Goal: Task Accomplishment & Management: Manage account settings

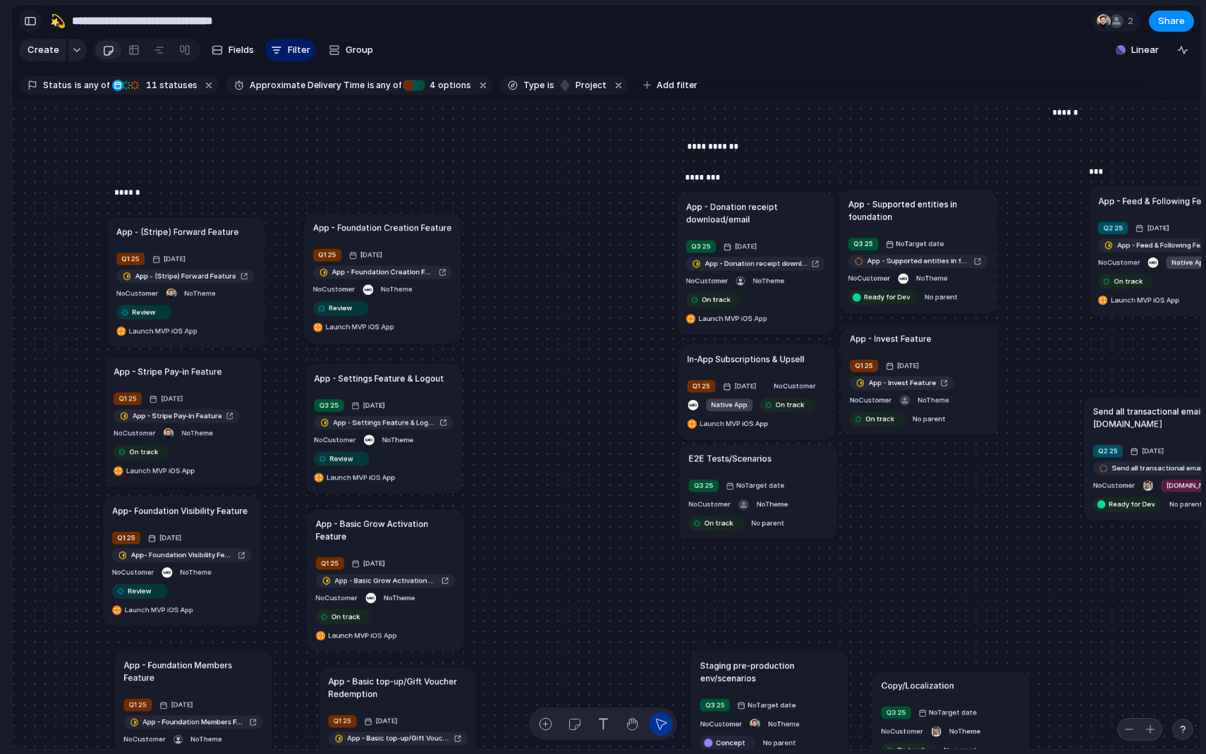
click at [28, 20] on div "button" at bounding box center [30, 21] width 13 height 10
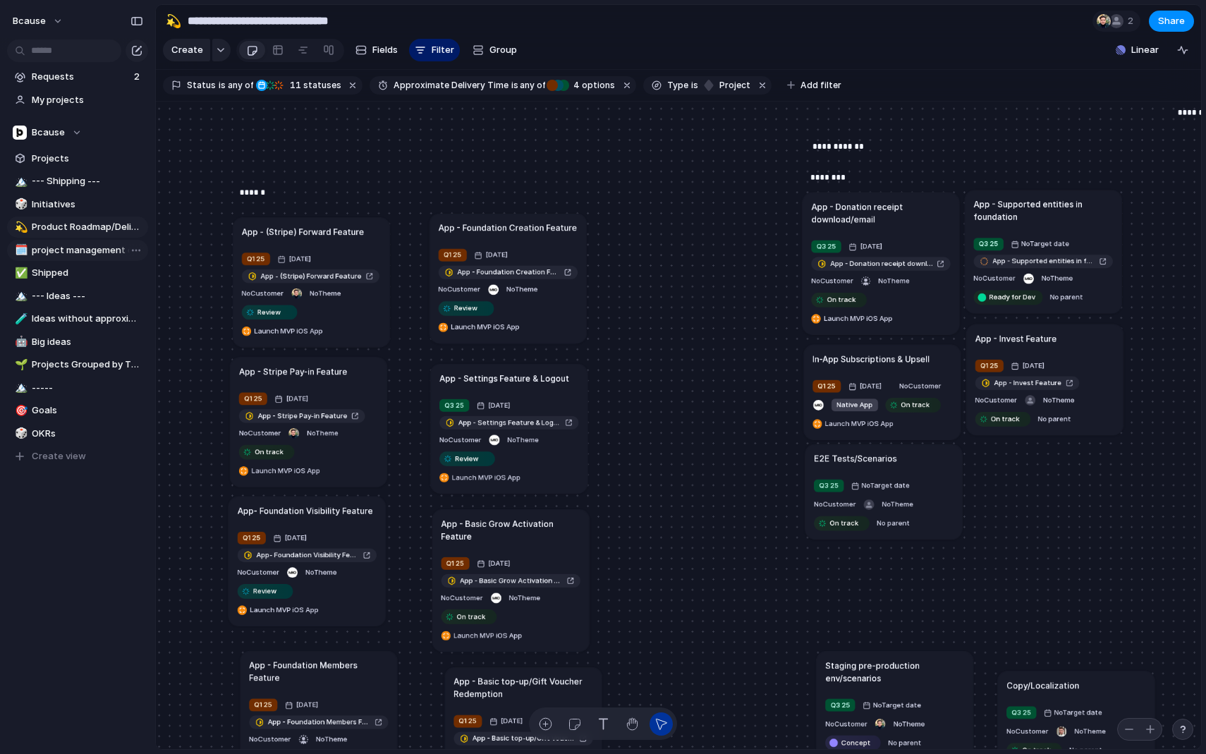
click at [59, 248] on span "project management checks" at bounding box center [87, 250] width 111 height 14
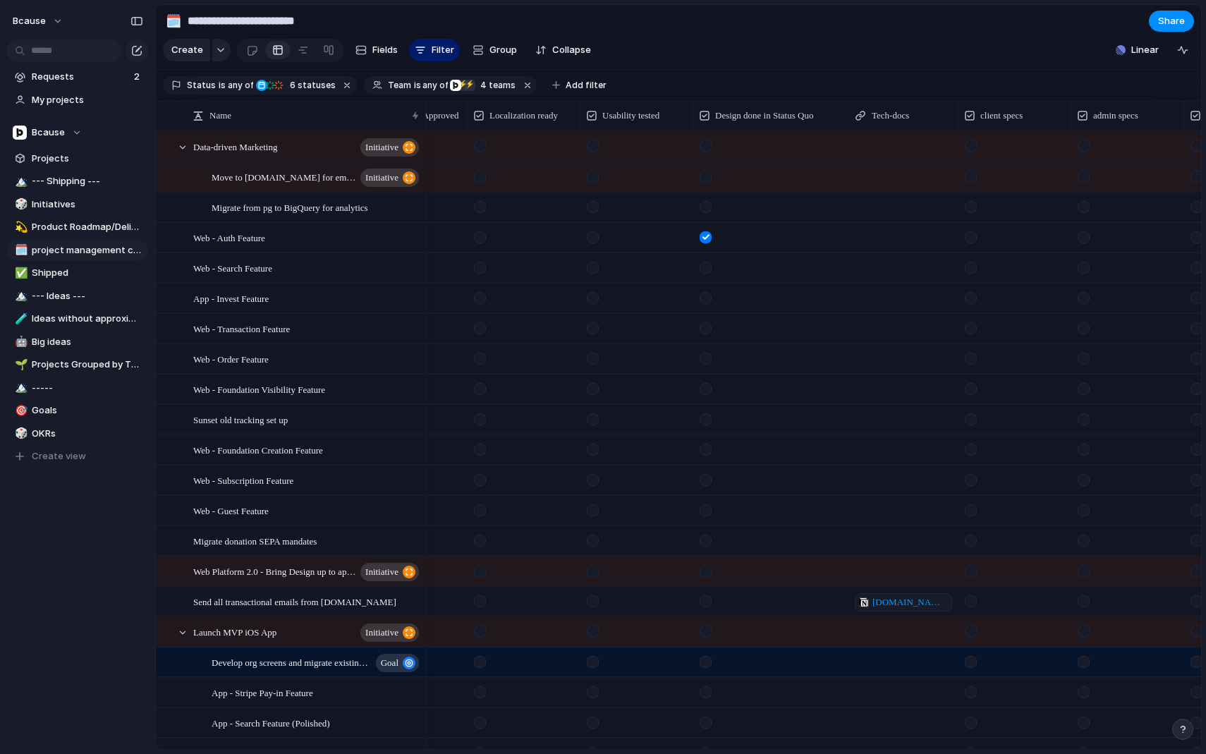
scroll to position [0, 1002]
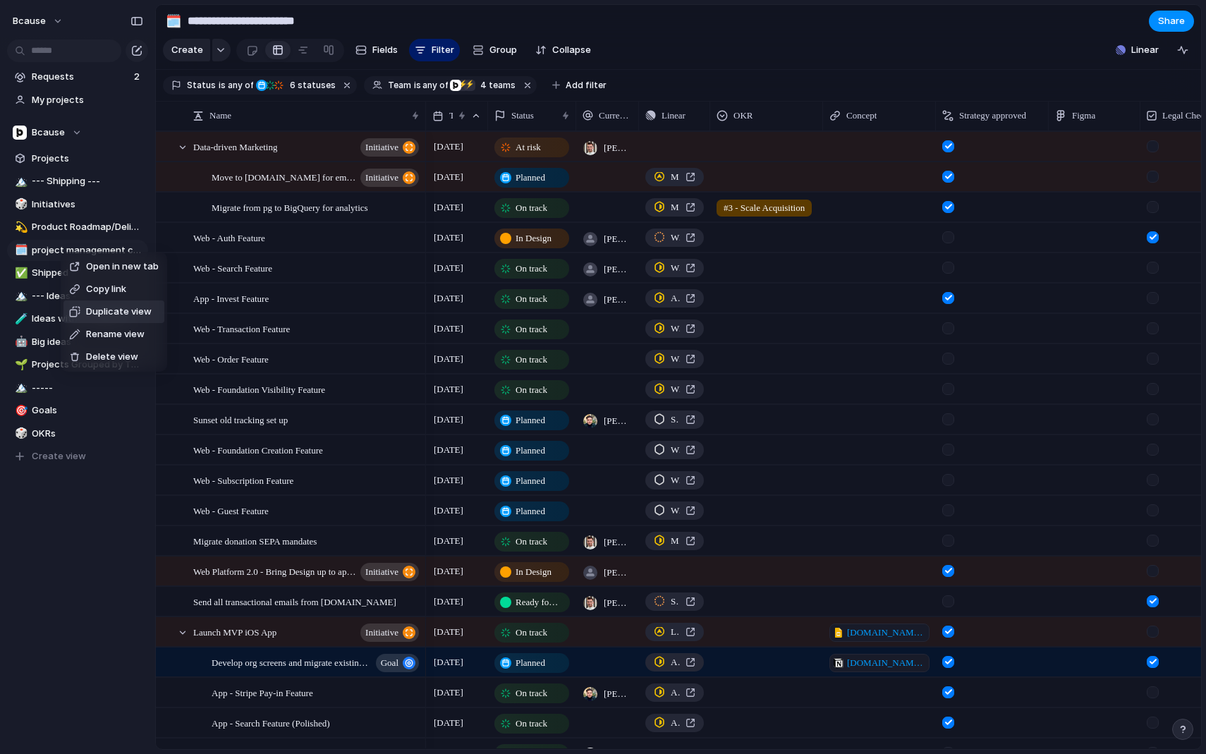
click at [111, 310] on span "Duplicate view" at bounding box center [119, 312] width 66 height 14
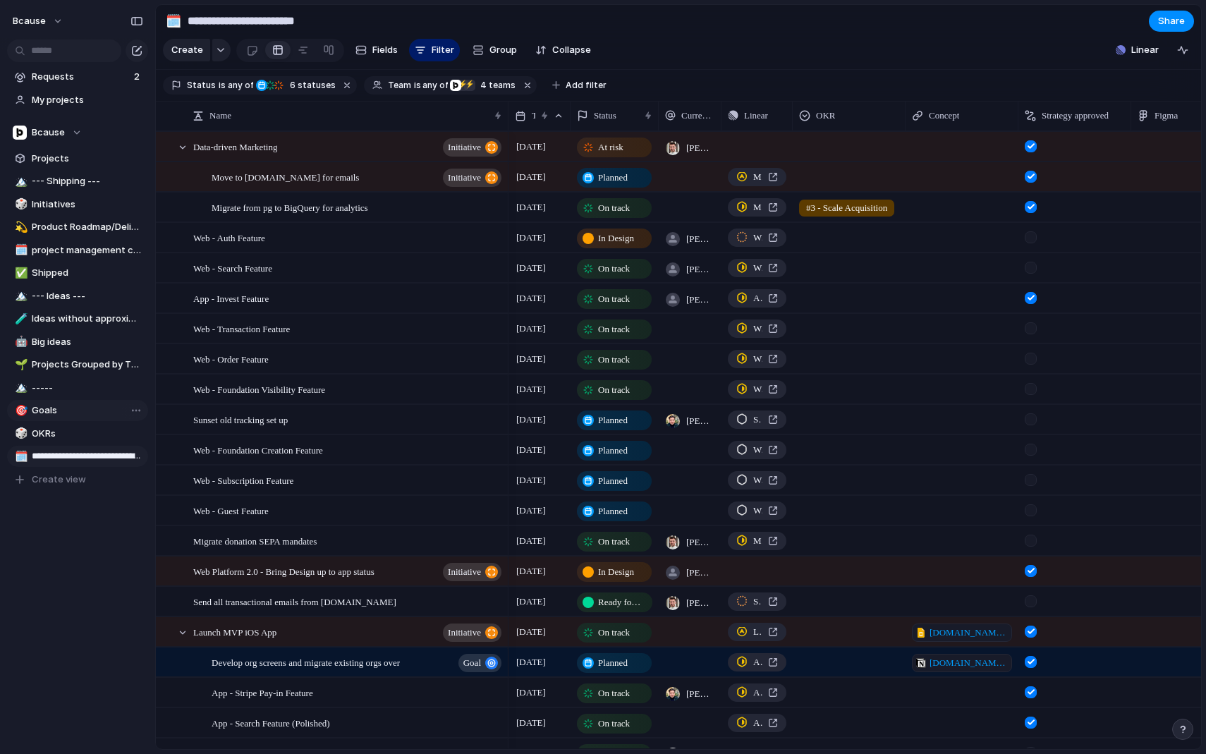
type input "**********"
type input "*"
type input "**********"
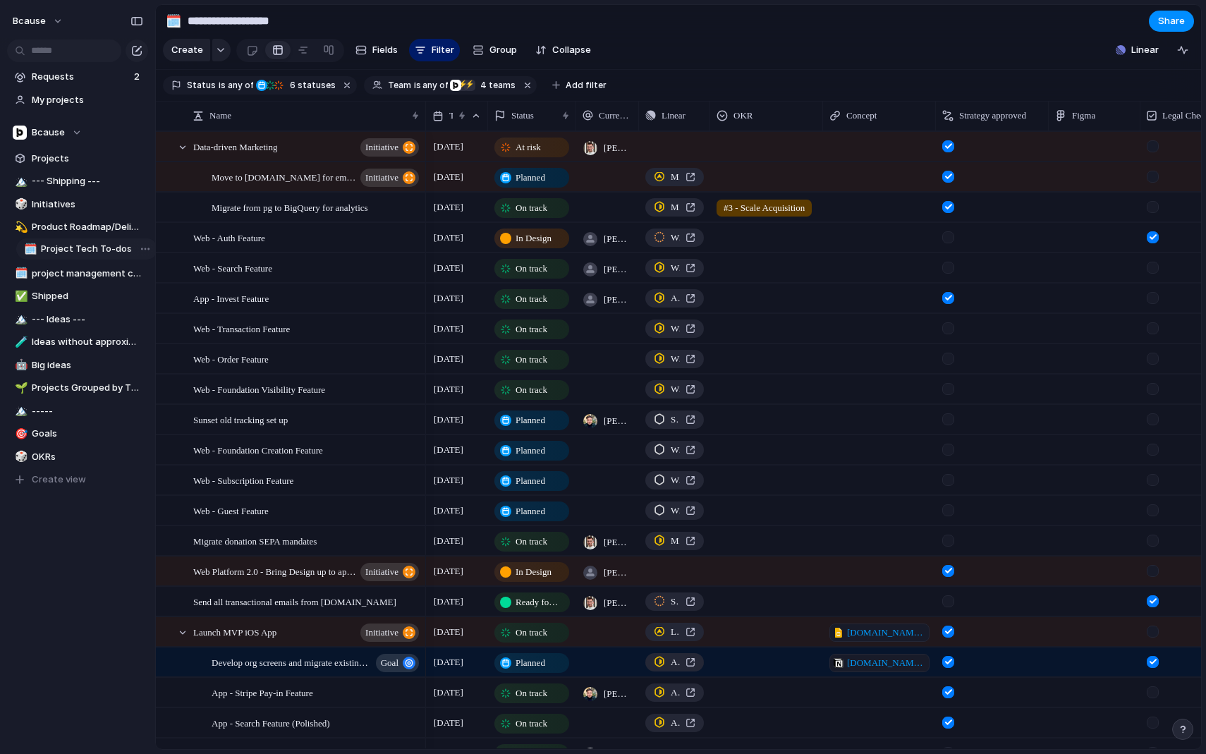
drag, startPoint x: 63, startPoint y: 461, endPoint x: 69, endPoint y: 255, distance: 206.1
click at [69, 255] on div "🏔️ --- Shipping --- 🎲 Initiatives 💫 Product Roadmap/Delivery Pipeline 🗓️ projec…" at bounding box center [77, 331] width 141 height 320
click at [748, 116] on span "OKR" at bounding box center [743, 116] width 19 height 14
click at [763, 171] on li "Hide" at bounding box center [769, 170] width 104 height 23
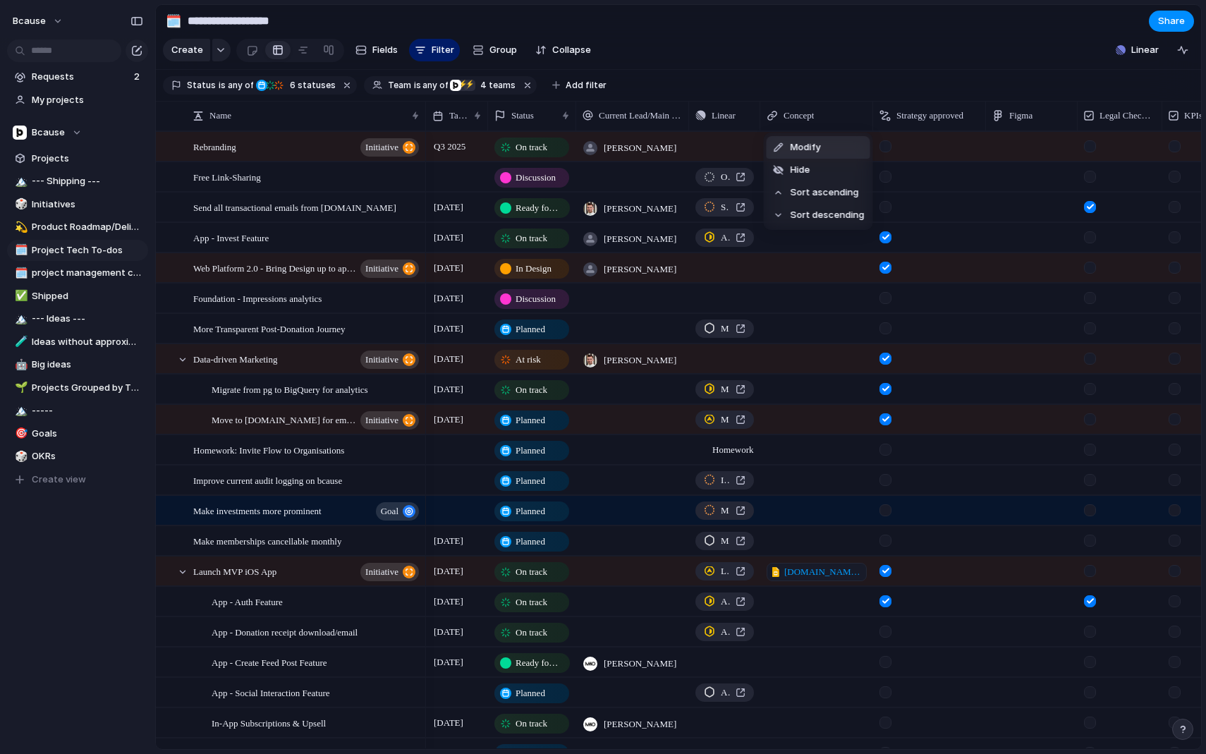
click at [801, 66] on div "Modify Hide Sort ascending Sort descending" at bounding box center [603, 377] width 1206 height 754
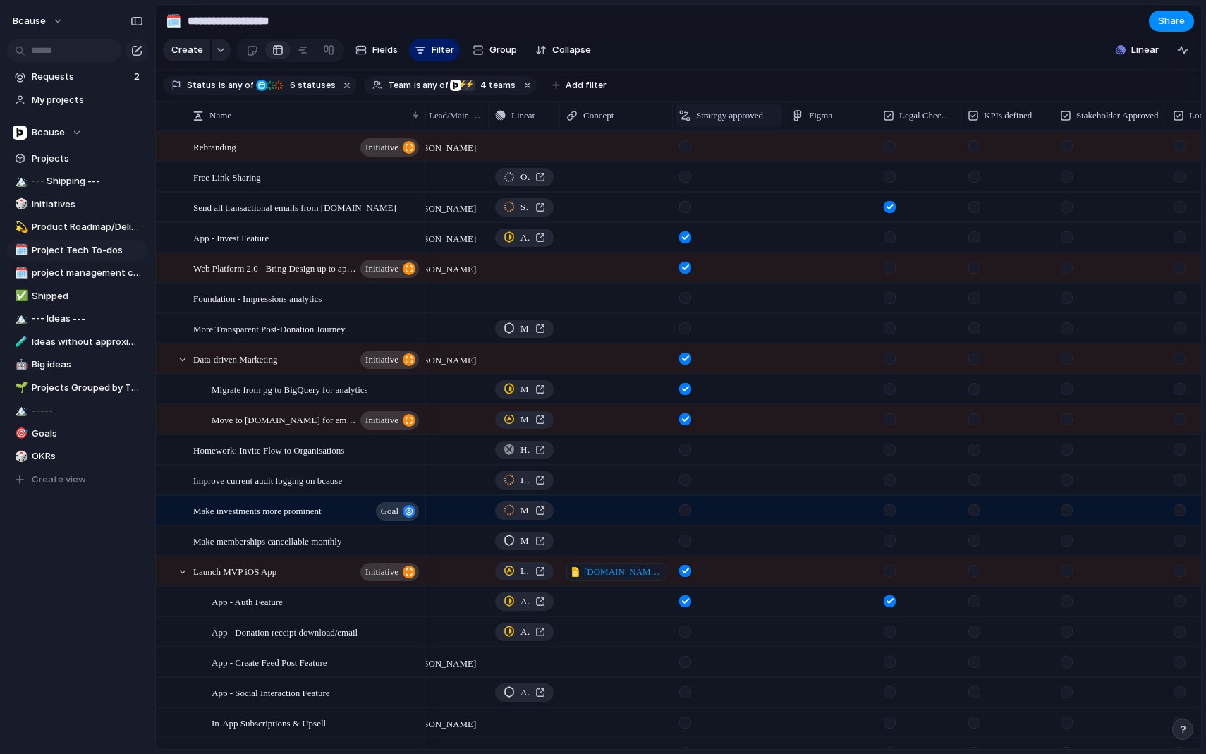
click at [725, 119] on span "Strategy approved" at bounding box center [729, 116] width 67 height 14
click at [719, 167] on span "Hide" at bounding box center [713, 170] width 20 height 14
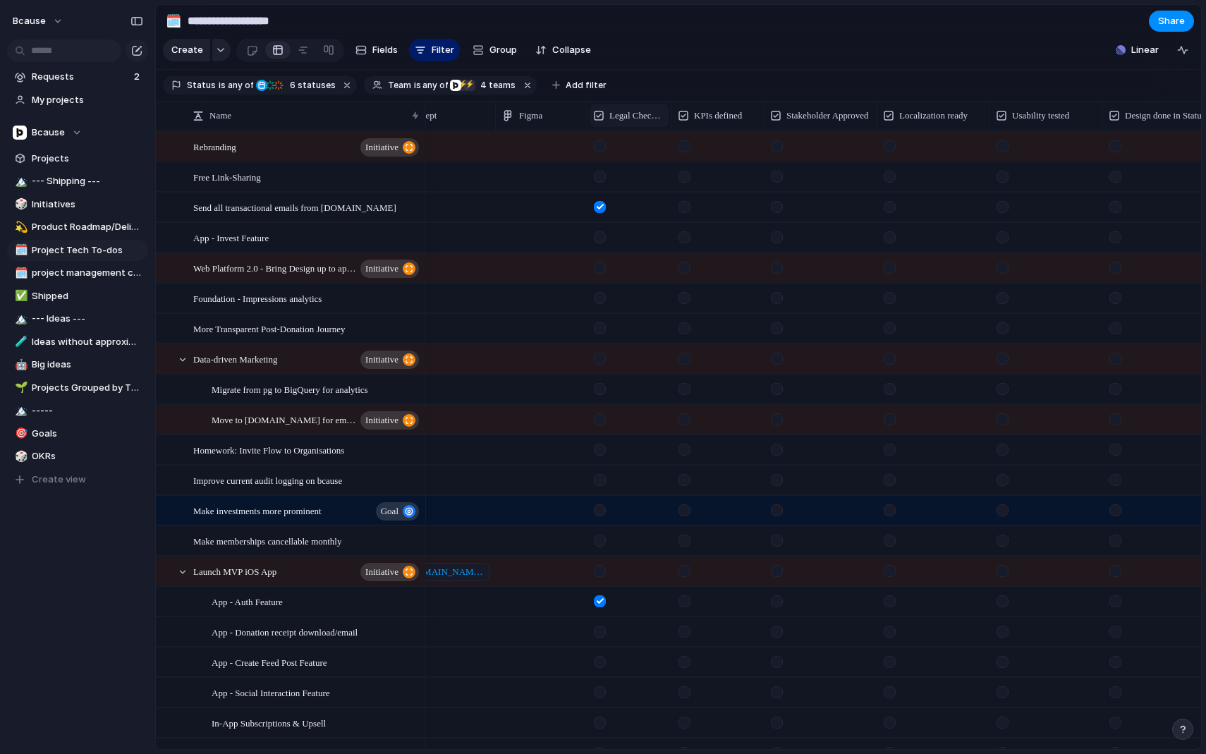
click at [622, 112] on span "Legal Check/Review" at bounding box center [637, 116] width 56 height 14
click at [643, 166] on li "Hide" at bounding box center [646, 170] width 104 height 23
click at [639, 114] on span "KPIs defined" at bounding box center [633, 116] width 48 height 14
click at [651, 173] on li "Hide" at bounding box center [646, 170] width 104 height 23
click at [643, 111] on span "Stakeholder Approved" at bounding box center [650, 116] width 83 height 14
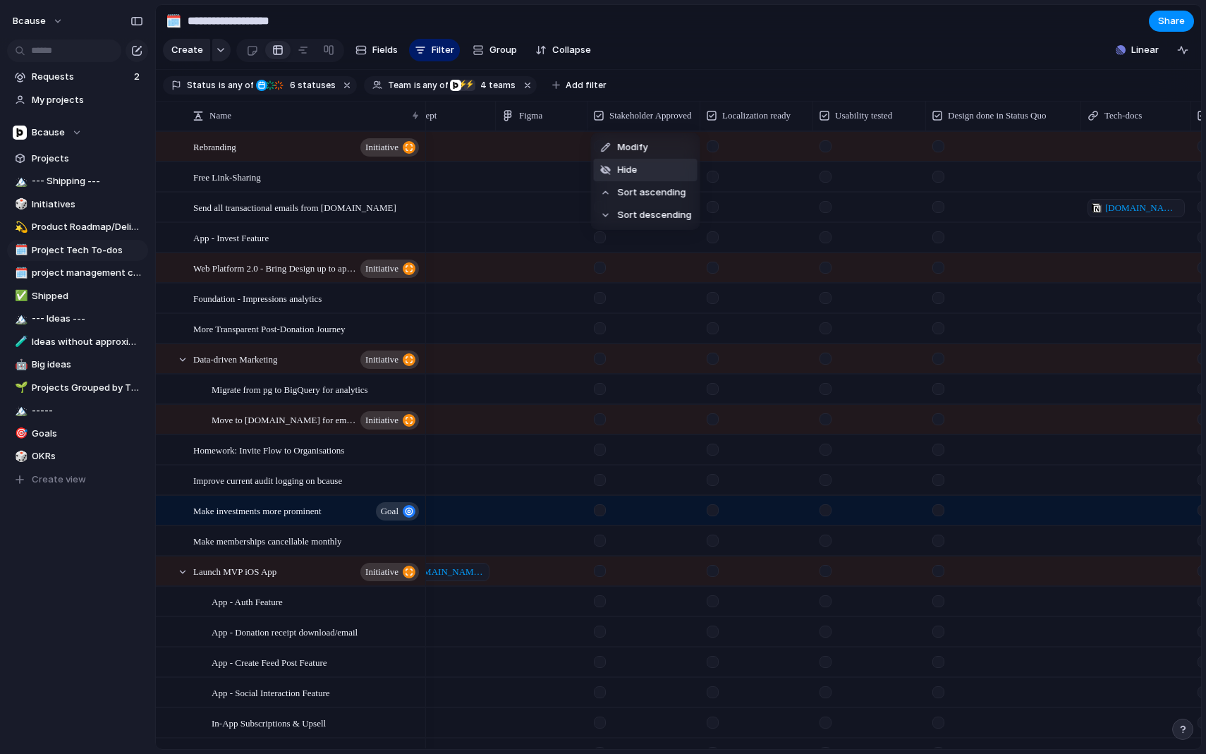
click at [641, 167] on li "Hide" at bounding box center [646, 170] width 104 height 23
click at [296, 82] on span "6 statuses" at bounding box center [311, 85] width 50 height 13
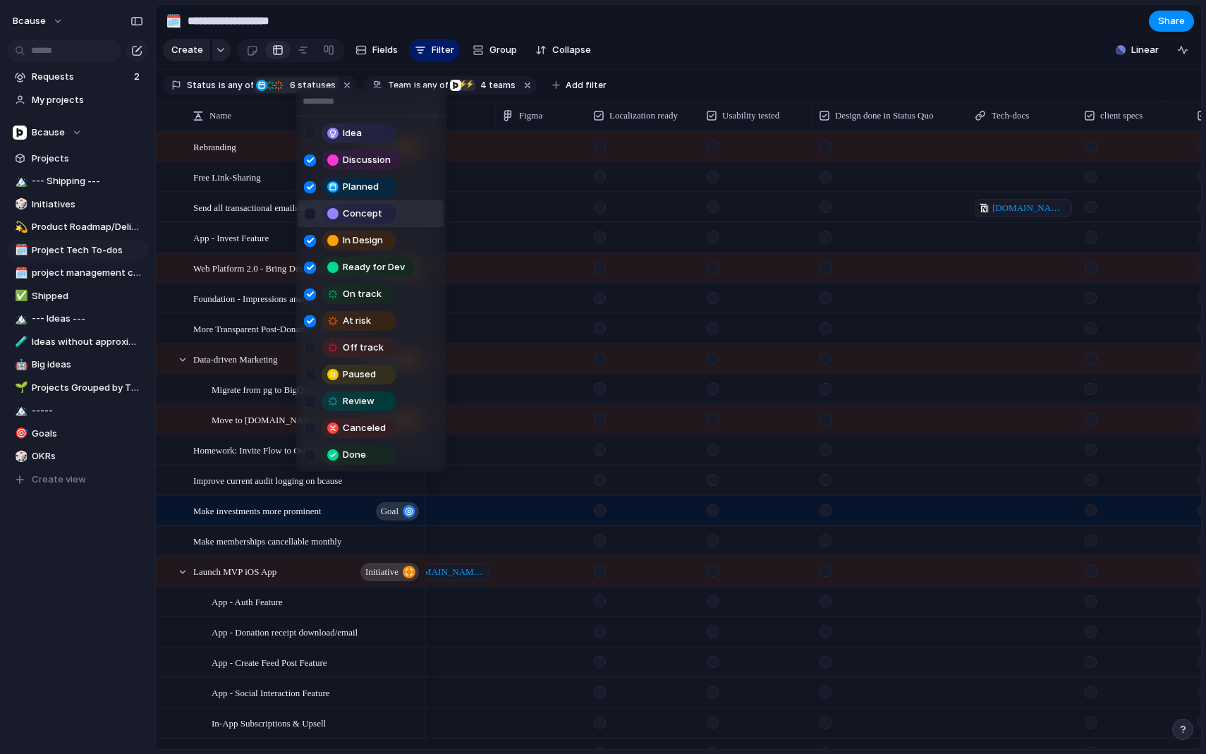
click at [310, 218] on div at bounding box center [310, 214] width 12 height 12
click at [733, 42] on div "Idea Discussion Planned Concept In Design Ready for Dev On track At risk Off tr…" at bounding box center [603, 377] width 1206 height 754
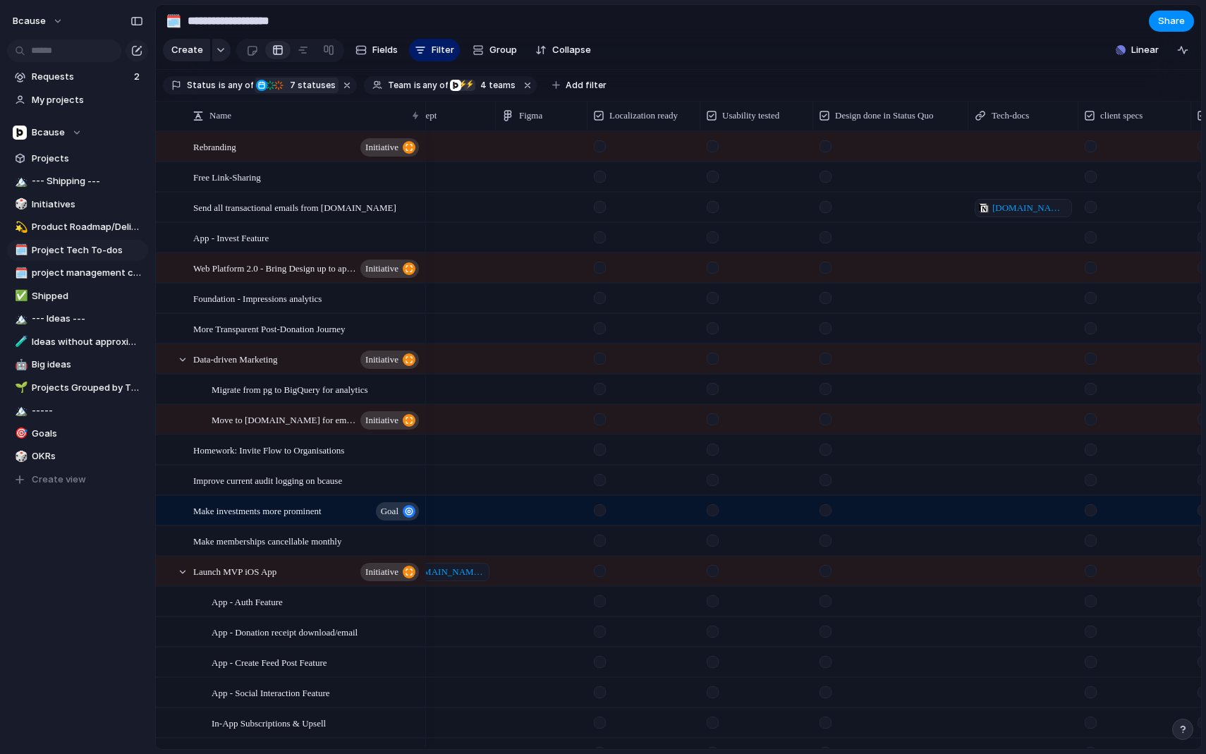
scroll to position [0, 179]
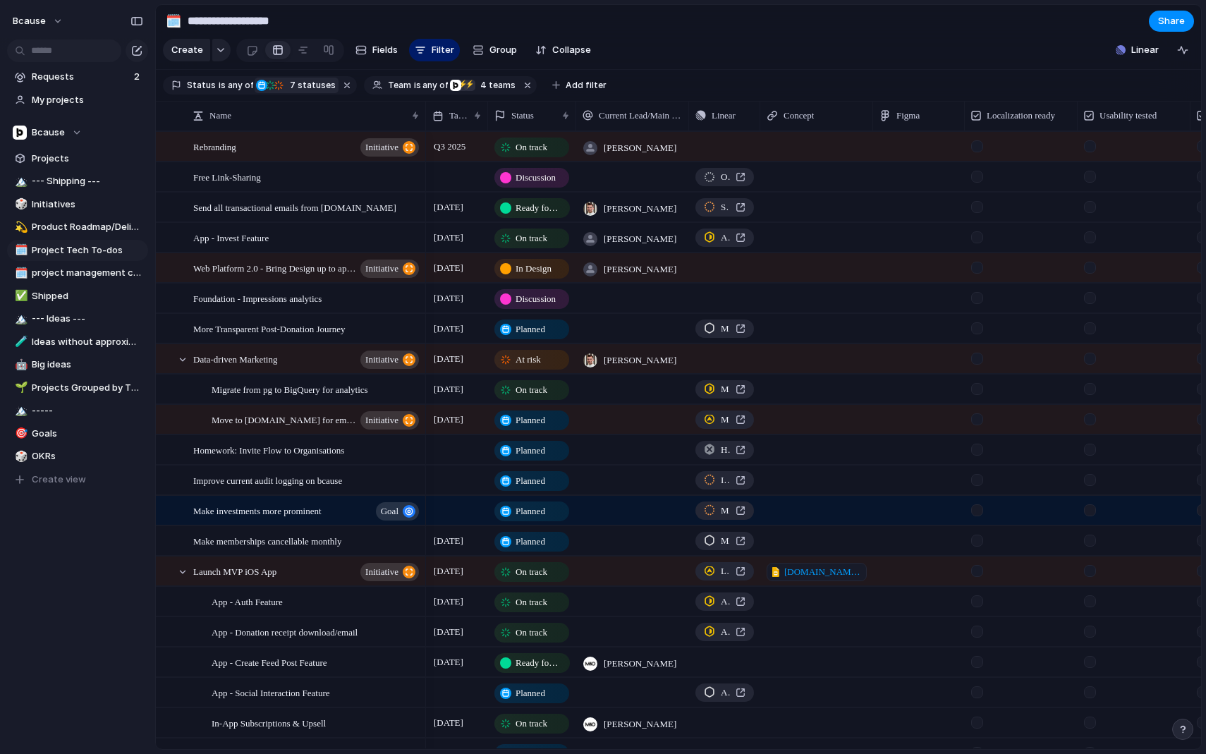
click at [547, 150] on span "On track" at bounding box center [532, 147] width 32 height 14
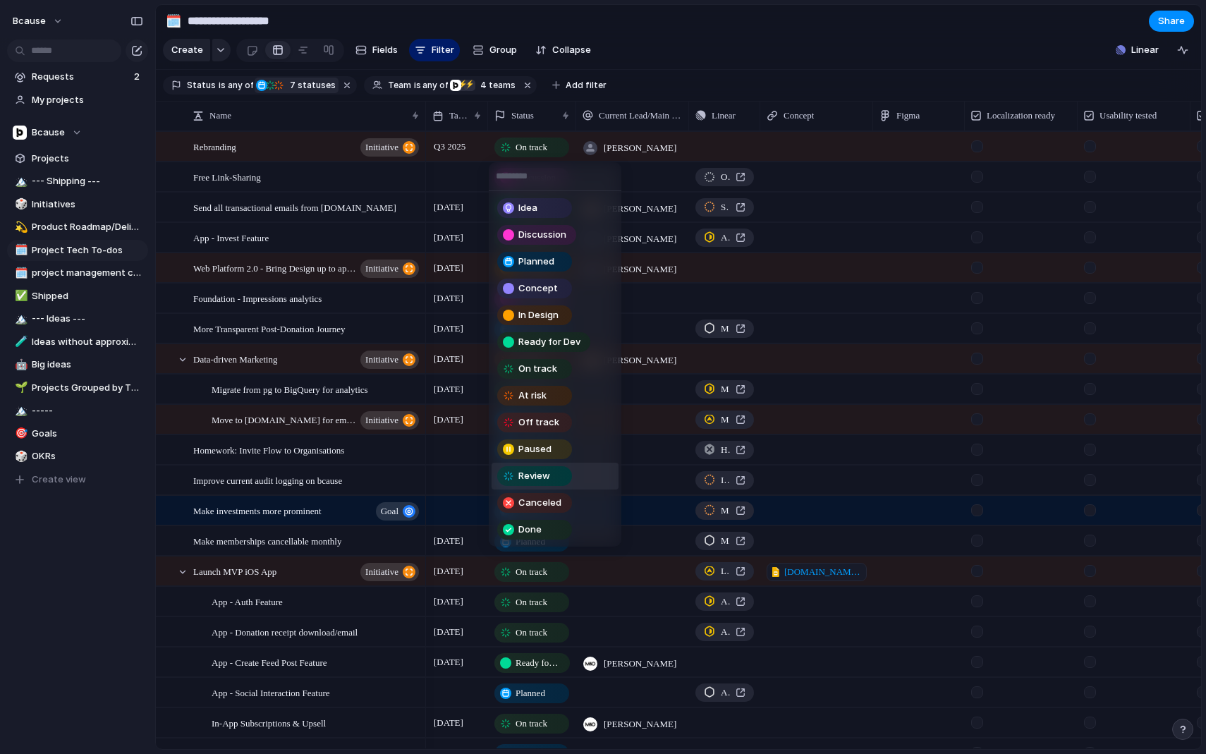
click at [547, 476] on span "Review" at bounding box center [534, 476] width 32 height 14
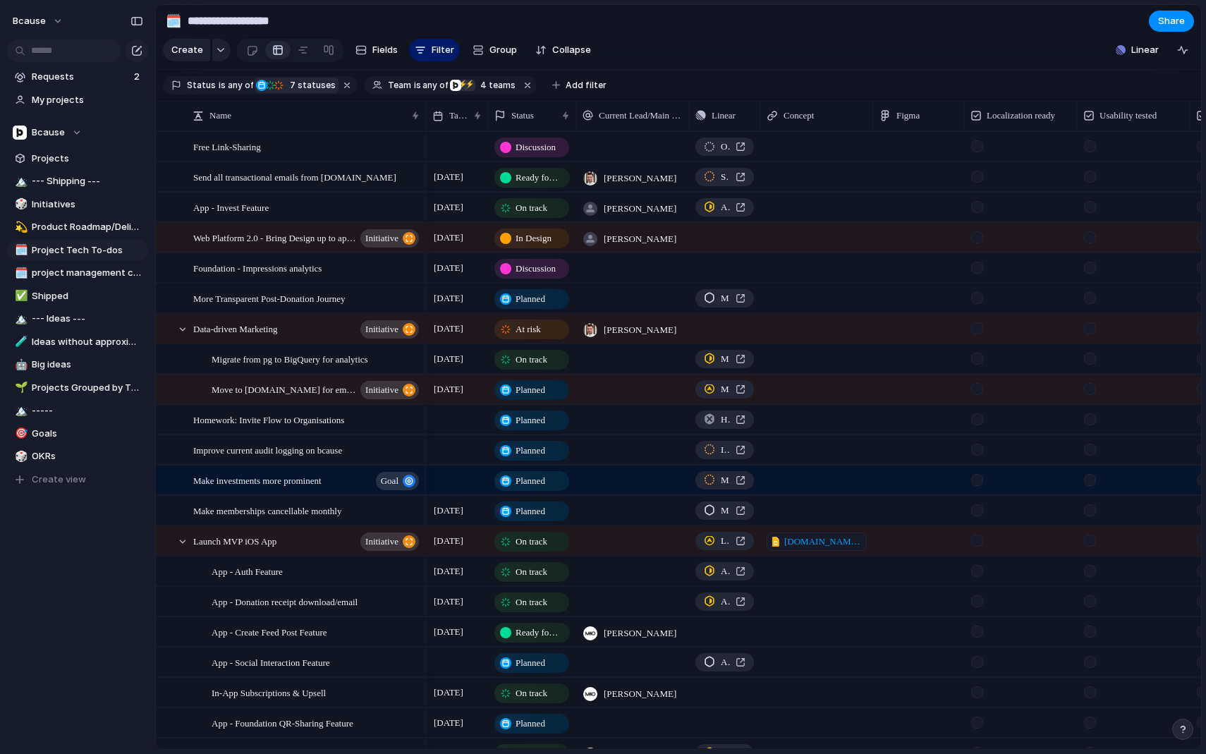
click at [293, 90] on span "7" at bounding box center [292, 85] width 12 height 11
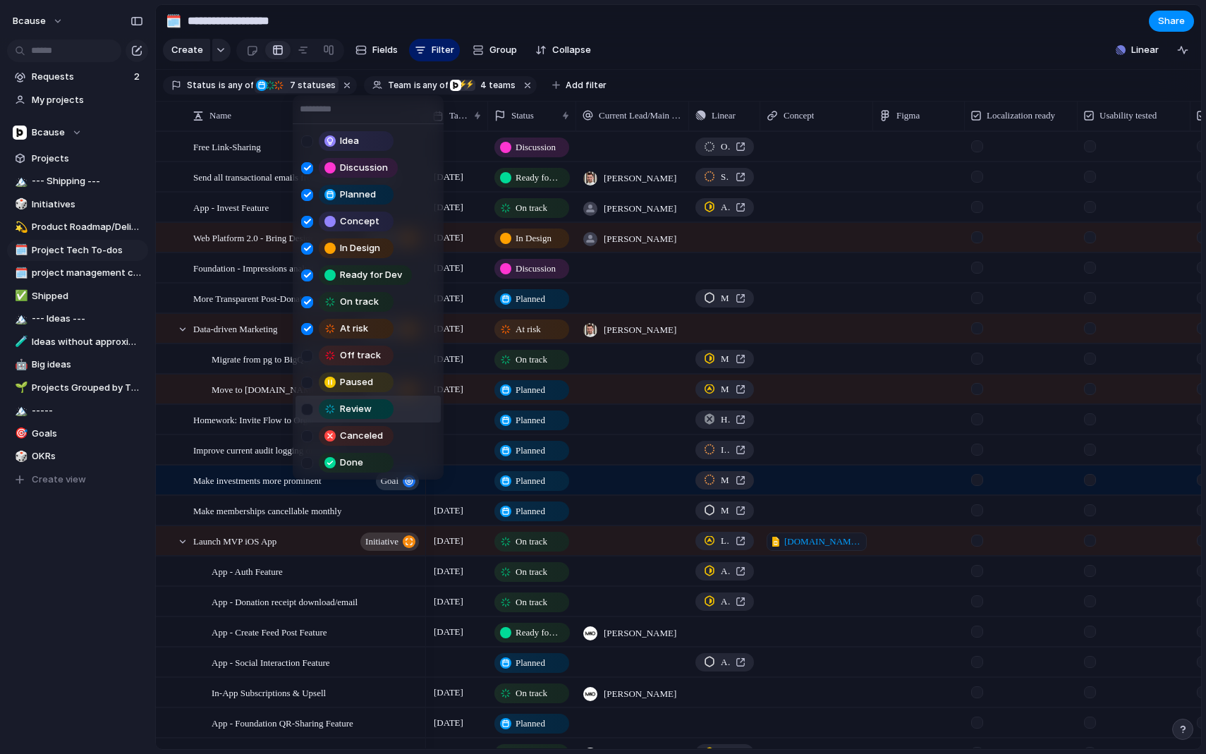
click at [303, 399] on div "Review" at bounding box center [350, 409] width 98 height 20
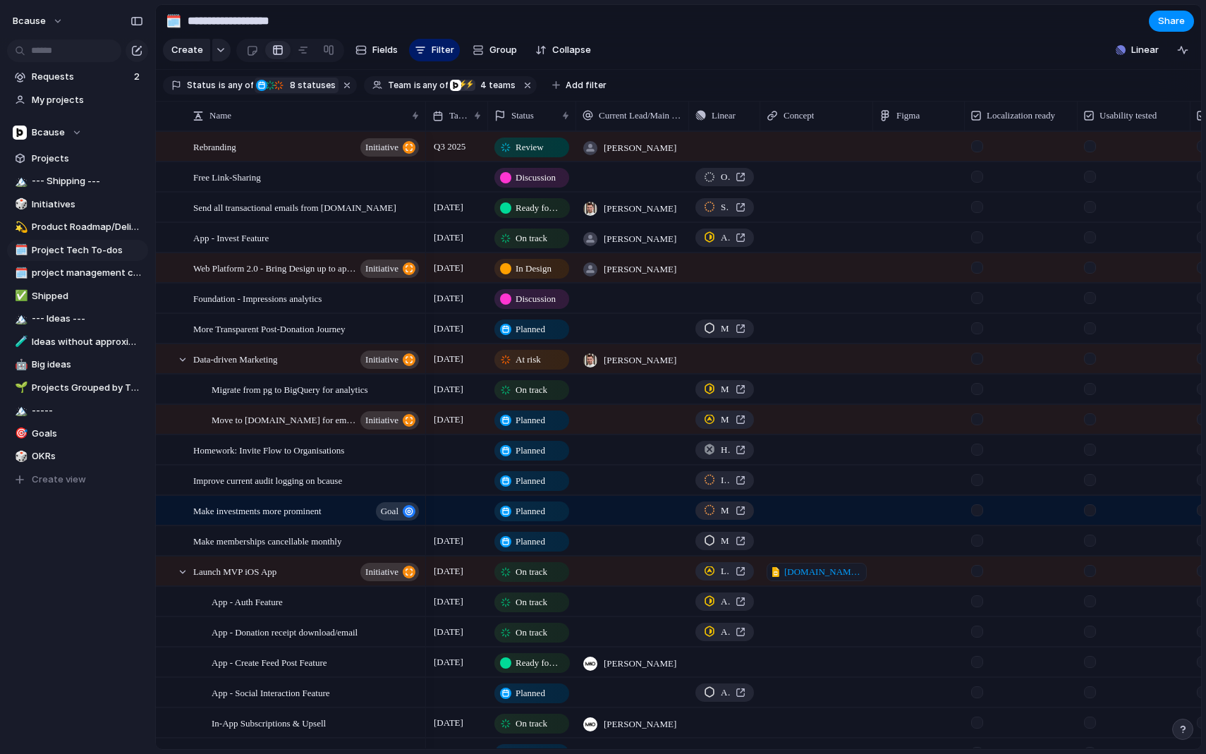
click at [722, 16] on div "Idea Discussion Planned Concept In Design Ready for Dev On track At risk Off tr…" at bounding box center [603, 377] width 1206 height 754
click at [449, 116] on div "Target date" at bounding box center [450, 116] width 36 height 14
click at [466, 192] on span "Sort ascending" at bounding box center [490, 193] width 68 height 14
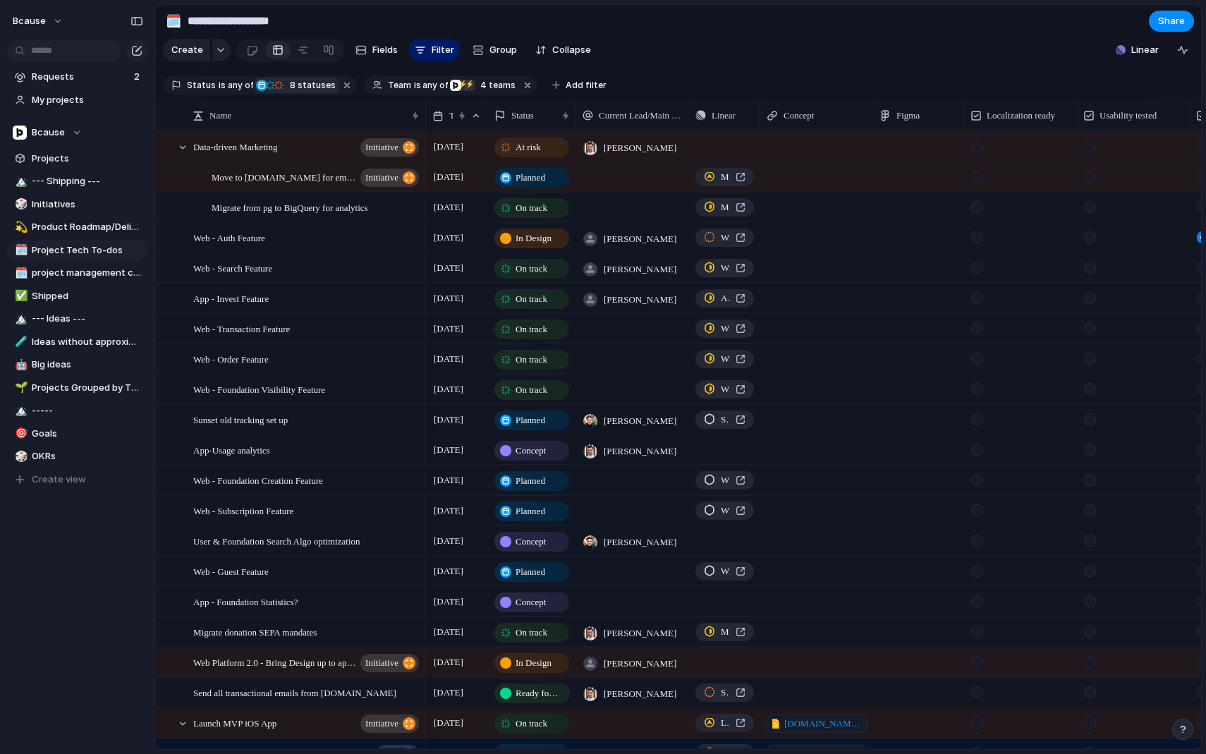
click at [547, 150] on div "At risk" at bounding box center [532, 147] width 72 height 17
click at [483, 145] on div "Idea Discussion Planned Concept In Design Ready for Dev On track At risk Off tr…" at bounding box center [603, 377] width 1206 height 754
click at [545, 181] on span "Planned" at bounding box center [531, 178] width 30 height 14
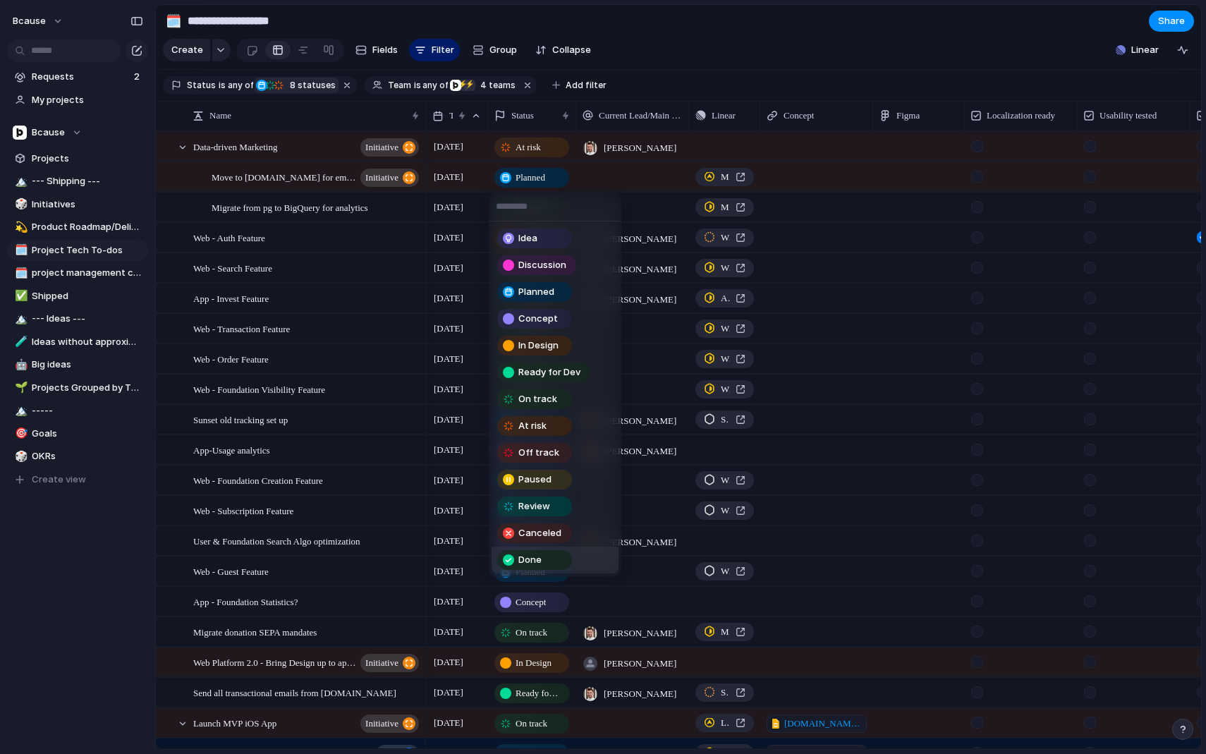
click at [535, 550] on div "Done" at bounding box center [534, 560] width 75 height 20
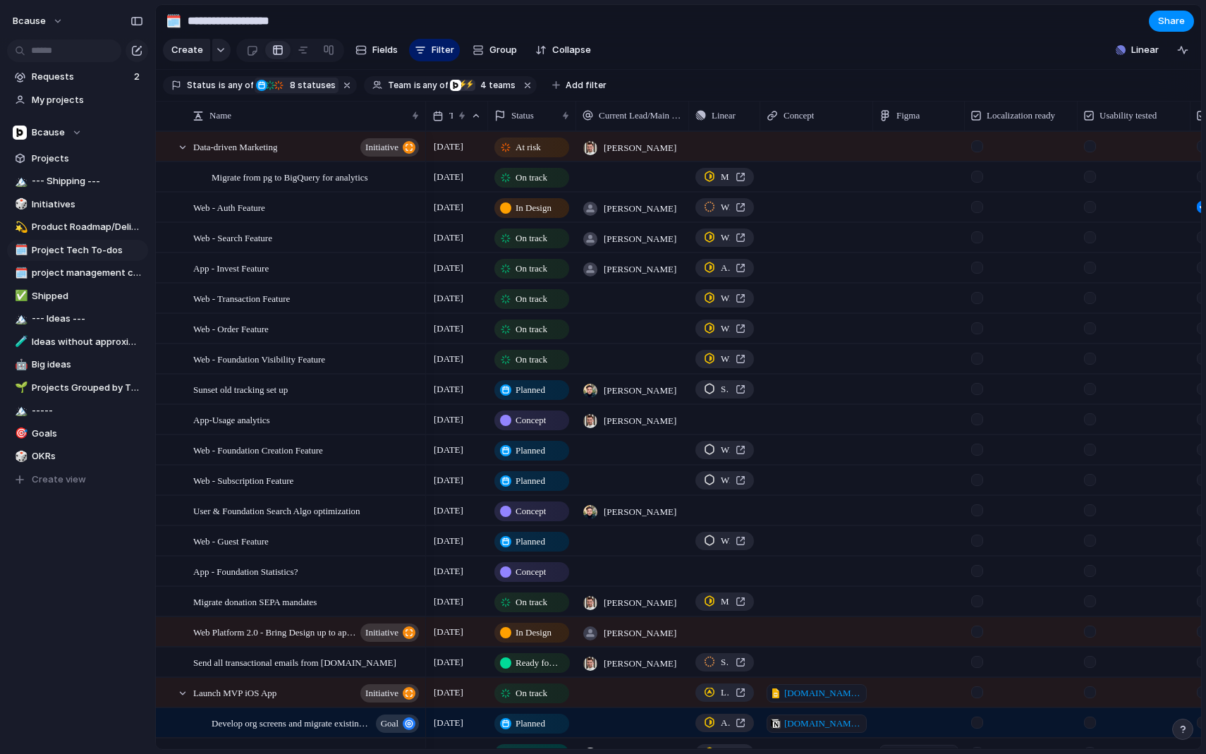
click at [527, 147] on span "At risk" at bounding box center [528, 147] width 25 height 14
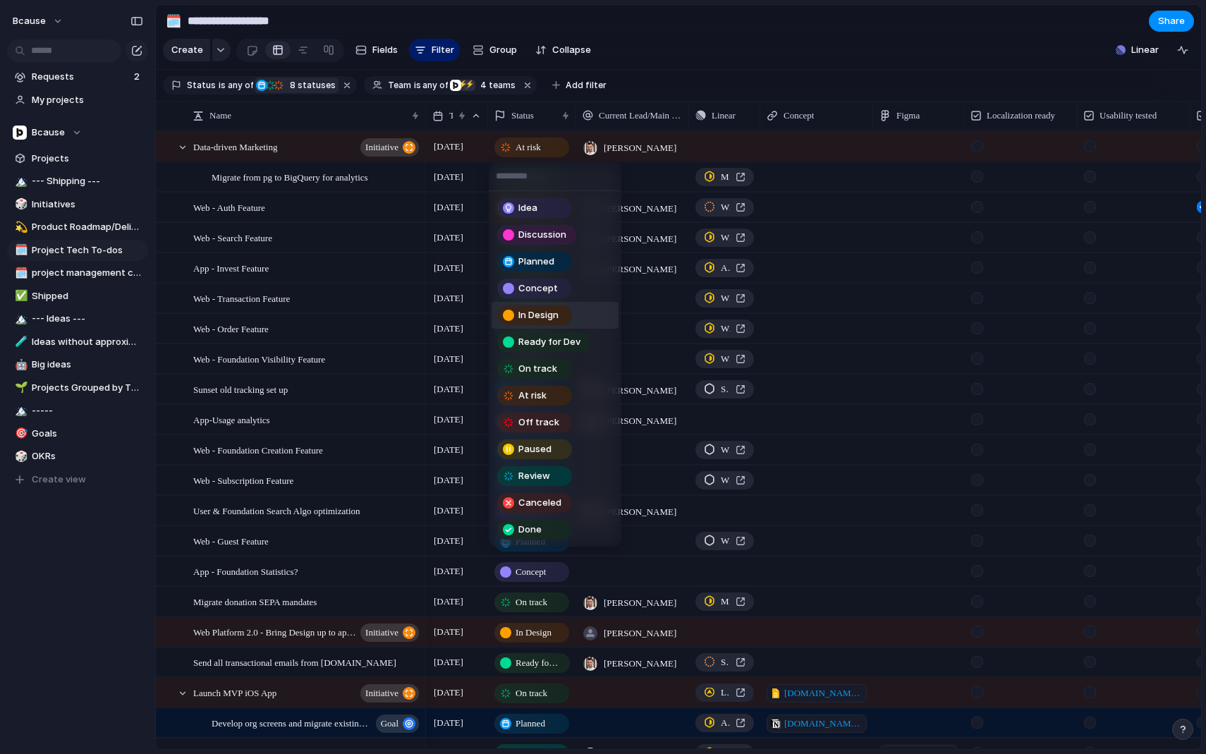
click at [449, 177] on div "Idea Discussion Planned Concept In Design Ready for Dev On track At risk Off tr…" at bounding box center [603, 377] width 1206 height 754
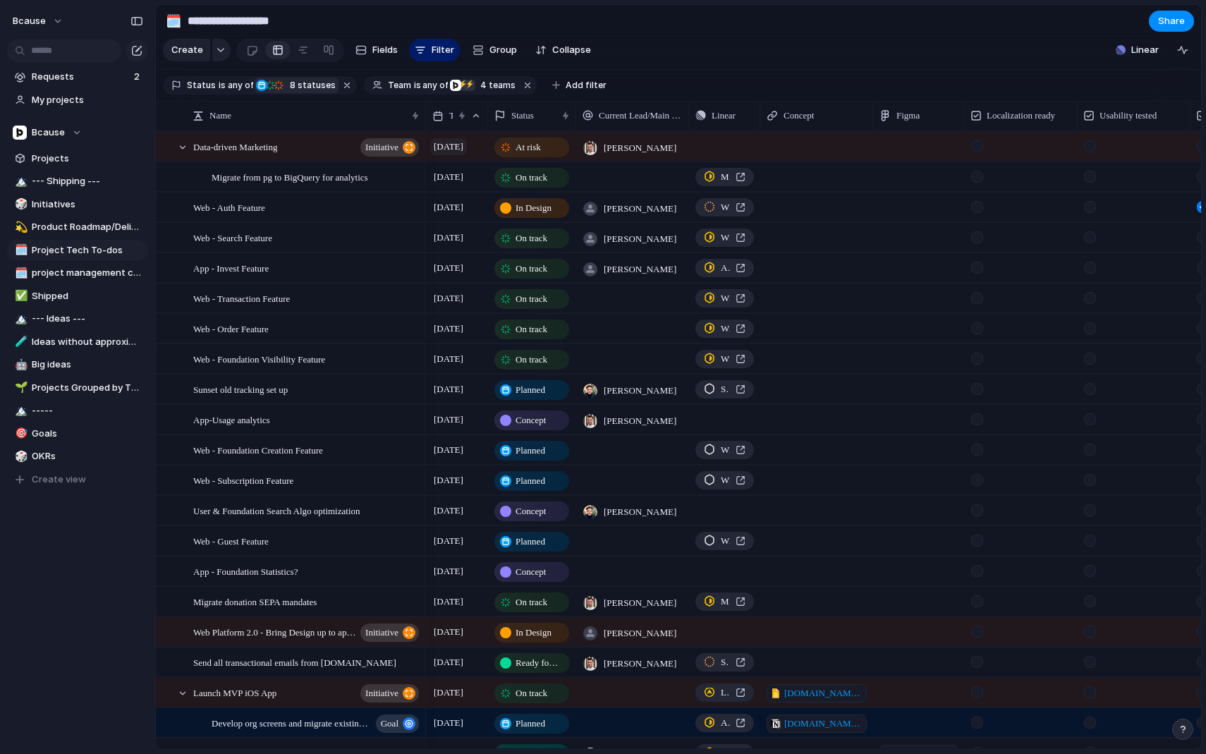
click at [449, 142] on span "29 April" at bounding box center [448, 146] width 37 height 17
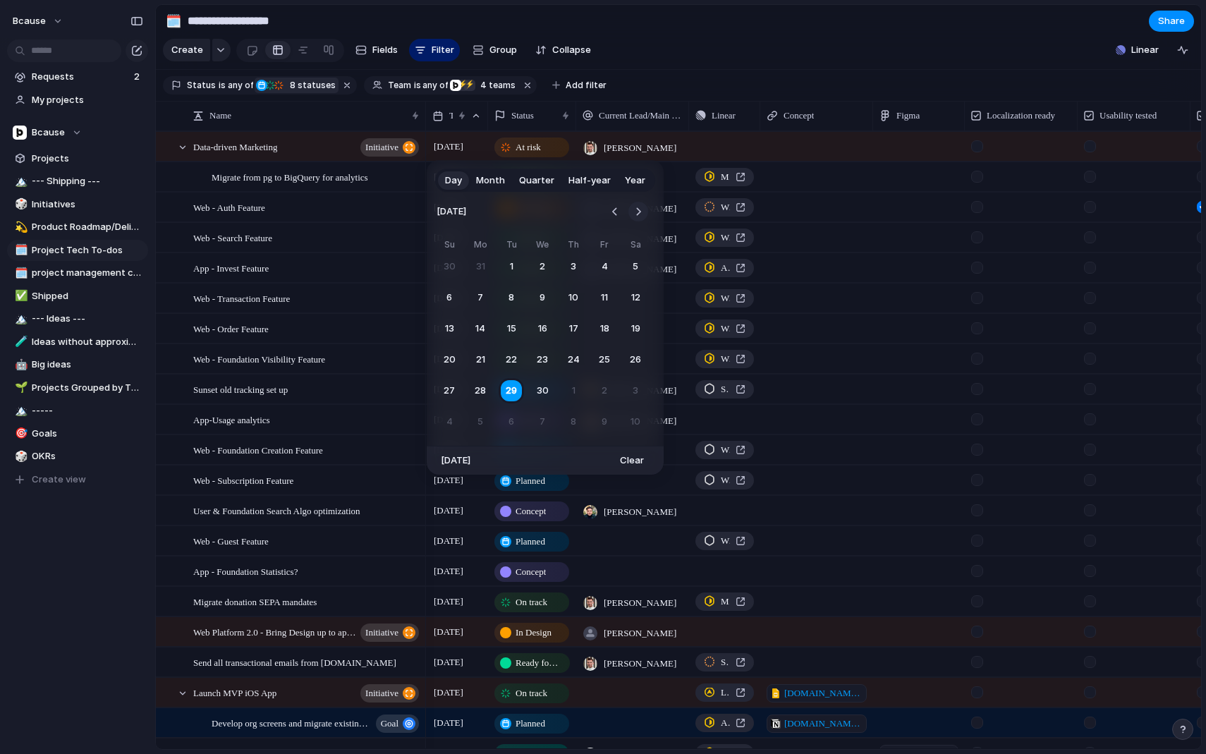
click at [637, 210] on button "Go to the Next Month" at bounding box center [639, 212] width 20 height 20
click at [643, 213] on button "Go to the Next Month" at bounding box center [639, 212] width 20 height 20
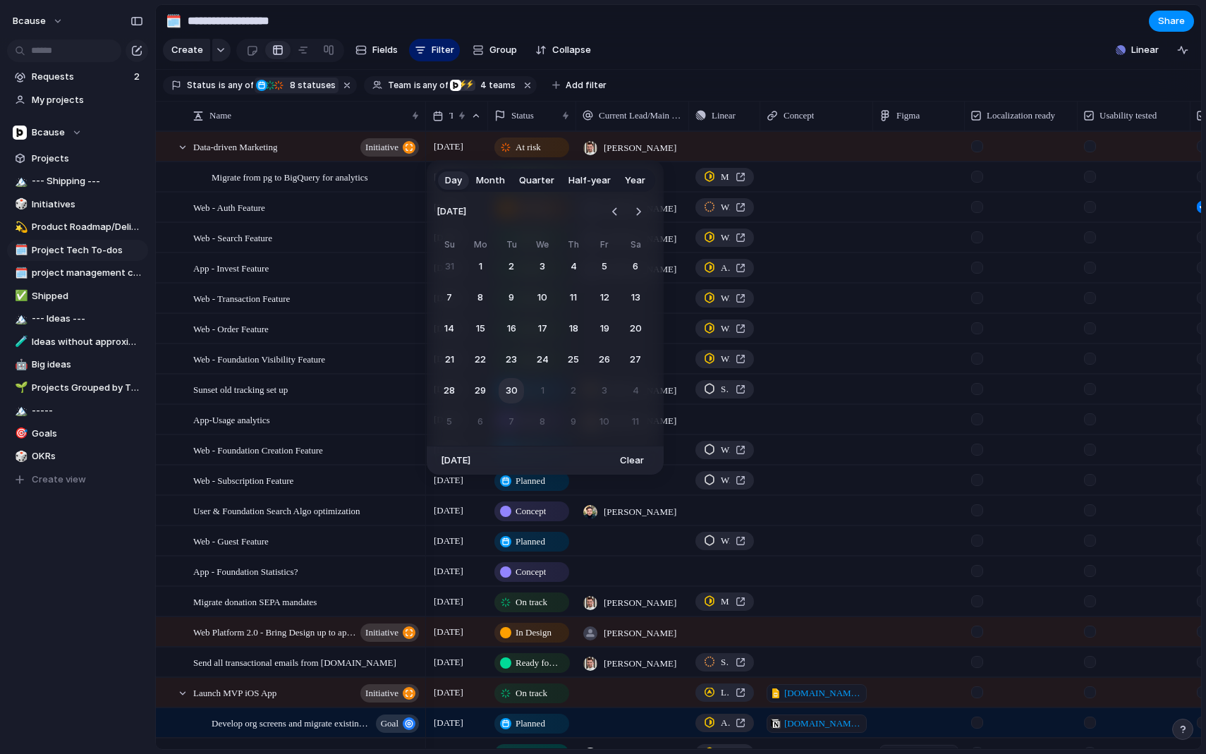
click at [502, 386] on button "30" at bounding box center [511, 390] width 25 height 25
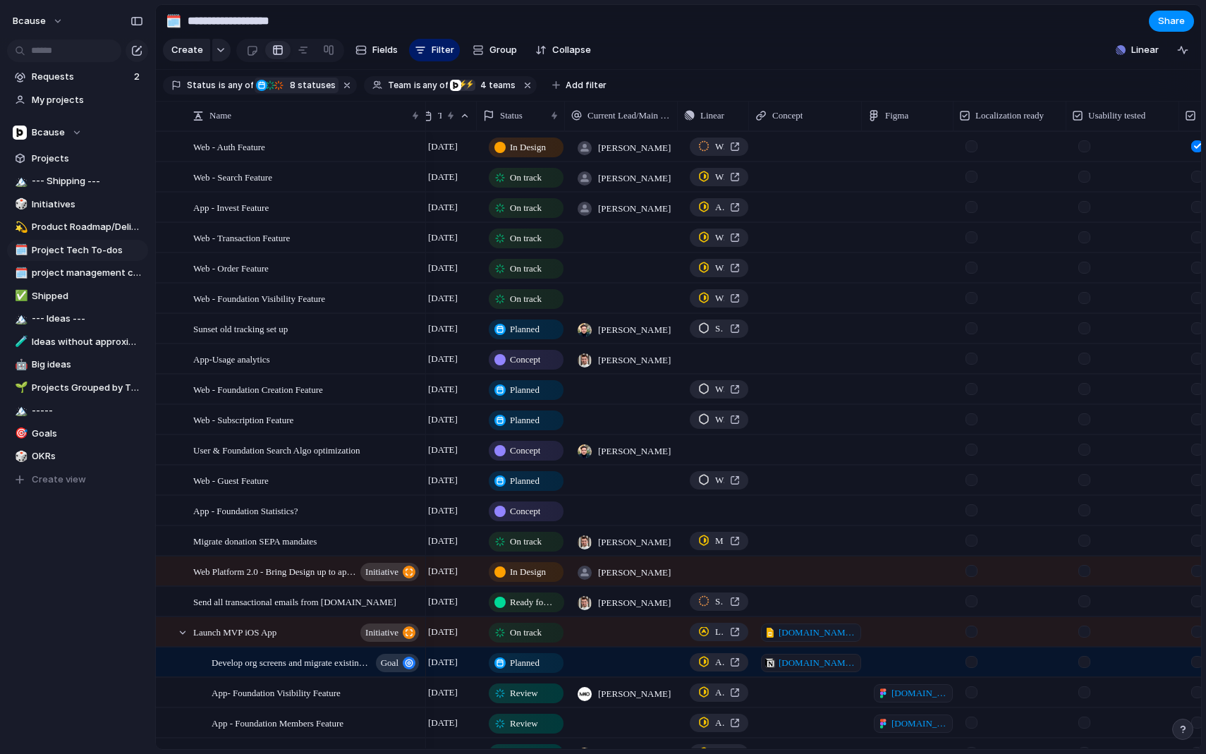
scroll to position [0, 6]
click at [523, 151] on span "In Design" at bounding box center [528, 147] width 36 height 14
click at [260, 151] on div "Idea Discussion Planned Concept In Design Ready for Dev On track At risk Off tr…" at bounding box center [603, 377] width 1206 height 754
click at [198, 147] on span "Web - Auth Feature" at bounding box center [229, 146] width 72 height 16
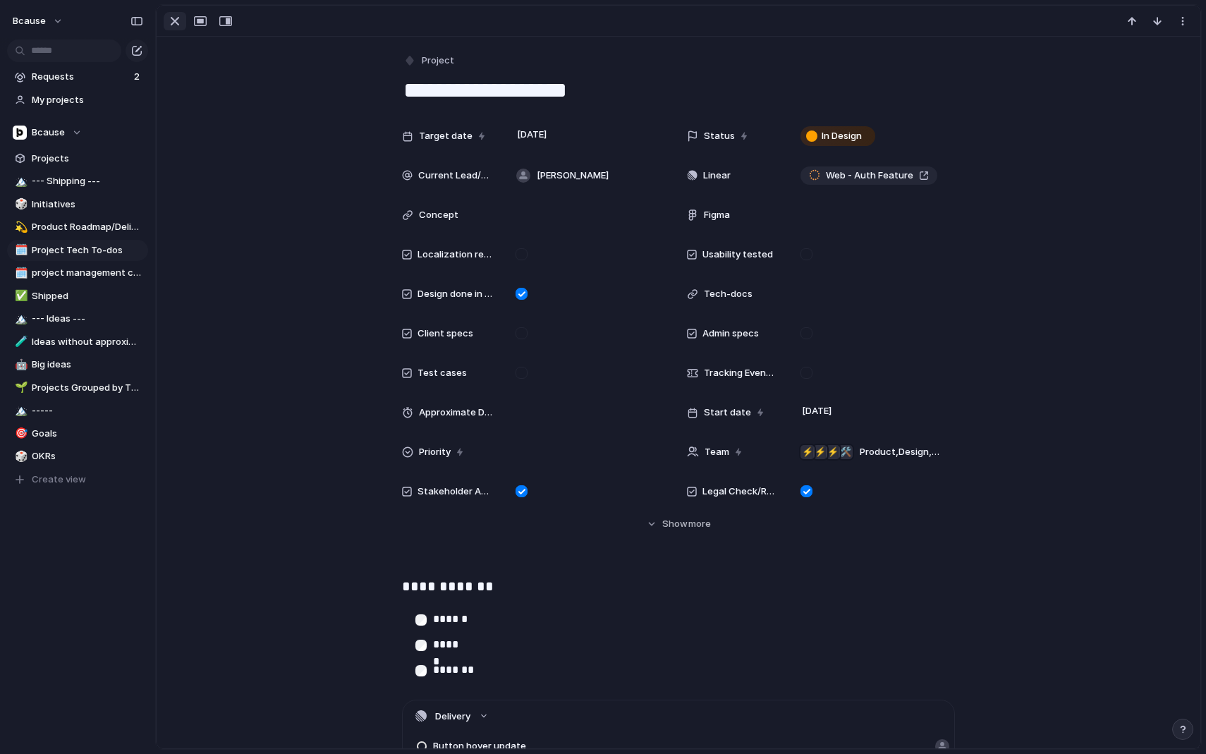
click at [176, 20] on div "button" at bounding box center [174, 21] width 17 height 17
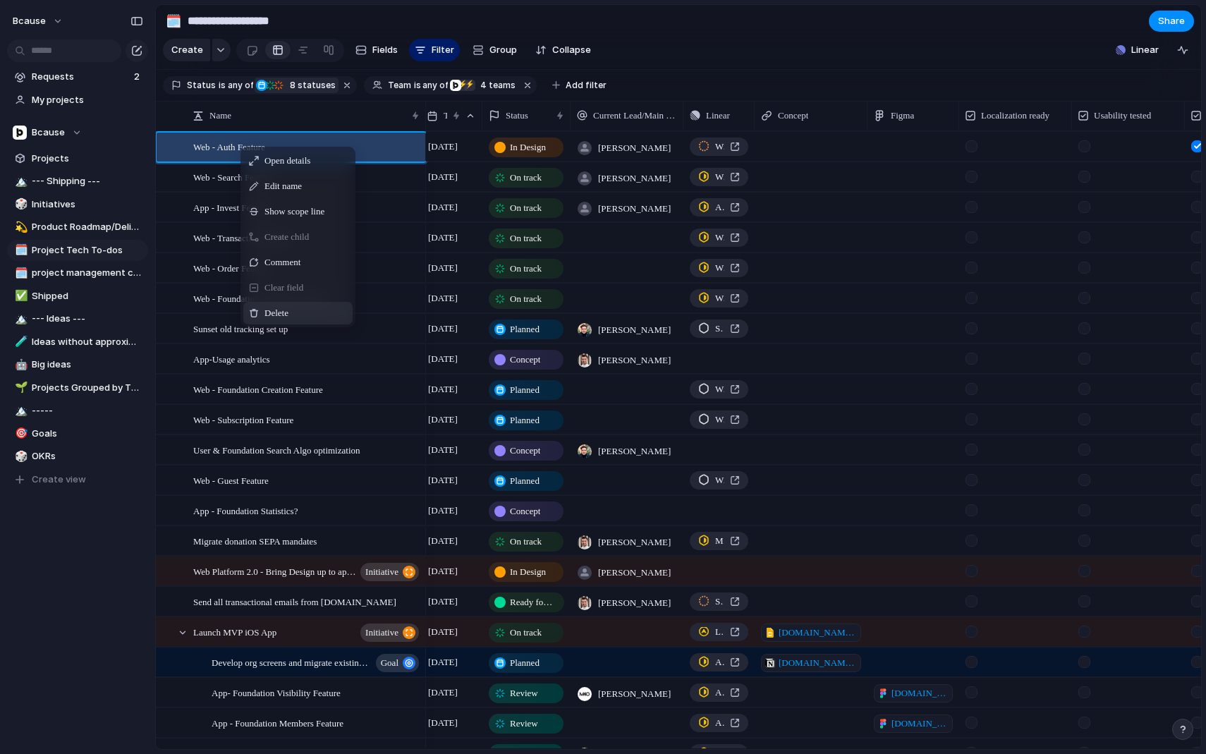
click at [289, 307] on span "Delete" at bounding box center [277, 313] width 24 height 14
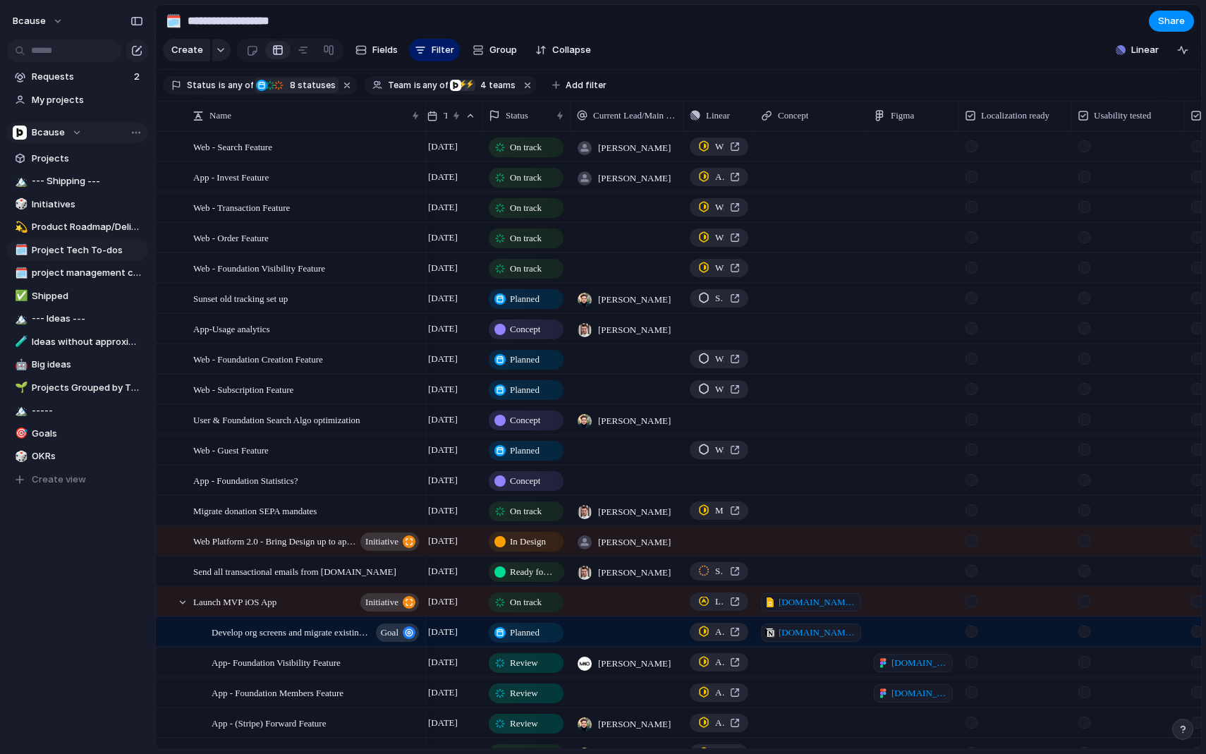
click at [68, 135] on div "Bcause" at bounding box center [47, 133] width 69 height 14
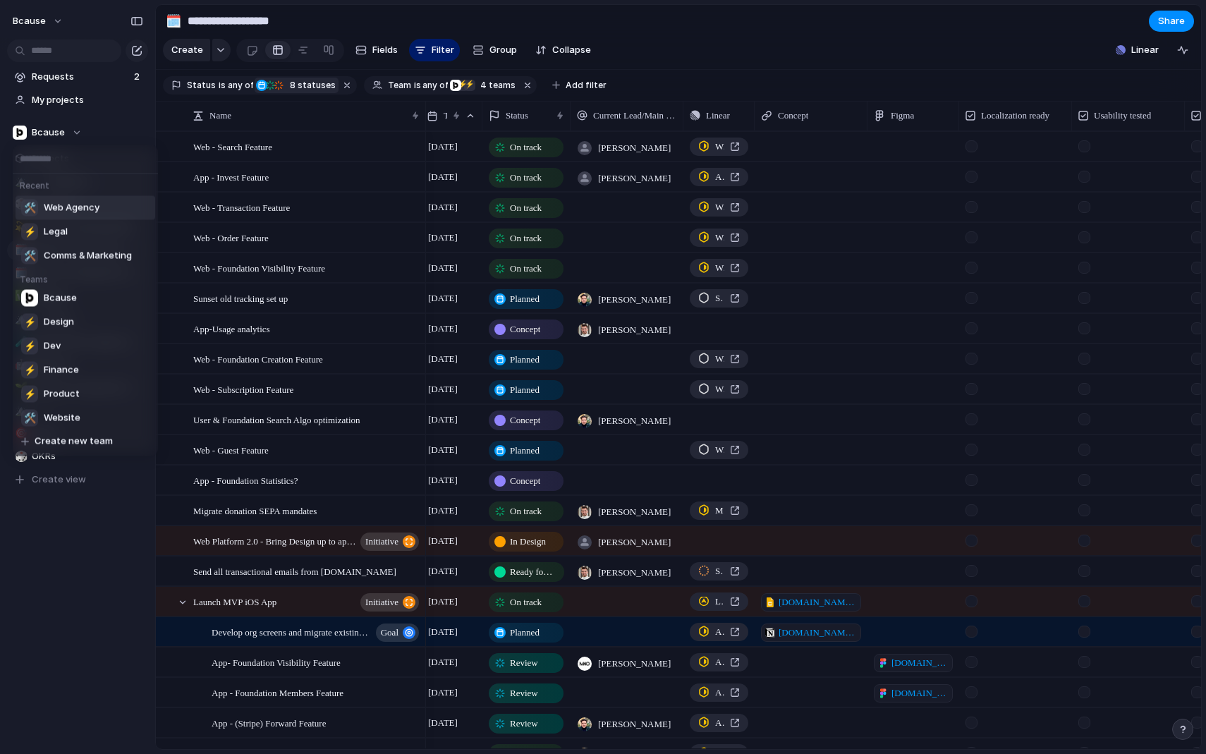
click at [73, 133] on div "Recent 🛠️ Web Agency ⚡ Legal 🛠️ Comms & Marketing Teams Bcause ⚡ Design ⚡ Dev ⚡…" at bounding box center [603, 377] width 1206 height 754
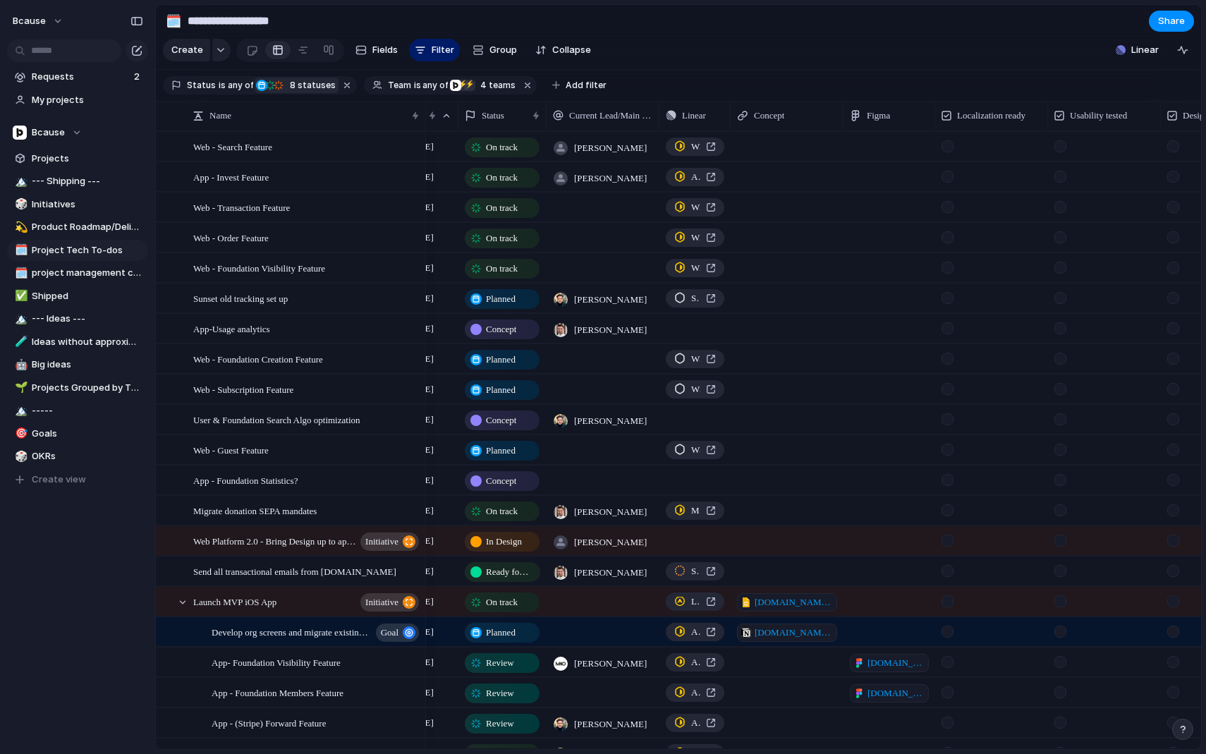
scroll to position [0, 30]
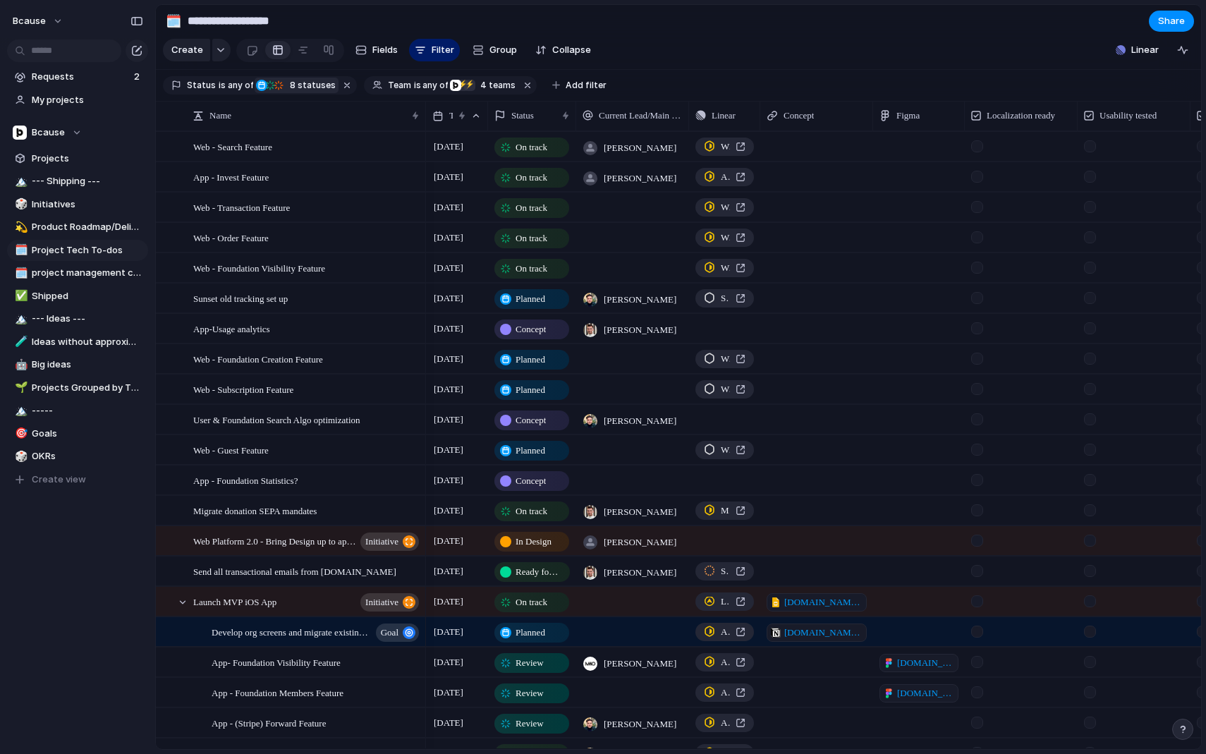
click at [430, 93] on div "Team is any of Bcause ⚡ Product ⚡ Dev ⚡ Design 4 teams" at bounding box center [451, 85] width 174 height 18
click at [659, 45] on div "Bcause ⚡ Legal ⚡ Product ⚡ Design ⚡ Dev ⚡ Finance 🛠️ Website 🛠️ Comms & Marketi…" at bounding box center [603, 377] width 1206 height 754
click at [70, 131] on div "Bcause" at bounding box center [47, 133] width 69 height 14
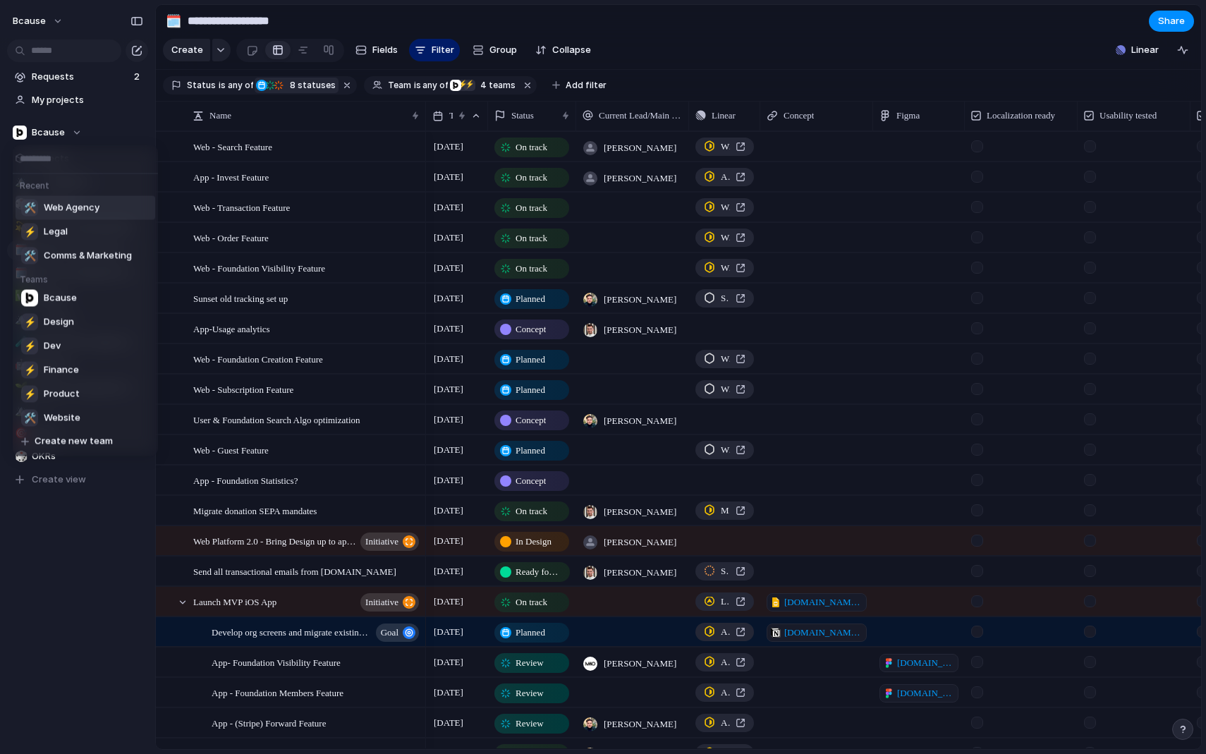
click at [97, 212] on span "Web Agency" at bounding box center [72, 208] width 56 height 14
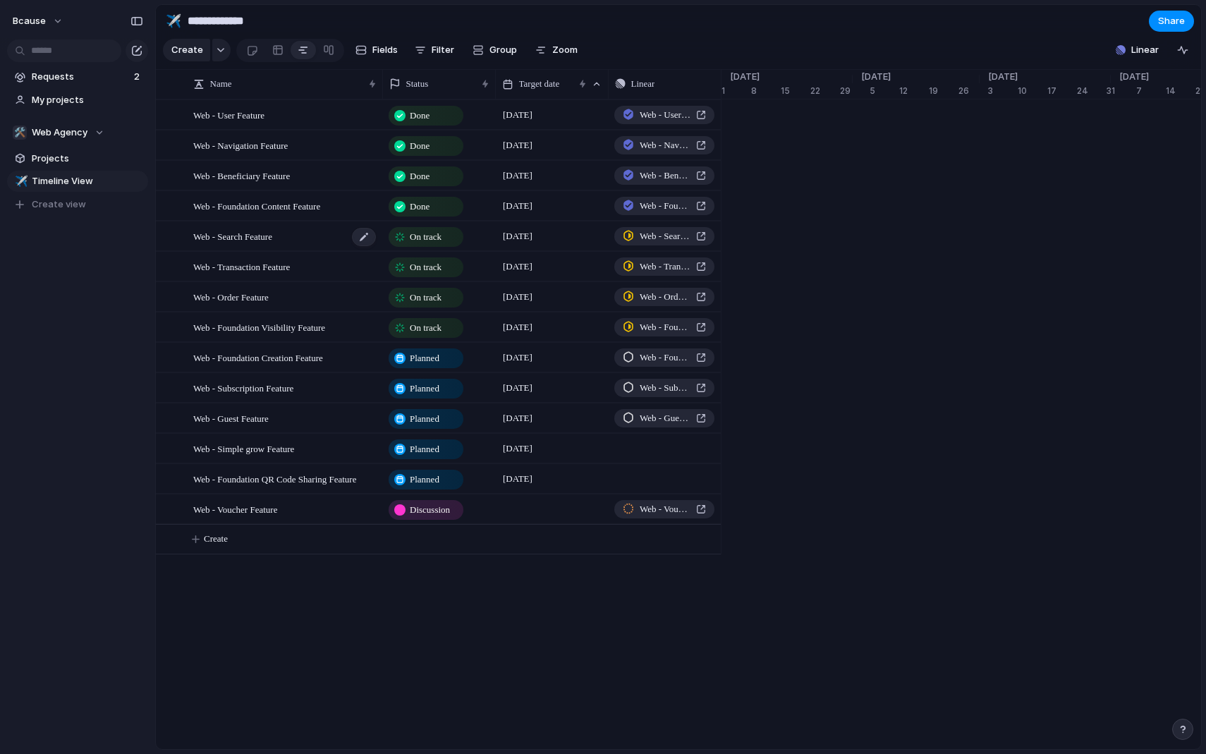
click at [255, 238] on span "Web - Search Feature" at bounding box center [232, 236] width 79 height 16
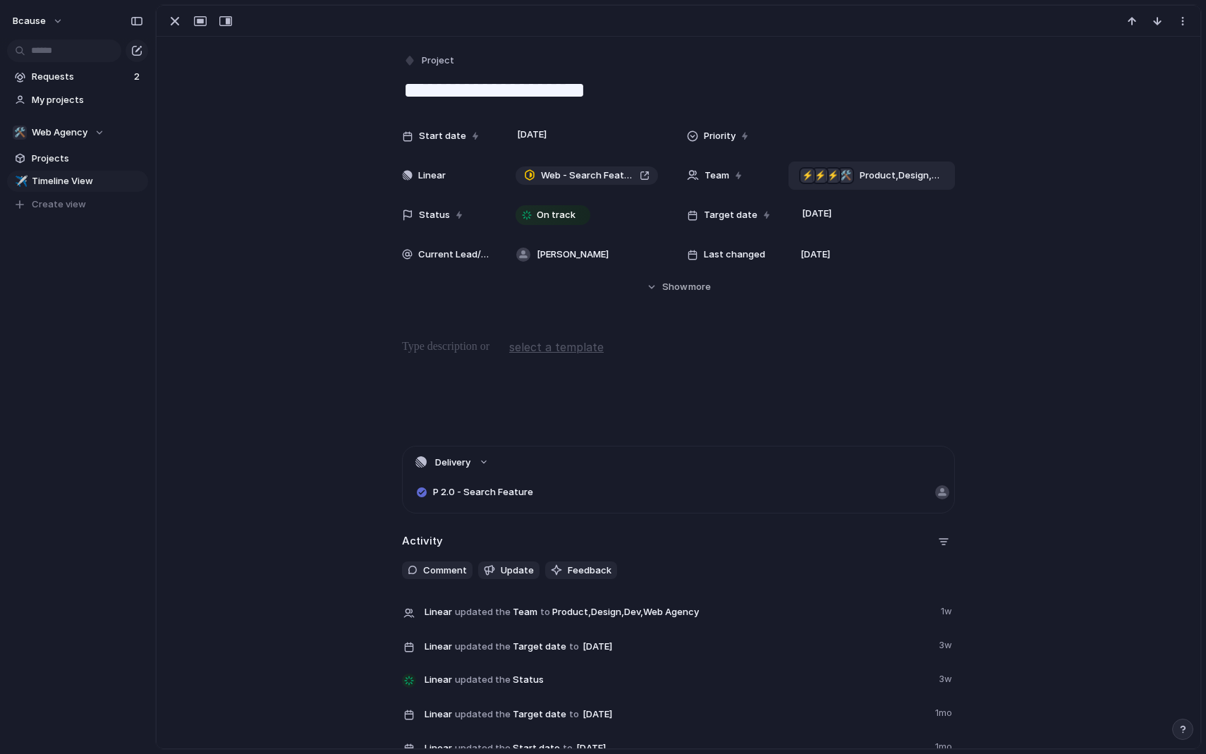
click at [837, 175] on div "⚡" at bounding box center [833, 176] width 14 height 14
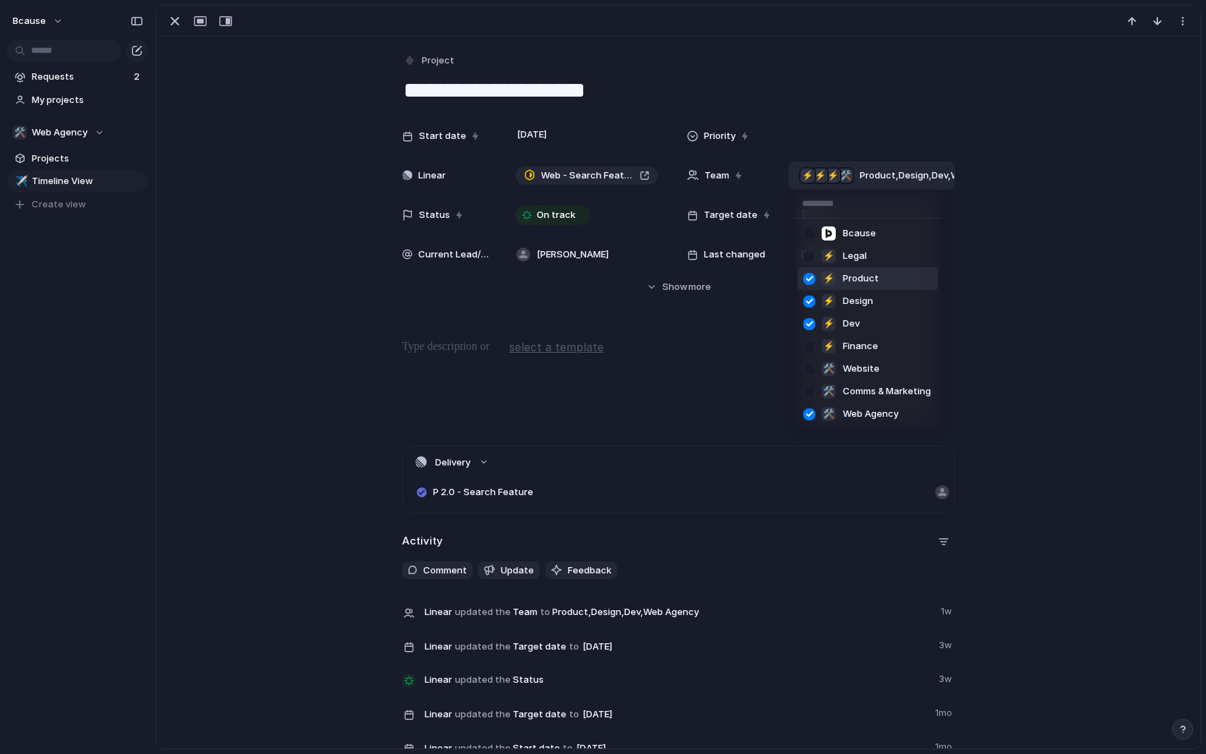
click at [813, 150] on div "Bcause ⚡ Legal ⚡ Product ⚡ Design ⚡ Dev ⚡ Finance 🛠️ Website 🛠️ Comms & Marketi…" at bounding box center [603, 377] width 1206 height 754
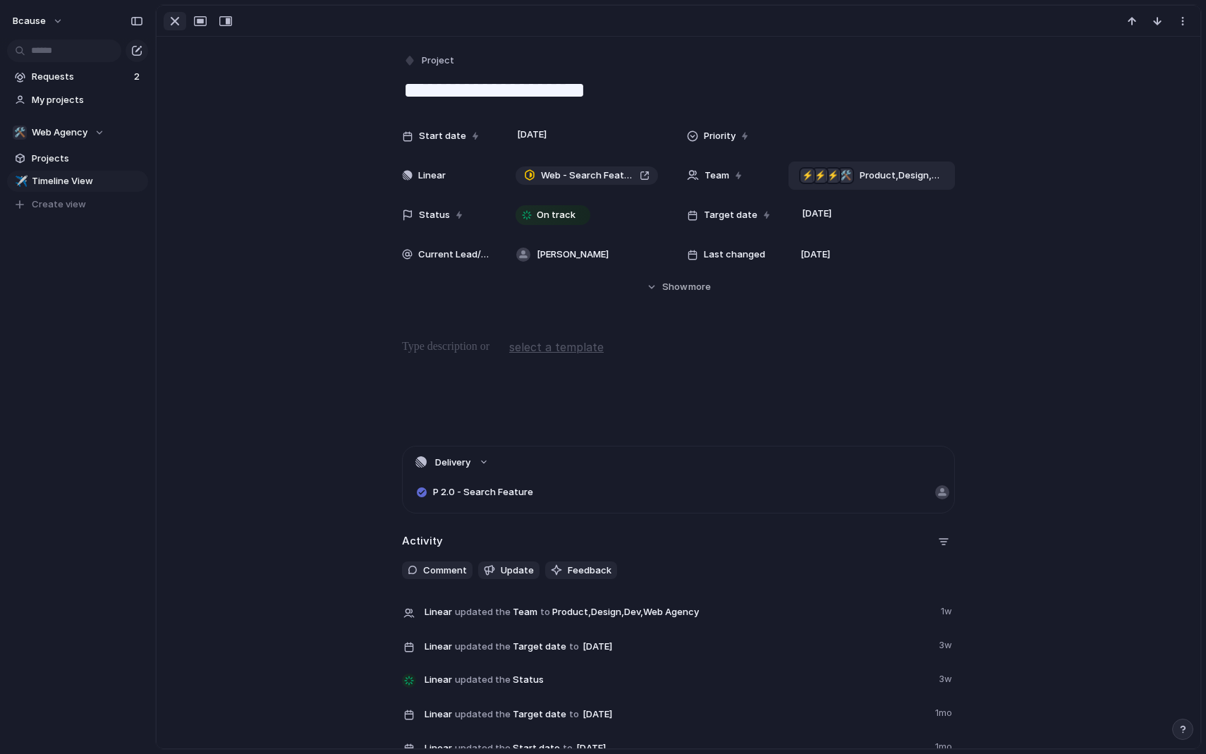
click at [178, 25] on div "button" at bounding box center [174, 21] width 17 height 17
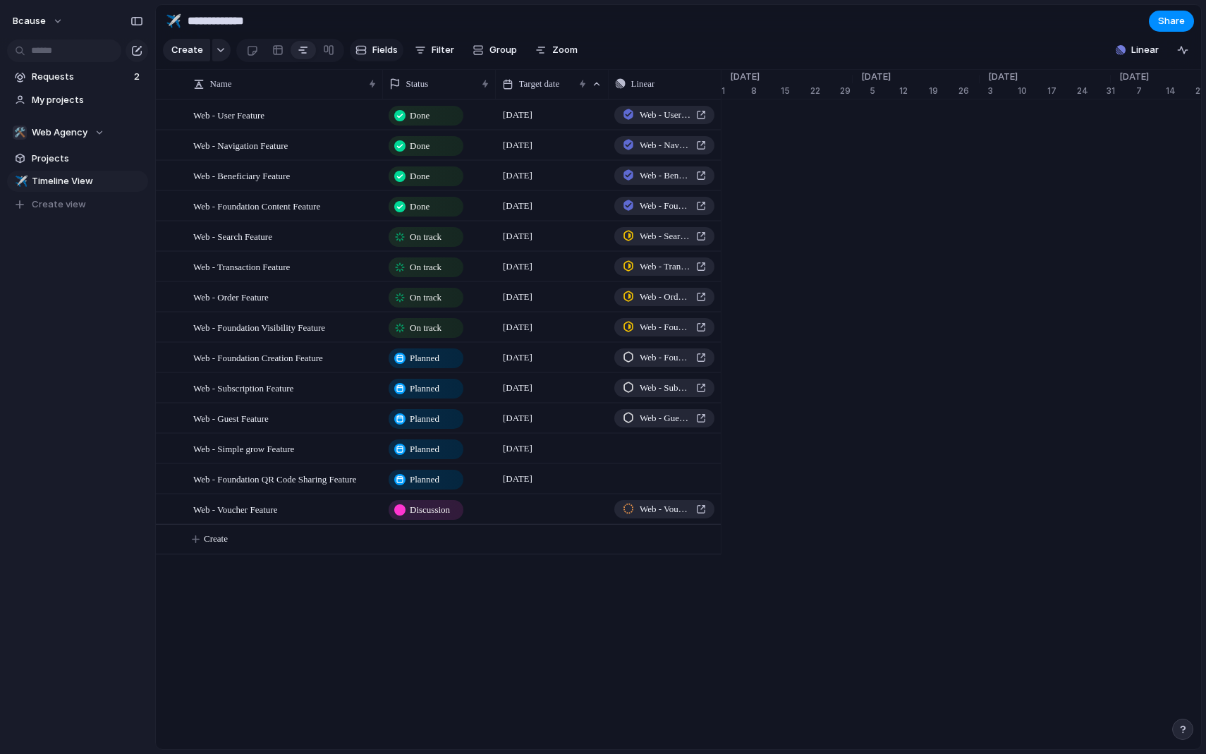
click at [368, 42] on button "Fields" at bounding box center [377, 50] width 54 height 23
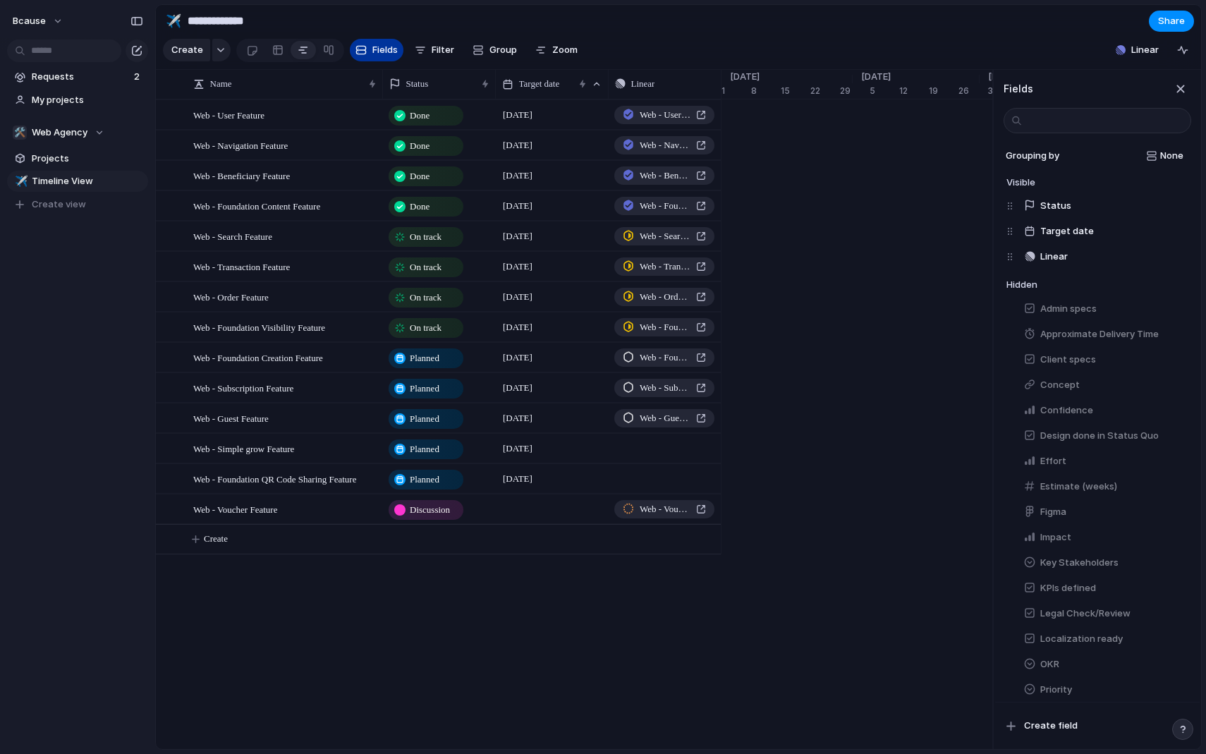
click at [365, 48] on button "Fields" at bounding box center [377, 50] width 54 height 23
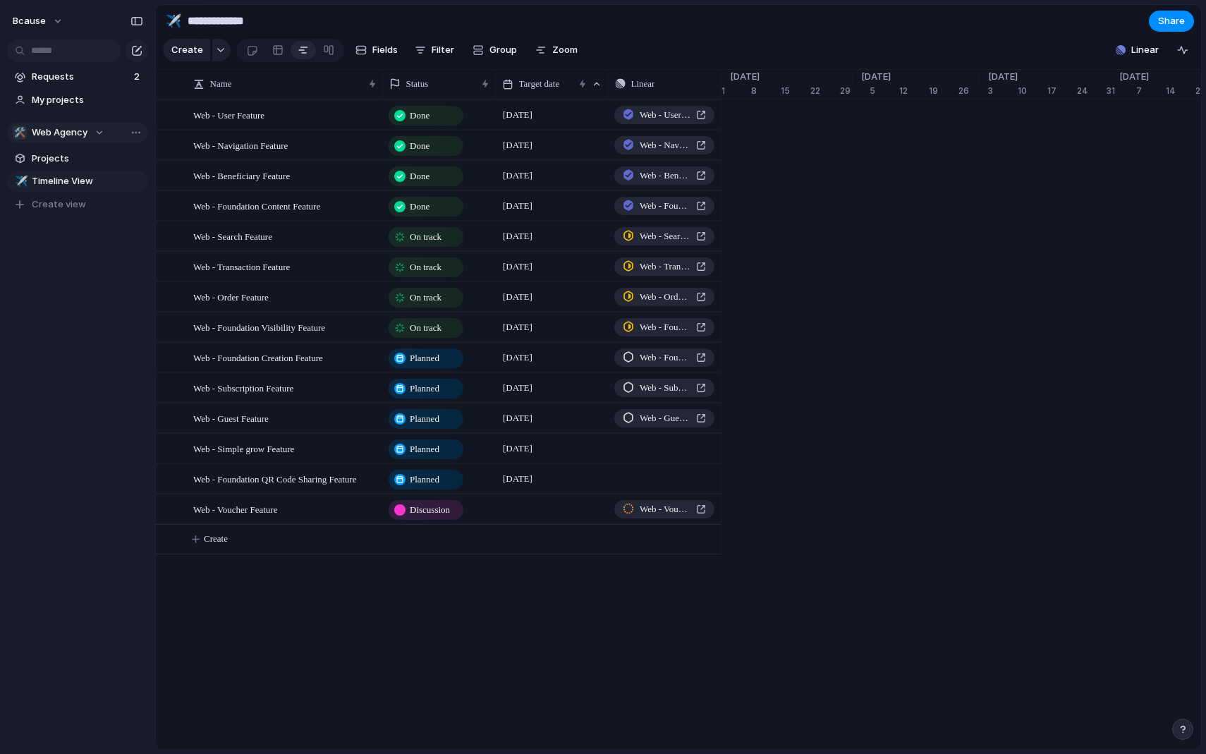
click at [64, 128] on span "Web Agency" at bounding box center [60, 133] width 56 height 14
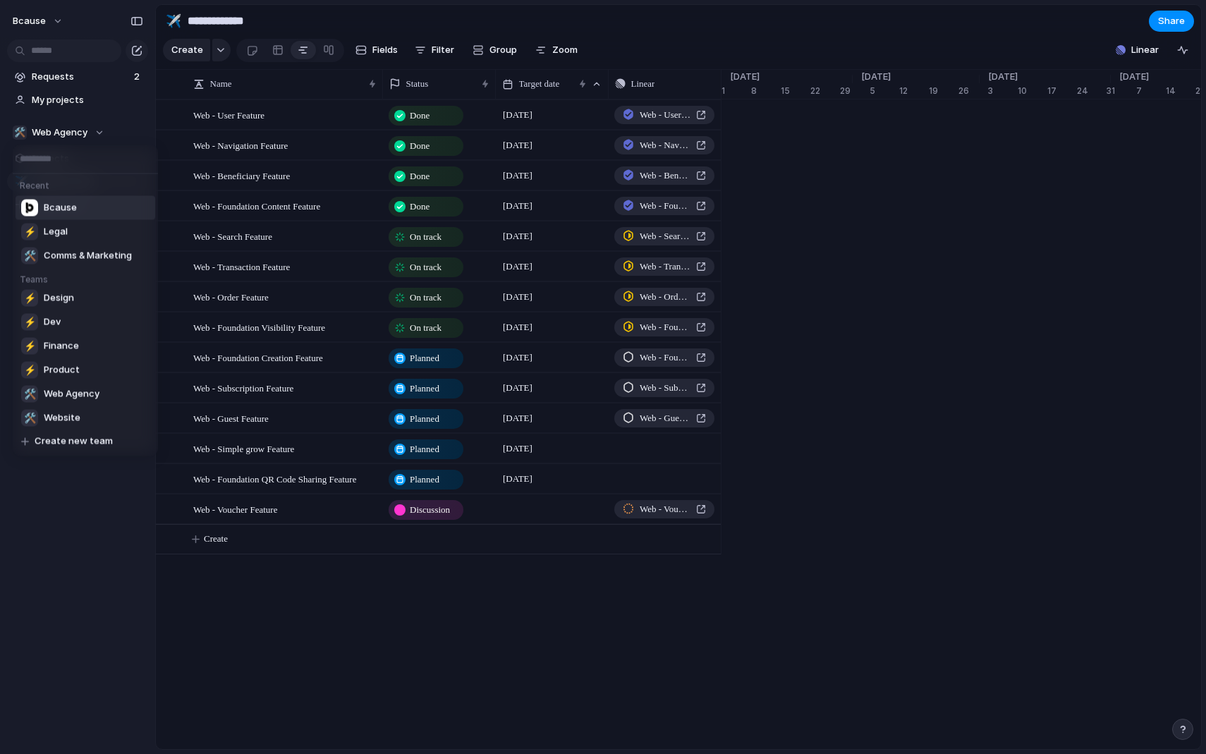
click at [70, 214] on div "Bcause" at bounding box center [49, 208] width 56 height 17
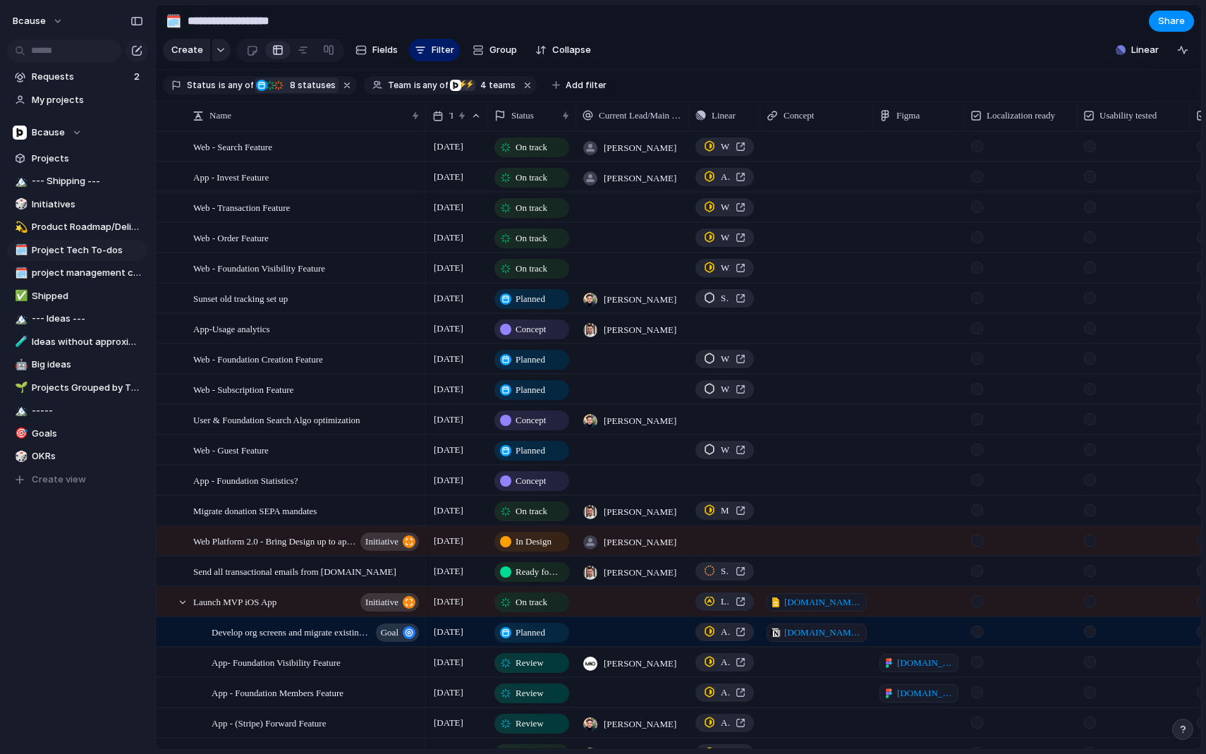
click at [291, 77] on div "Status is any of Planned On track At risk Discussion Ready for Dev In Design Co…" at bounding box center [260, 85] width 194 height 18
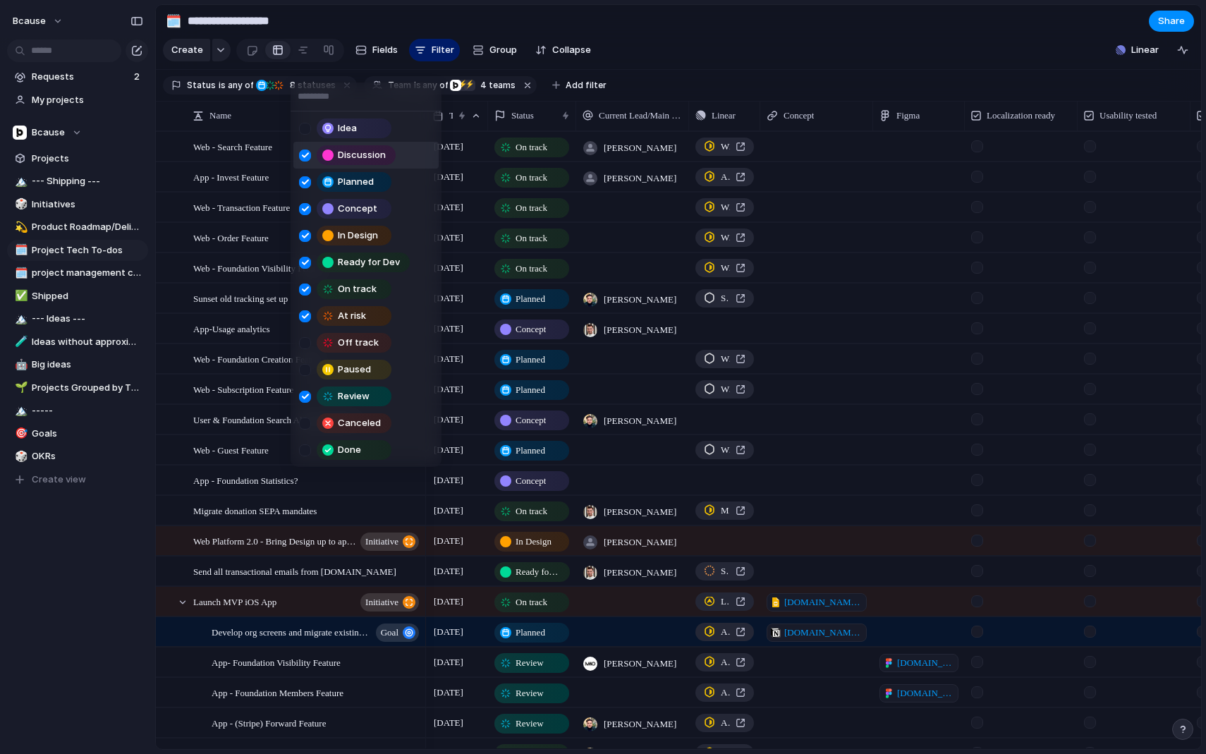
drag, startPoint x: 508, startPoint y: 77, endPoint x: 500, endPoint y: 77, distance: 7.8
click at [504, 77] on div "Idea Discussion Planned Concept In Design Ready for Dev On track At risk Off tr…" at bounding box center [603, 377] width 1206 height 754
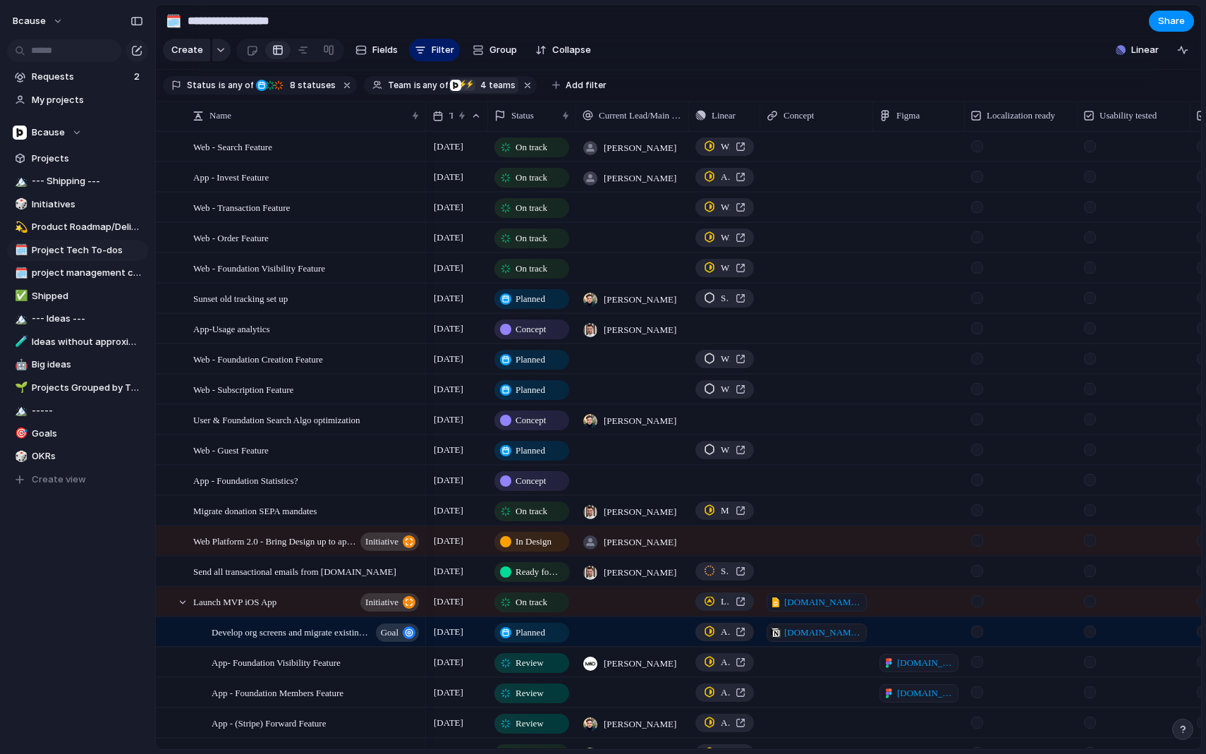
click at [467, 85] on div "⚡" at bounding box center [469, 85] width 13 height 13
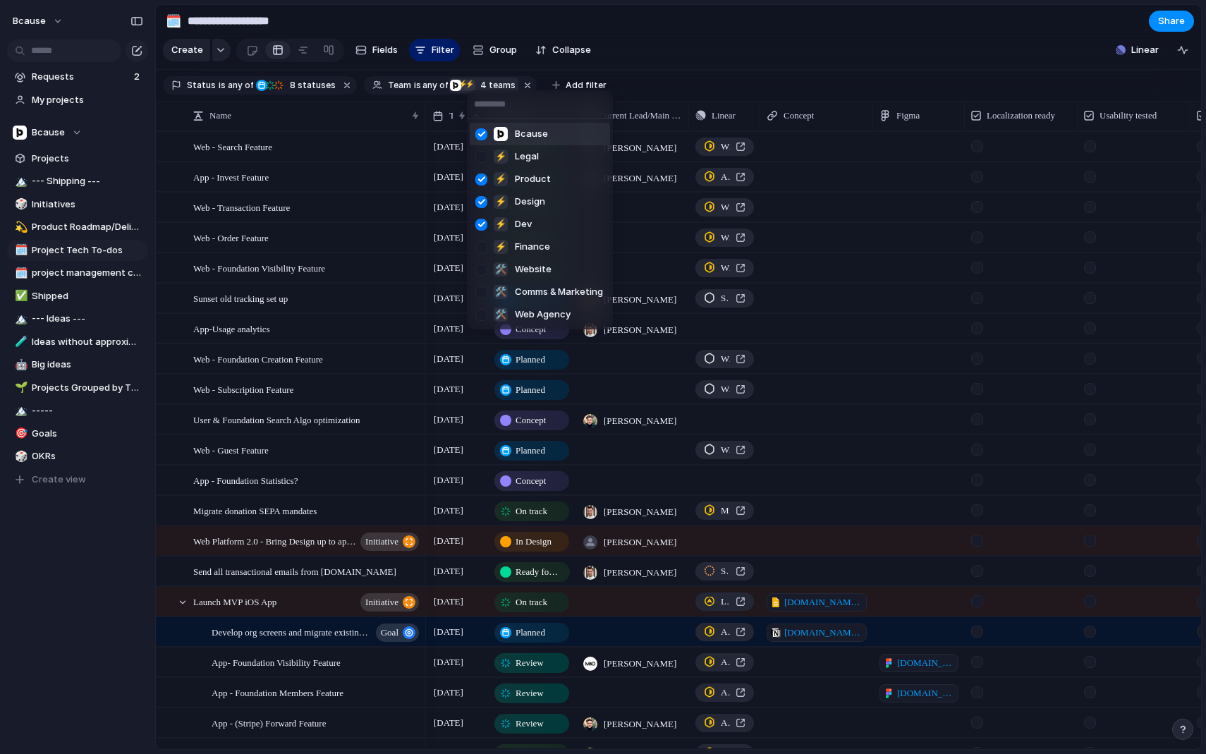
click at [487, 135] on div at bounding box center [481, 134] width 25 height 25
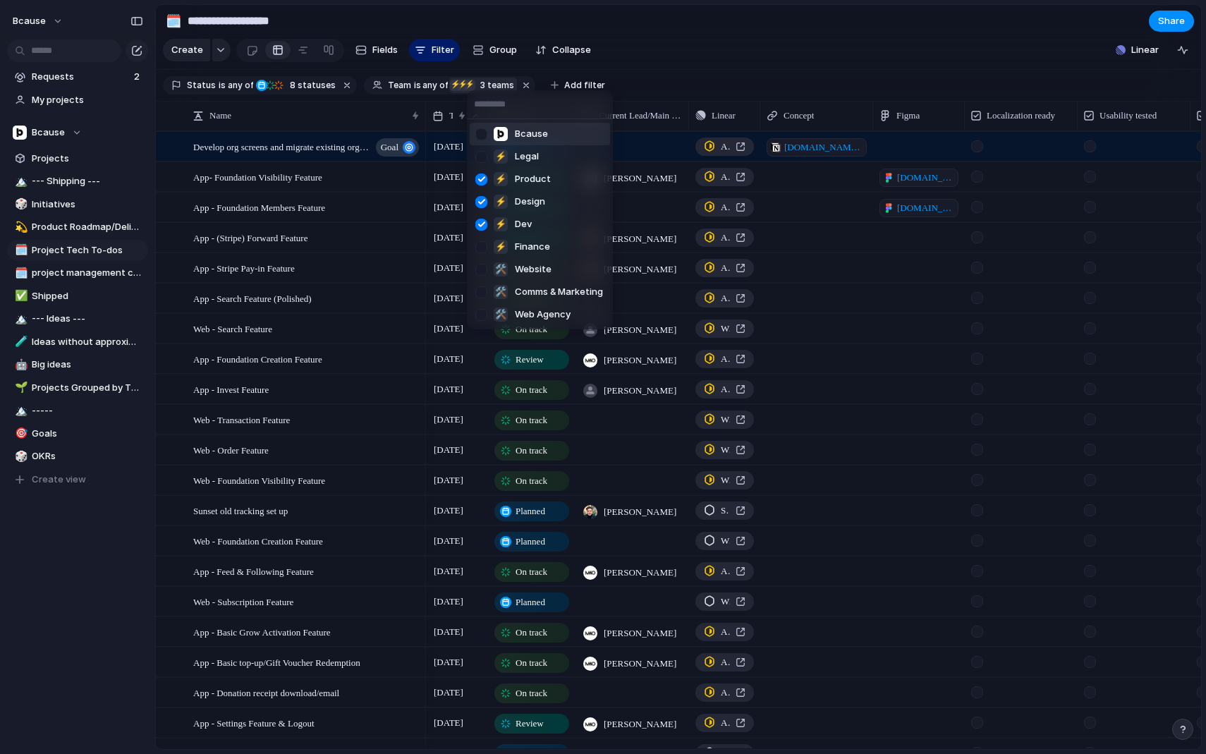
click at [479, 129] on div at bounding box center [481, 134] width 25 height 25
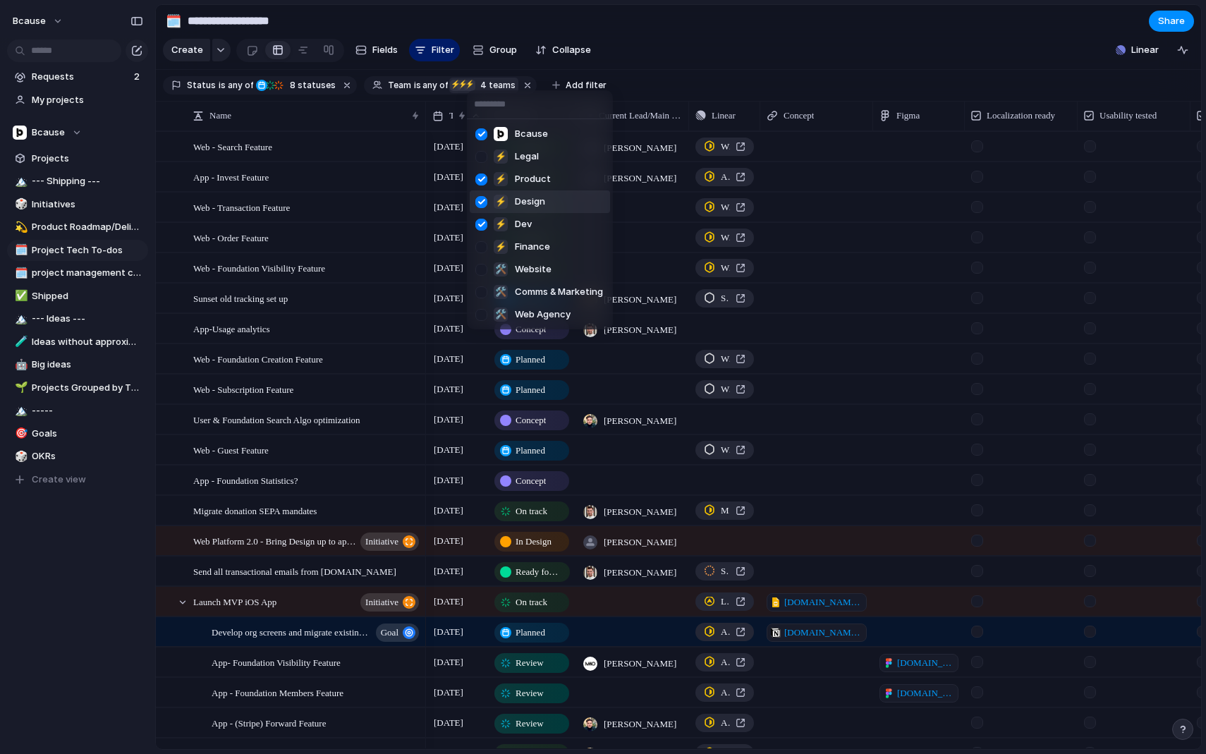
click at [484, 203] on div at bounding box center [481, 202] width 25 height 25
click at [482, 179] on div at bounding box center [481, 179] width 25 height 25
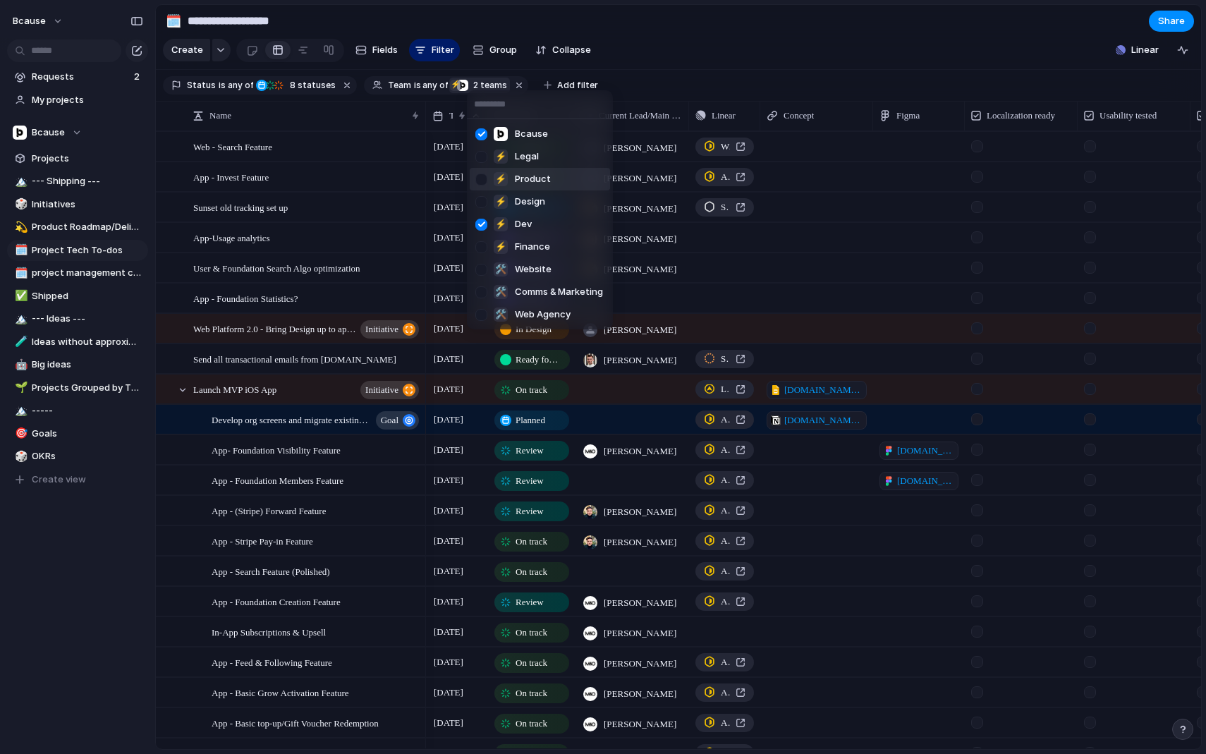
click at [476, 178] on div at bounding box center [481, 179] width 25 height 25
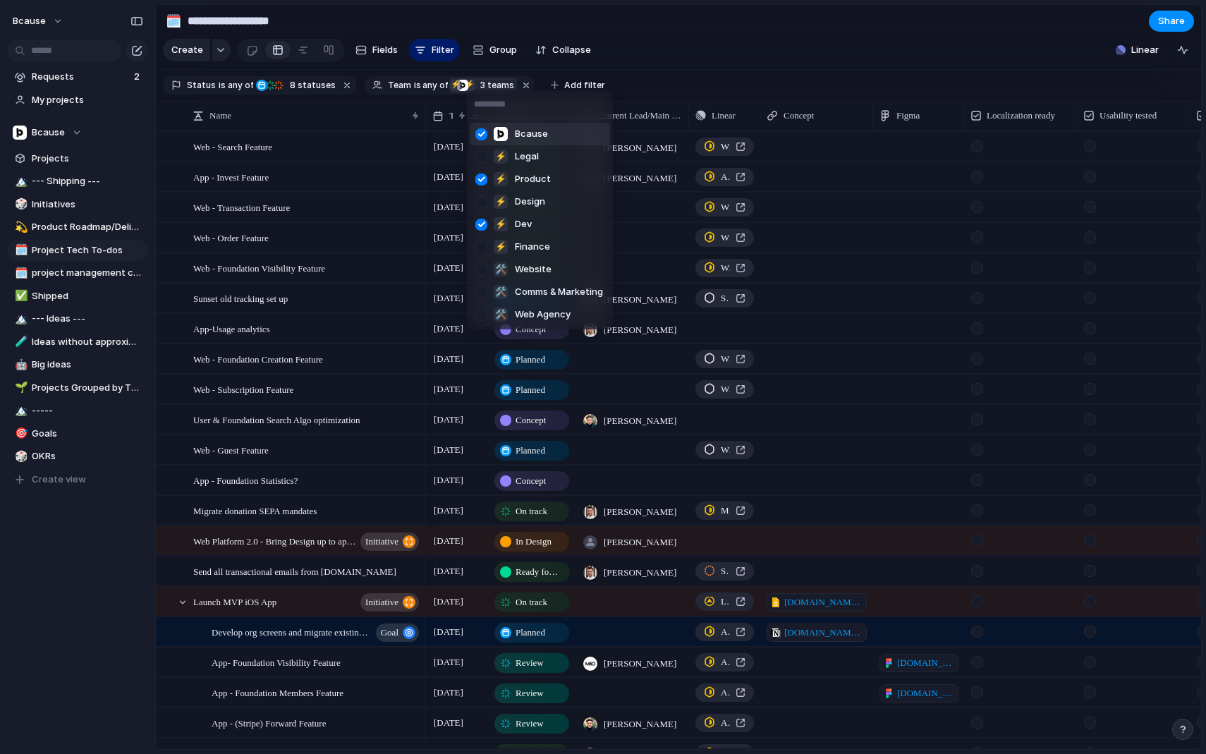
click at [696, 69] on div "Bcause ⚡ Legal ⚡ Product ⚡ Design ⚡ Dev ⚡ Finance 🛠️ Website 🛠️ Comms & Marketi…" at bounding box center [603, 377] width 1206 height 754
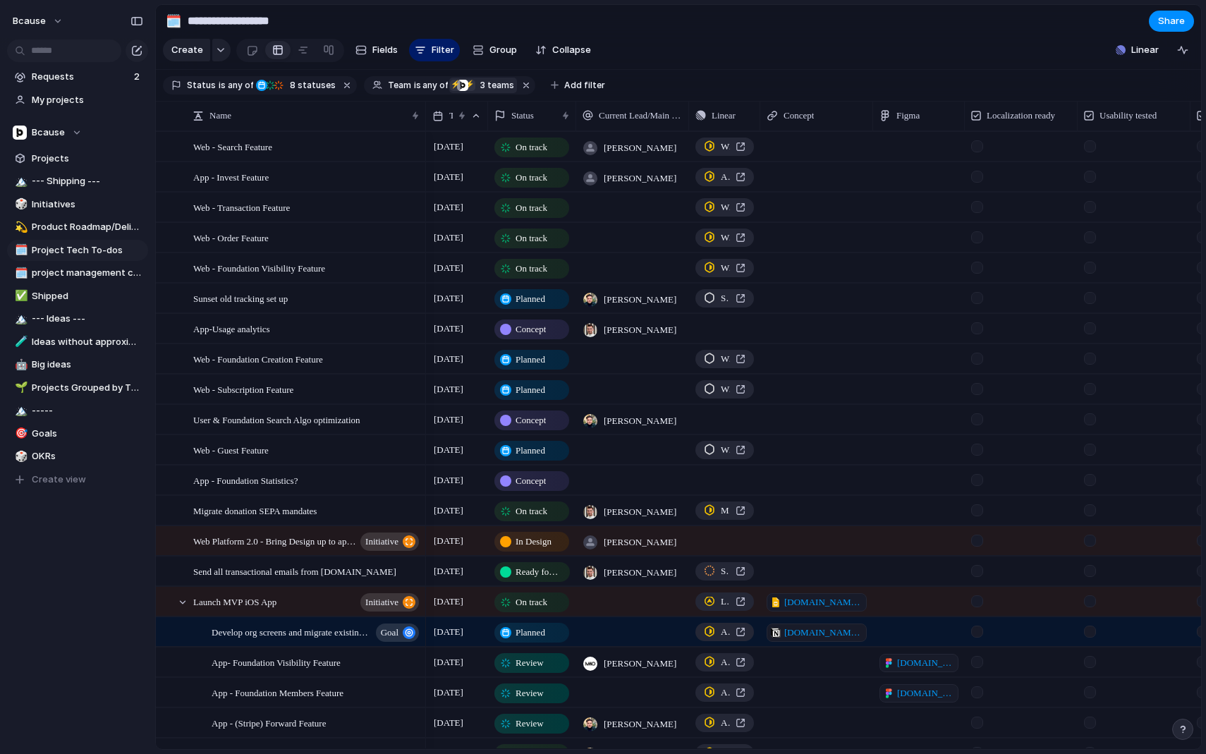
click at [545, 141] on span "On track" at bounding box center [532, 147] width 32 height 14
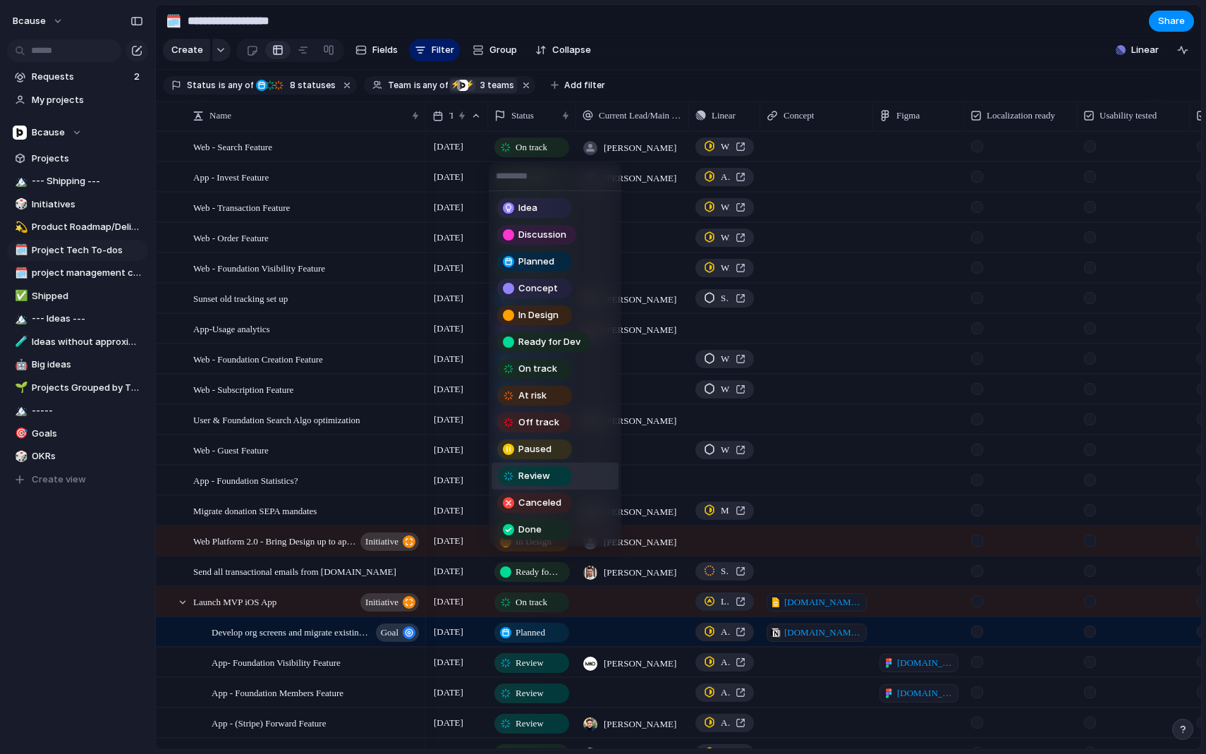
click at [563, 474] on div "Review" at bounding box center [535, 476] width 72 height 17
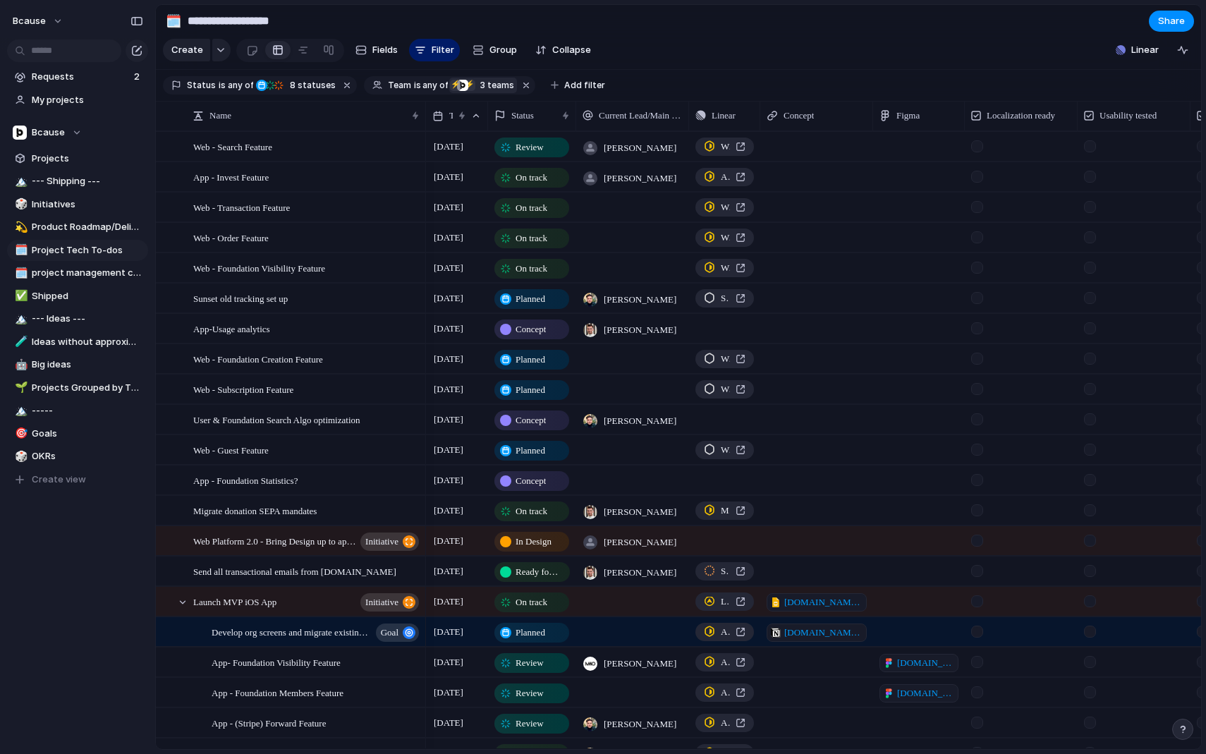
click at [559, 150] on div "Review" at bounding box center [532, 147] width 72 height 17
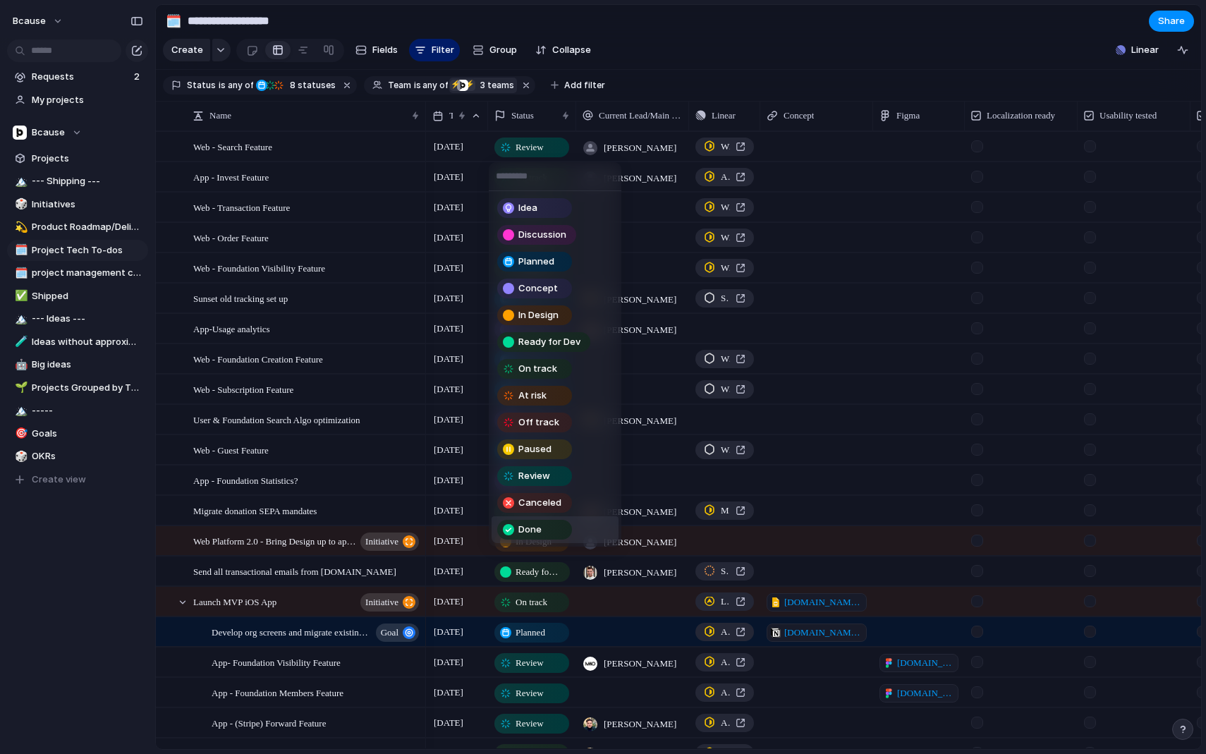
click at [536, 530] on span "Done" at bounding box center [529, 530] width 23 height 14
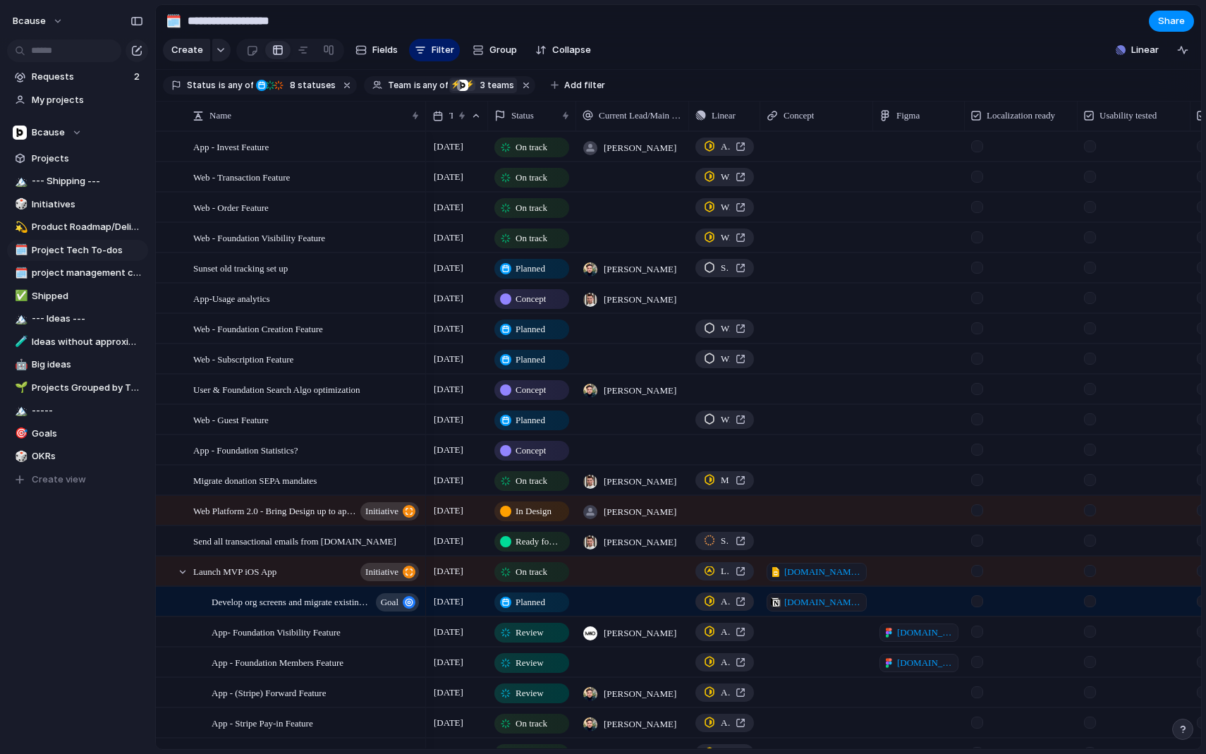
click at [545, 182] on span "On track" at bounding box center [532, 178] width 32 height 14
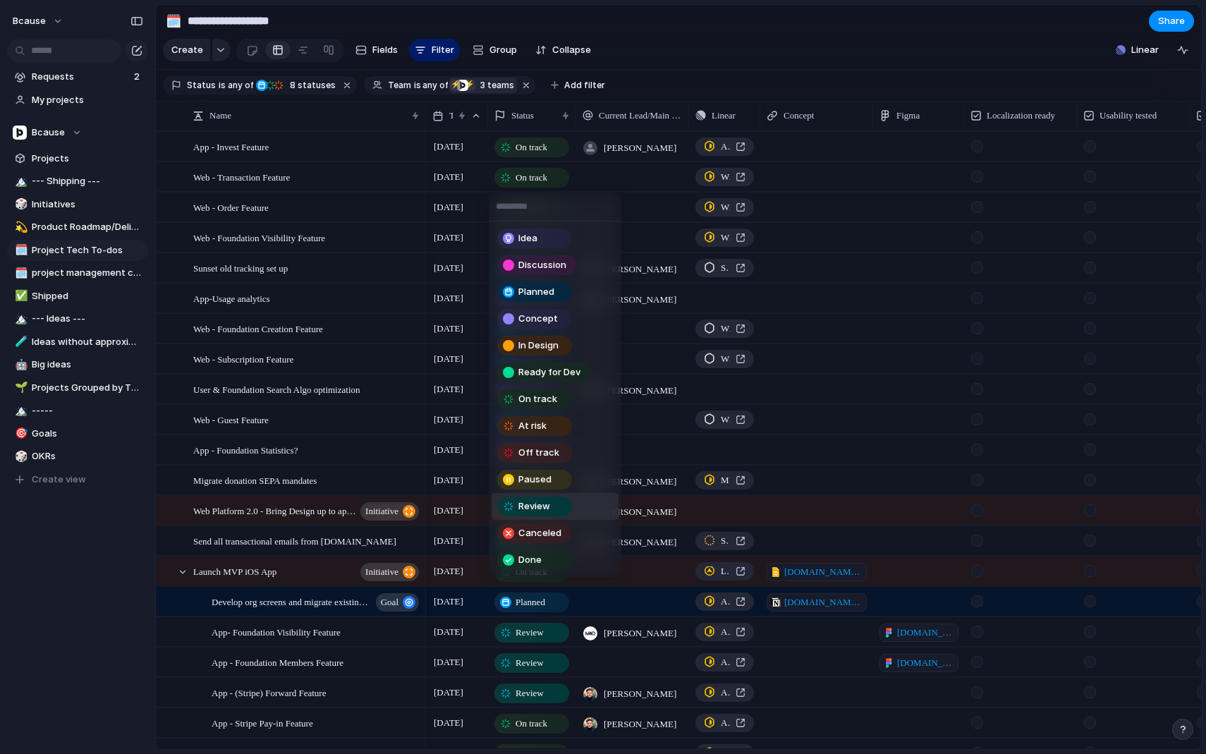
click at [545, 502] on span "Review" at bounding box center [534, 506] width 32 height 14
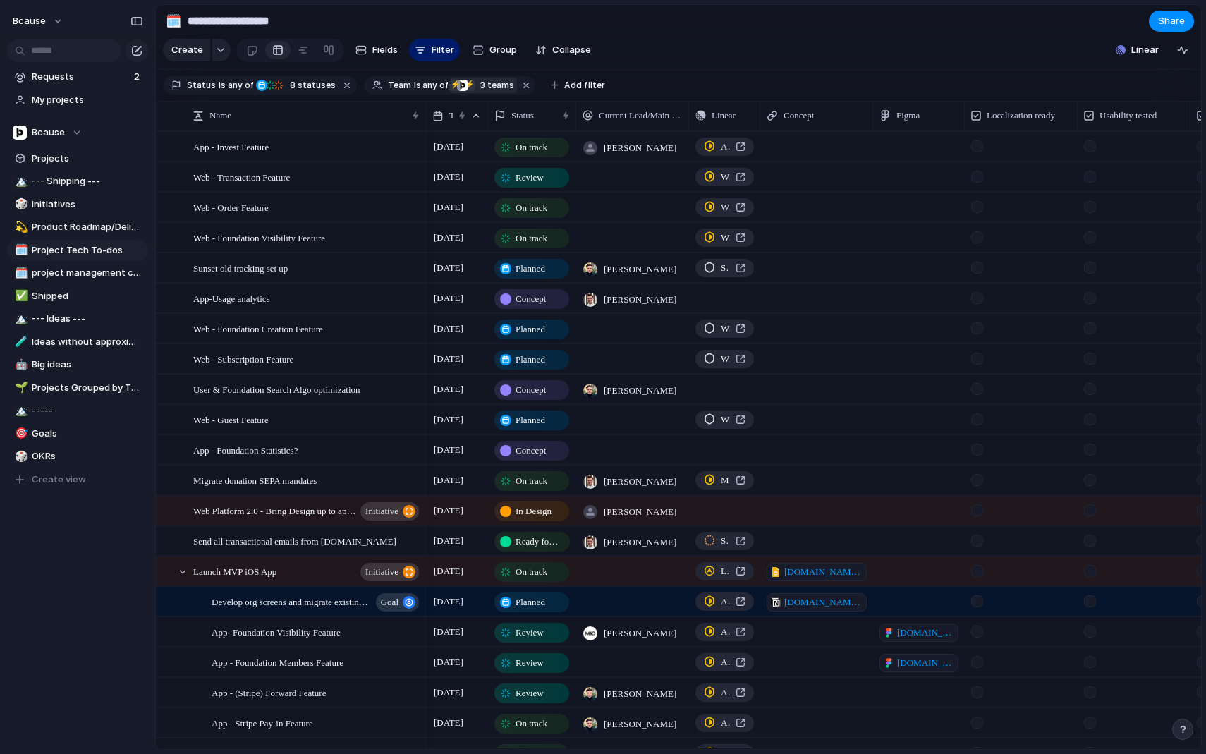
click at [547, 205] on span "On track" at bounding box center [532, 208] width 32 height 14
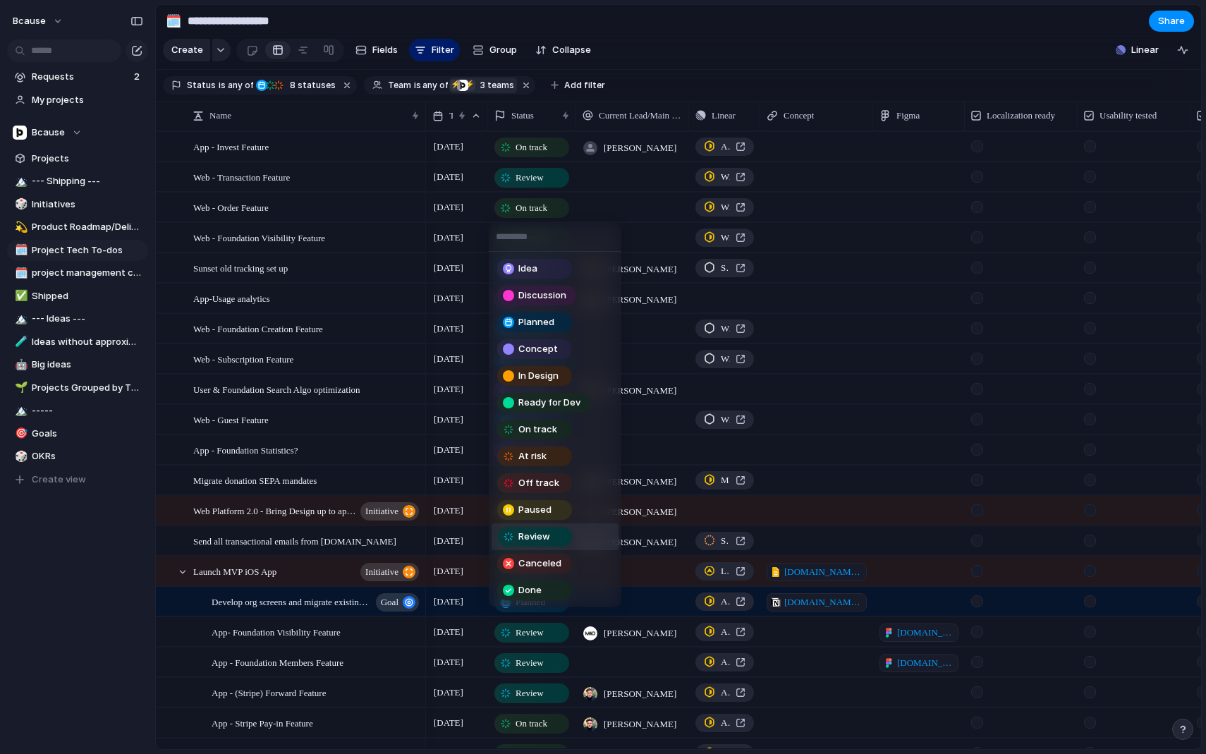
click at [574, 536] on div "Review" at bounding box center [537, 537] width 80 height 20
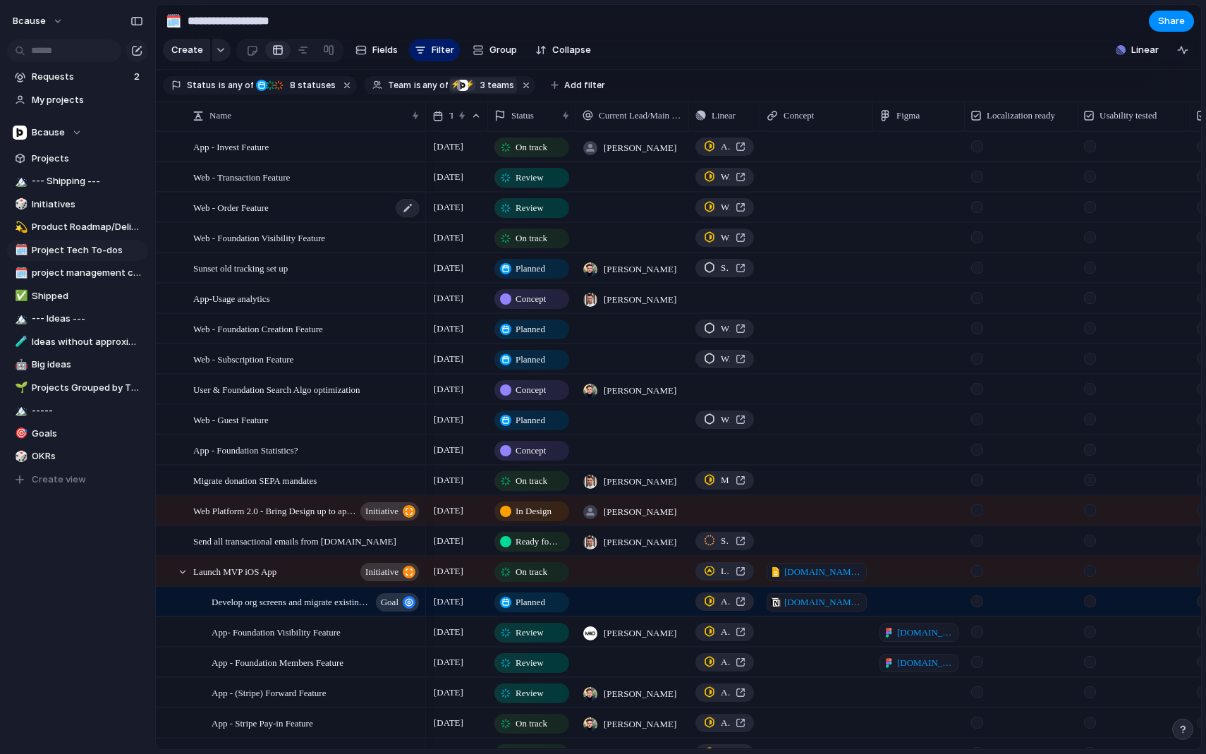
click at [318, 210] on div "Web - Order Feature" at bounding box center [307, 207] width 228 height 29
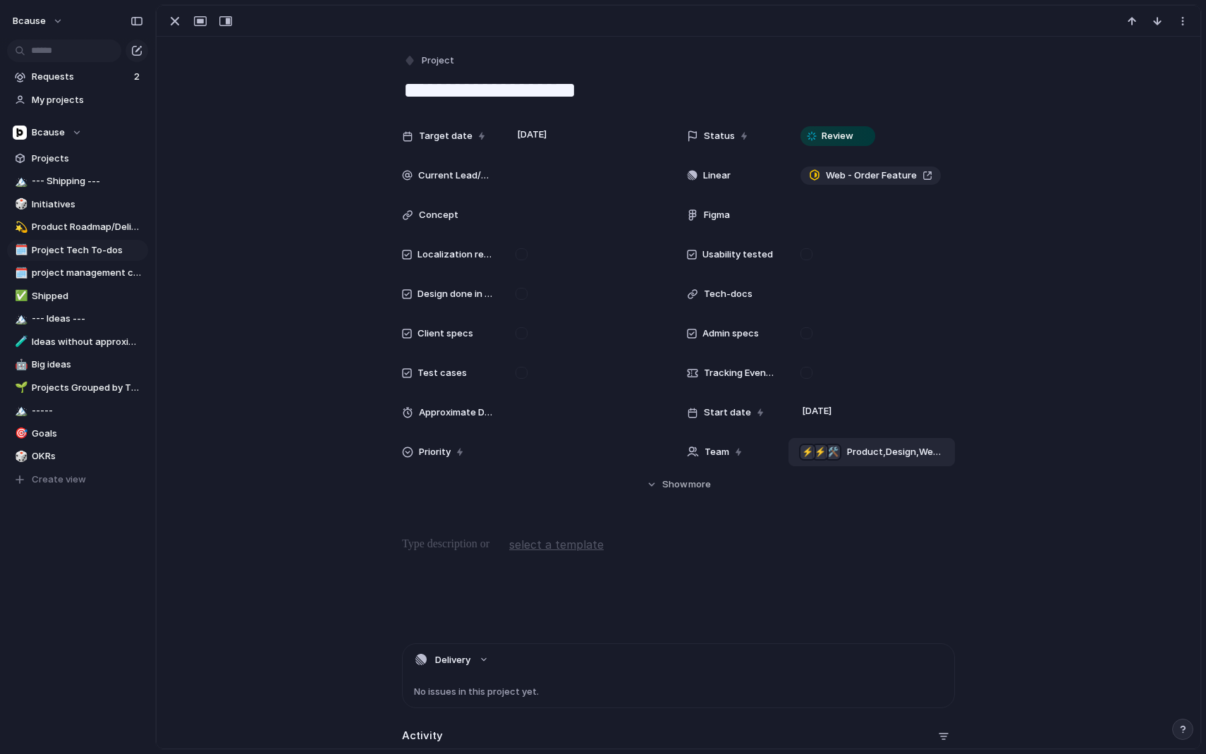
click at [860, 453] on span "Product , Design , Web Agency" at bounding box center [895, 452] width 96 height 14
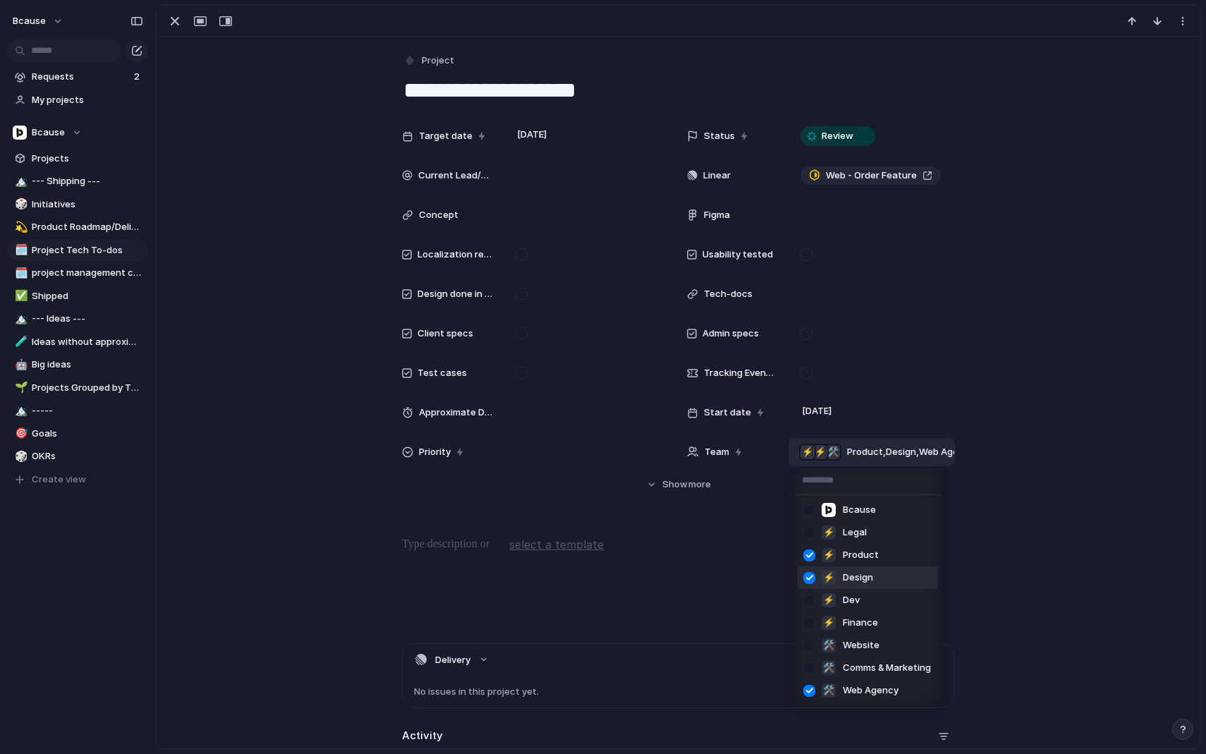
click at [806, 576] on div at bounding box center [809, 578] width 25 height 25
click at [813, 558] on div at bounding box center [809, 555] width 25 height 25
click at [332, 447] on div "Bcause ⚡ Legal ⚡ Product ⚡ Design ⚡ Dev ⚡ Finance 🛠️ Website 🛠️ Comms & Marketi…" at bounding box center [603, 377] width 1206 height 754
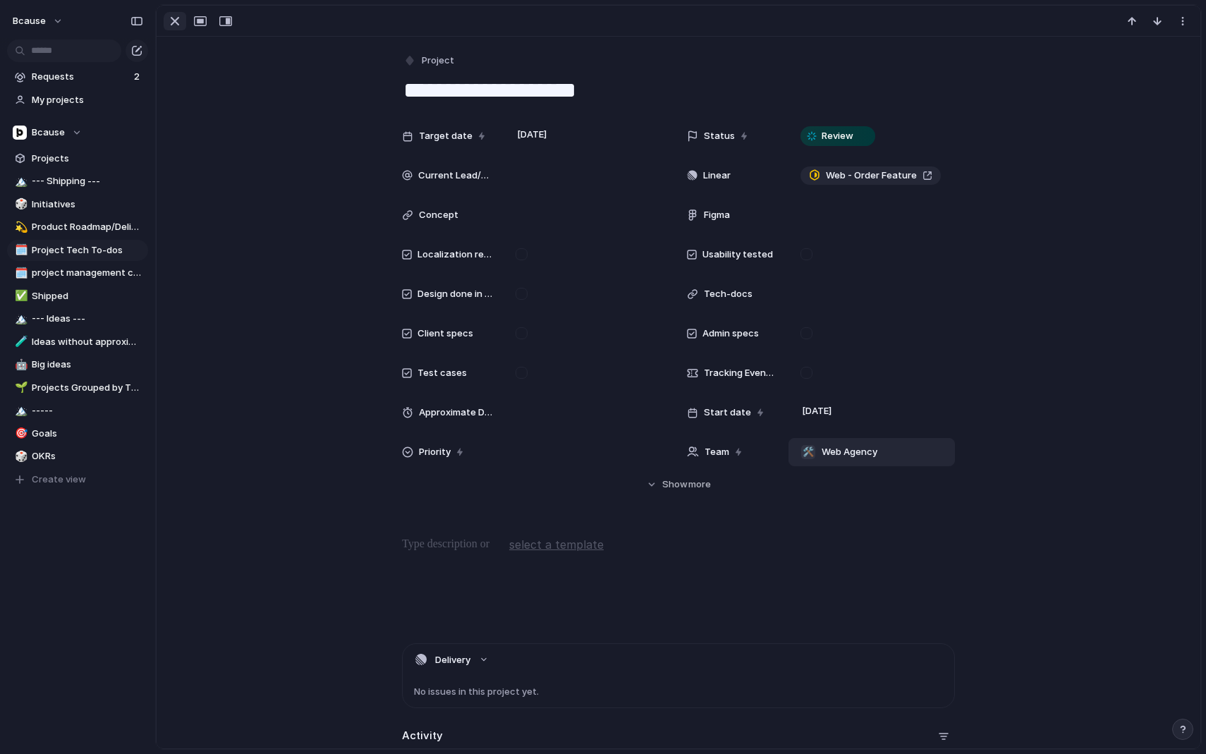
click at [174, 30] on button "button" at bounding box center [175, 21] width 23 height 18
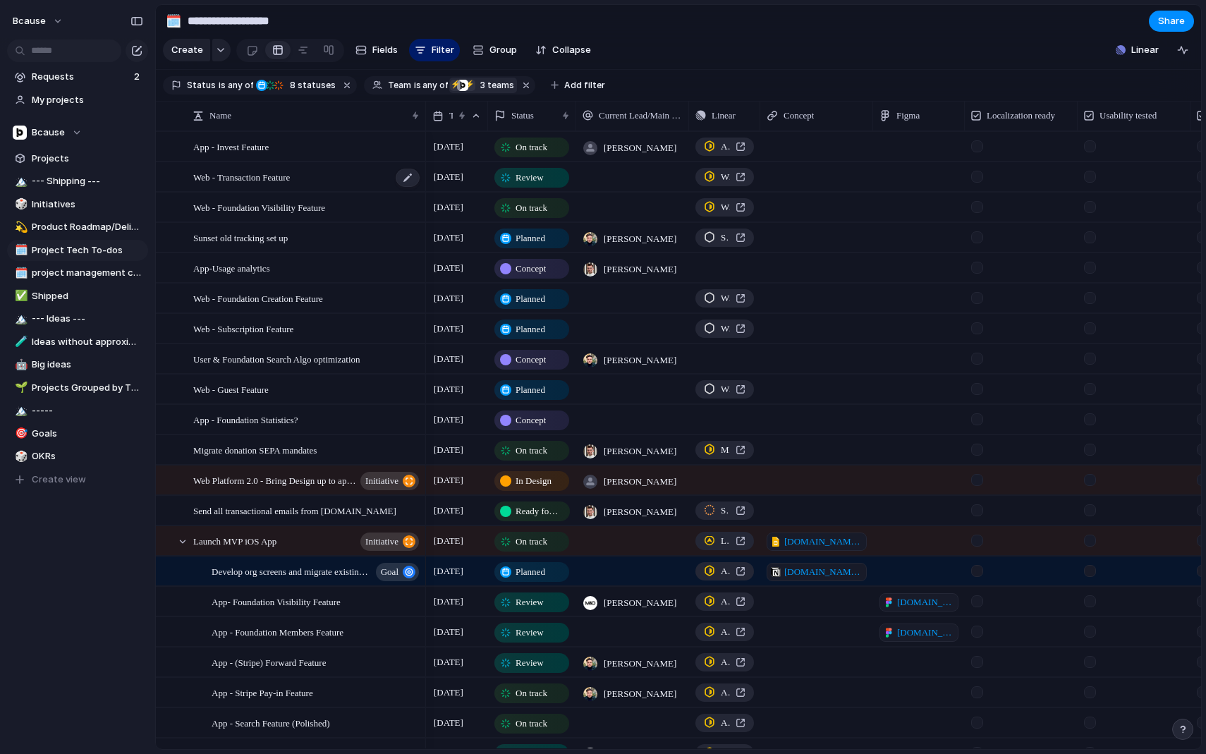
click at [283, 183] on span "Web - Transaction Feature" at bounding box center [241, 177] width 97 height 16
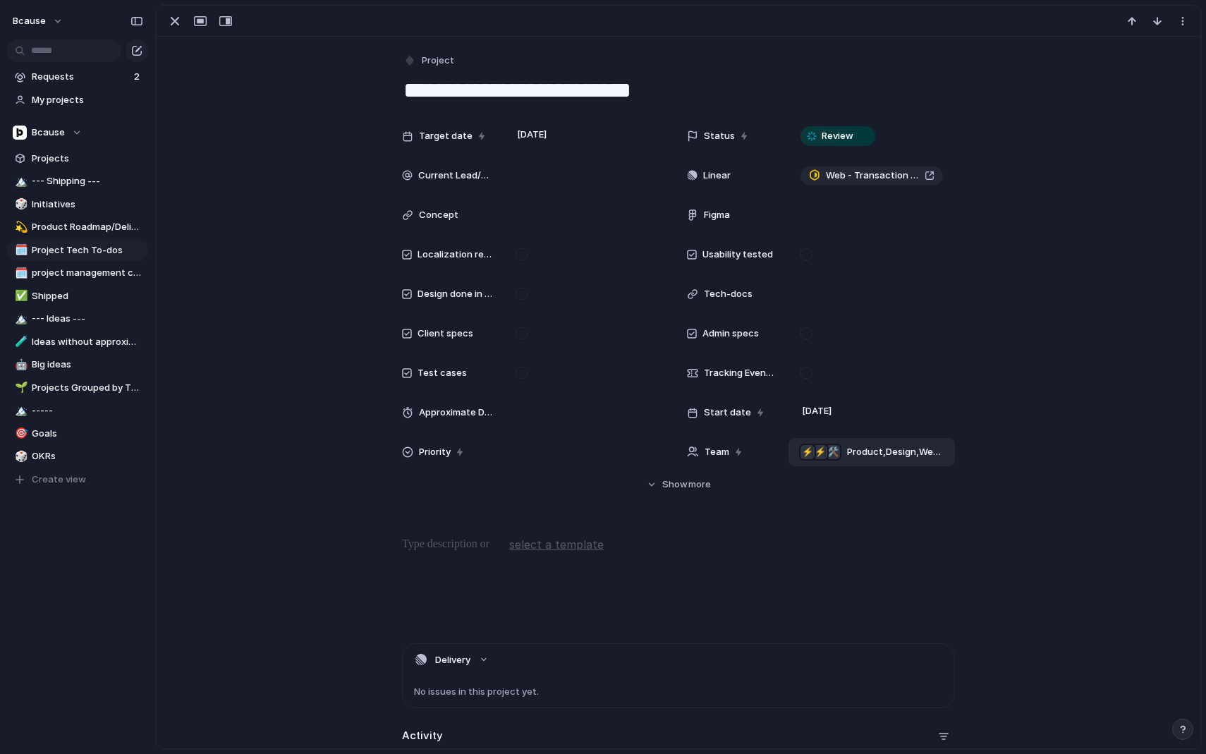
click at [843, 454] on div "🛠️ ⚡ ⚡ Product , Design , Web Agency" at bounding box center [872, 452] width 154 height 17
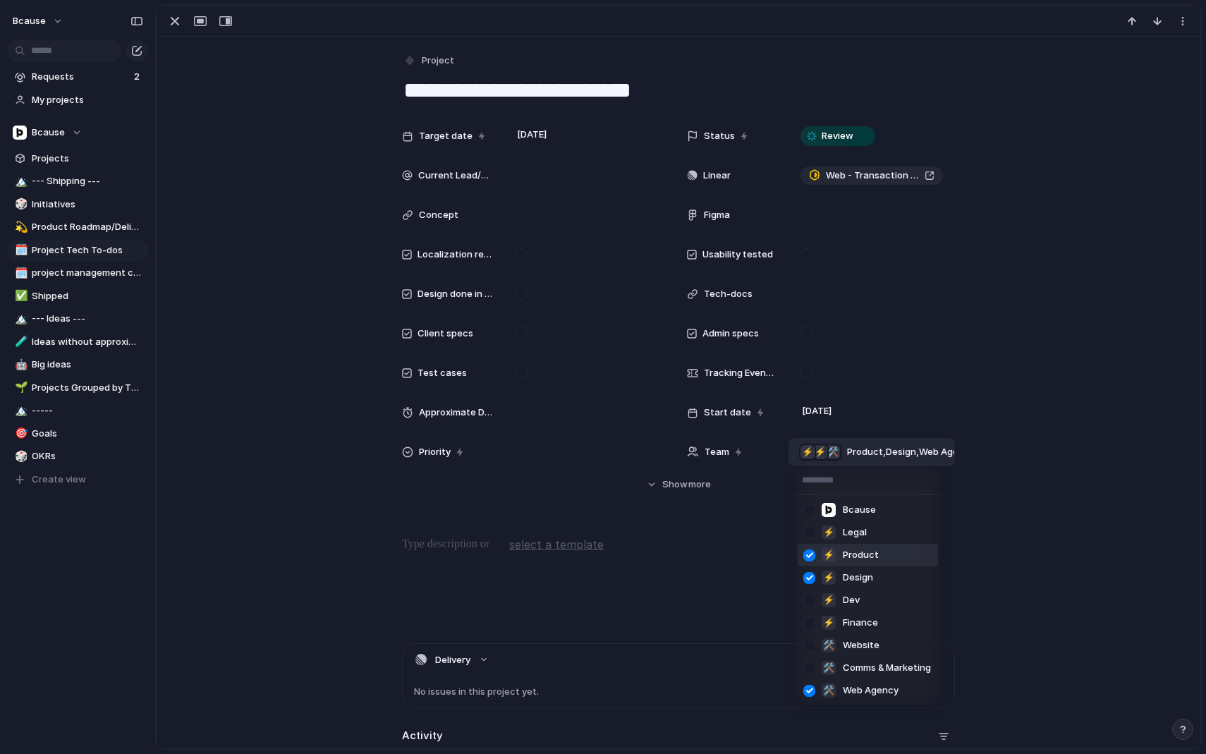
click at [805, 559] on div at bounding box center [809, 555] width 25 height 25
click at [816, 581] on div at bounding box center [809, 578] width 25 height 25
click at [255, 367] on div "Bcause ⚡ Legal ⚡ Product ⚡ Design ⚡ Dev ⚡ Finance 🛠️ Website 🛠️ Comms & Marketi…" at bounding box center [603, 377] width 1206 height 754
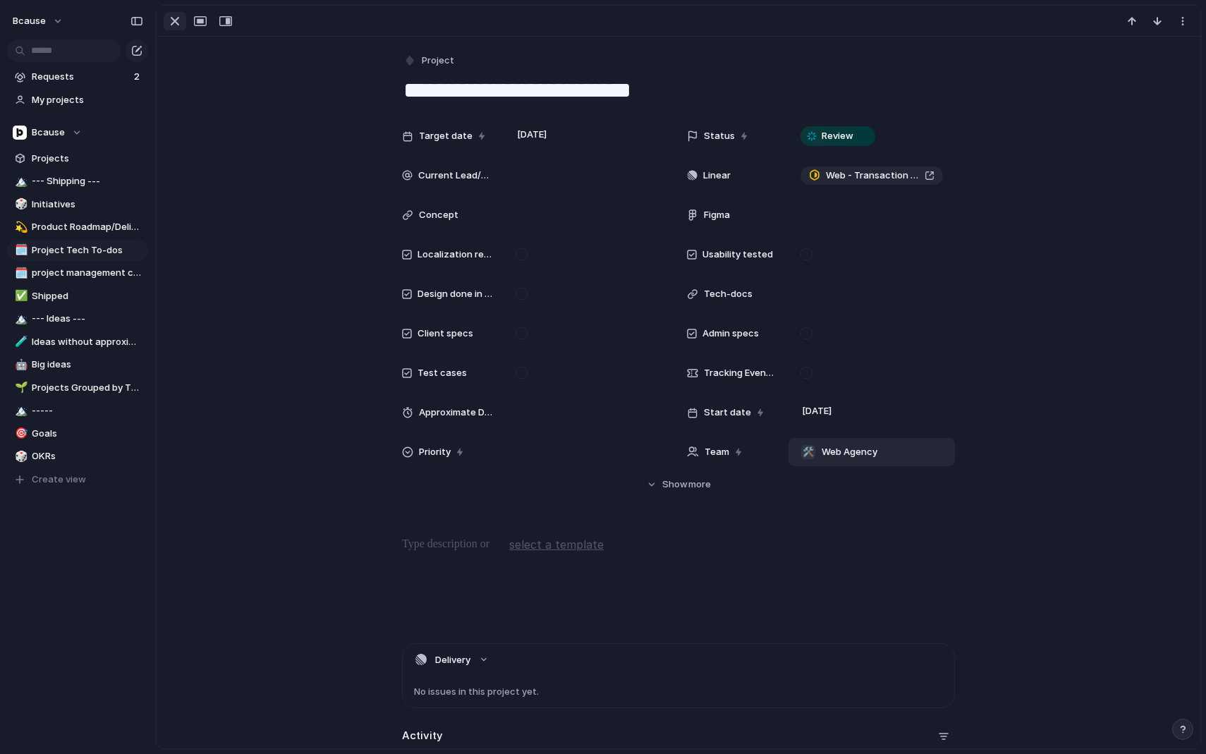
click at [176, 29] on div "button" at bounding box center [174, 21] width 17 height 17
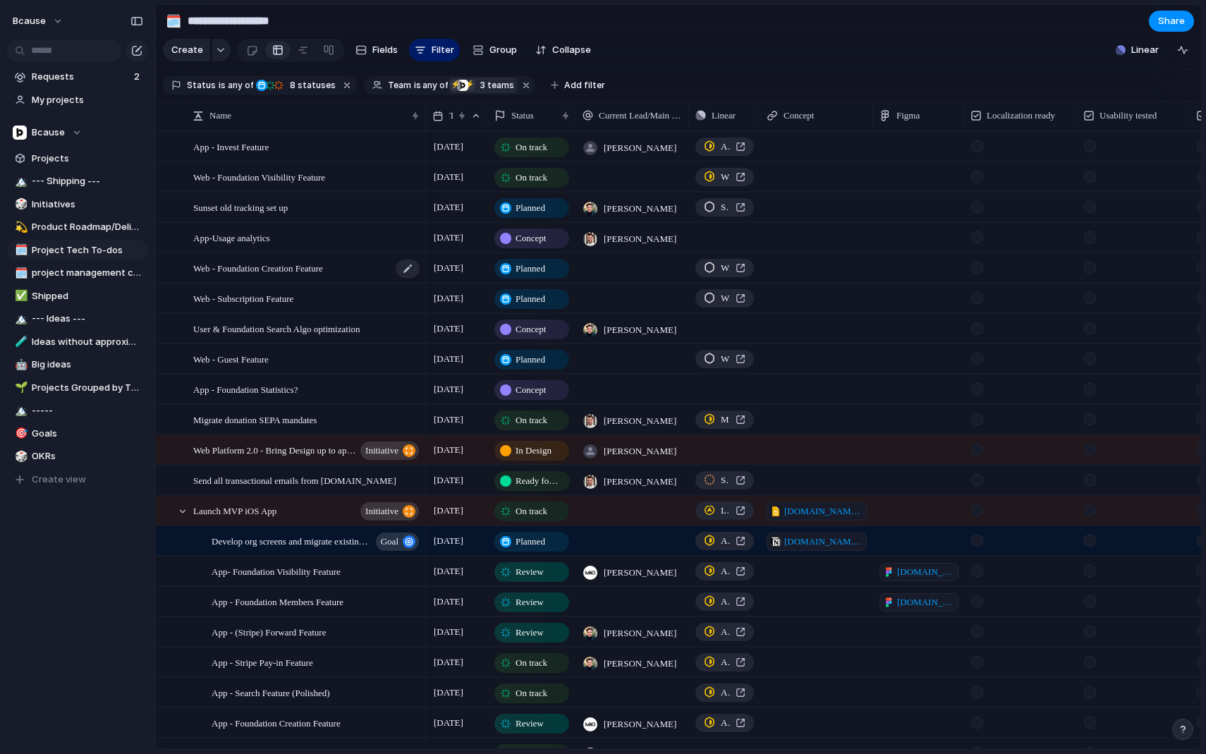
click at [316, 269] on span "Web - Foundation Creation Feature" at bounding box center [258, 268] width 130 height 16
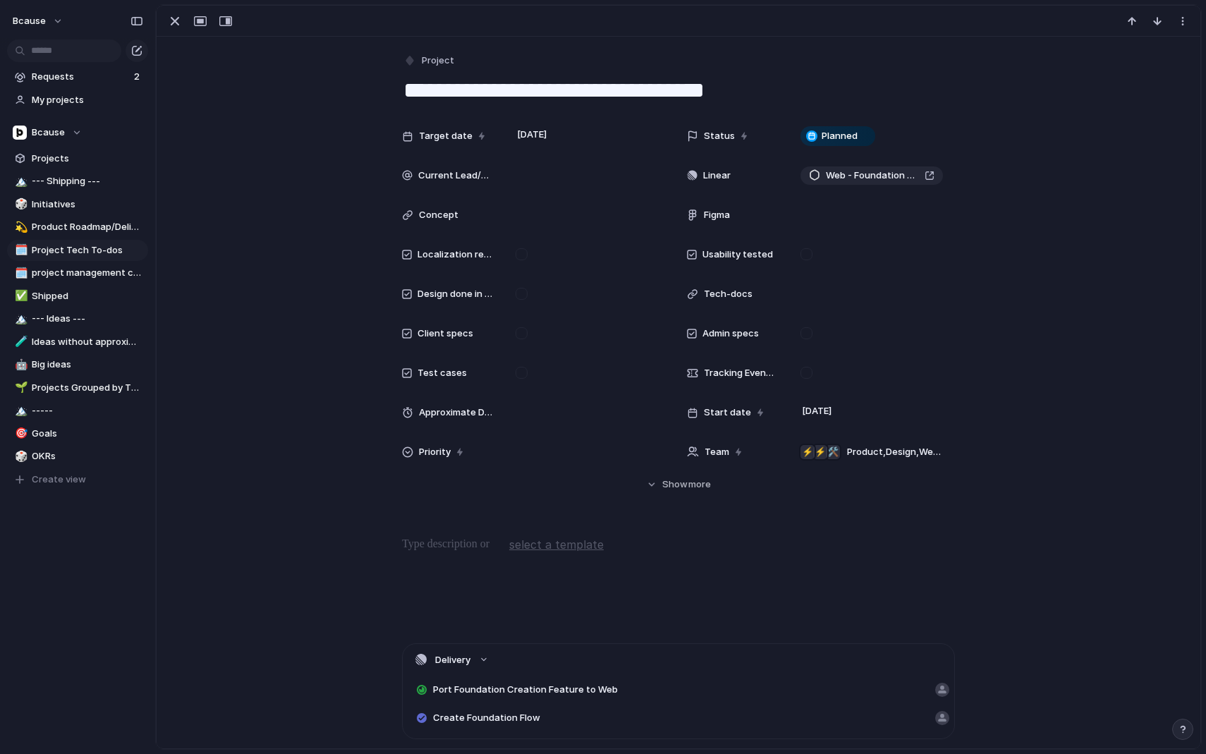
click at [858, 466] on div "Target date 2 August Status Planned Current Lead/Main Responsible Linear Web - …" at bounding box center [679, 307] width 1010 height 370
click at [846, 444] on div "🛠️ ⚡ ⚡ Product , Design , Web Agency" at bounding box center [872, 452] width 154 height 17
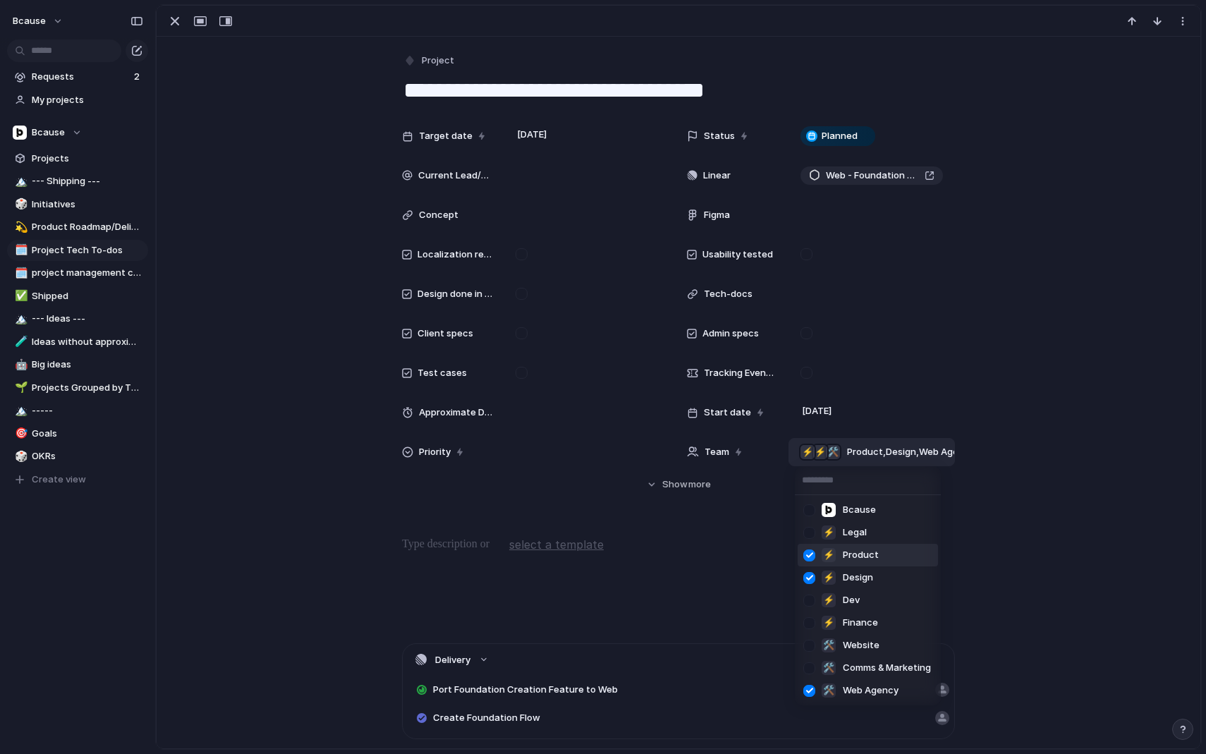
click at [818, 556] on div at bounding box center [809, 555] width 25 height 25
click at [804, 571] on div at bounding box center [809, 578] width 25 height 25
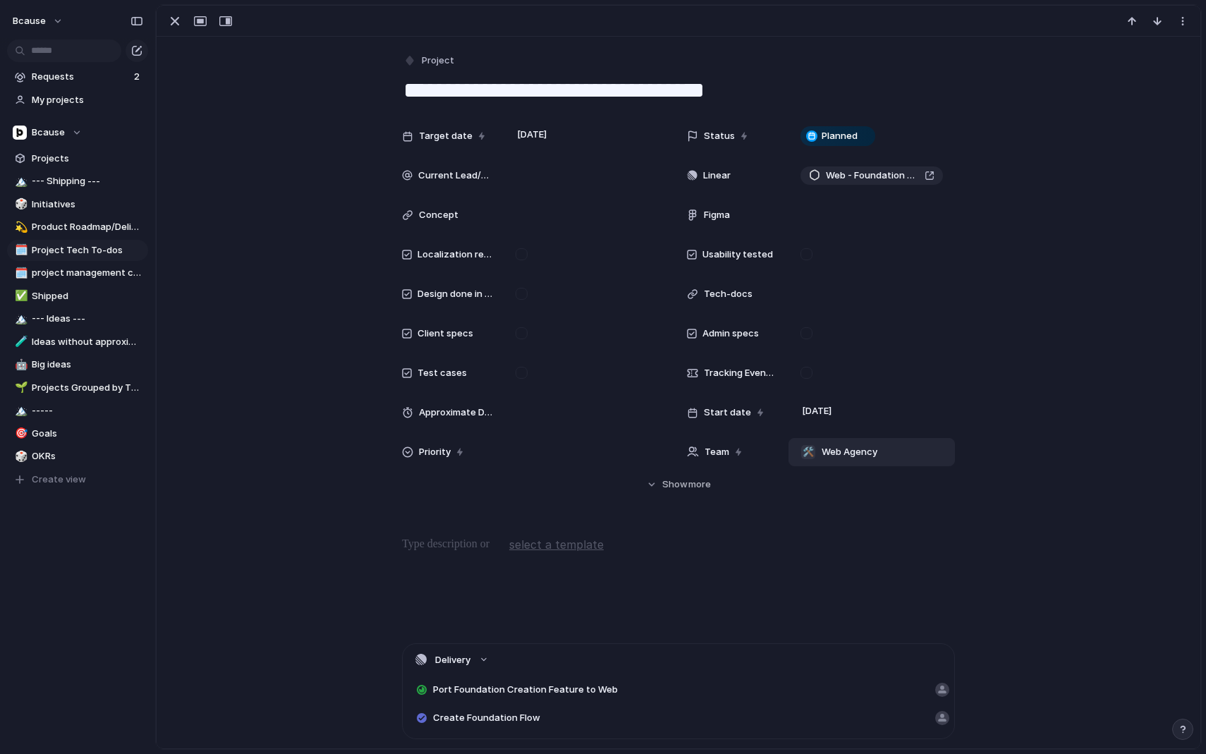
click at [293, 375] on div "Bcause ⚡ Legal ⚡ Product ⚡ Design ⚡ Dev ⚡ Finance 🛠️ Website 🛠️ Comms & Marketi…" at bounding box center [603, 377] width 1206 height 754
click at [178, 22] on div "button" at bounding box center [174, 21] width 17 height 17
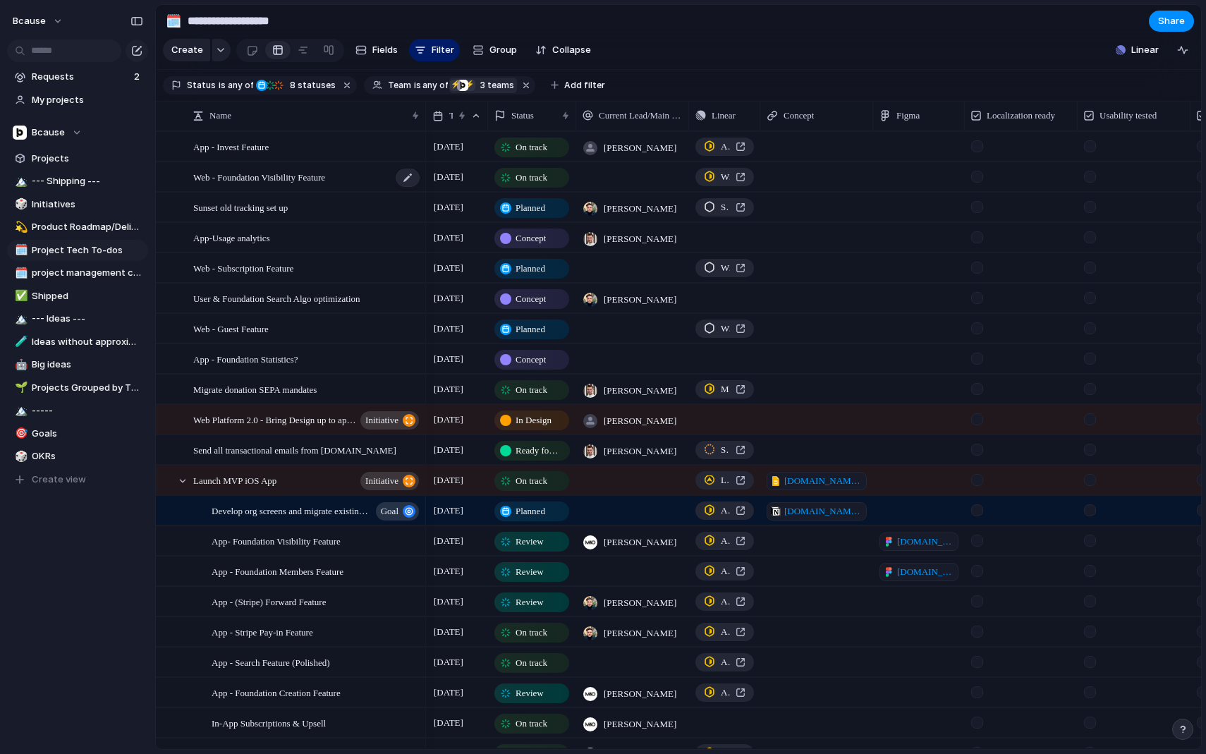
click at [304, 181] on span "Web - Foundation Visibility Feature" at bounding box center [259, 177] width 132 height 16
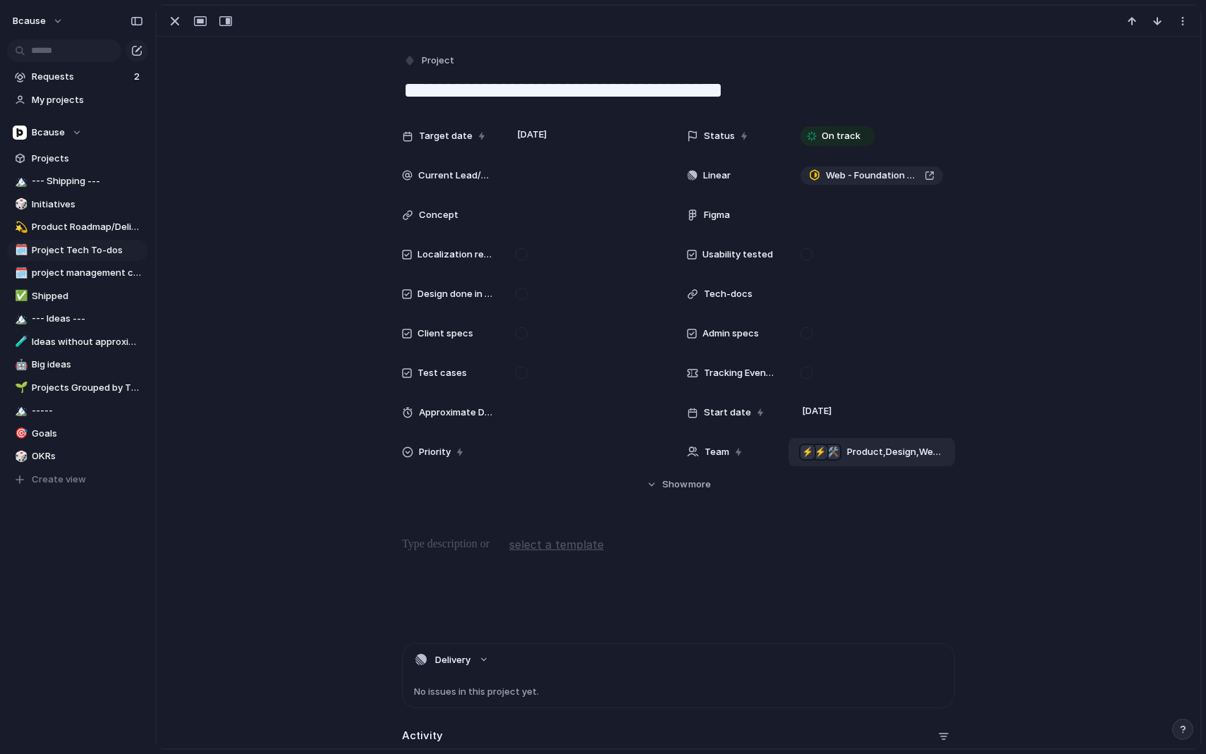
drag, startPoint x: 849, startPoint y: 433, endPoint x: 848, endPoint y: 456, distance: 23.3
click at [848, 456] on div "Target date 27 July Status On track Current Lead/Main Responsible Linear Web - …" at bounding box center [678, 294] width 553 height 344
click at [849, 456] on span "Product , Design , Web Agency" at bounding box center [895, 452] width 96 height 14
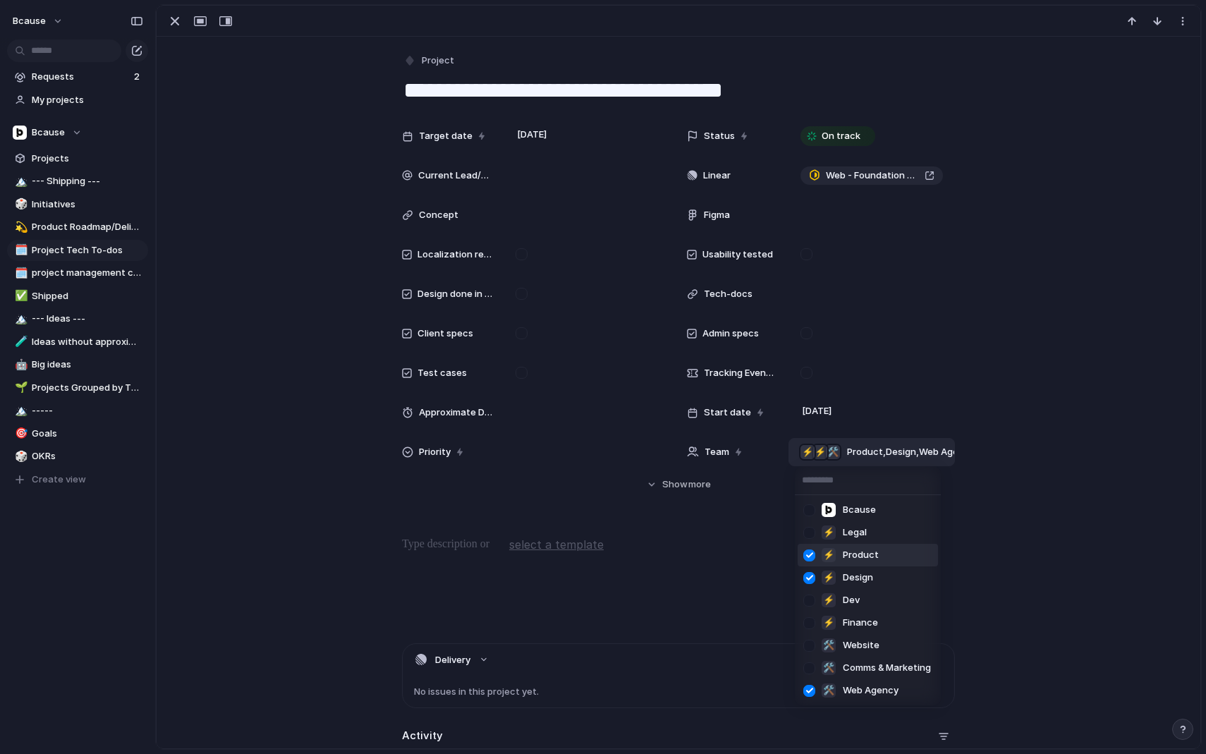
click at [813, 564] on div at bounding box center [809, 555] width 25 height 25
click at [813, 576] on div at bounding box center [809, 578] width 25 height 25
click at [180, 28] on div "Bcause ⚡ Legal ⚡ Product ⚡ Design ⚡ Dev ⚡ Finance 🛠️ Website 🛠️ Comms & Marketi…" at bounding box center [603, 377] width 1206 height 754
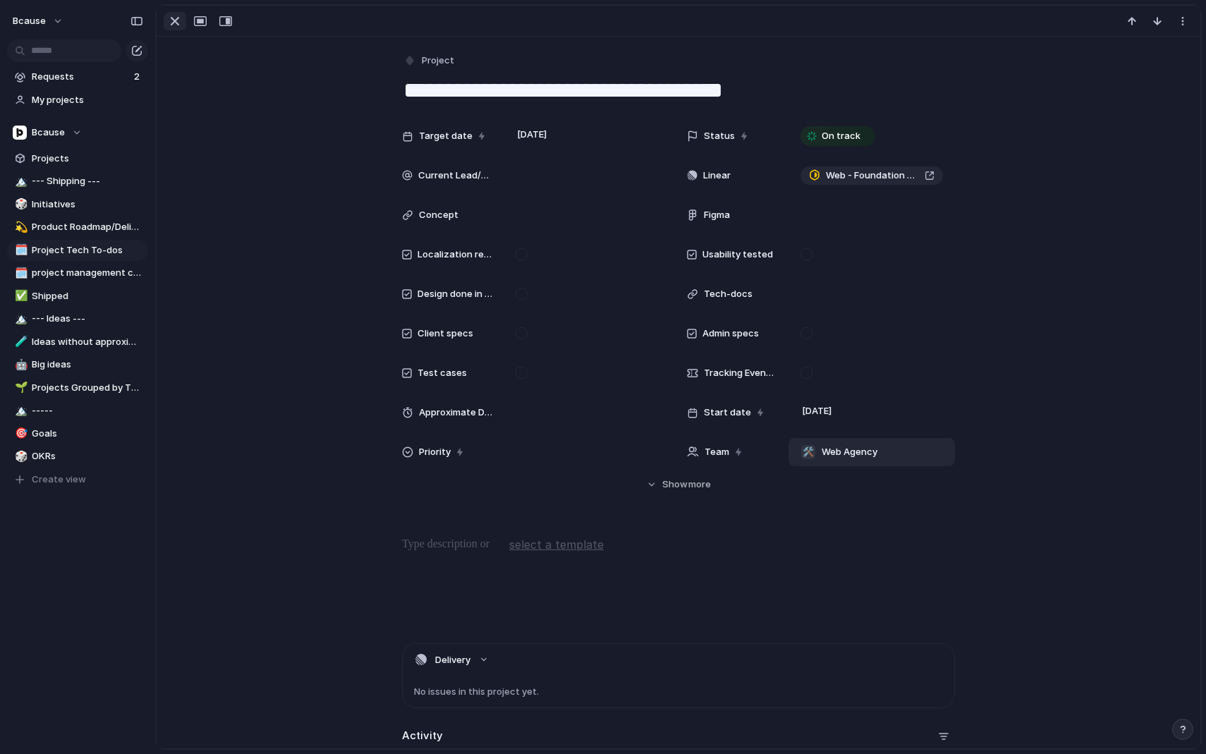
click at [171, 20] on div "button" at bounding box center [174, 21] width 17 height 17
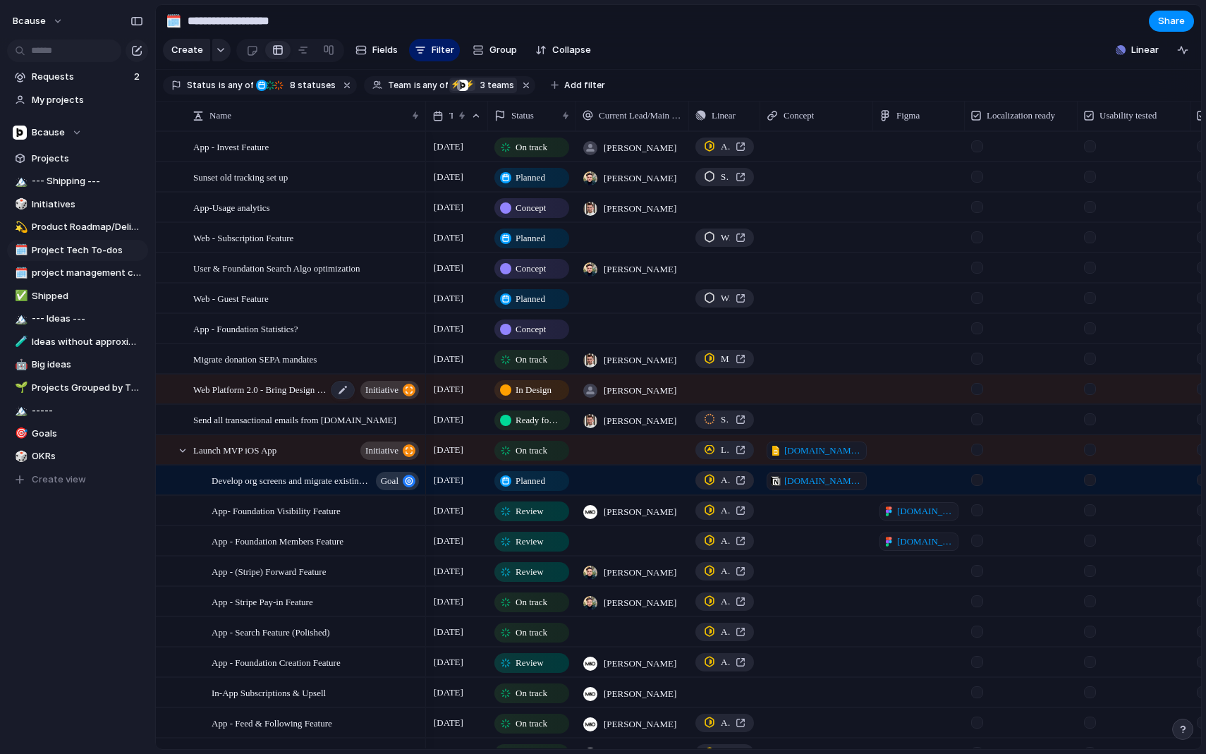
click at [290, 389] on span "Web Platform 2.0 - Bring Design up to app status" at bounding box center [259, 389] width 133 height 16
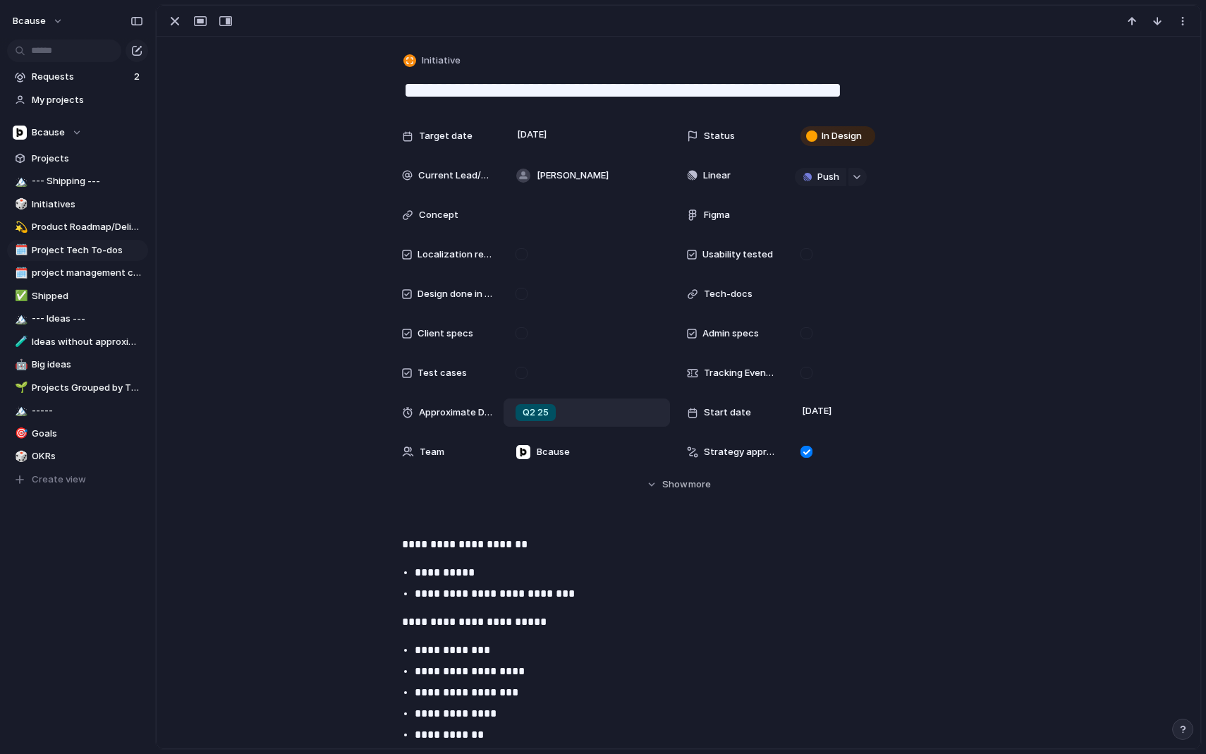
scroll to position [11, 0]
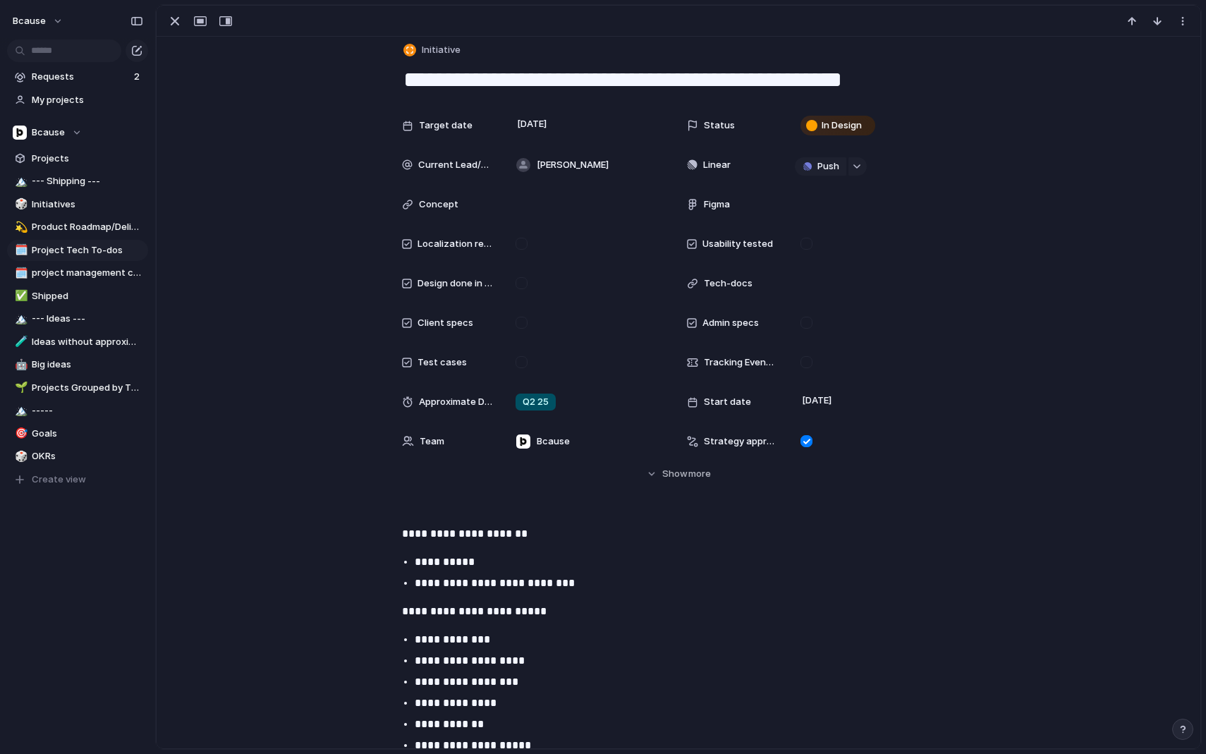
click at [899, 108] on div "**********" at bounding box center [679, 650] width 1044 height 1248
click at [874, 134] on div "In Design" at bounding box center [838, 126] width 86 height 20
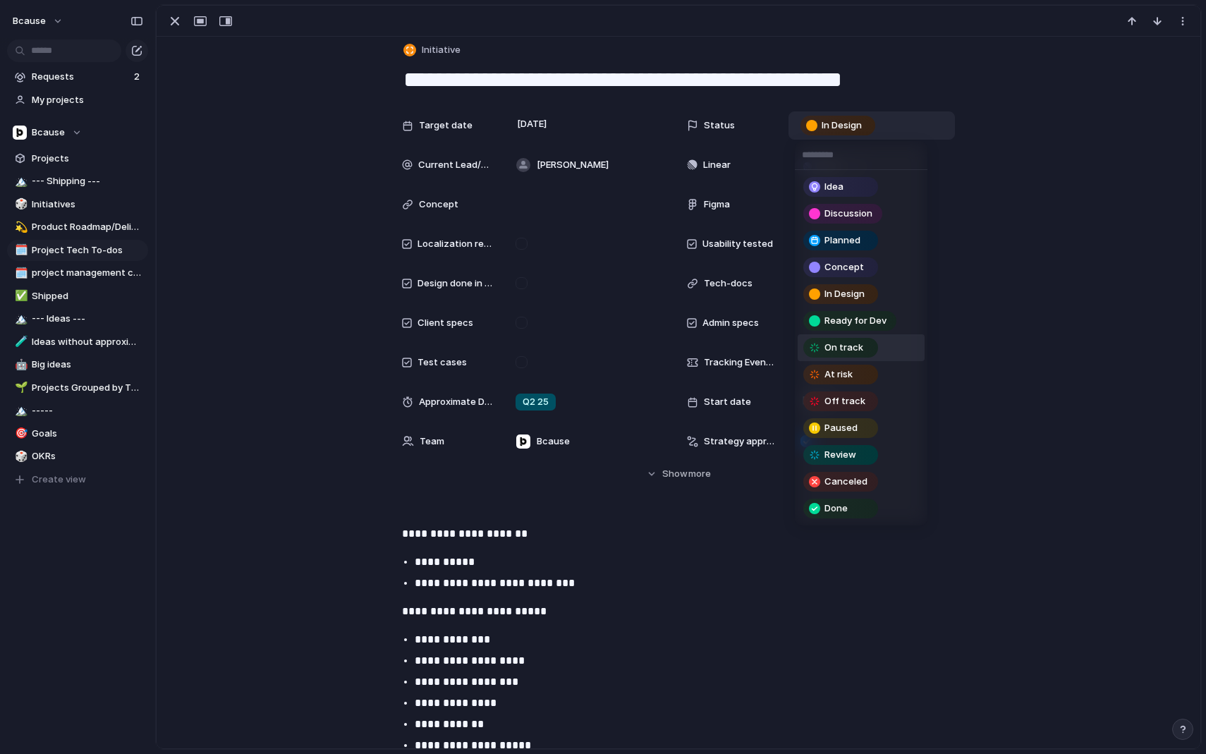
click at [873, 346] on div "On track" at bounding box center [841, 347] width 72 height 17
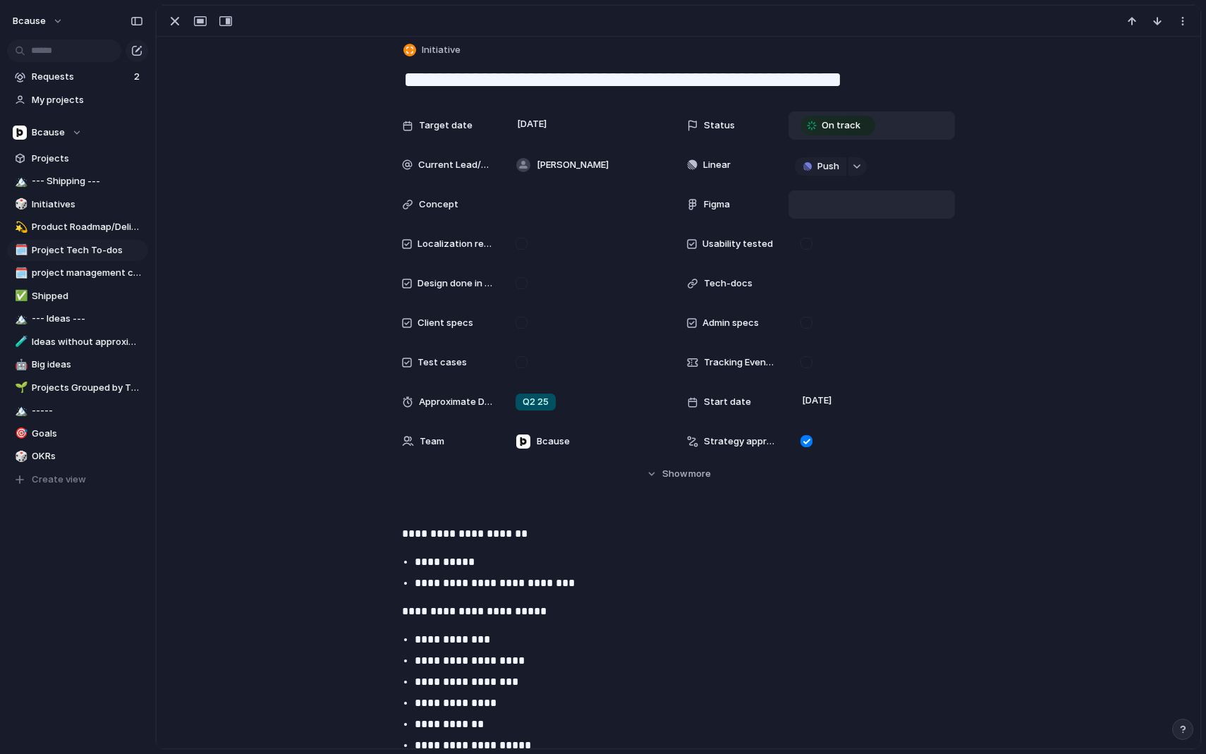
scroll to position [65, 0]
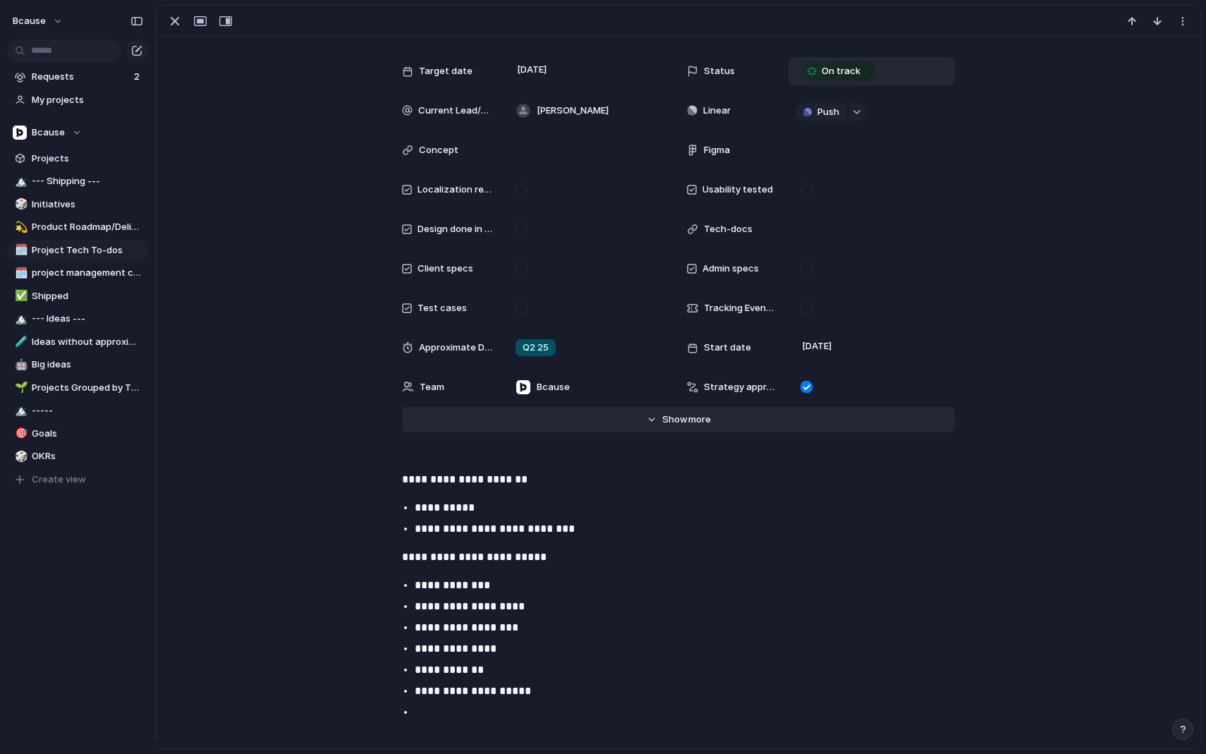
click at [674, 424] on span "Show" at bounding box center [674, 420] width 25 height 14
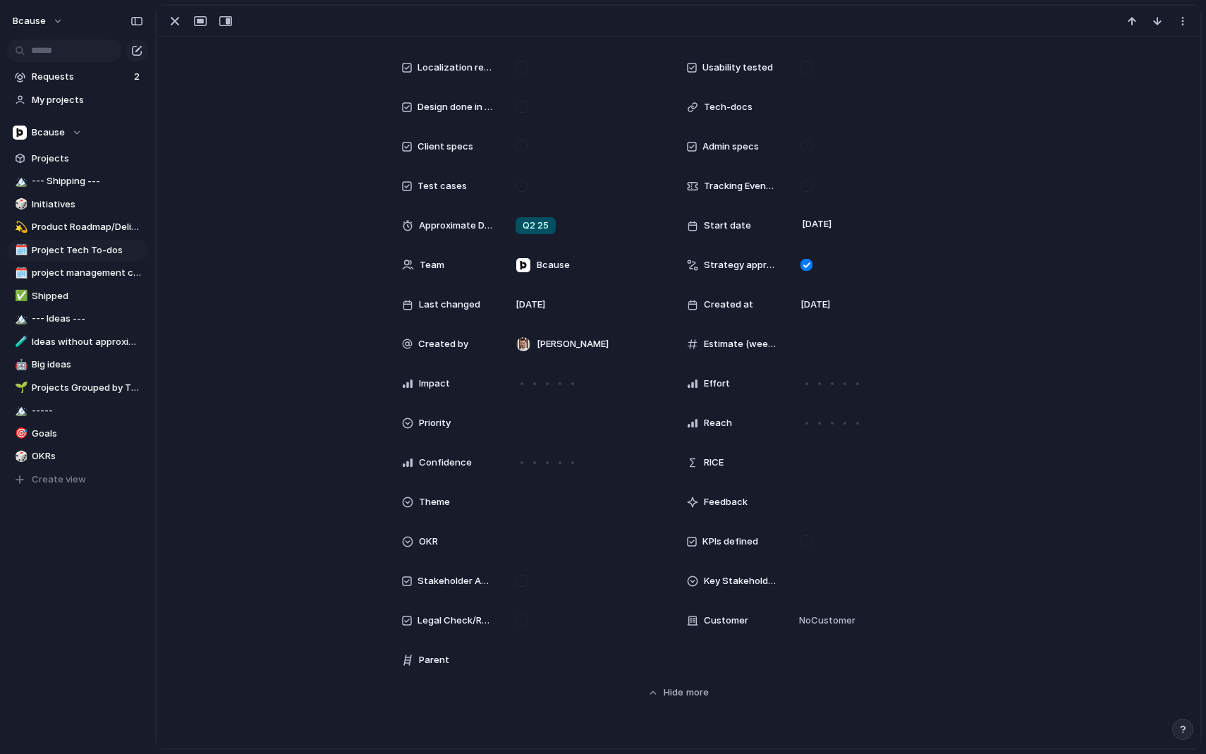
scroll to position [0, 0]
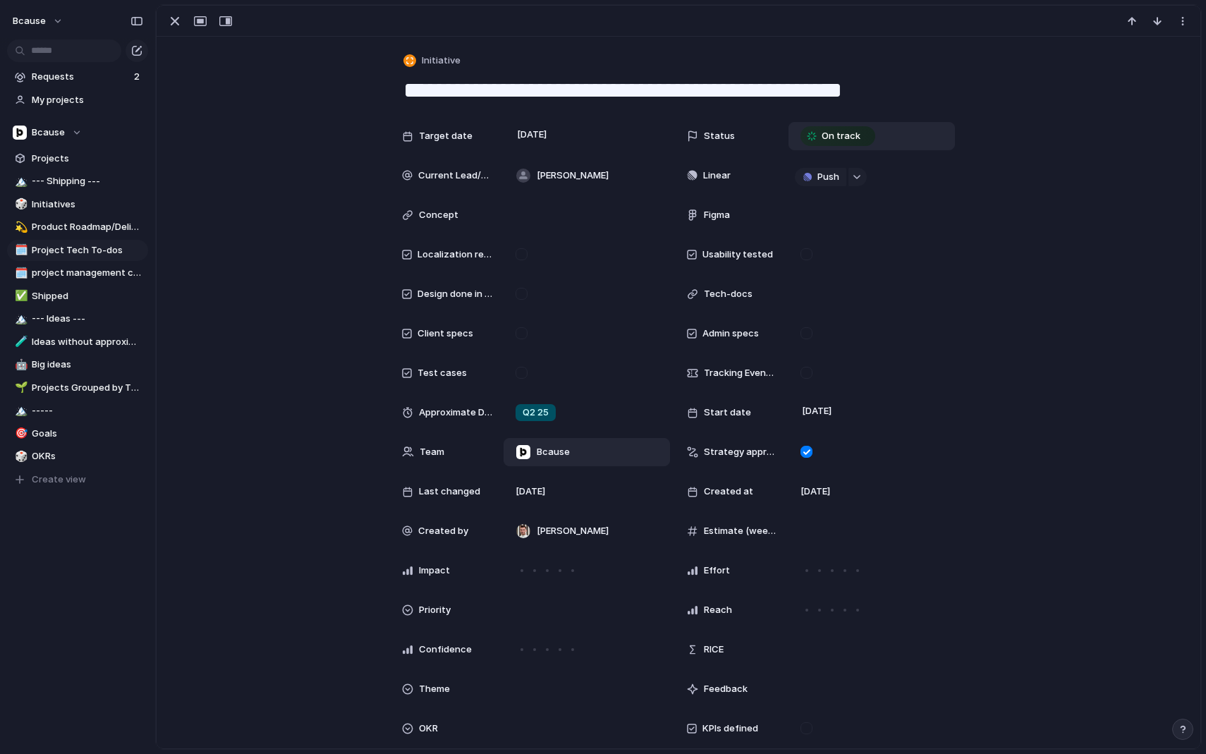
click at [562, 450] on span "Bcause" at bounding box center [553, 452] width 33 height 14
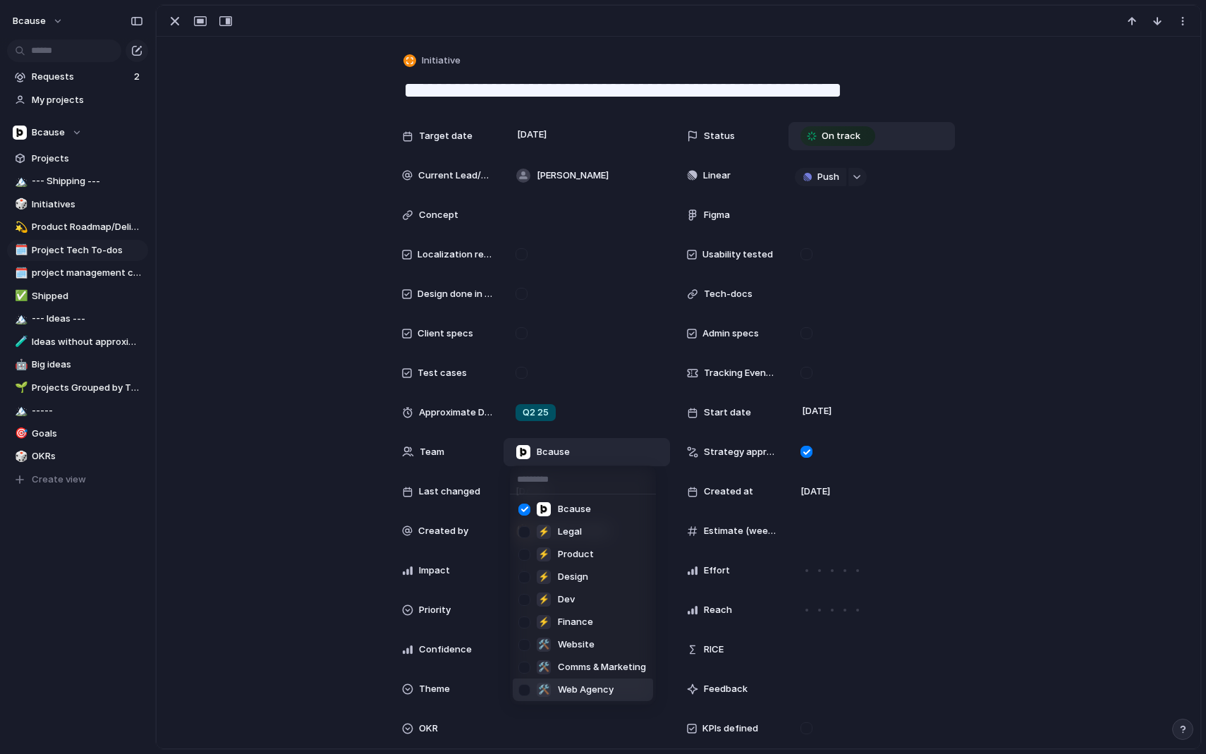
click at [542, 690] on div "🛠️" at bounding box center [544, 690] width 14 height 14
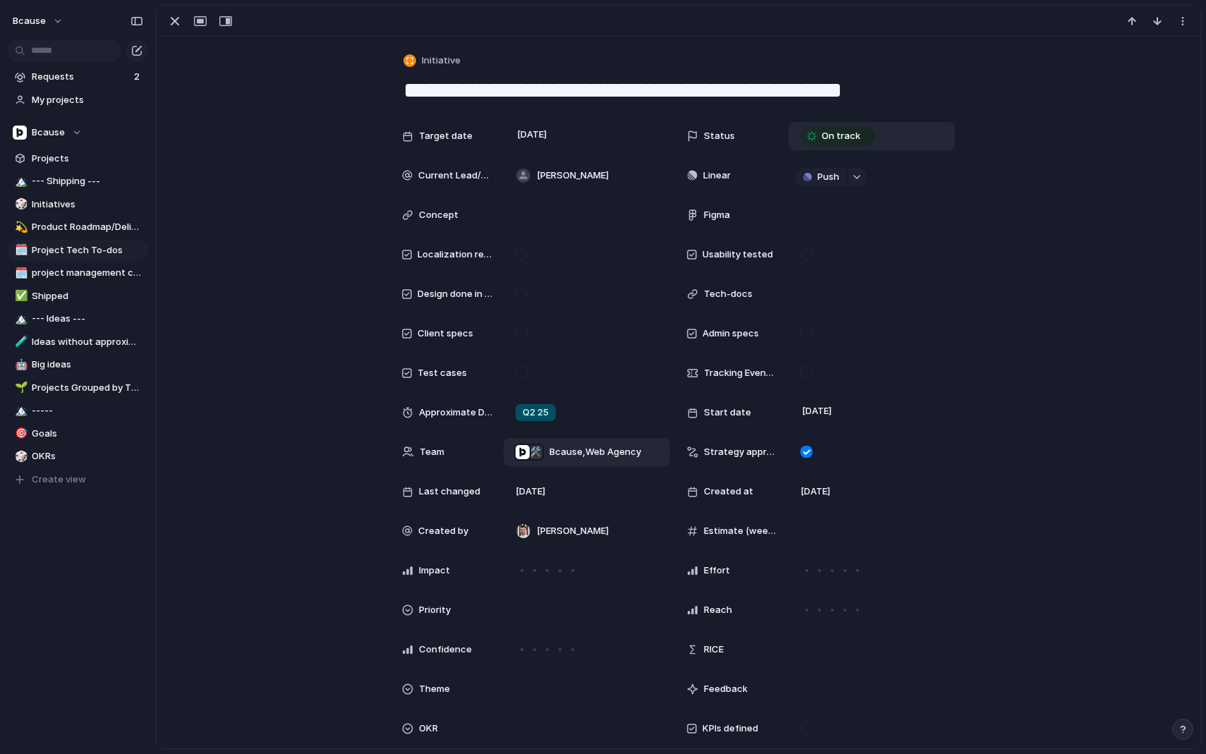
click at [542, 456] on div "🛠️" at bounding box center [535, 452] width 17 height 17
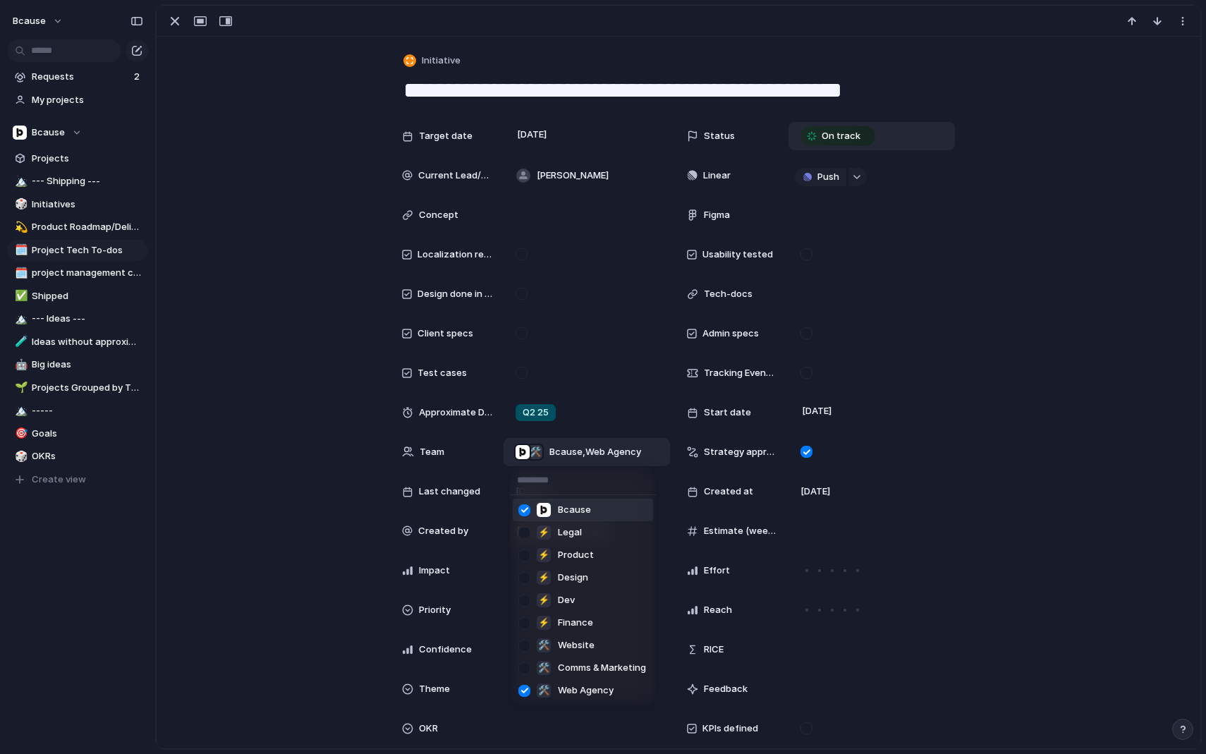
click at [523, 508] on div at bounding box center [524, 510] width 25 height 25
click at [176, 34] on div "Bcause ⚡ Legal ⚡ Product ⚡ Design ⚡ Dev ⚡ Finance 🛠️ Website 🛠️ Comms & Marketi…" at bounding box center [603, 377] width 1206 height 754
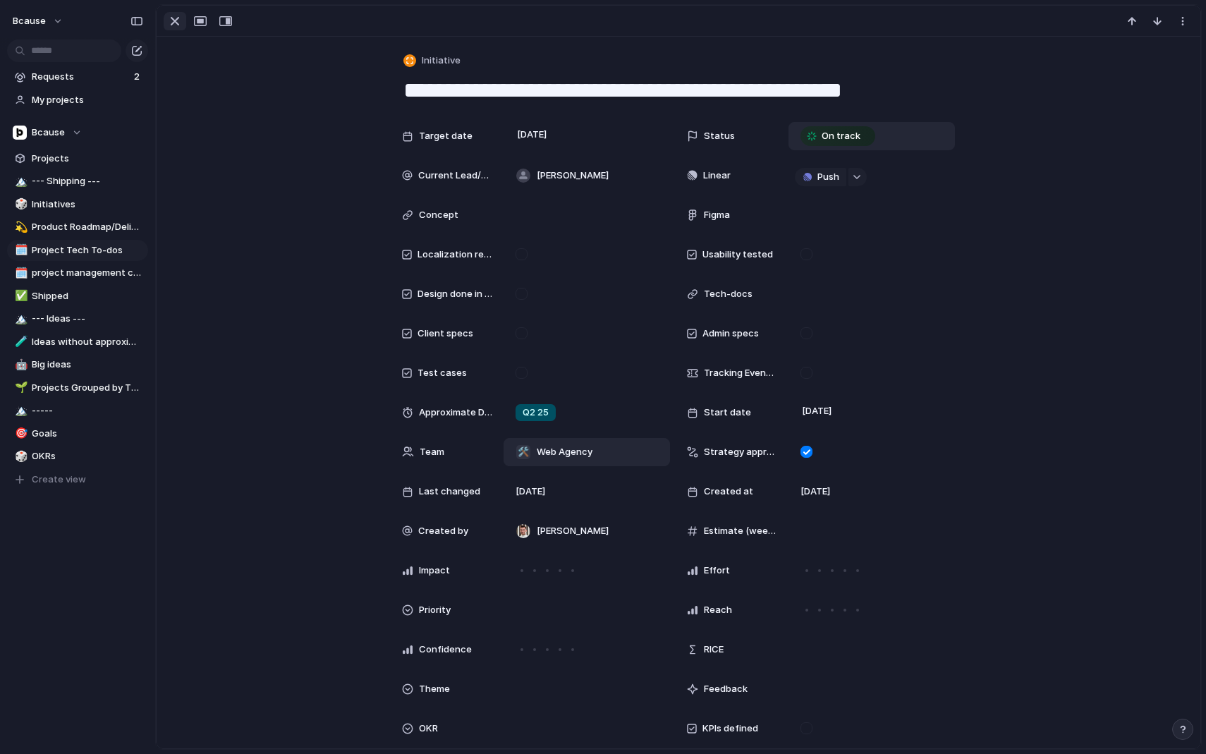
click at [175, 24] on div "button" at bounding box center [174, 21] width 17 height 17
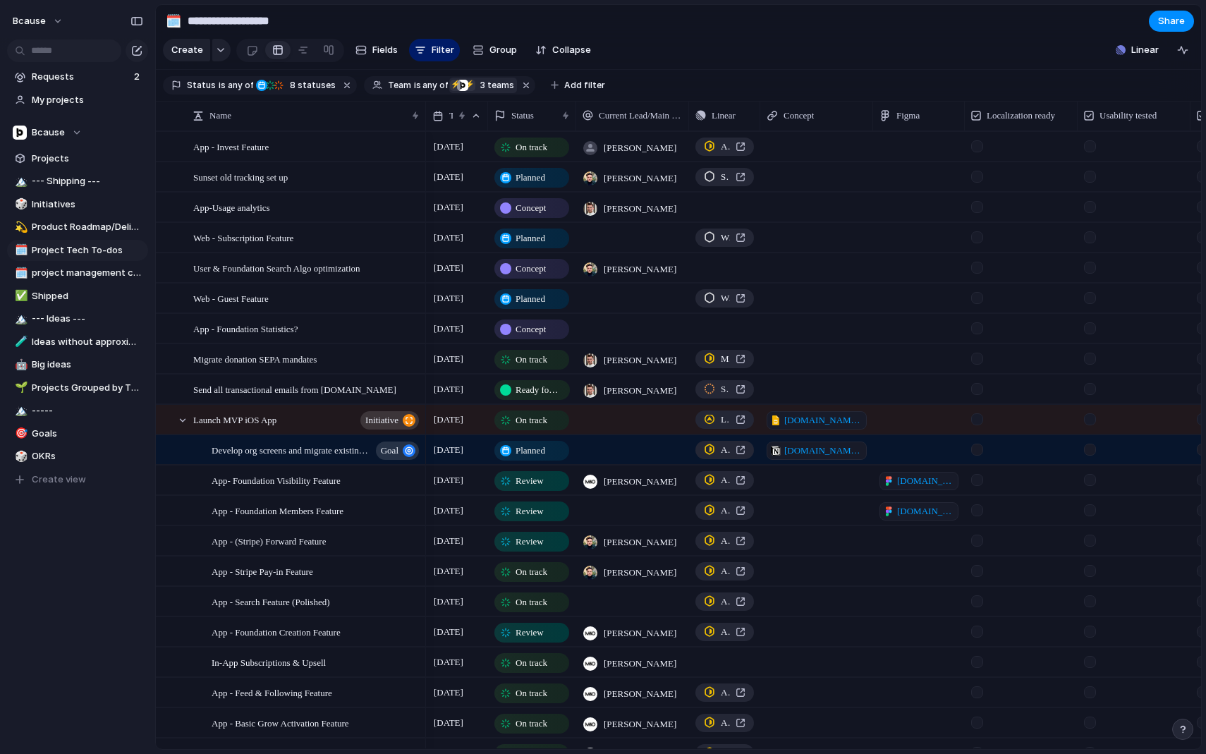
click at [526, 174] on span "Planned" at bounding box center [531, 178] width 30 height 14
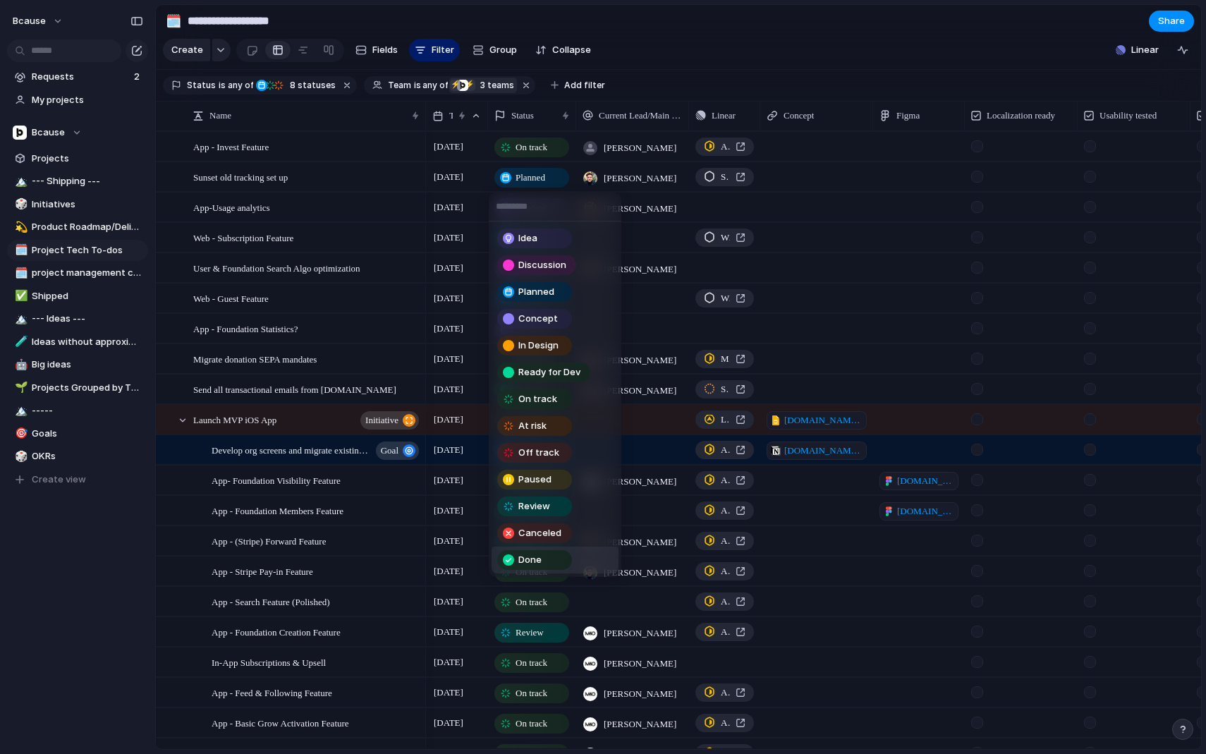
click at [537, 558] on span "Done" at bounding box center [529, 560] width 23 height 14
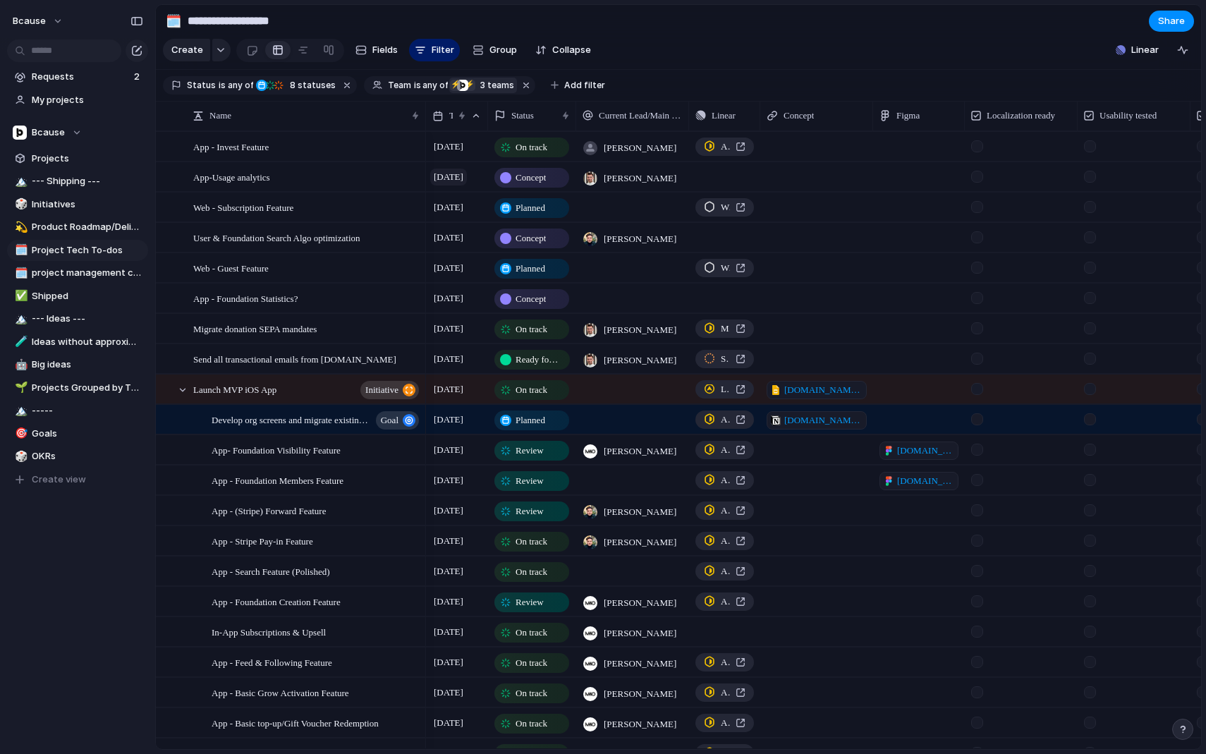
click at [457, 176] on span "[DATE]" at bounding box center [448, 177] width 37 height 17
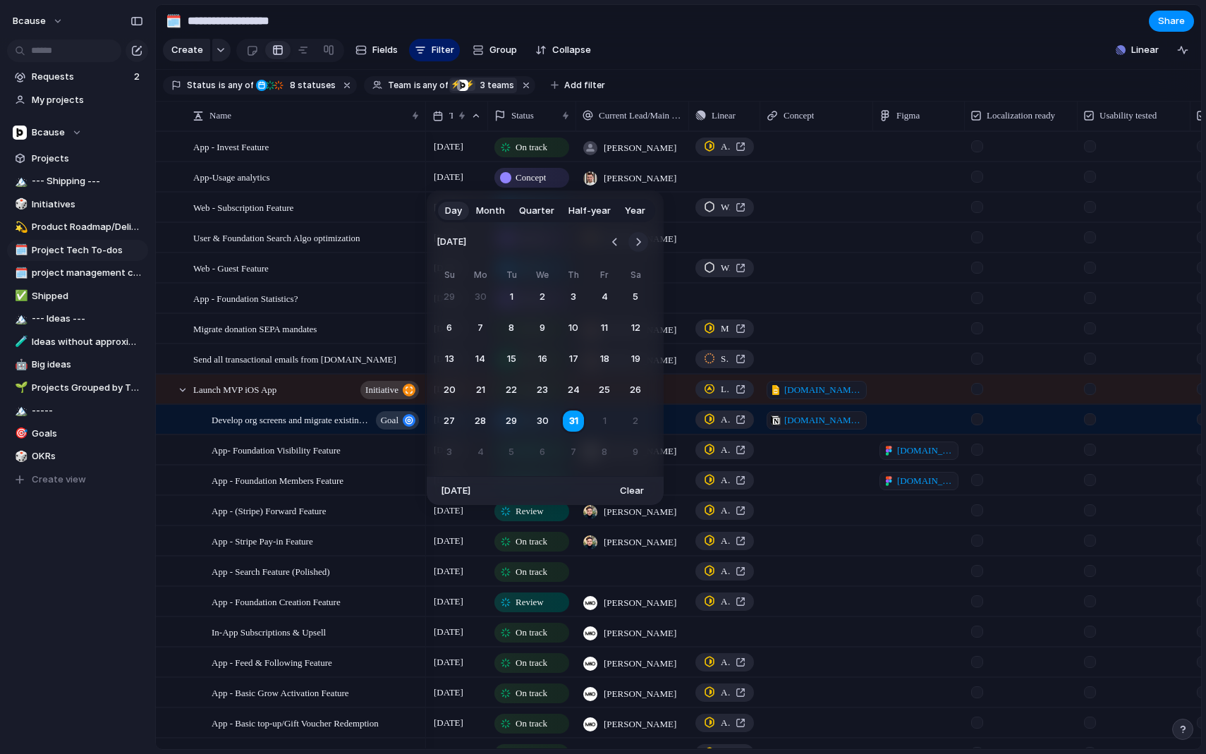
click at [636, 239] on button "Go to the Next Month" at bounding box center [639, 242] width 20 height 20
click at [548, 391] on button "20" at bounding box center [542, 389] width 25 height 25
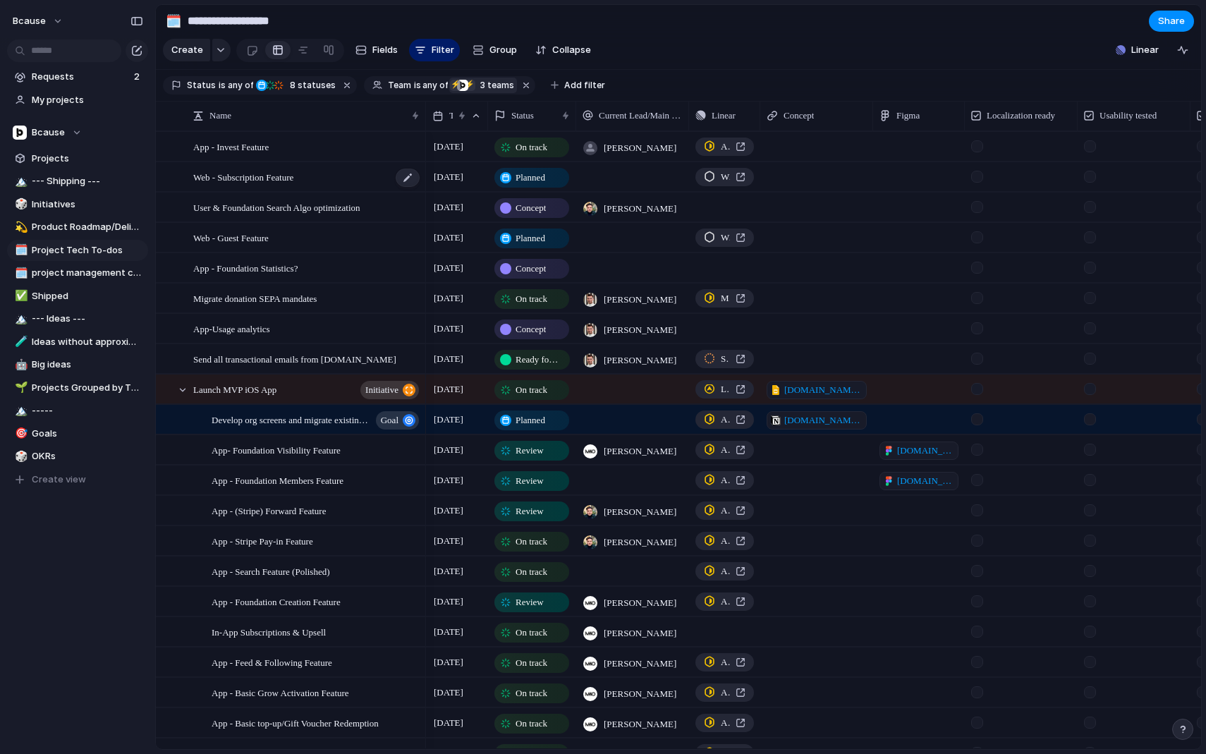
click at [319, 181] on div "Web - Subscription Feature" at bounding box center [307, 177] width 228 height 29
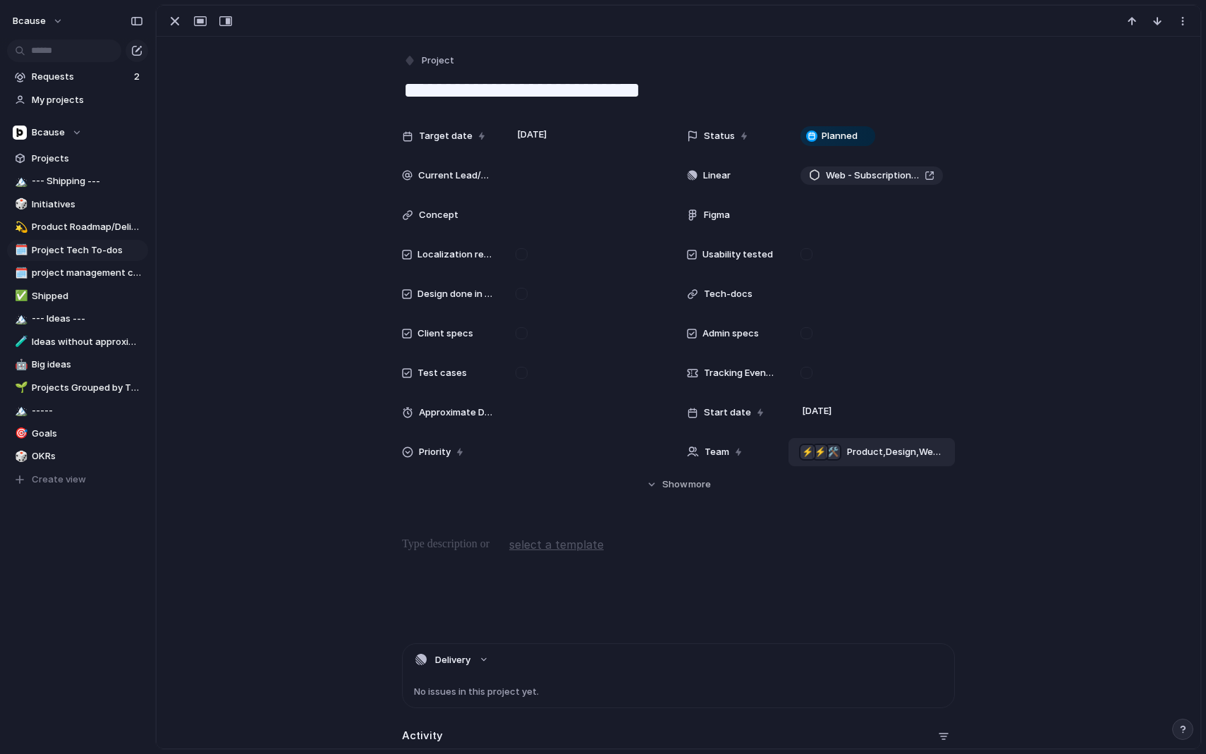
click at [881, 450] on span "Product , Design , Web Agency" at bounding box center [895, 452] width 96 height 14
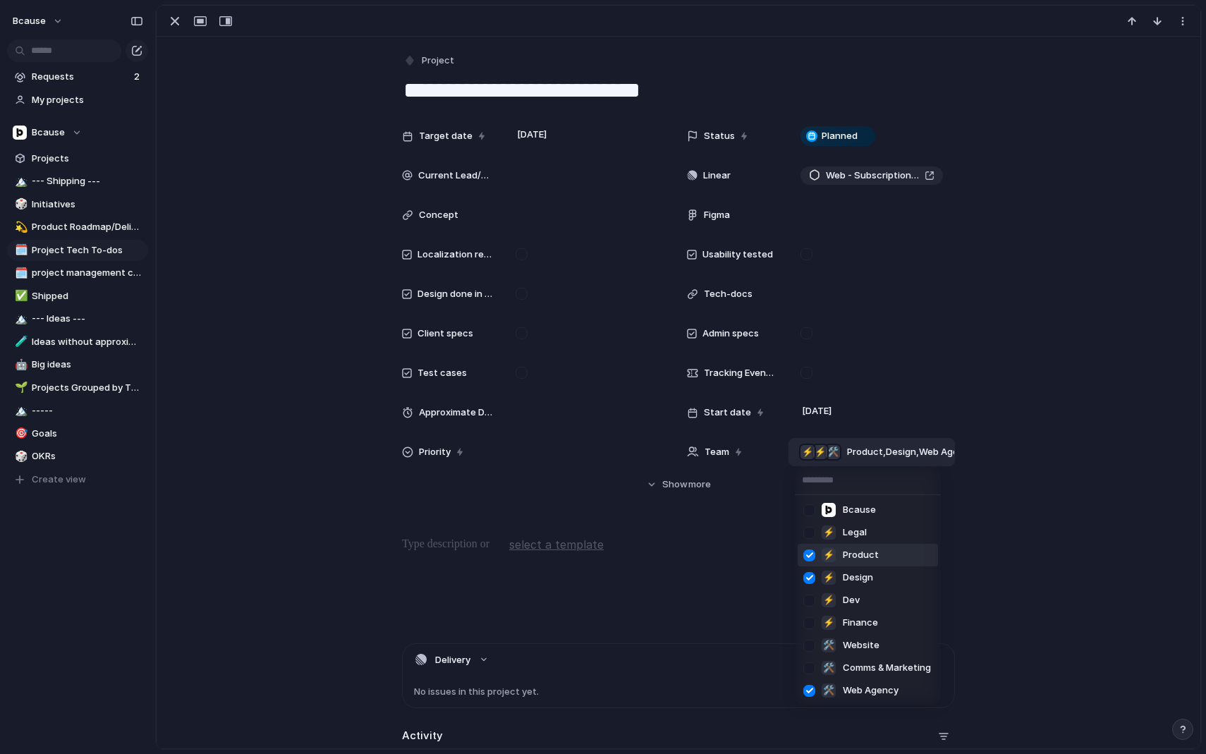
click at [806, 553] on div at bounding box center [809, 555] width 25 height 25
click at [810, 580] on div at bounding box center [809, 578] width 25 height 25
click at [181, 23] on div "Bcause ⚡ Legal ⚡ Product ⚡ Design ⚡ Dev ⚡ Finance 🛠️ Website 🛠️ Comms & Marketi…" at bounding box center [603, 377] width 1206 height 754
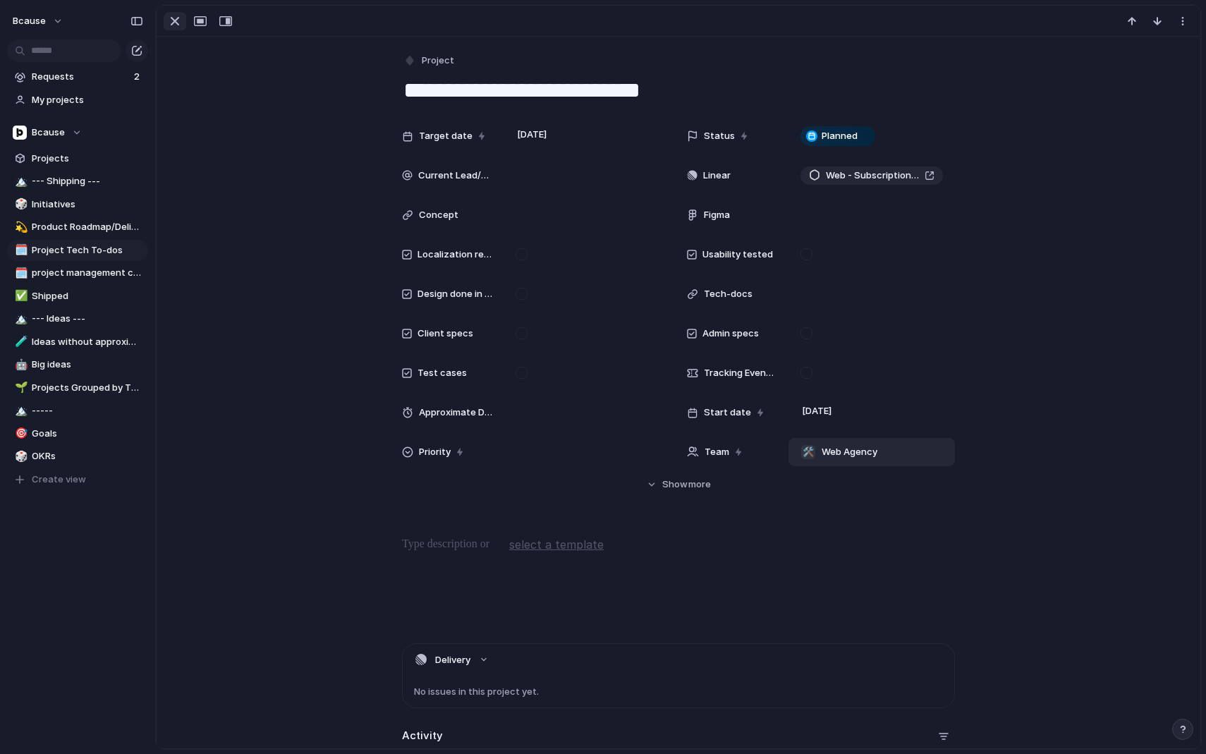
click at [176, 23] on div "button" at bounding box center [174, 21] width 17 height 17
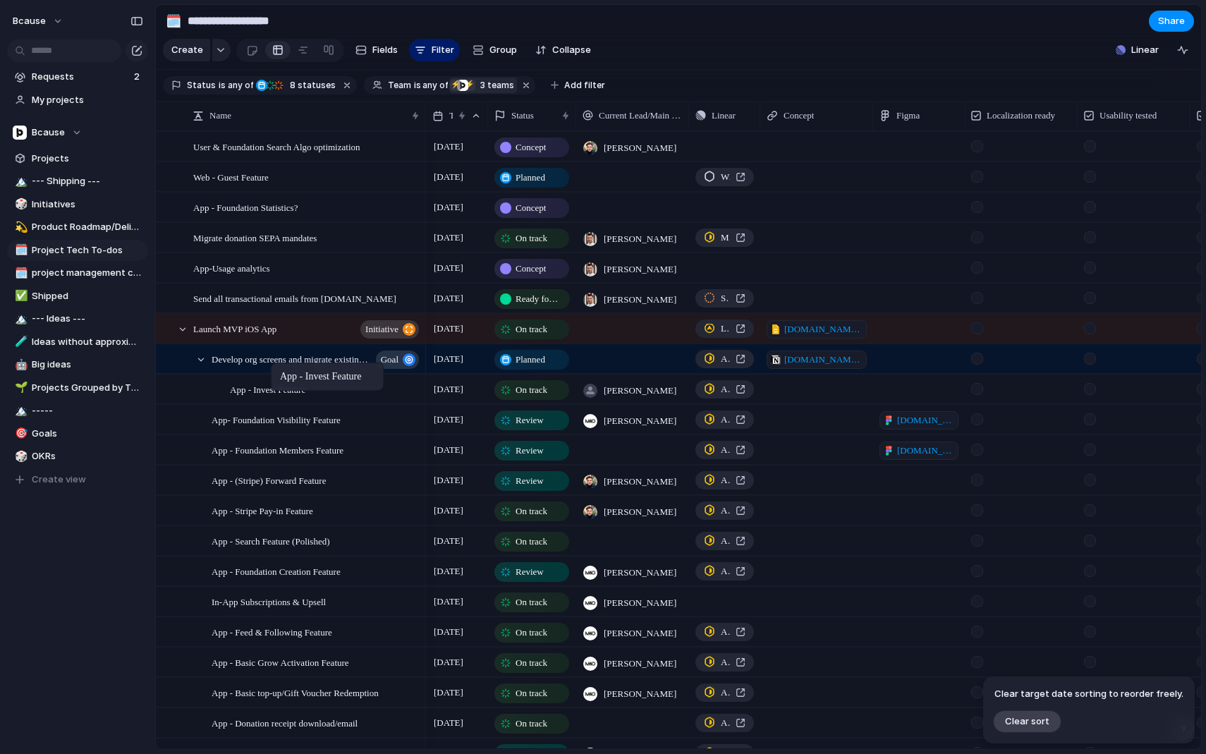
drag, startPoint x: 259, startPoint y: 145, endPoint x: 277, endPoint y: 368, distance: 224.3
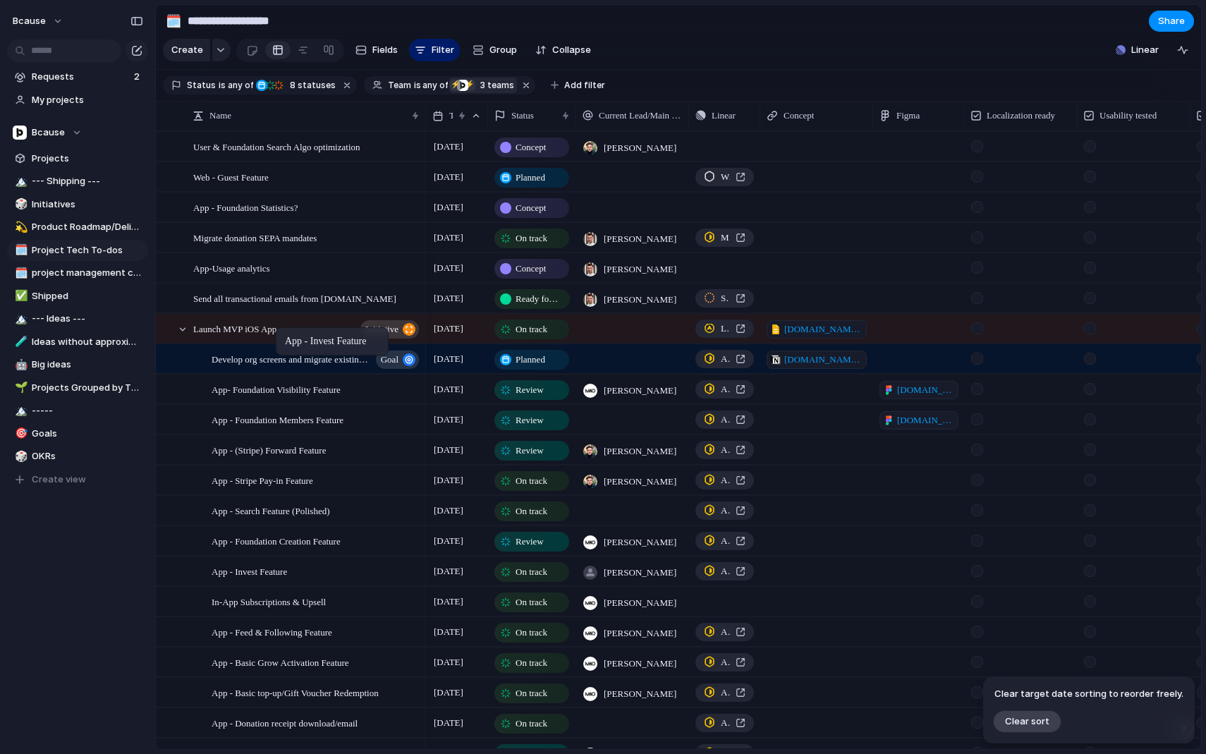
drag, startPoint x: 260, startPoint y: 387, endPoint x: 283, endPoint y: 330, distance: 61.7
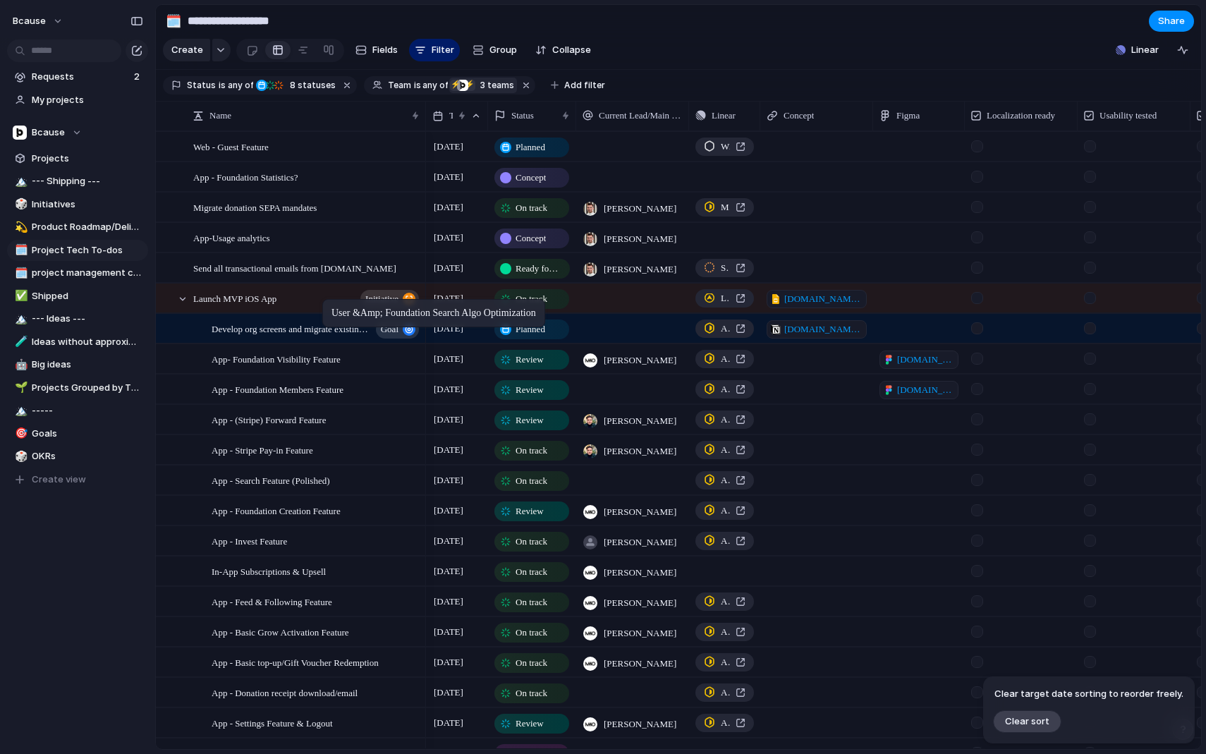
drag, startPoint x: 286, startPoint y: 140, endPoint x: 329, endPoint y: 302, distance: 168.0
click at [269, 142] on span "Web - Guest Feature" at bounding box center [230, 146] width 75 height 16
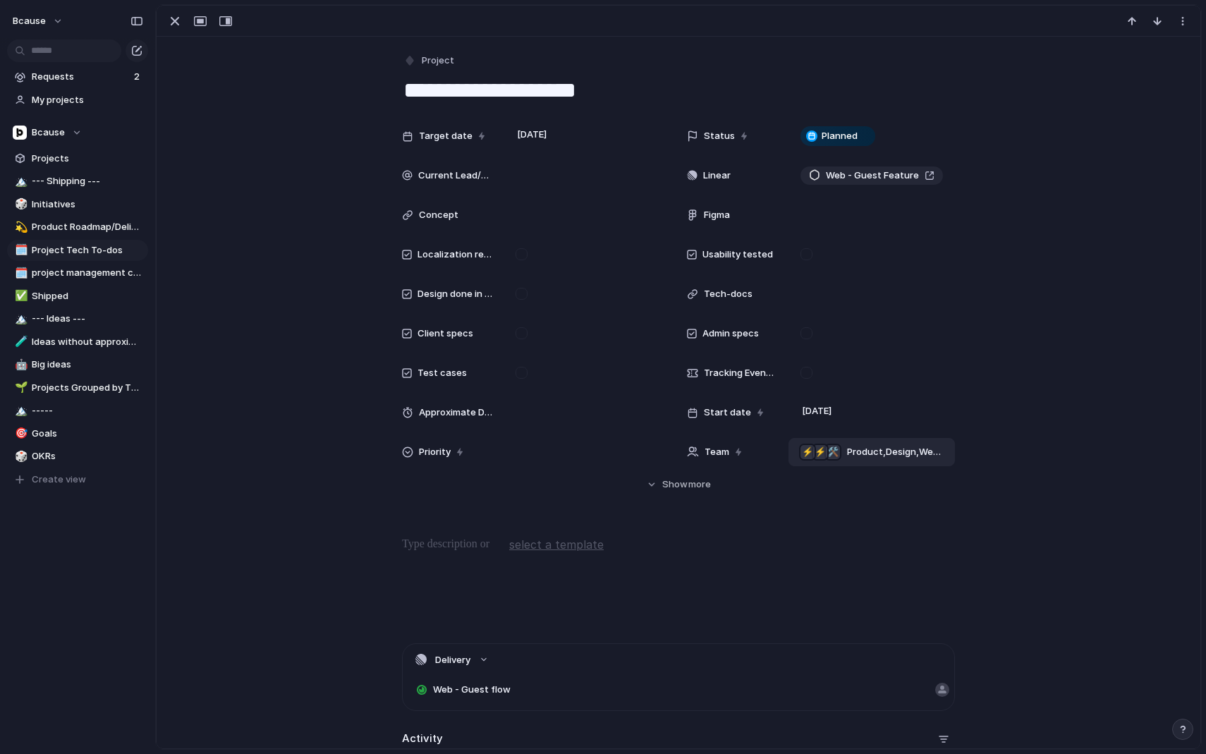
click at [902, 449] on span "Product , Design , Web Agency" at bounding box center [895, 452] width 96 height 14
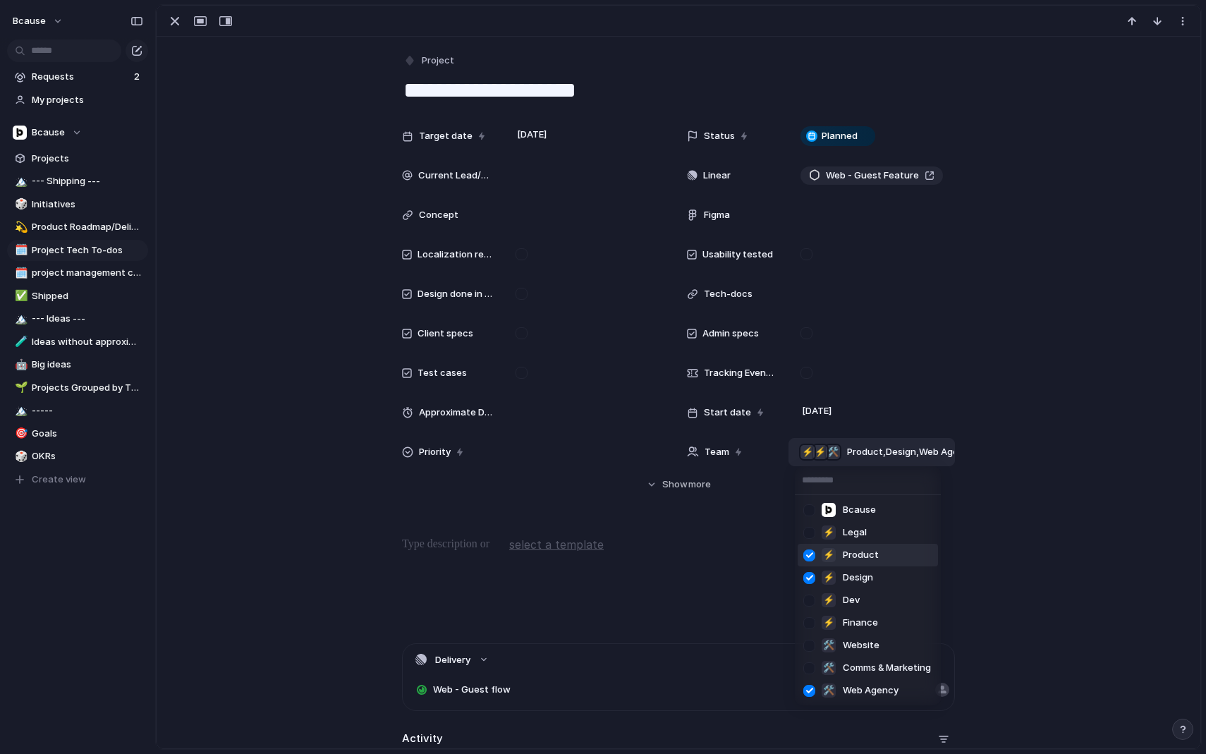
click at [815, 562] on div at bounding box center [809, 555] width 25 height 25
click at [814, 582] on div at bounding box center [809, 578] width 25 height 25
drag, startPoint x: 162, startPoint y: 16, endPoint x: 176, endPoint y: 25, distance: 16.2
click at [162, 16] on div "Bcause ⚡ Legal ⚡ Product ⚡ Design ⚡ Dev ⚡ Finance 🛠️ Website 🛠️ Comms & Marketi…" at bounding box center [603, 377] width 1206 height 754
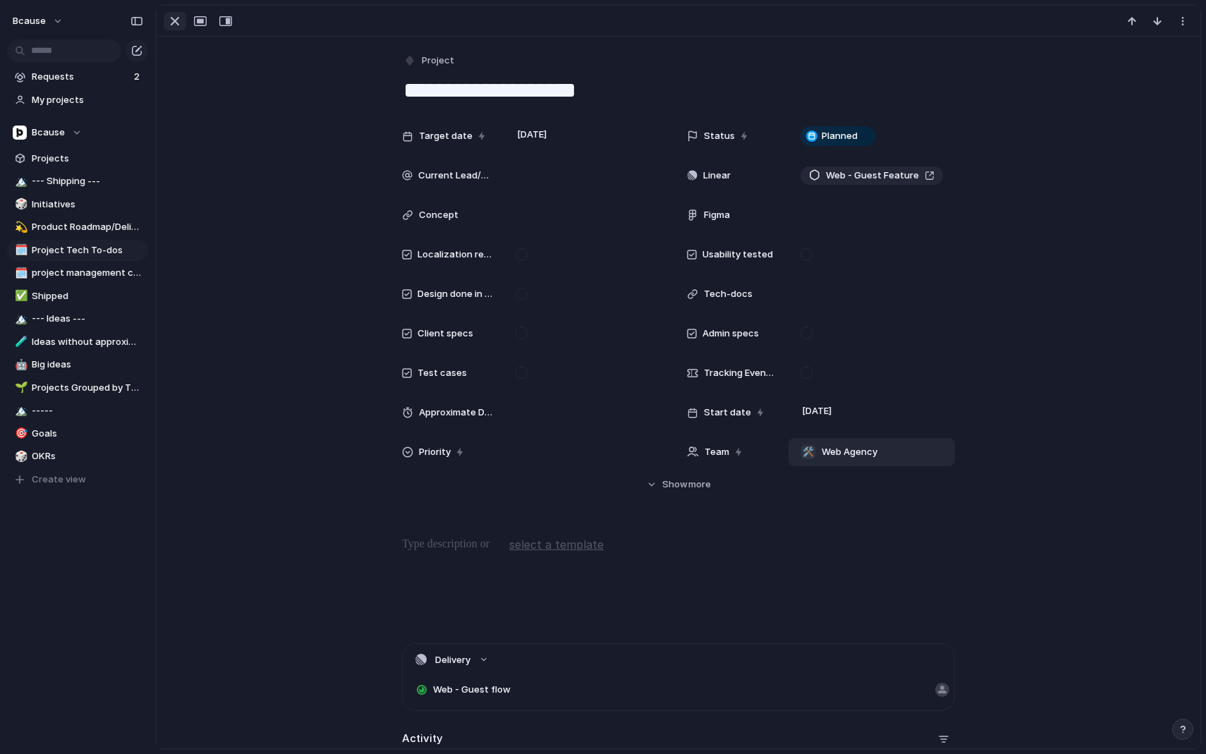
click at [181, 27] on div "button" at bounding box center [174, 21] width 17 height 17
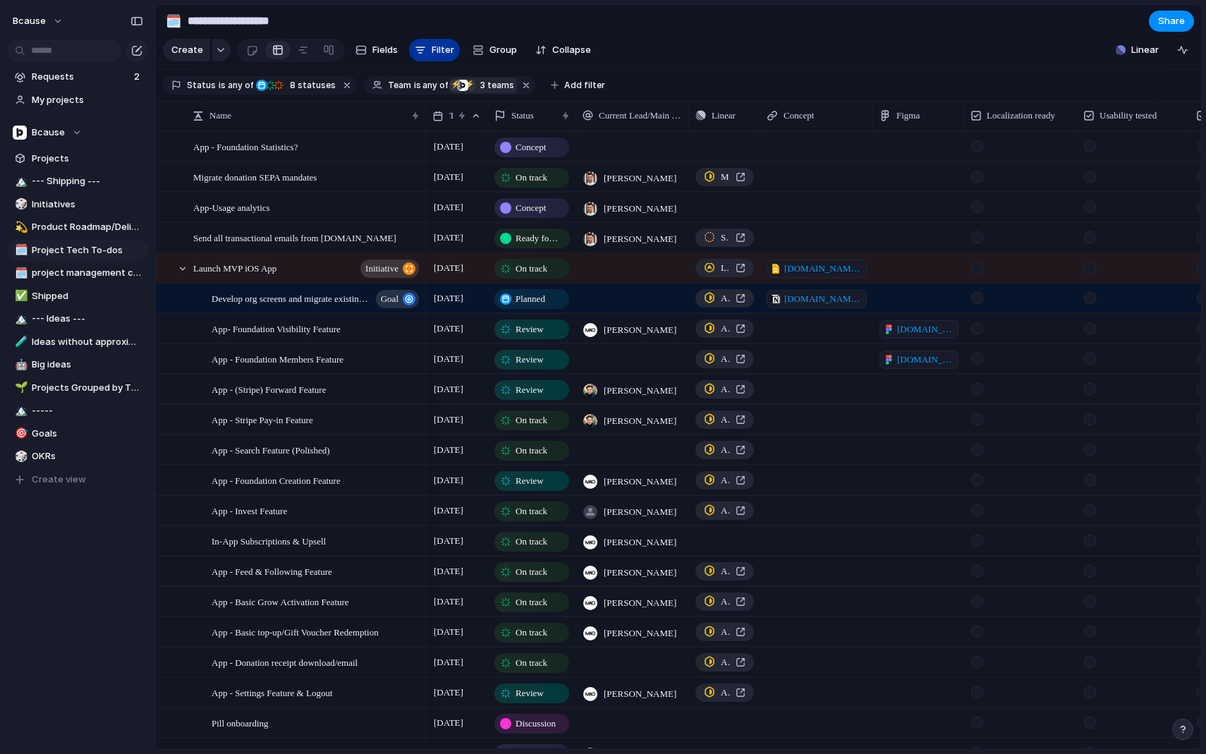
click at [436, 51] on span "Filter" at bounding box center [443, 50] width 23 height 14
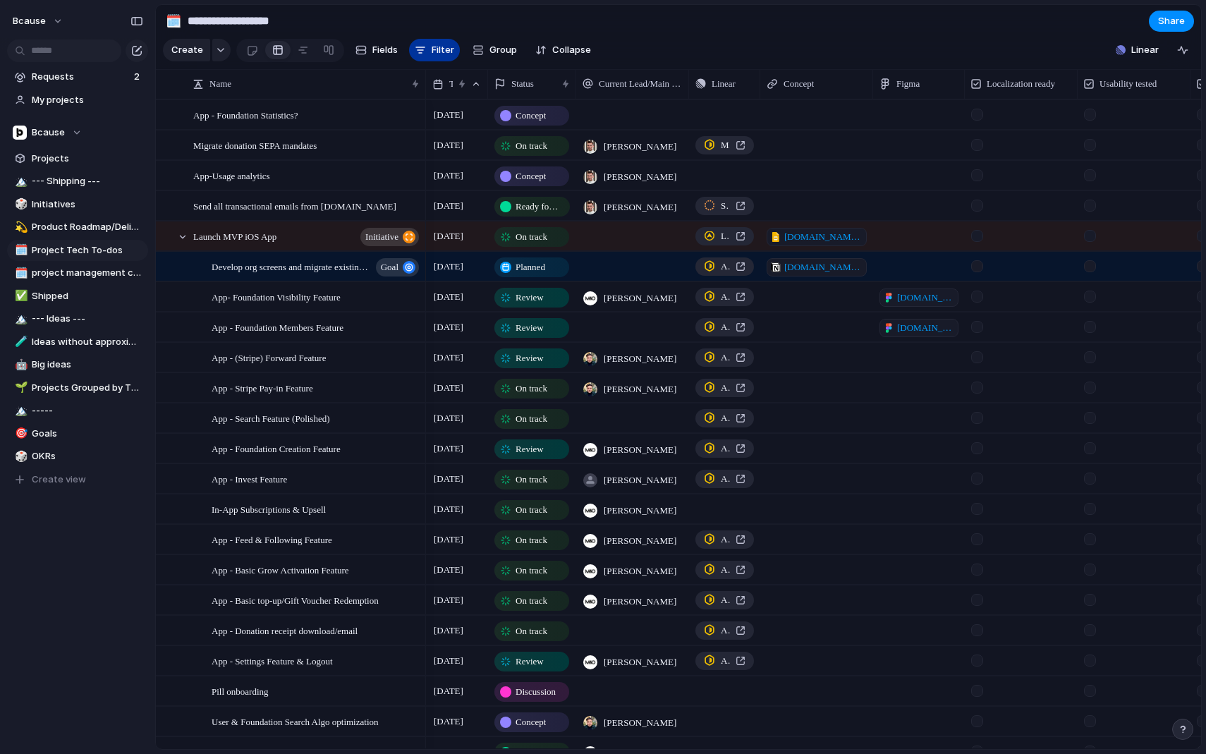
click at [436, 51] on span "Filter" at bounding box center [443, 50] width 23 height 14
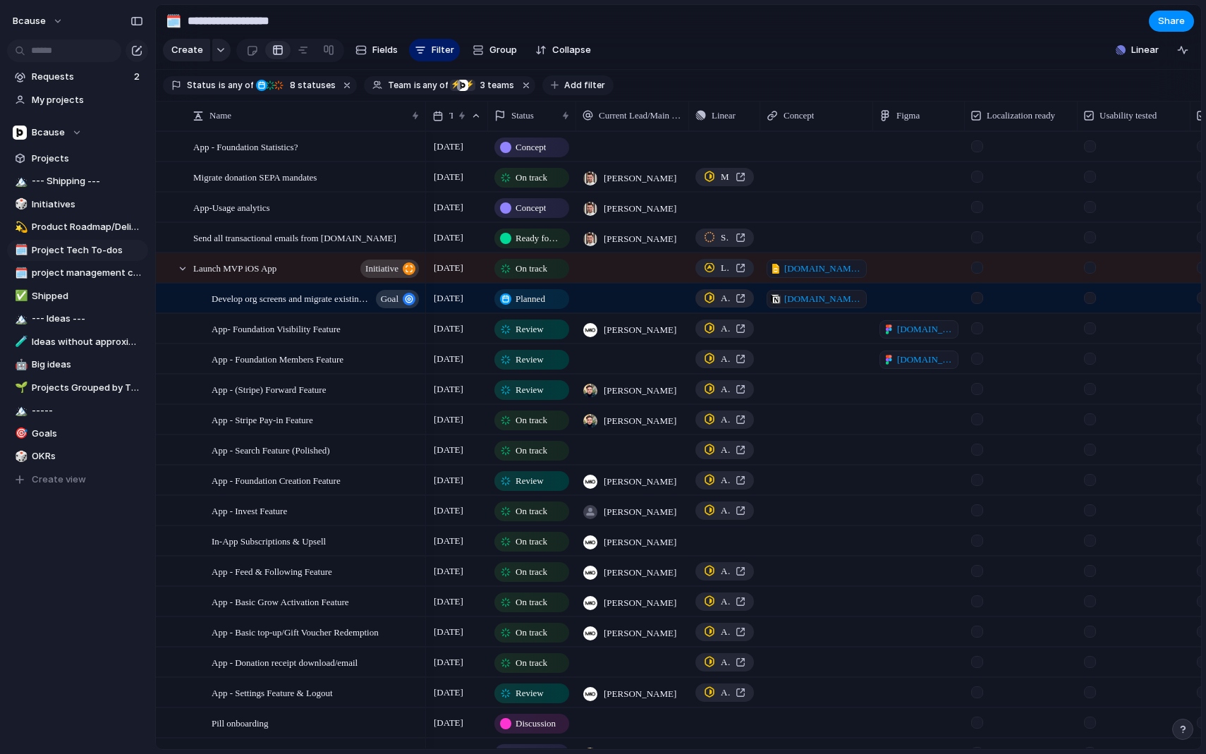
click at [571, 88] on span "Add filter" at bounding box center [584, 85] width 41 height 13
type input "****"
click at [641, 142] on li "Type" at bounding box center [657, 137] width 166 height 23
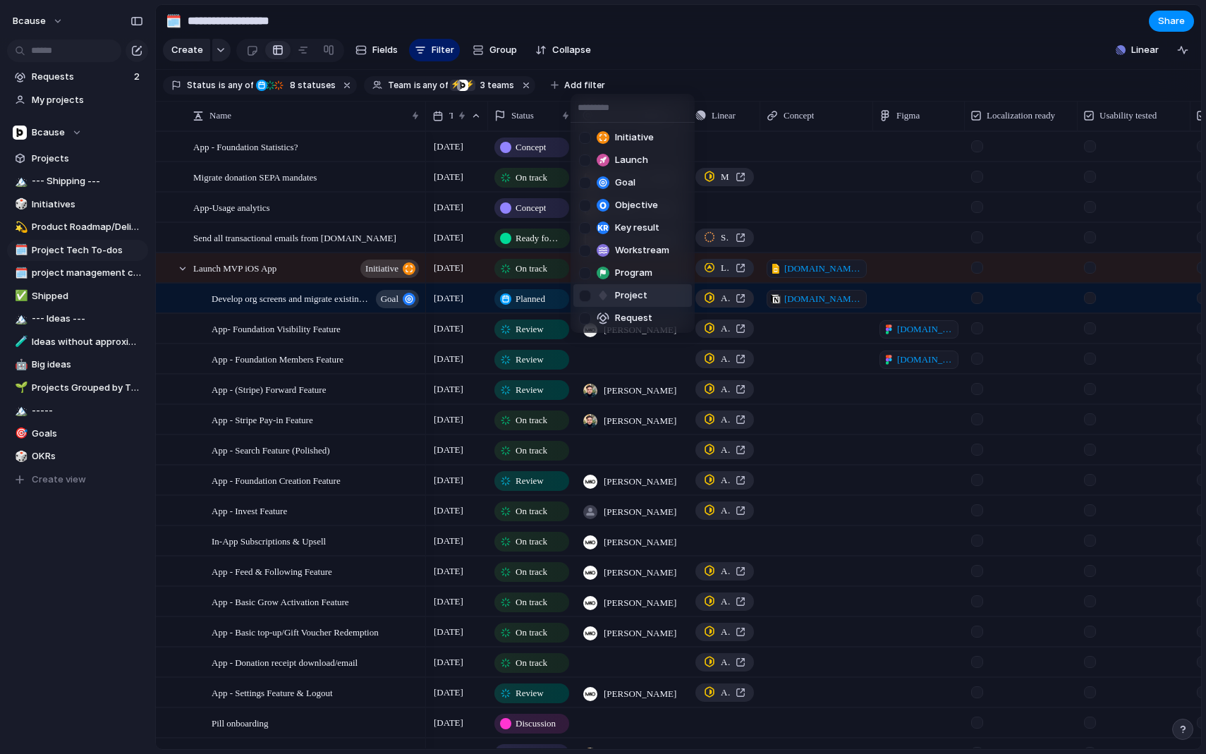
click at [650, 291] on li "Project" at bounding box center [633, 295] width 119 height 23
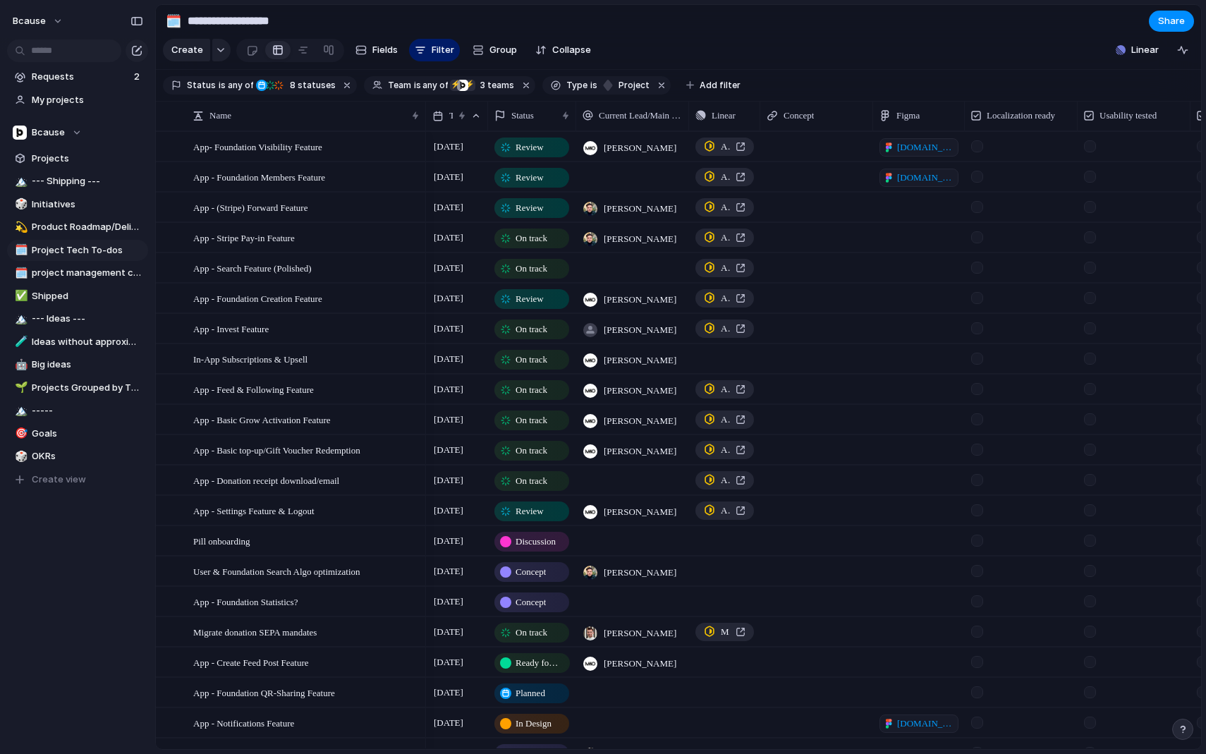
click at [743, 40] on div "Initiative Launch Goal Objective Key result Workstream Program Project Request" at bounding box center [603, 377] width 1206 height 754
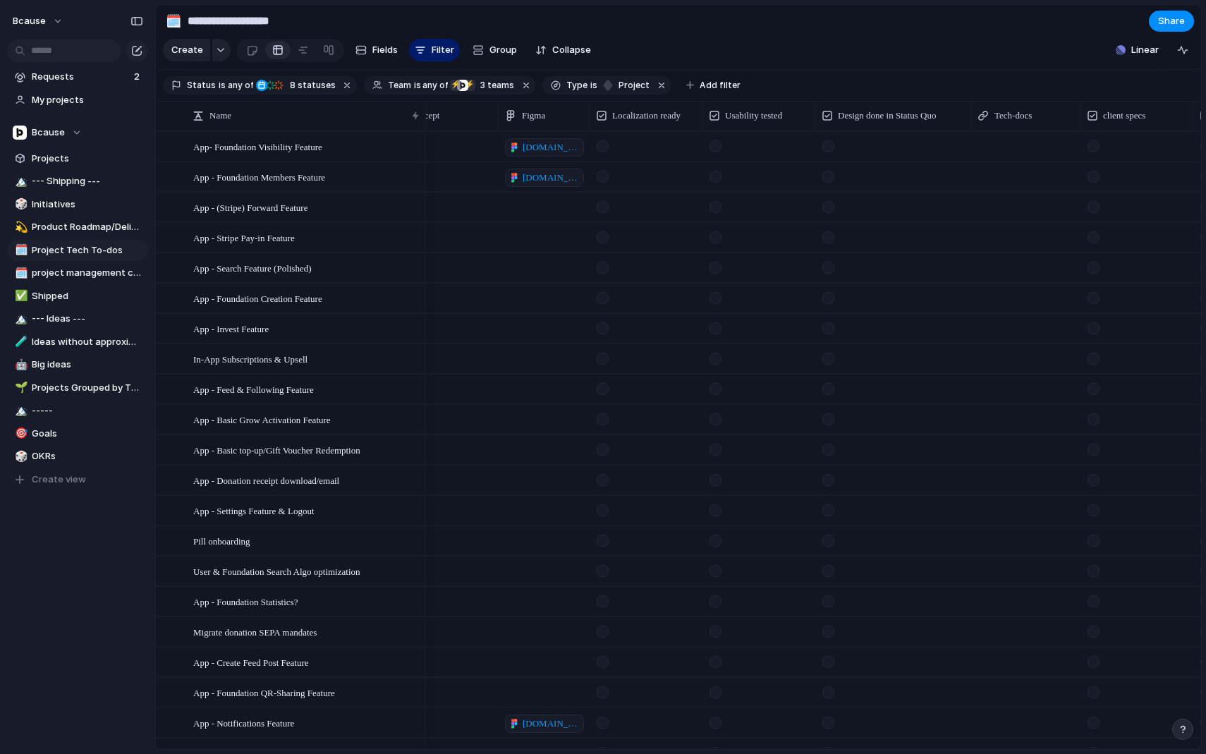
scroll to position [0, 449]
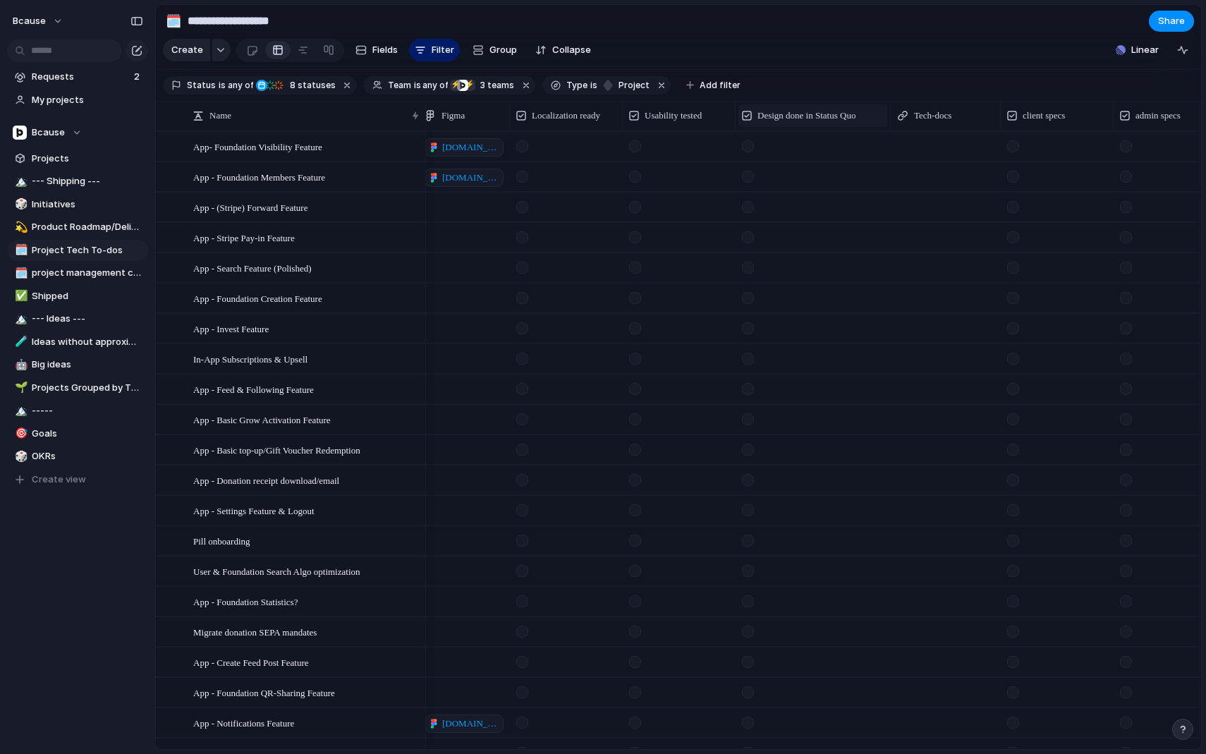
click at [802, 118] on span "Design done in Status Quo" at bounding box center [807, 116] width 98 height 14
click at [781, 169] on span "Hide" at bounding box center [776, 170] width 20 height 14
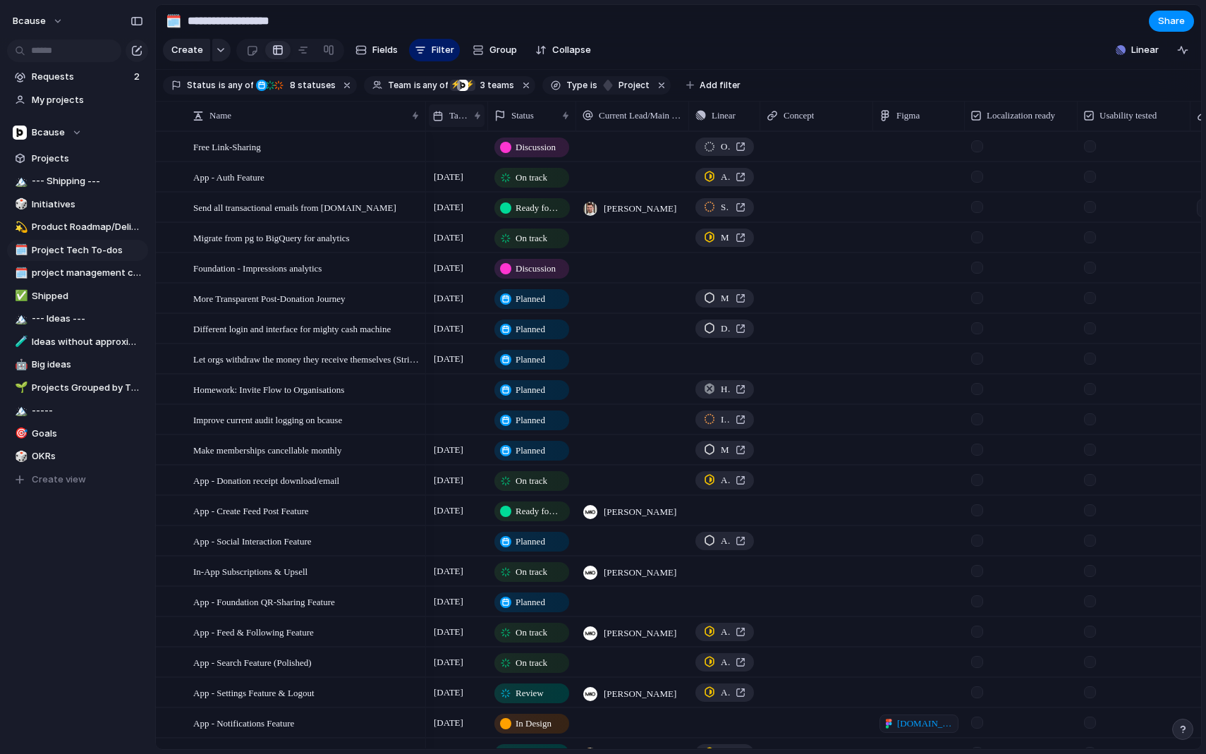
click at [454, 121] on span "Target date" at bounding box center [458, 116] width 19 height 14
click at [477, 196] on span "Sort ascending" at bounding box center [490, 193] width 68 height 14
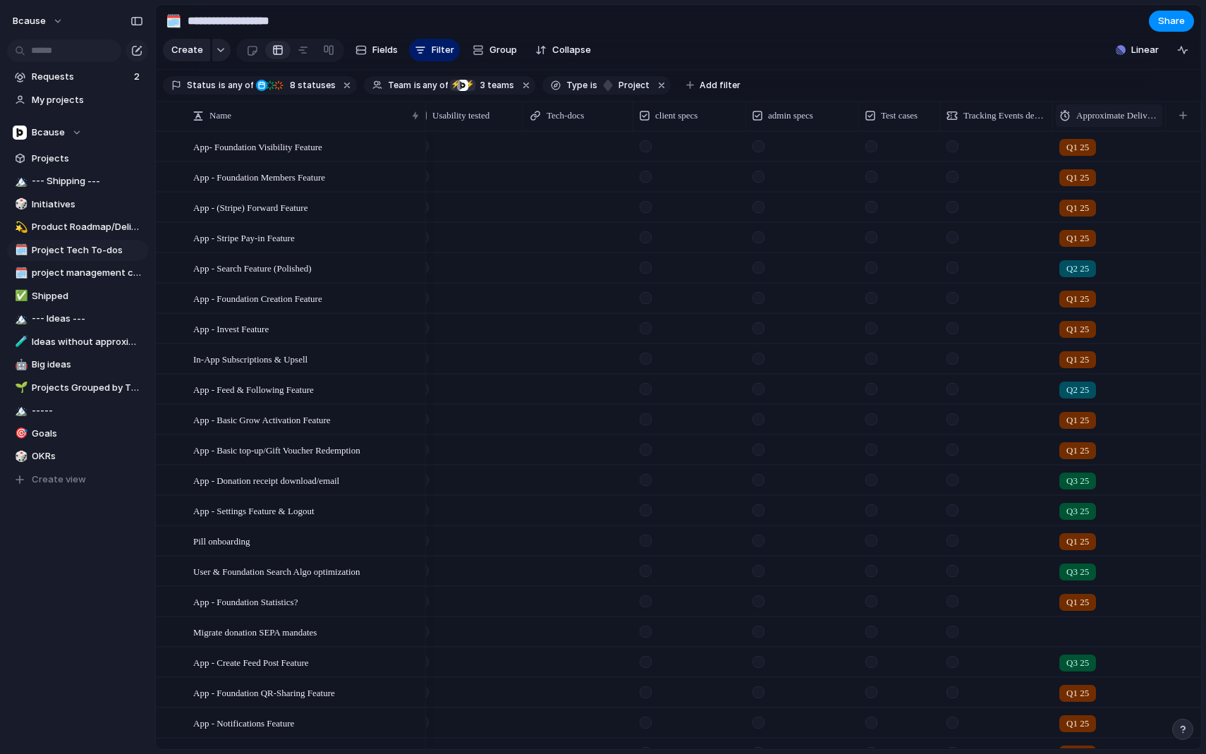
click at [1109, 117] on span "Approximate Delivery Time" at bounding box center [1117, 116] width 83 height 14
click at [1101, 167] on span "Hide" at bounding box center [1094, 170] width 20 height 14
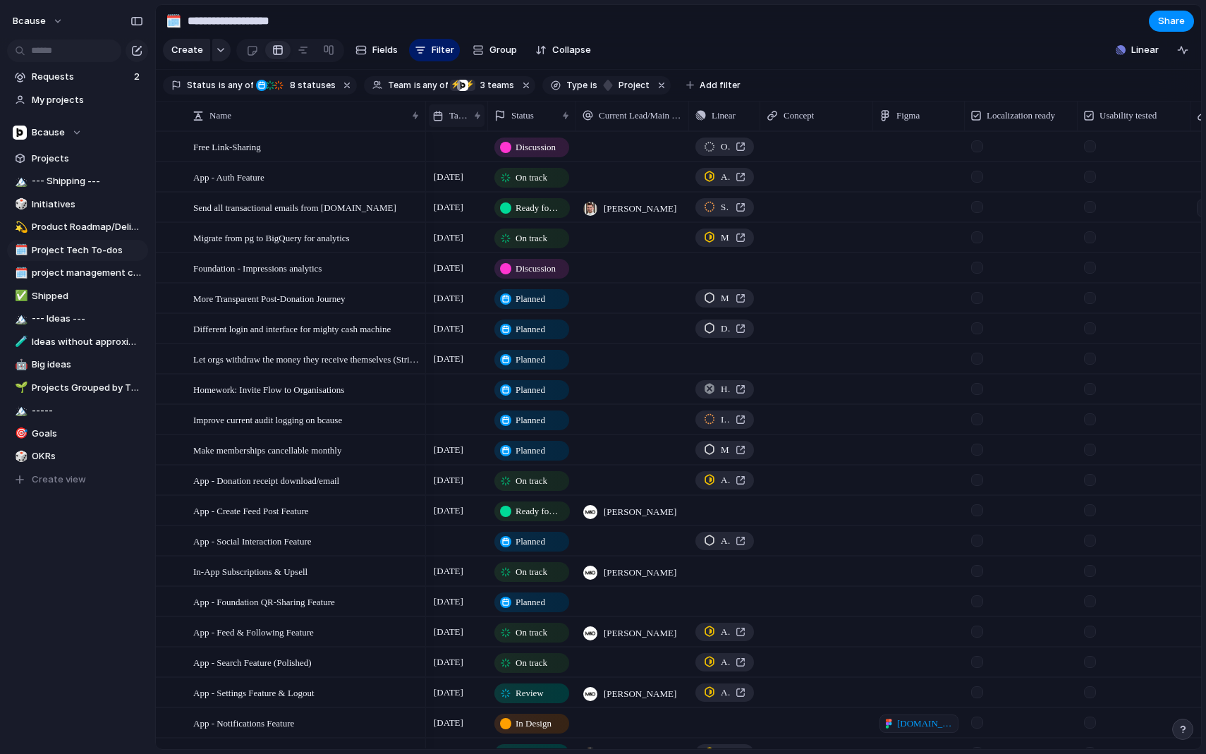
click at [461, 116] on span "Target date" at bounding box center [458, 116] width 19 height 14
click at [497, 194] on span "Sort ascending" at bounding box center [490, 193] width 68 height 14
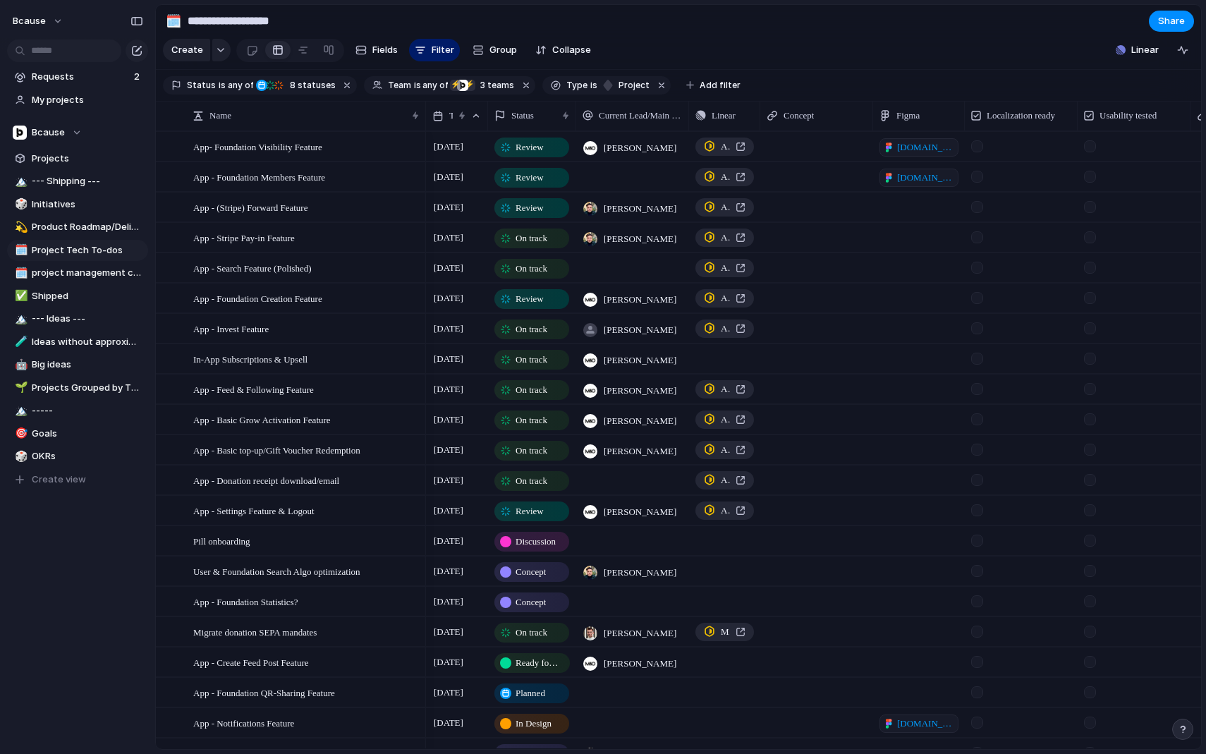
click at [747, 36] on section "Create Fields Filter Group Zoom Collapse Linear" at bounding box center [678, 53] width 1045 height 34
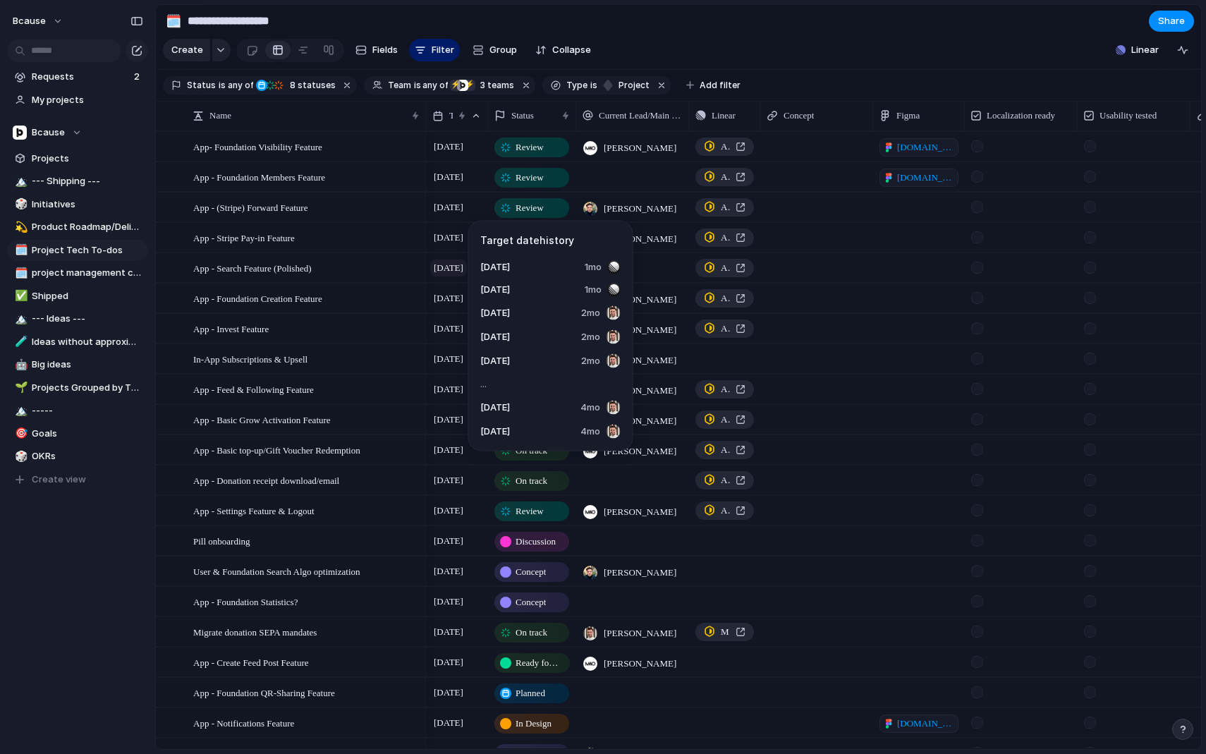
click at [457, 271] on span "[DATE]" at bounding box center [448, 268] width 37 height 17
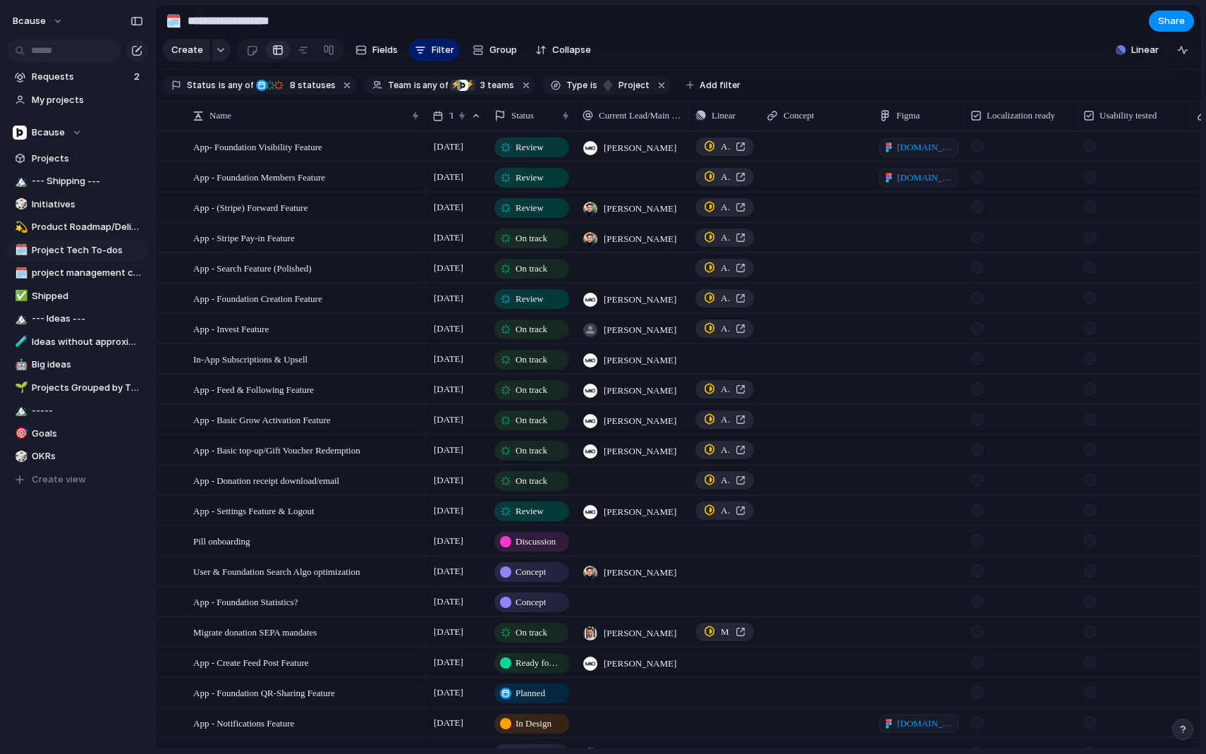
click at [526, 240] on span "On track" at bounding box center [532, 238] width 32 height 14
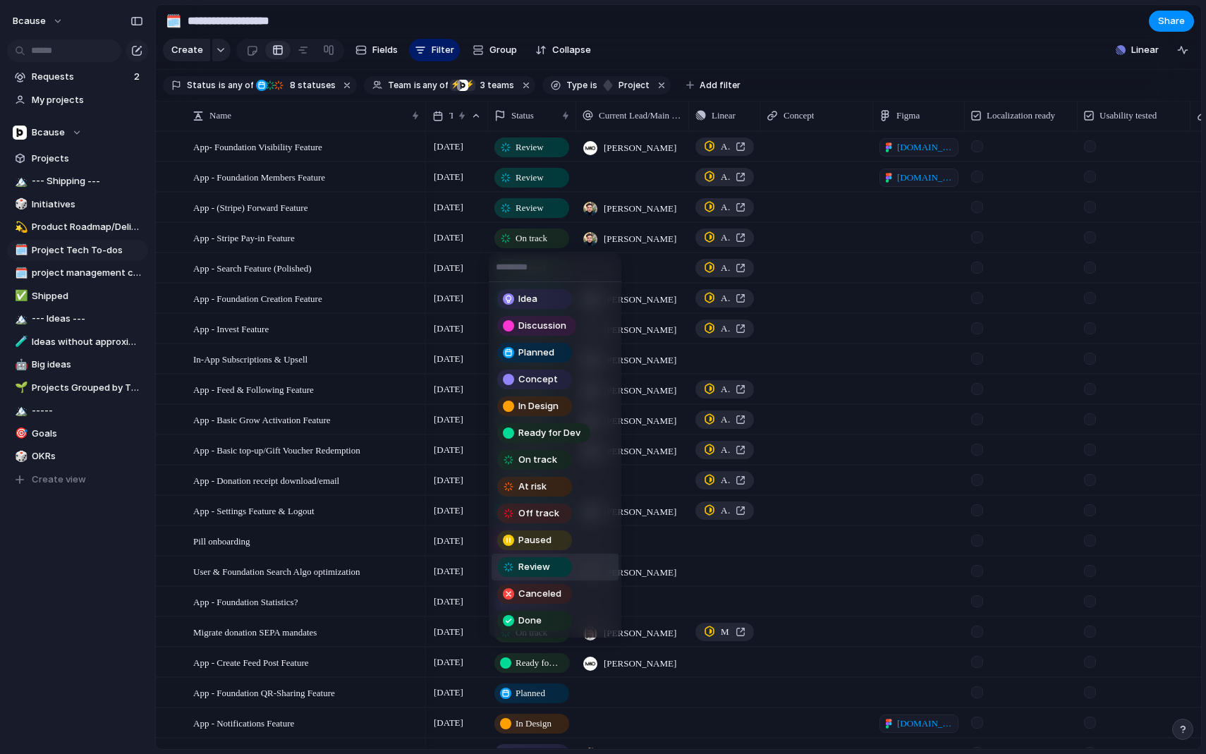
click at [550, 569] on span "Review" at bounding box center [534, 567] width 32 height 14
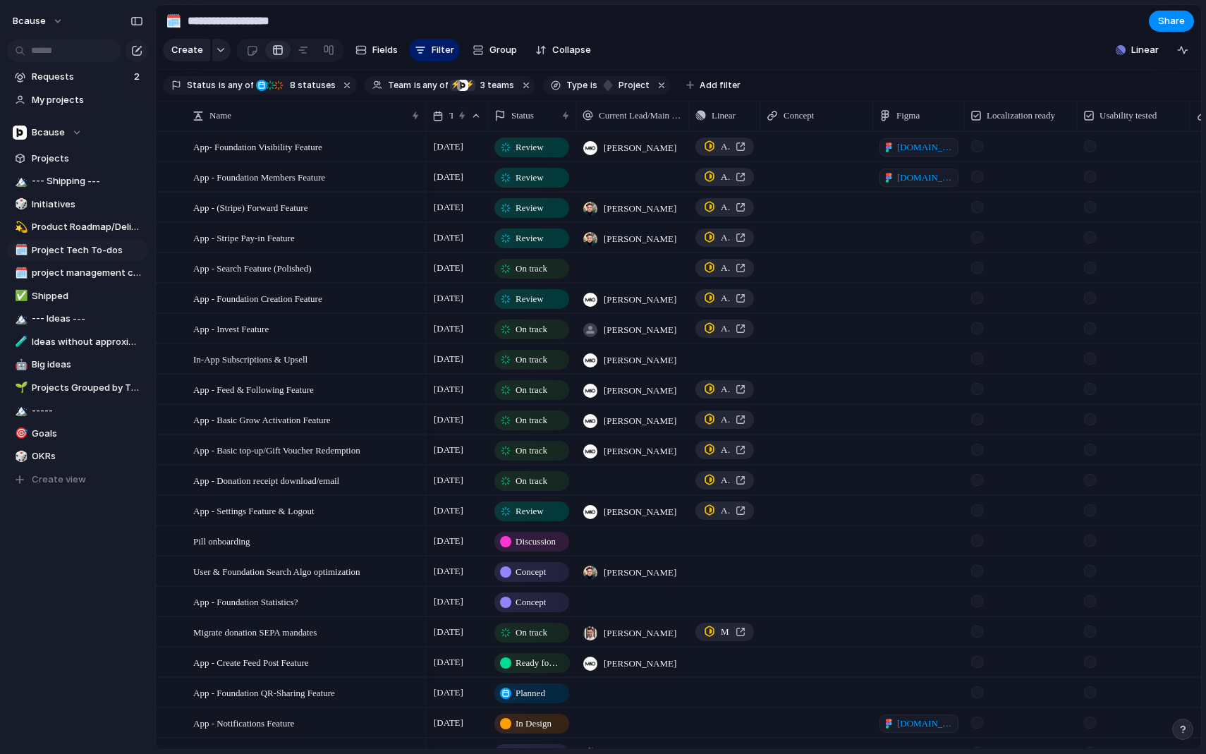
click at [644, 332] on span "[PERSON_NAME]" at bounding box center [640, 330] width 73 height 14
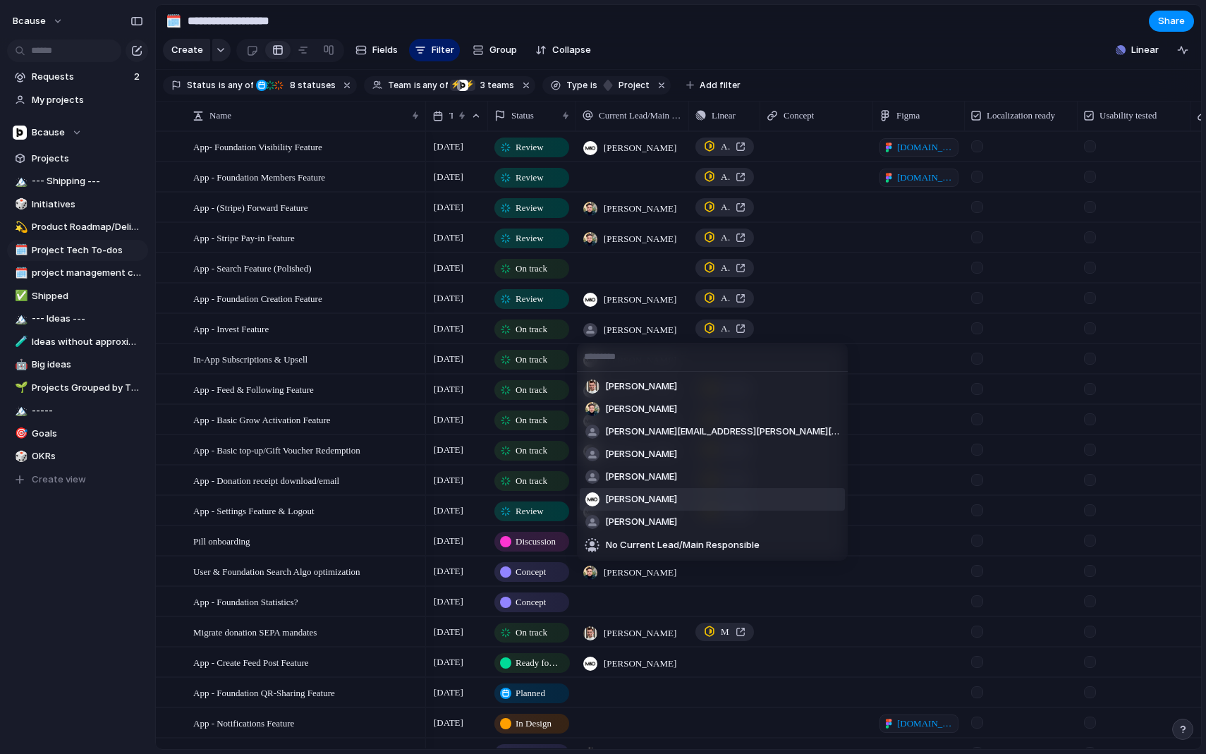
click at [656, 504] on span "[PERSON_NAME]" at bounding box center [641, 499] width 72 height 14
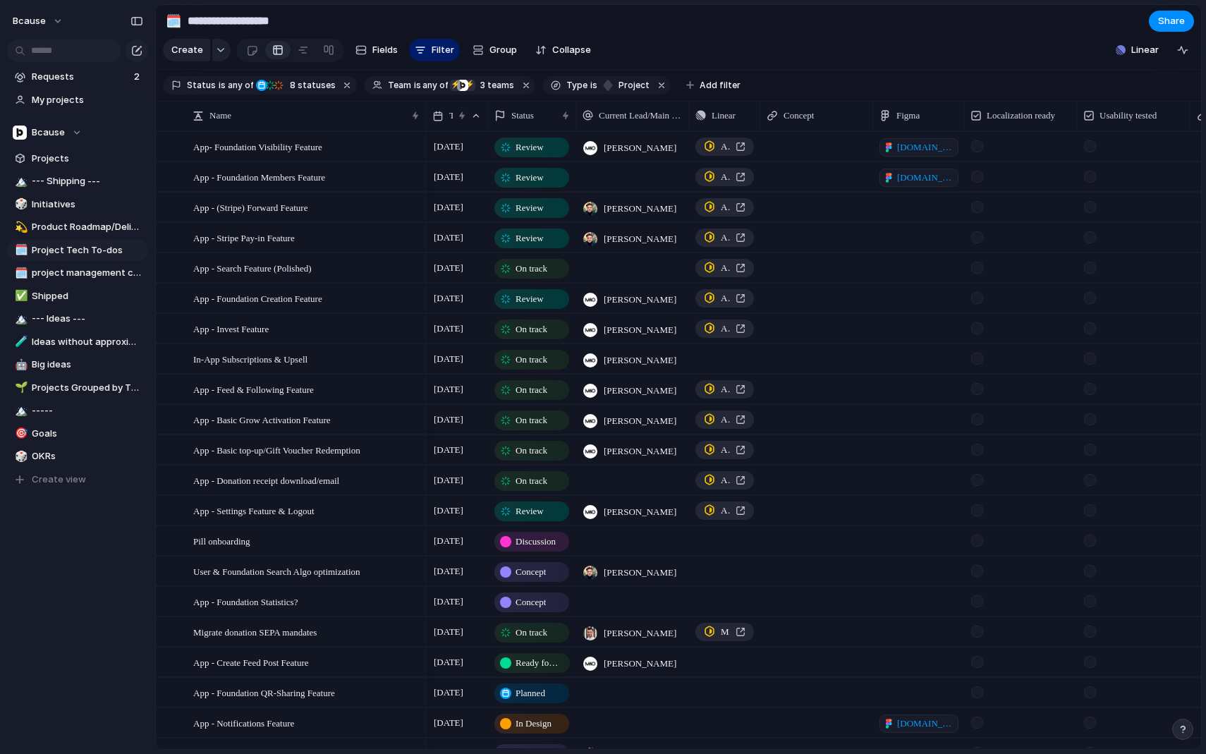
click at [545, 447] on span "On track" at bounding box center [532, 451] width 32 height 14
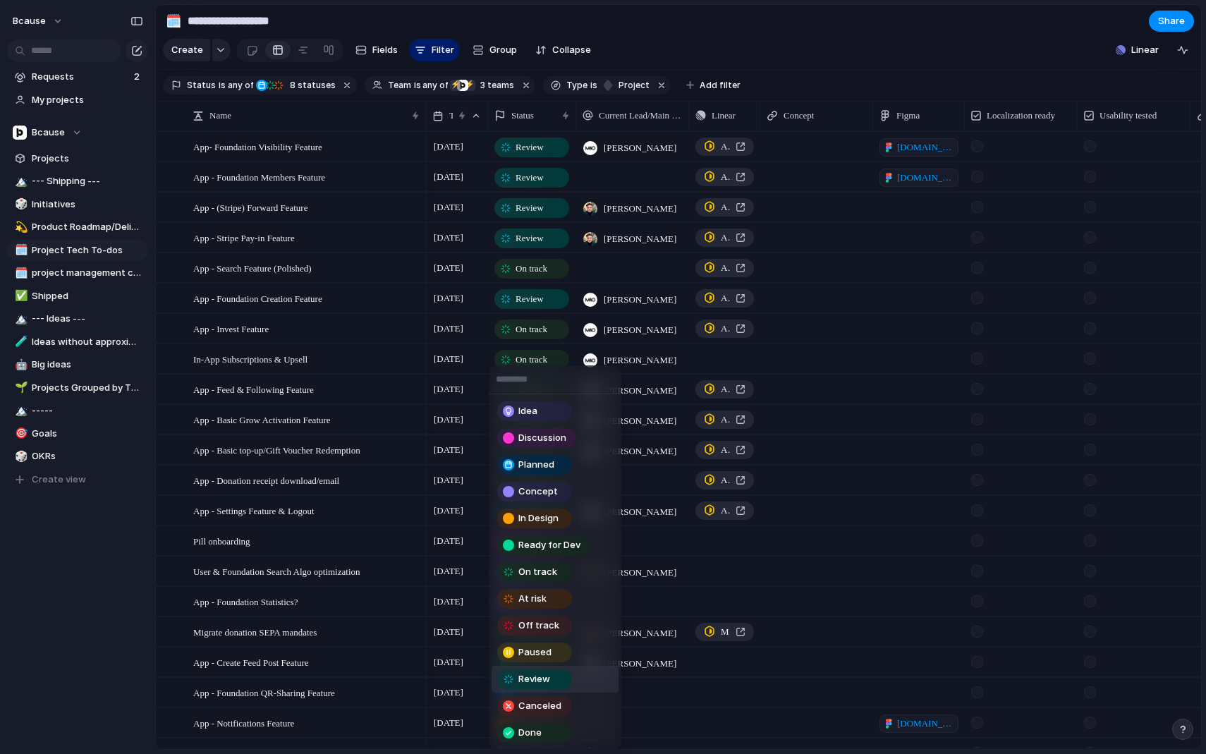
click at [581, 679] on li "Review" at bounding box center [555, 679] width 127 height 27
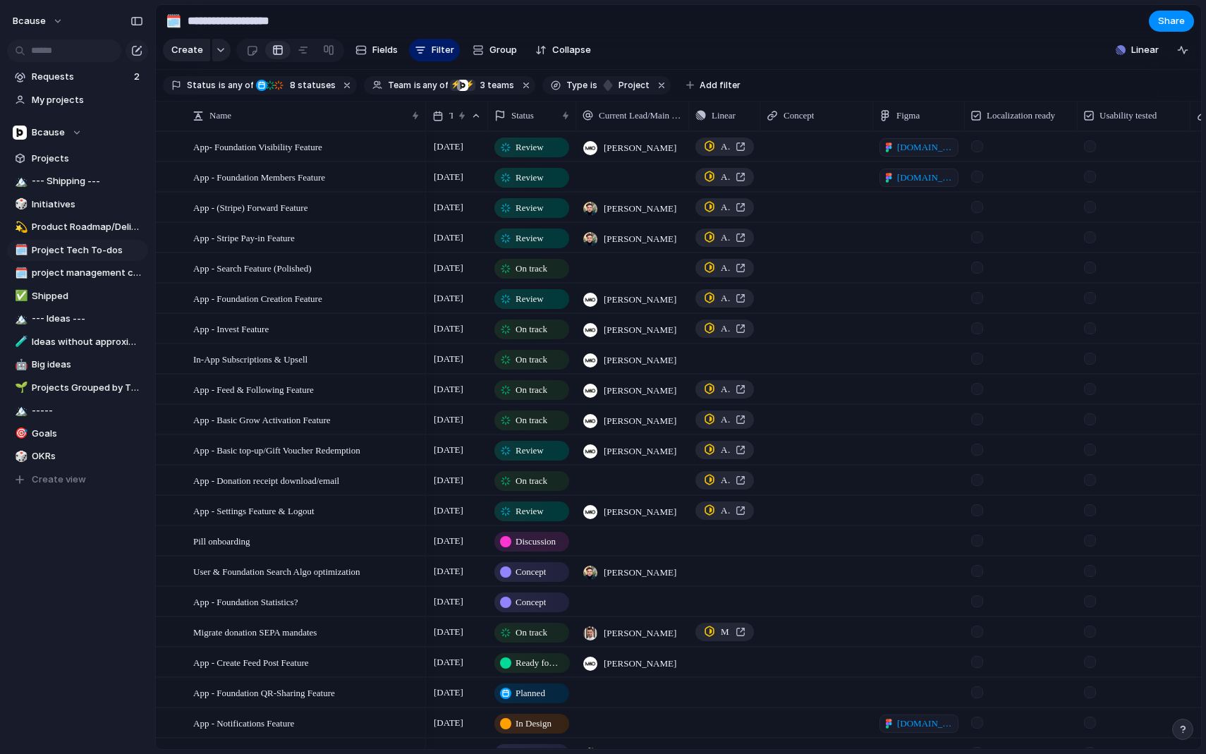
click at [554, 422] on div "On track" at bounding box center [532, 420] width 72 height 17
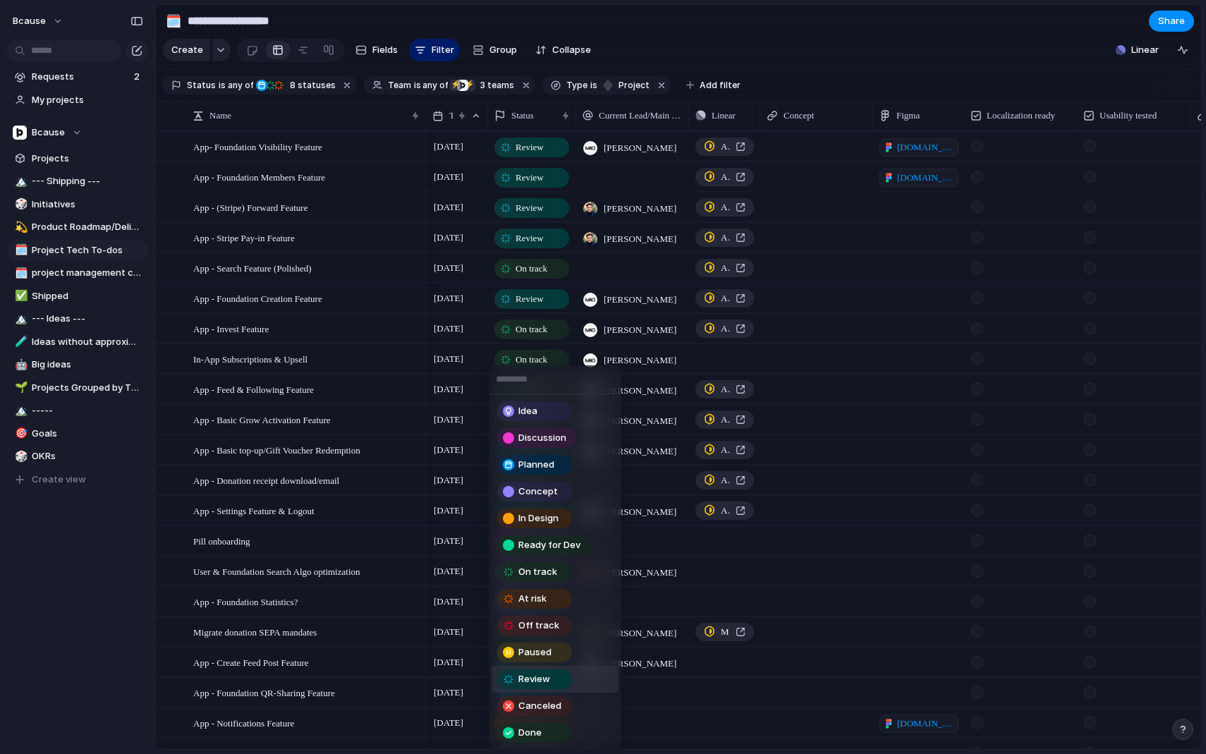
click at [574, 676] on div "Review" at bounding box center [537, 679] width 80 height 20
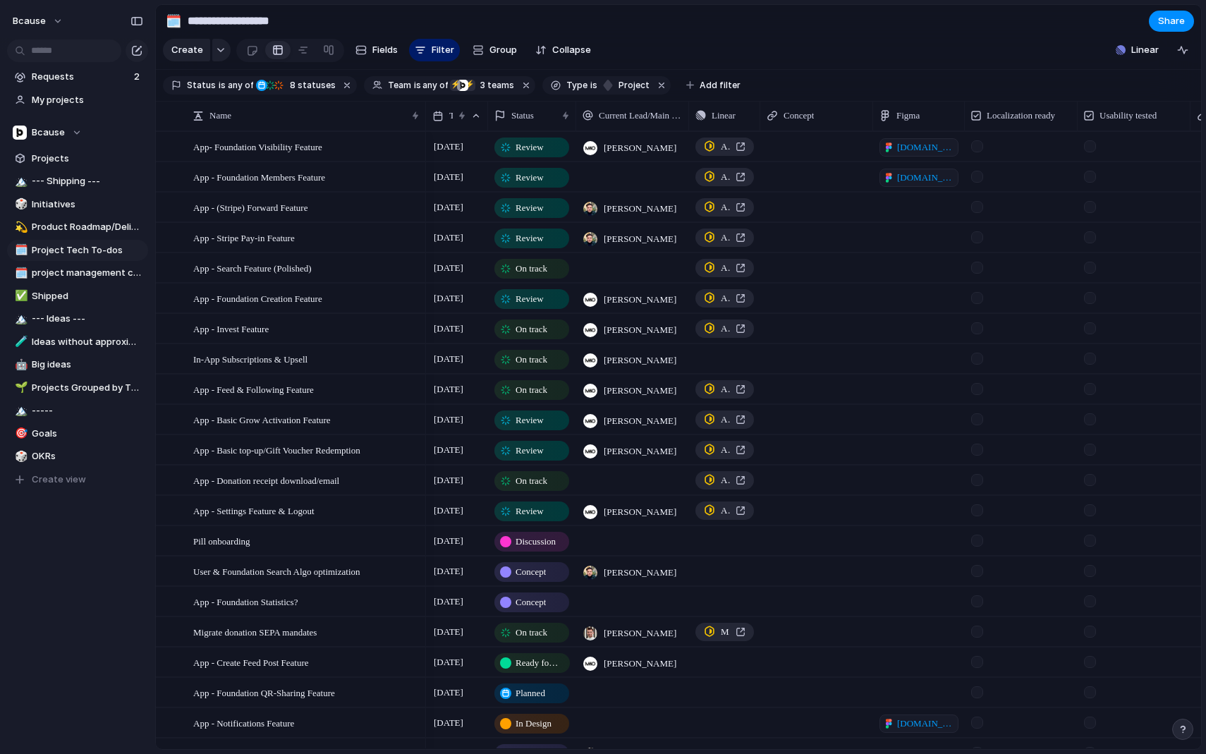
click at [537, 363] on span "On track" at bounding box center [532, 360] width 32 height 14
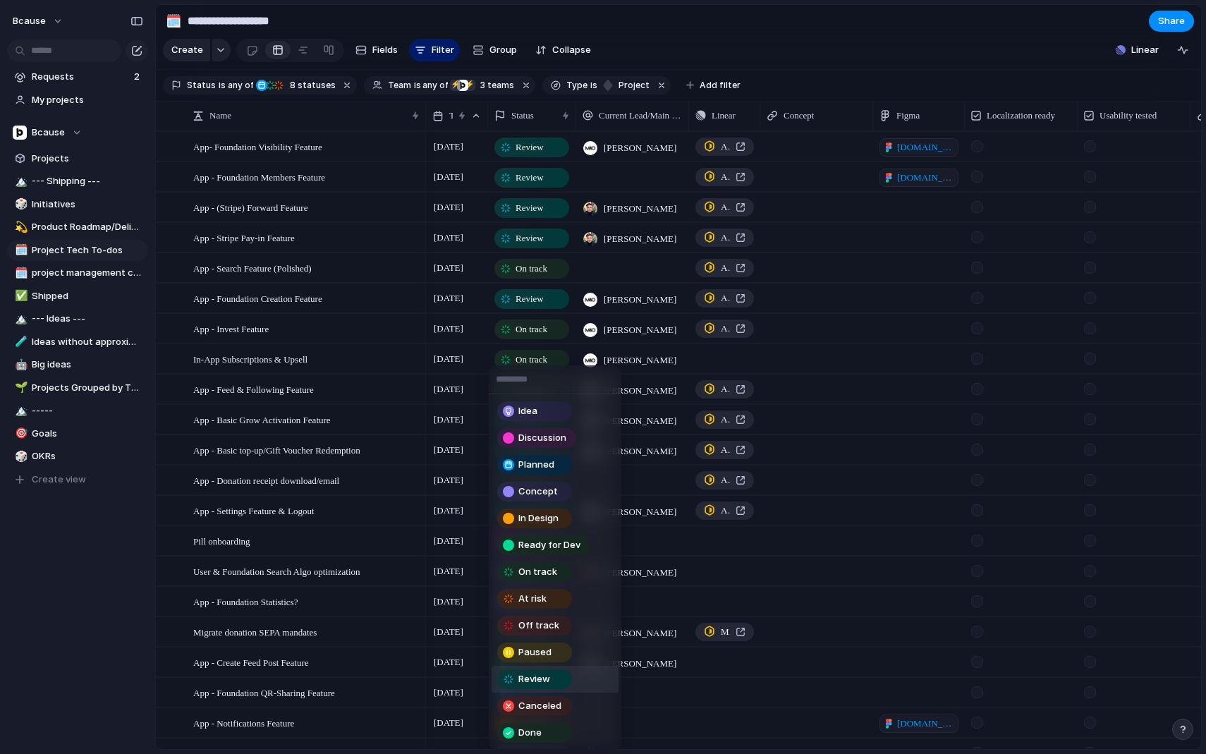
click at [557, 678] on div "Review" at bounding box center [535, 679] width 72 height 17
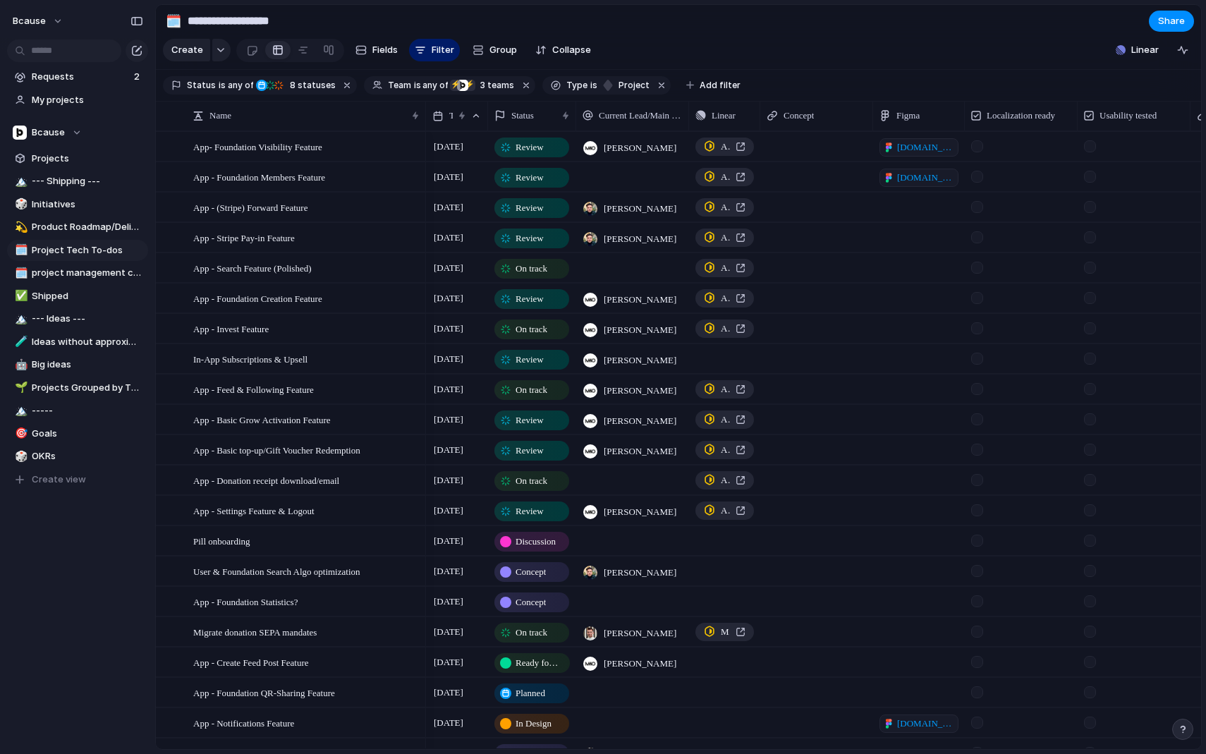
click at [533, 327] on span "On track" at bounding box center [532, 329] width 32 height 14
click at [633, 337] on div "Idea Discussion Planned Concept In Design Ready for Dev On track At risk Off tr…" at bounding box center [603, 377] width 1206 height 754
click at [624, 324] on span "[PERSON_NAME]" at bounding box center [640, 330] width 73 height 14
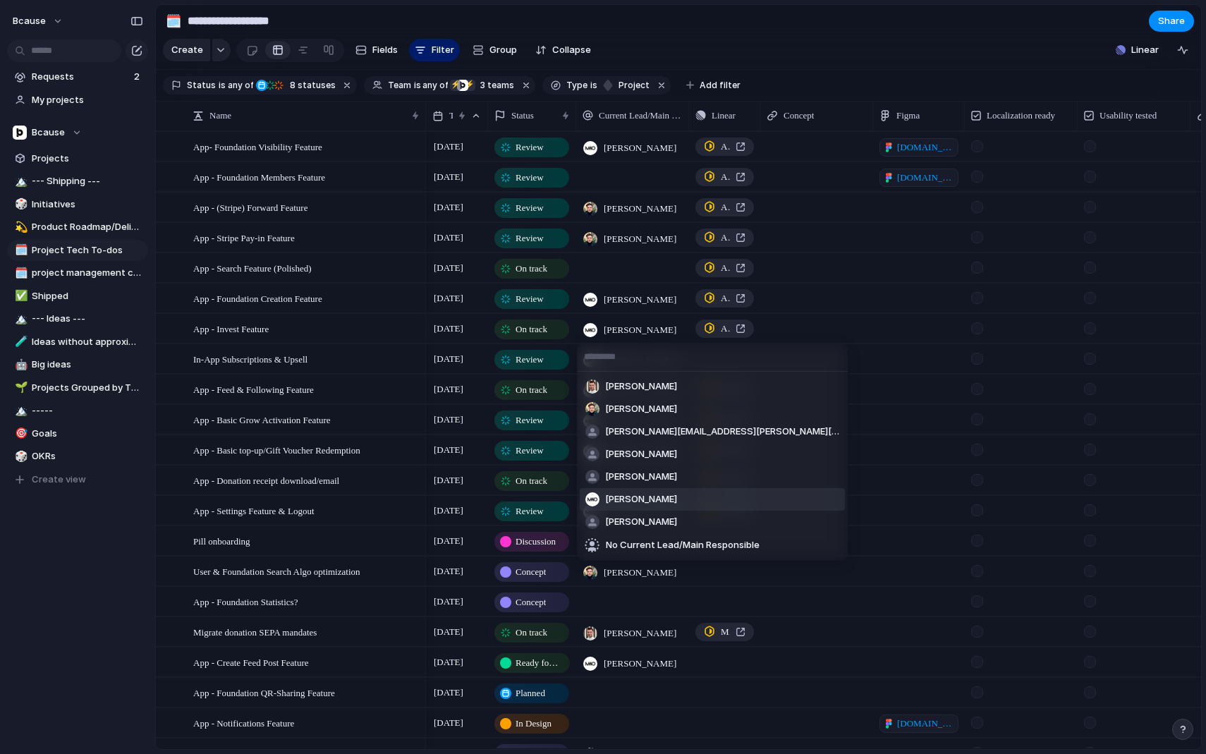
click at [511, 331] on div "[PERSON_NAME] [PERSON_NAME] [PERSON_NAME][EMAIL_ADDRESS][PERSON_NAME][DOMAIN_NA…" at bounding box center [603, 377] width 1206 height 754
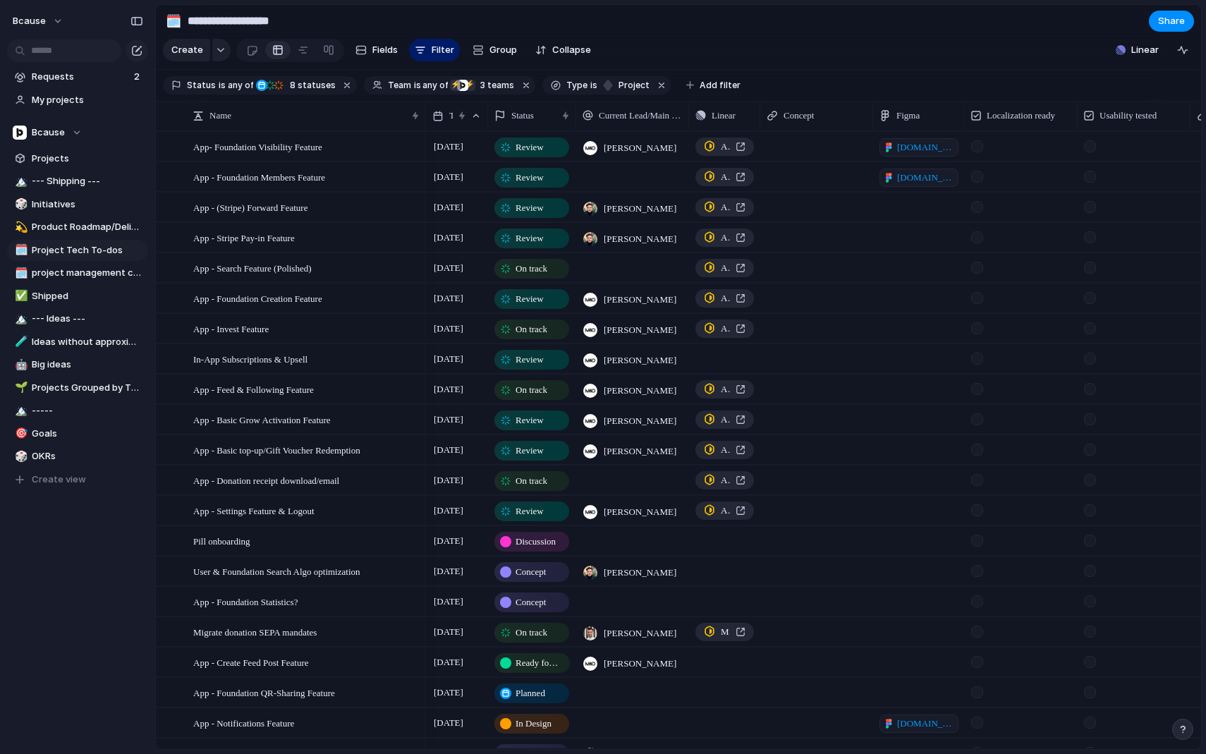
click at [541, 331] on span "On track" at bounding box center [532, 329] width 32 height 14
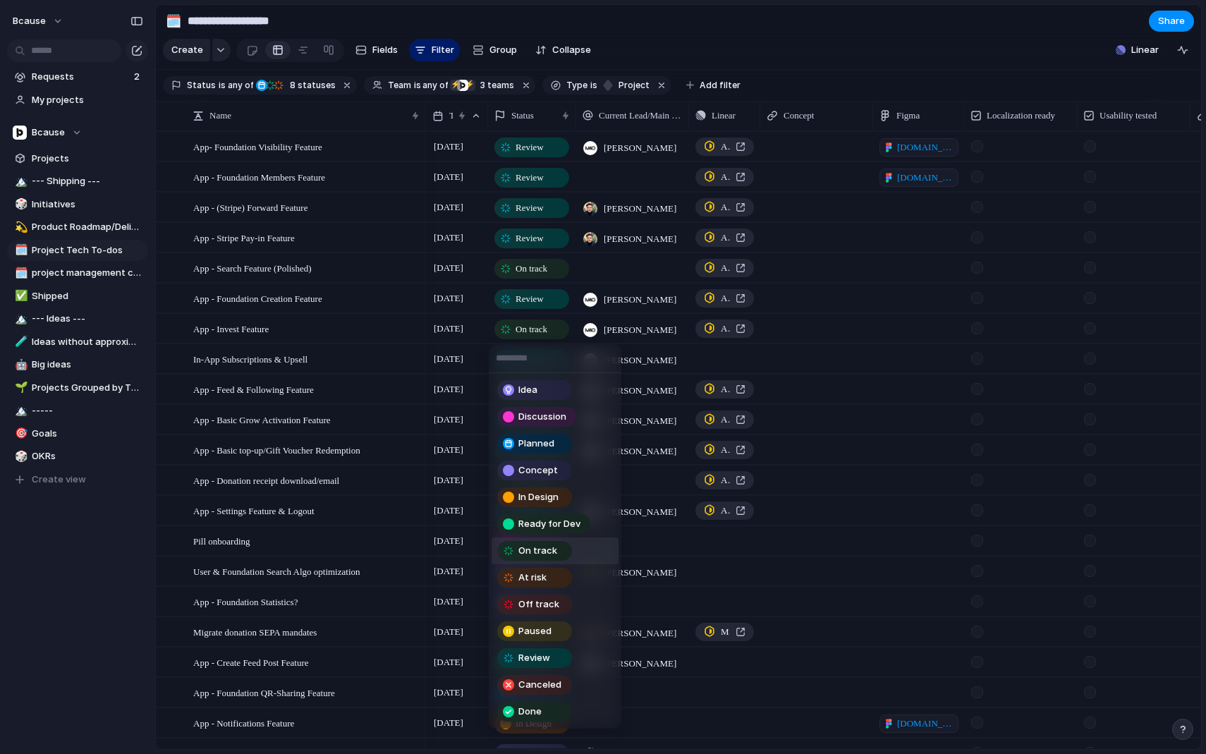
click at [541, 331] on div "Idea Discussion Planned Concept In Design Ready for Dev On track At risk Off tr…" at bounding box center [603, 377] width 1206 height 754
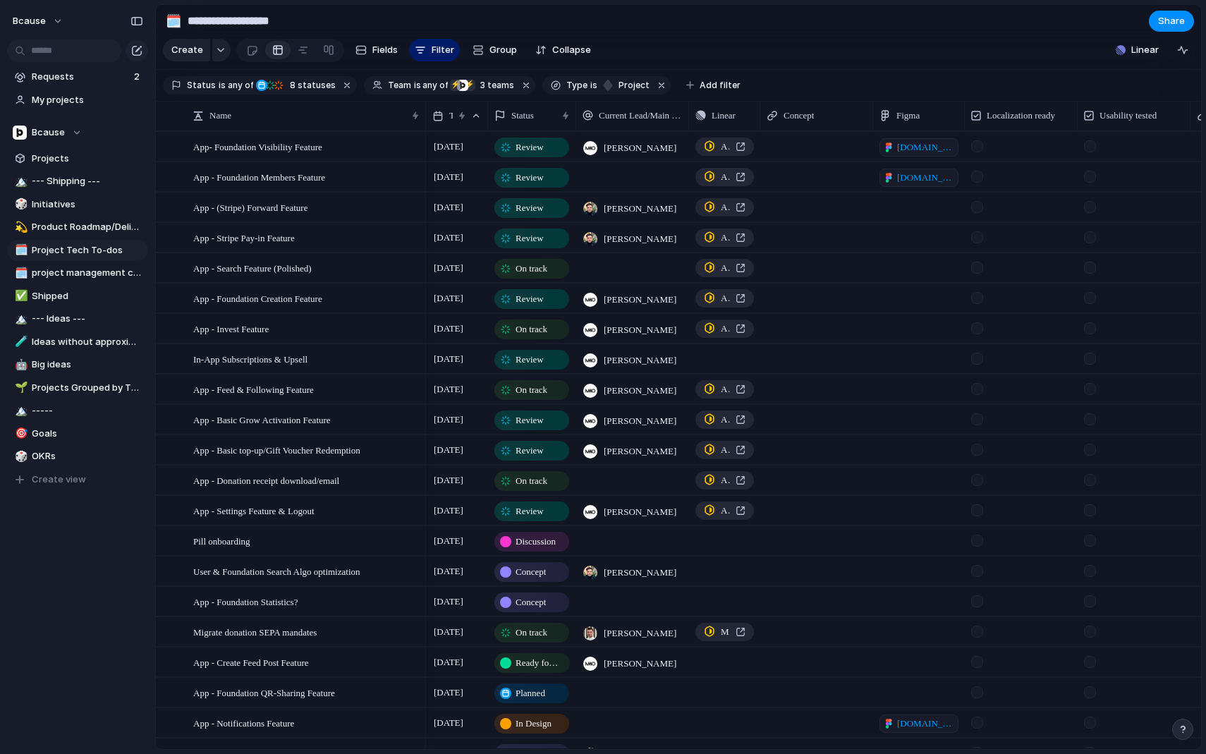
click at [534, 327] on span "On track" at bounding box center [532, 329] width 32 height 14
click at [669, 317] on div "Idea Discussion Planned Concept In Design Ready for Dev On track At risk Off tr…" at bounding box center [603, 377] width 1206 height 754
click at [458, 317] on div "[DATE]" at bounding box center [457, 326] width 61 height 23
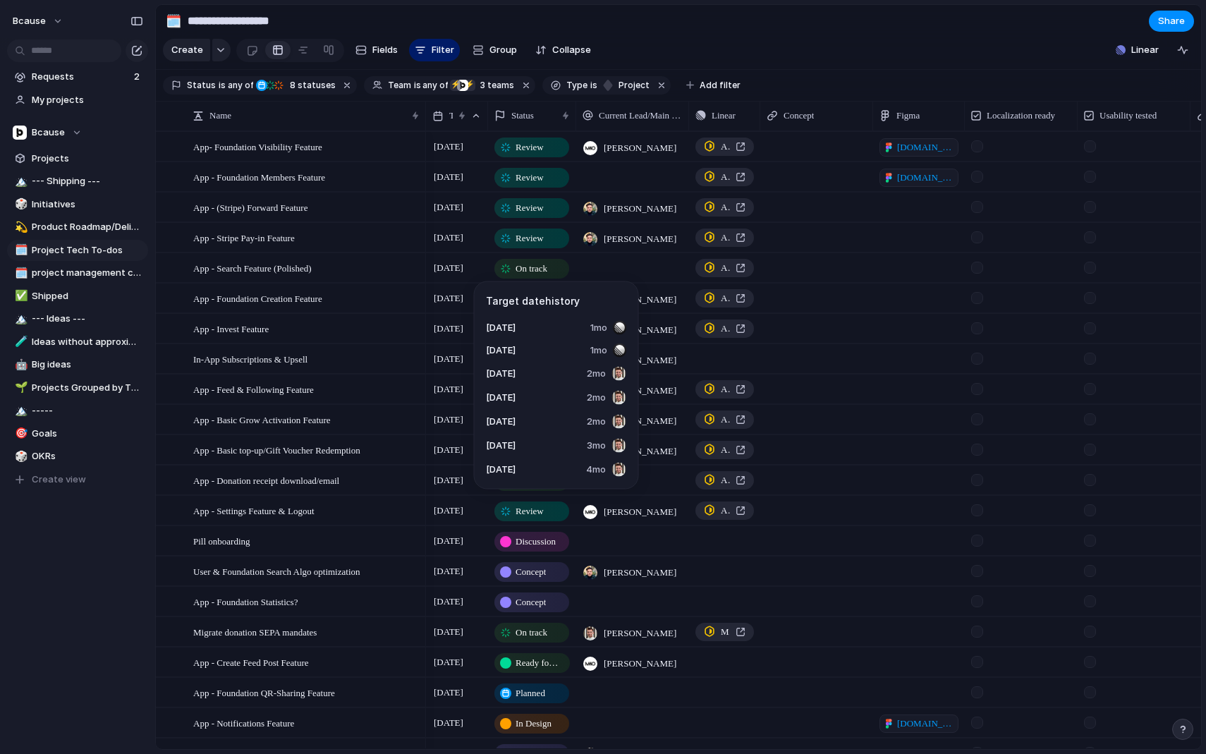
click at [451, 328] on span "[DATE]" at bounding box center [448, 328] width 37 height 17
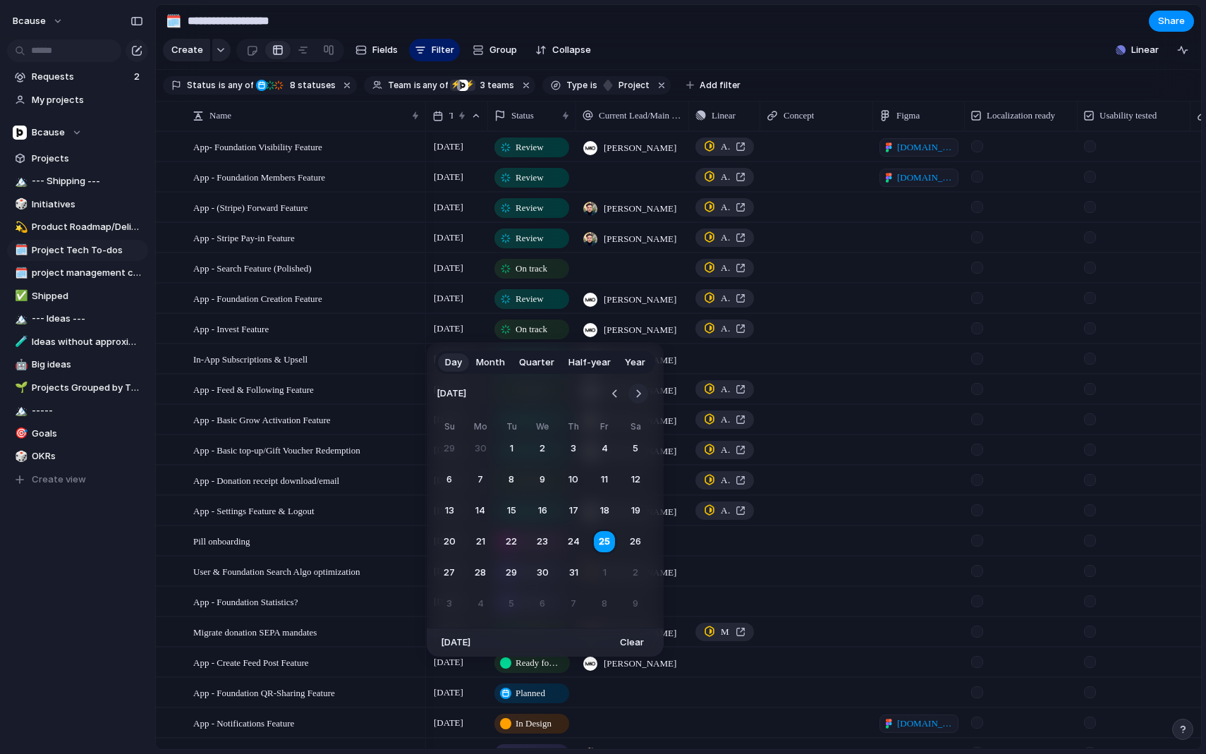
click at [643, 394] on button "Go to the Next Month" at bounding box center [639, 394] width 20 height 20
click at [578, 505] on button "14" at bounding box center [573, 510] width 25 height 25
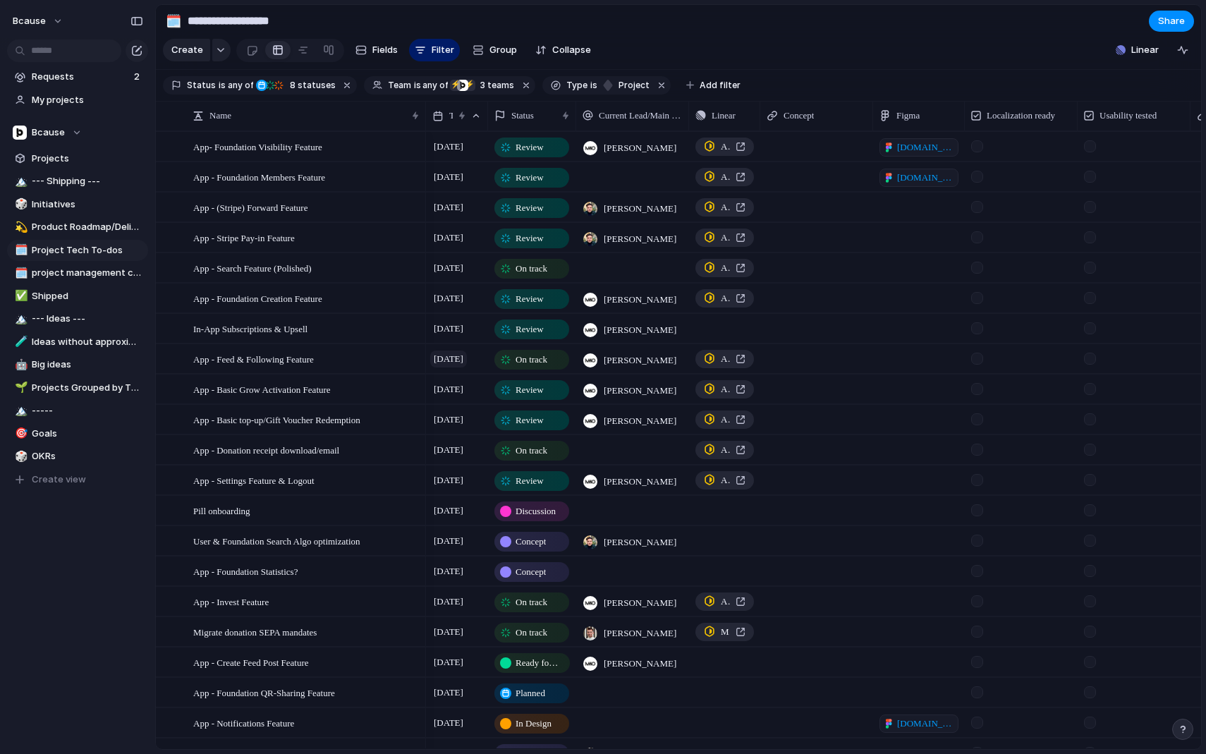
click at [465, 359] on span "[DATE]" at bounding box center [448, 359] width 37 height 17
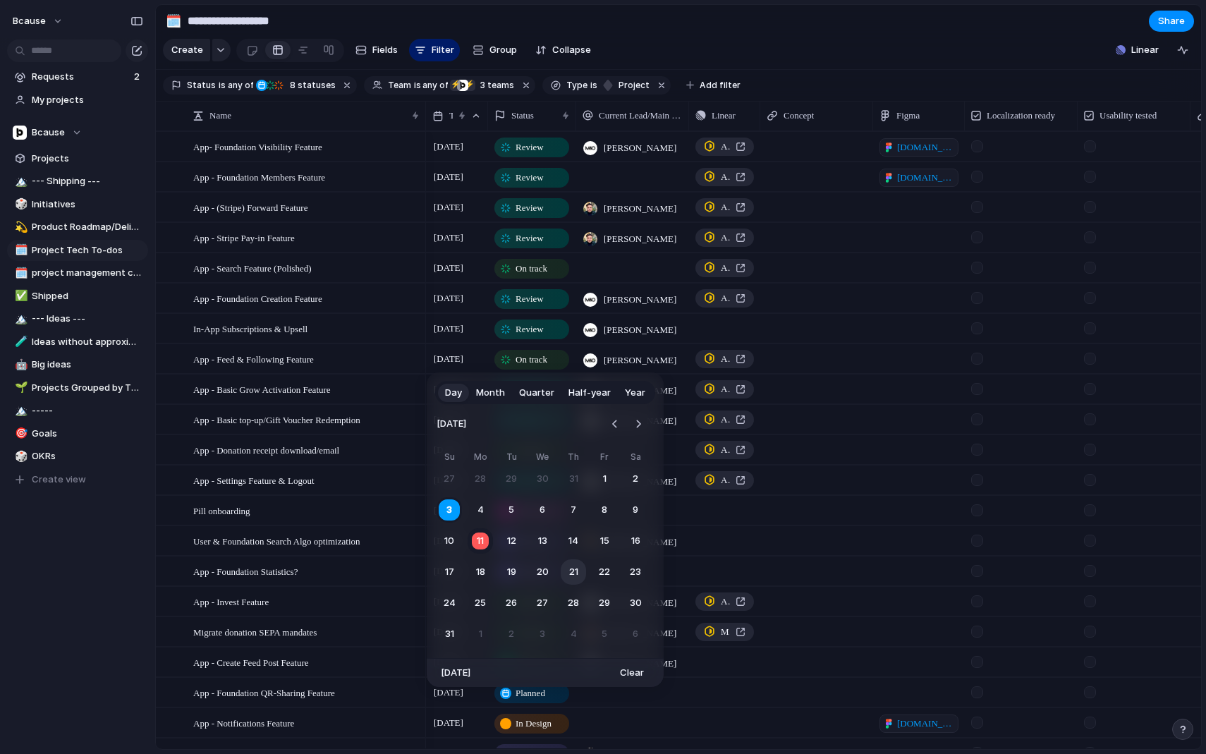
click at [571, 572] on button "21" at bounding box center [573, 571] width 25 height 25
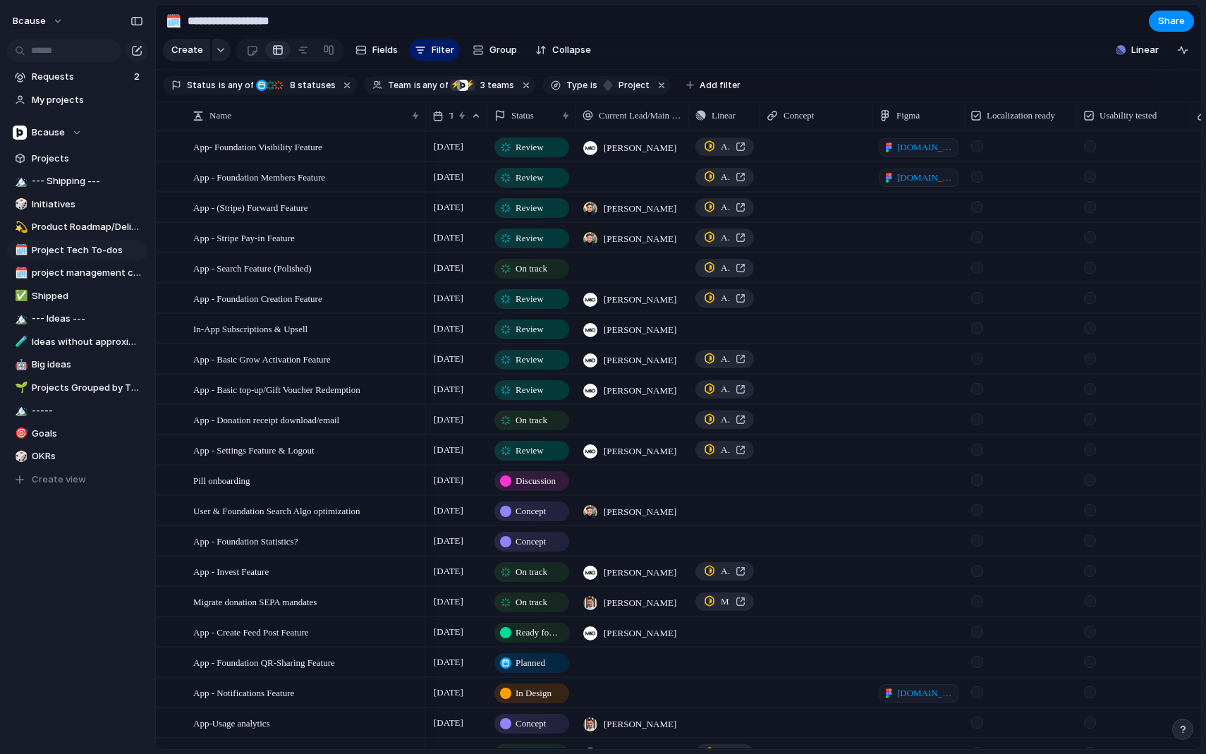
click at [547, 416] on span "On track" at bounding box center [532, 420] width 32 height 14
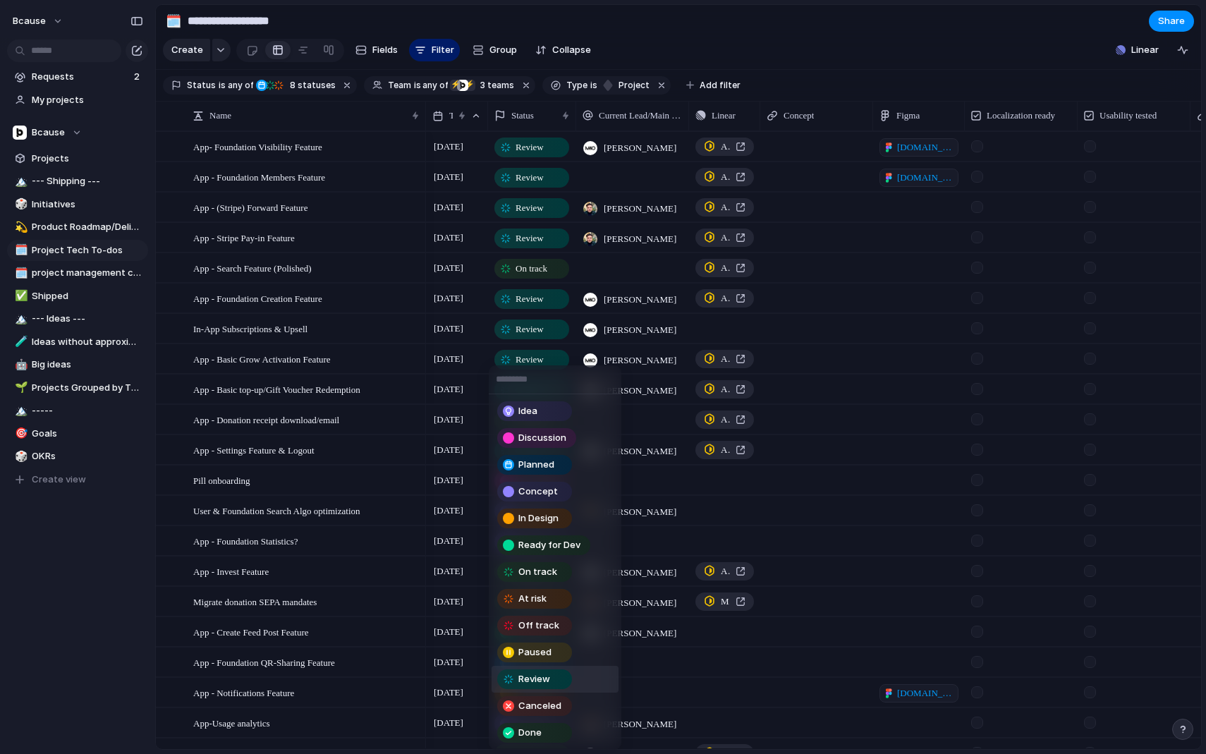
click at [553, 677] on div "Review" at bounding box center [535, 679] width 72 height 17
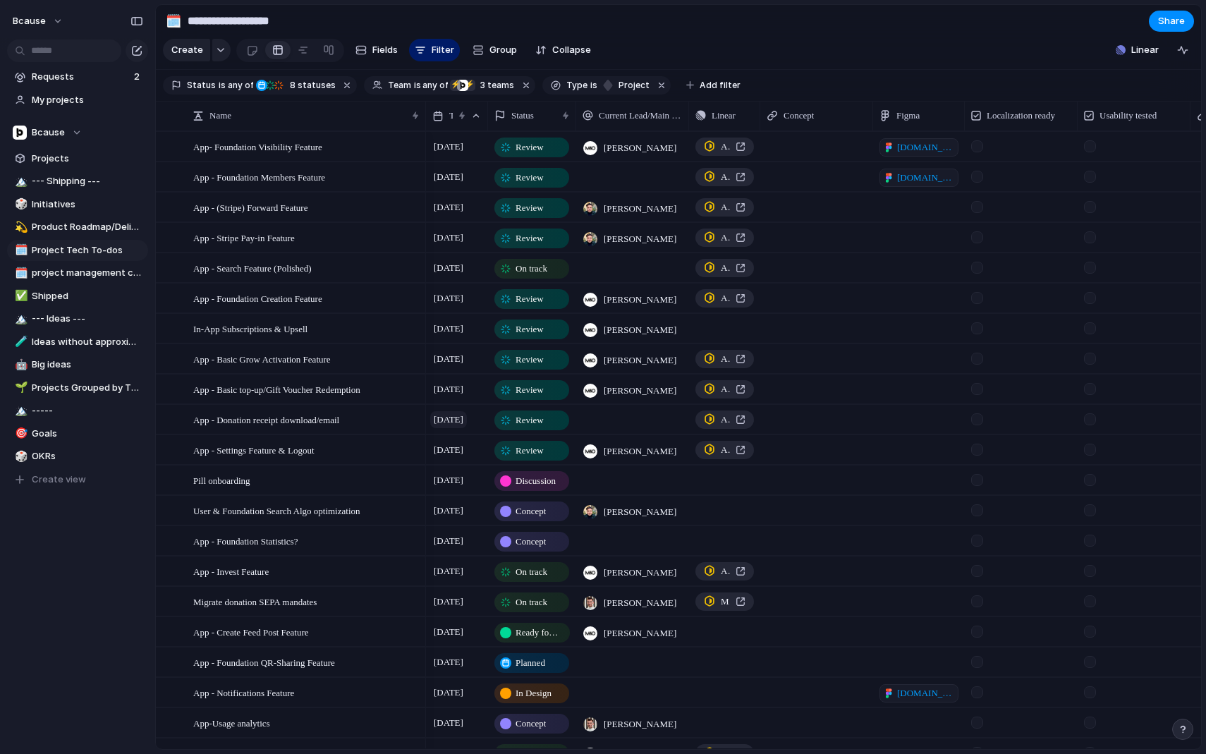
click at [466, 424] on span "[DATE]" at bounding box center [448, 419] width 37 height 17
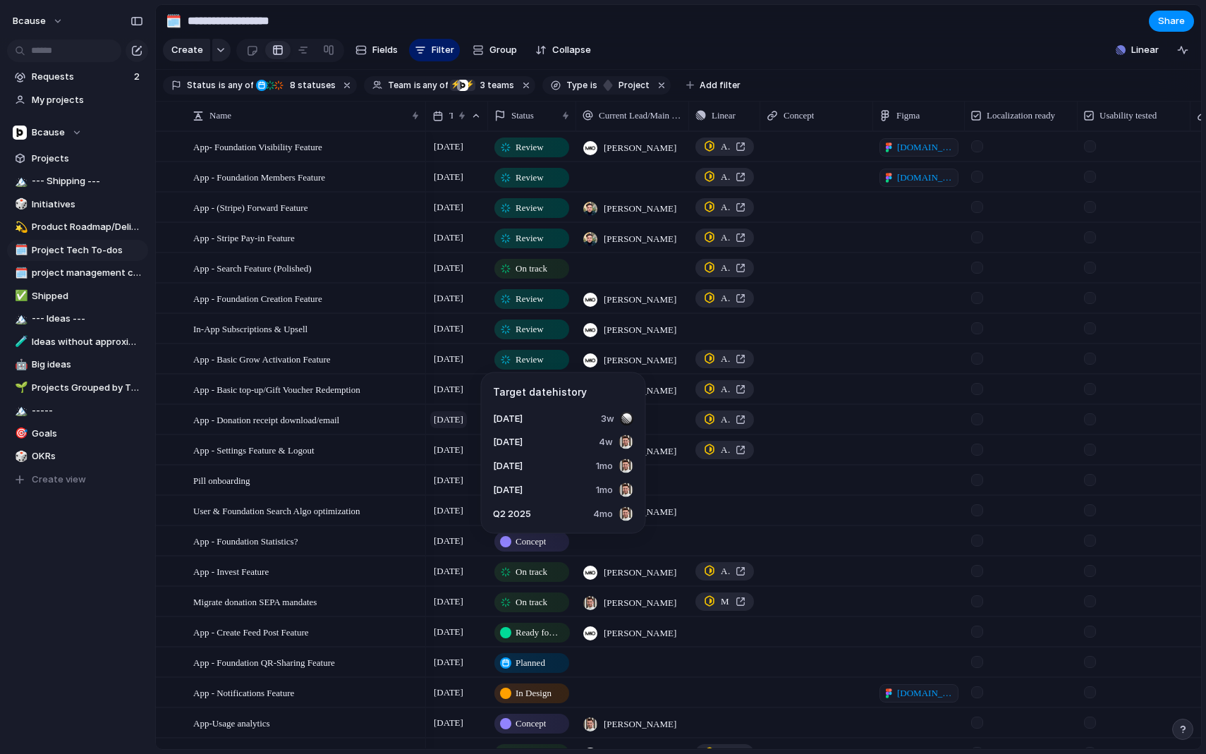
click at [451, 420] on span "[DATE]" at bounding box center [448, 419] width 37 height 17
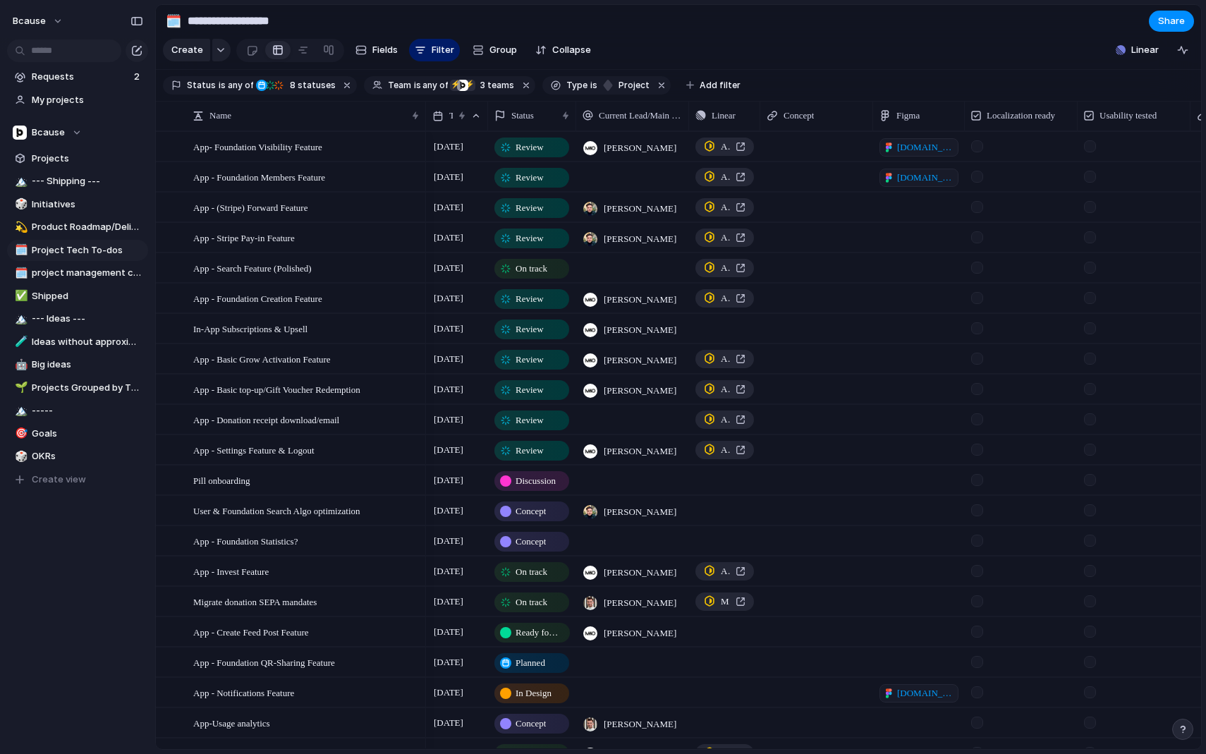
scroll to position [87, 0]
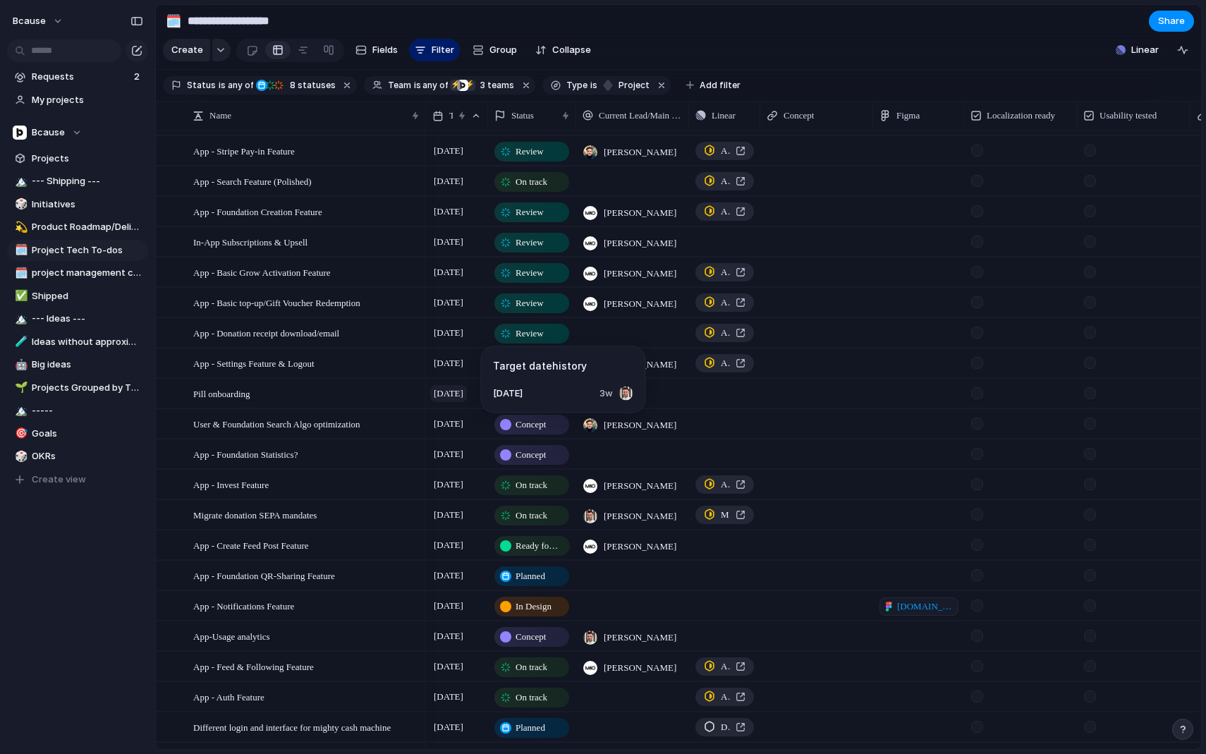
click at [462, 394] on span "[DATE]" at bounding box center [448, 393] width 37 height 17
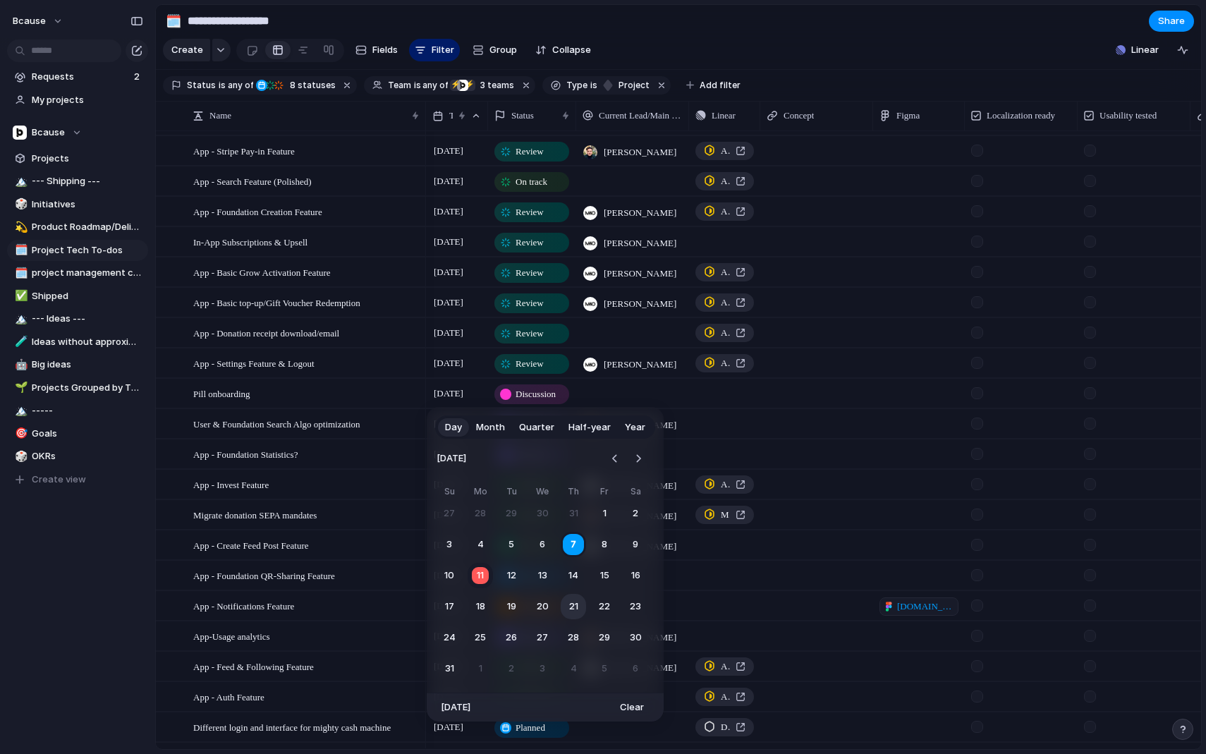
click at [574, 607] on button "21" at bounding box center [573, 606] width 25 height 25
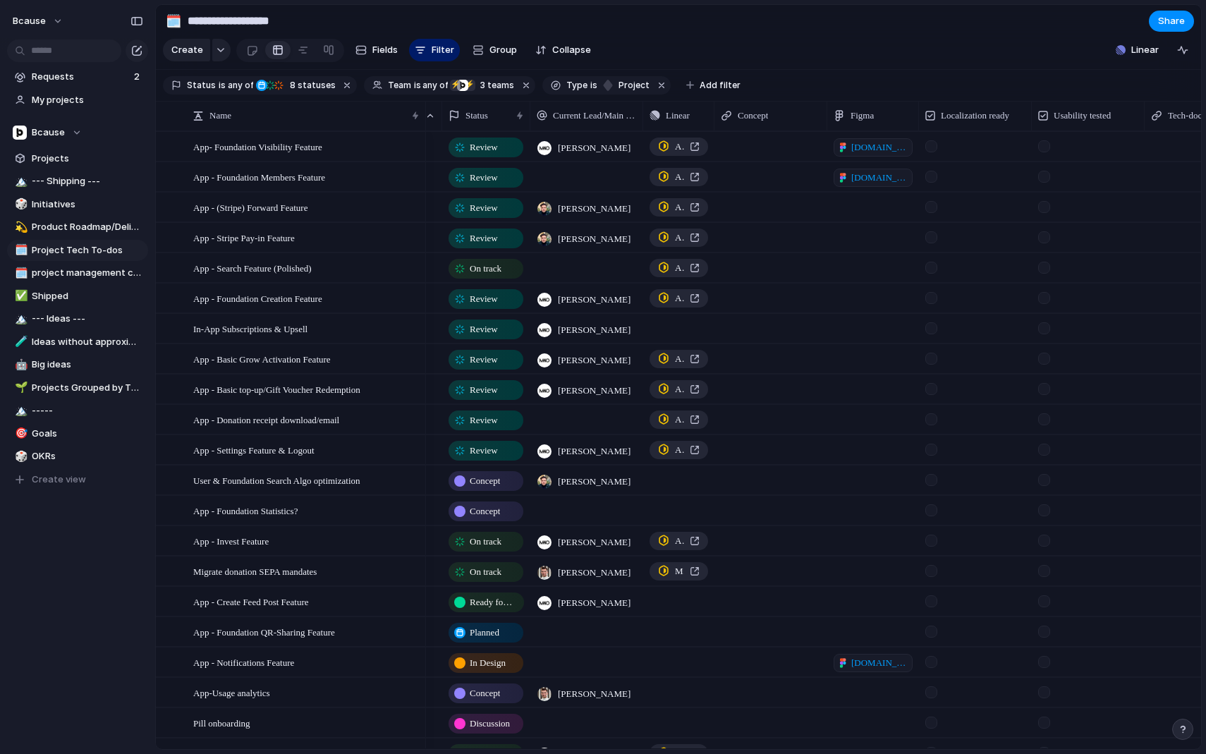
scroll to position [0, 0]
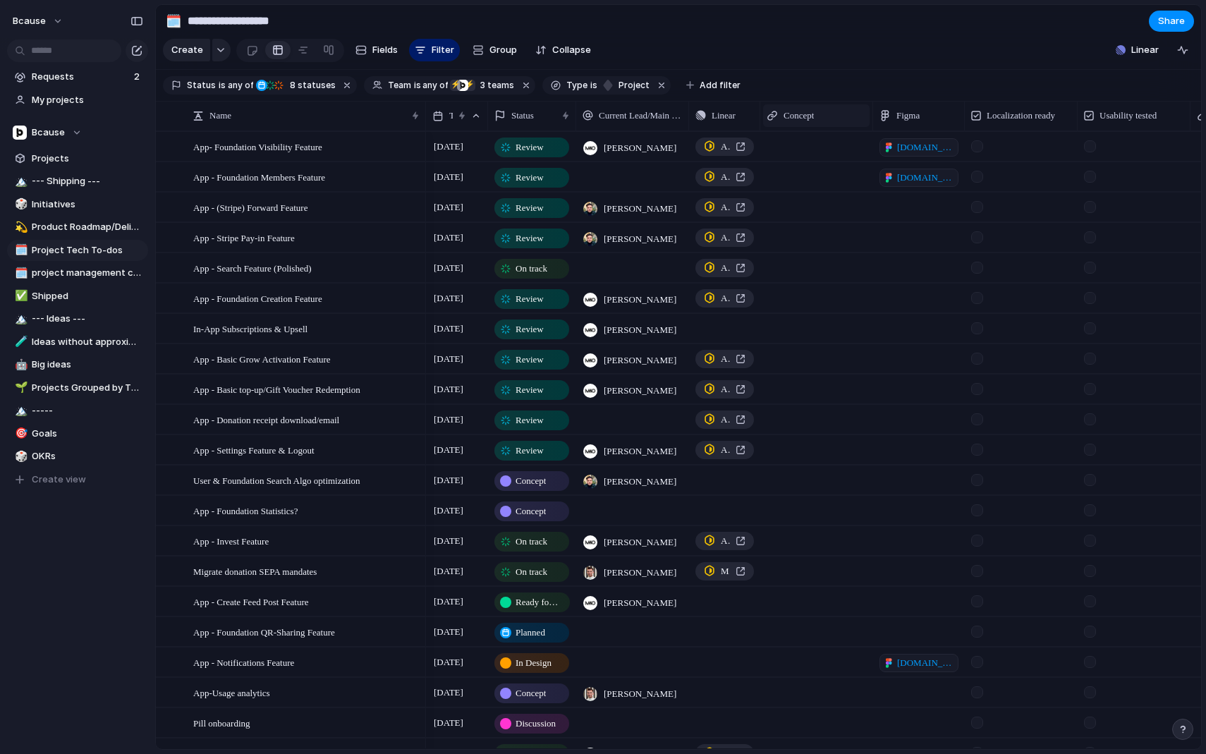
click at [812, 114] on span "Concept" at bounding box center [799, 116] width 30 height 14
click at [806, 116] on div "Modify Hide Sort ascending Sort descending" at bounding box center [603, 377] width 1206 height 754
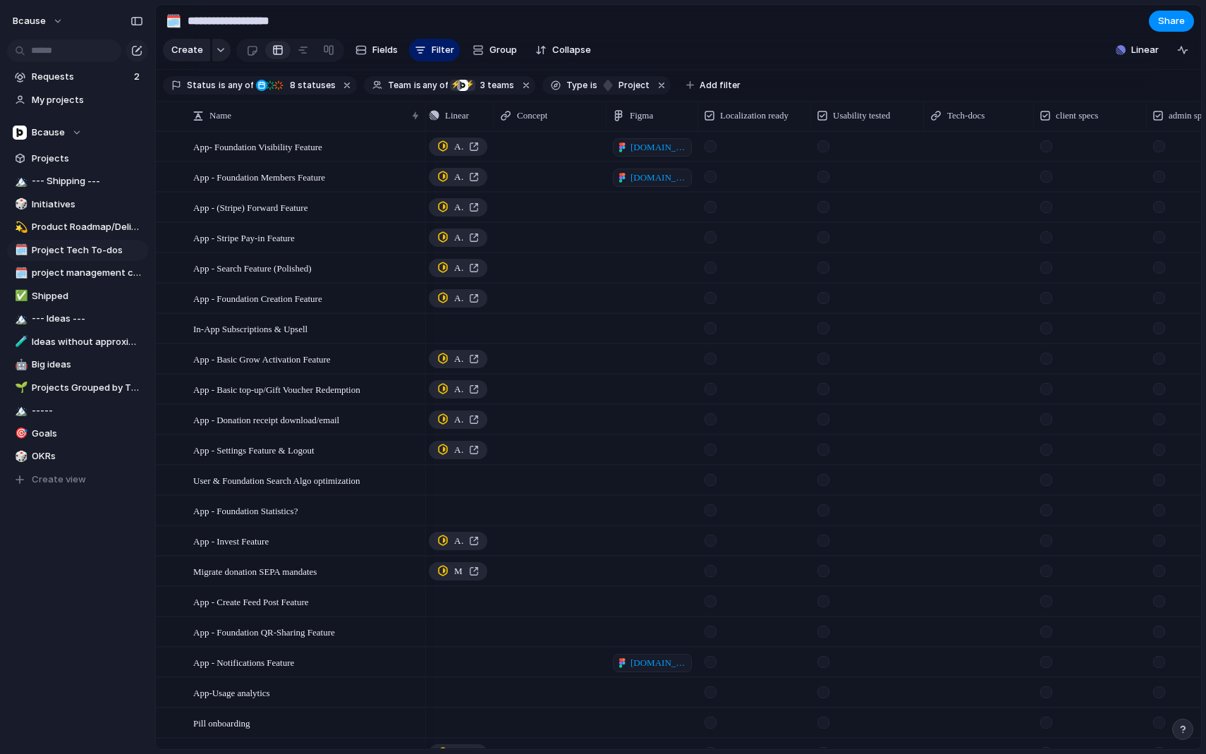
scroll to position [0, 323]
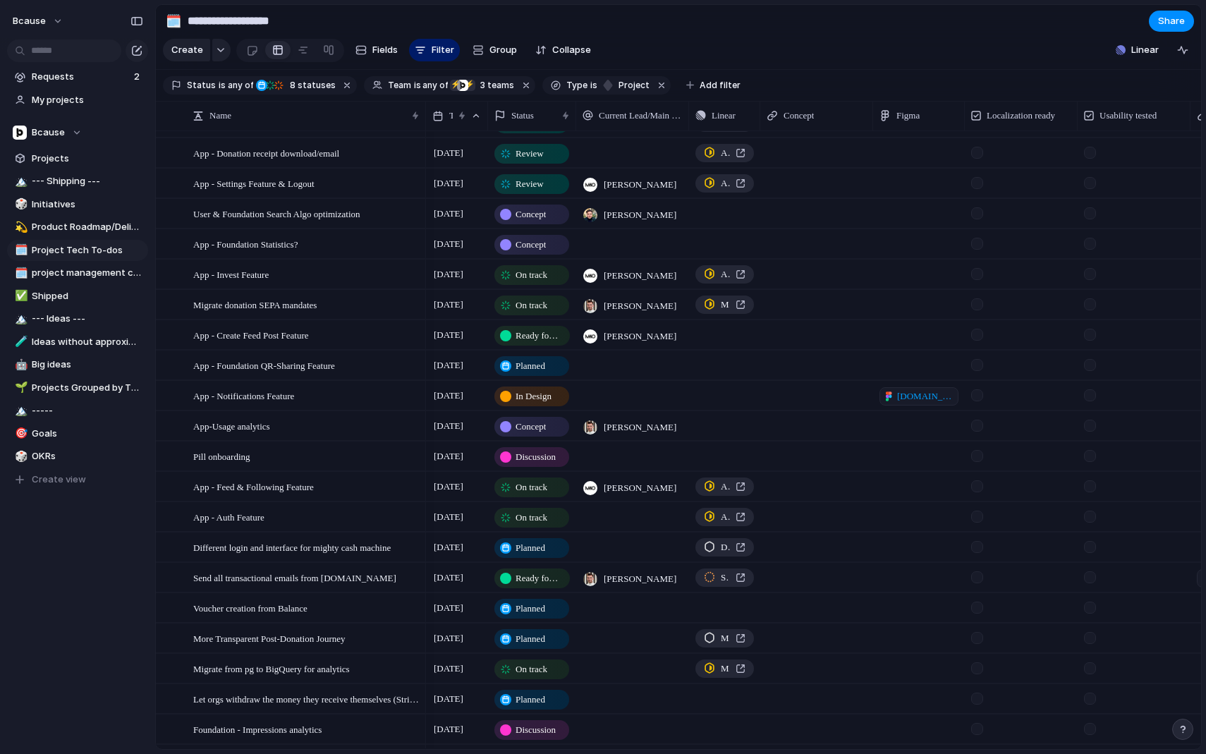
click at [536, 449] on div "Discussion" at bounding box center [532, 457] width 72 height 17
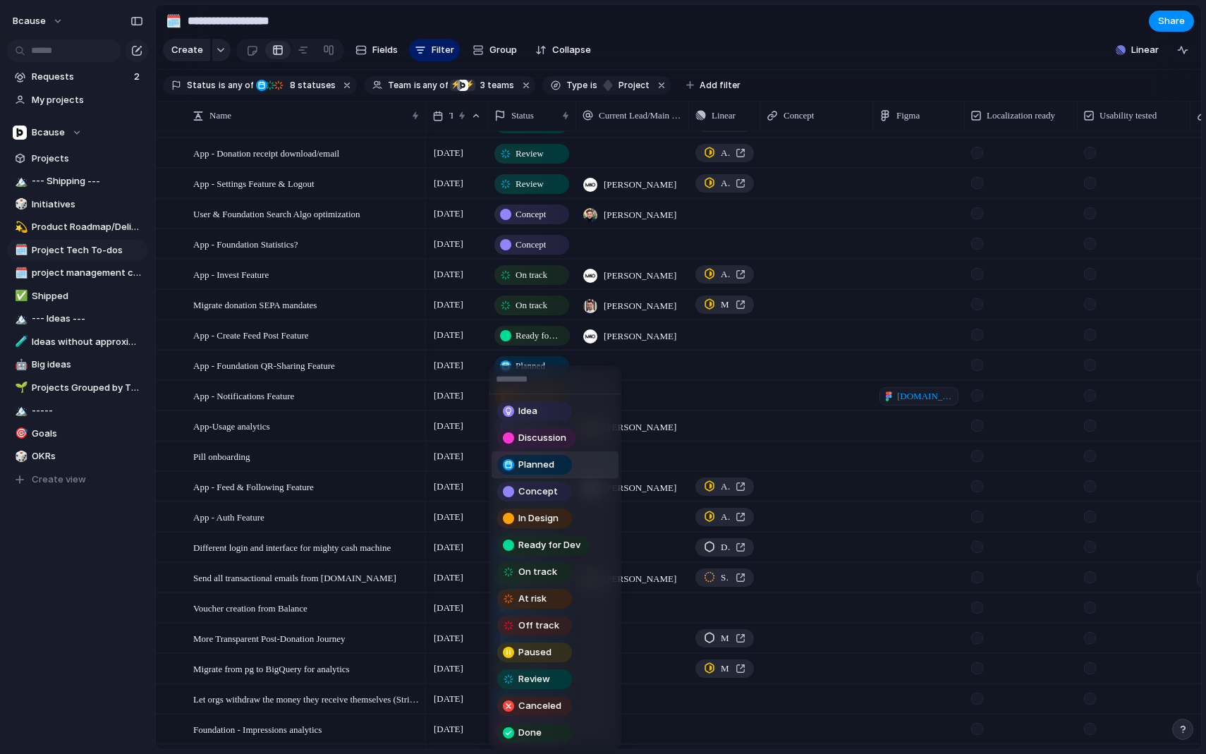
click at [531, 473] on div "Planned" at bounding box center [534, 465] width 75 height 20
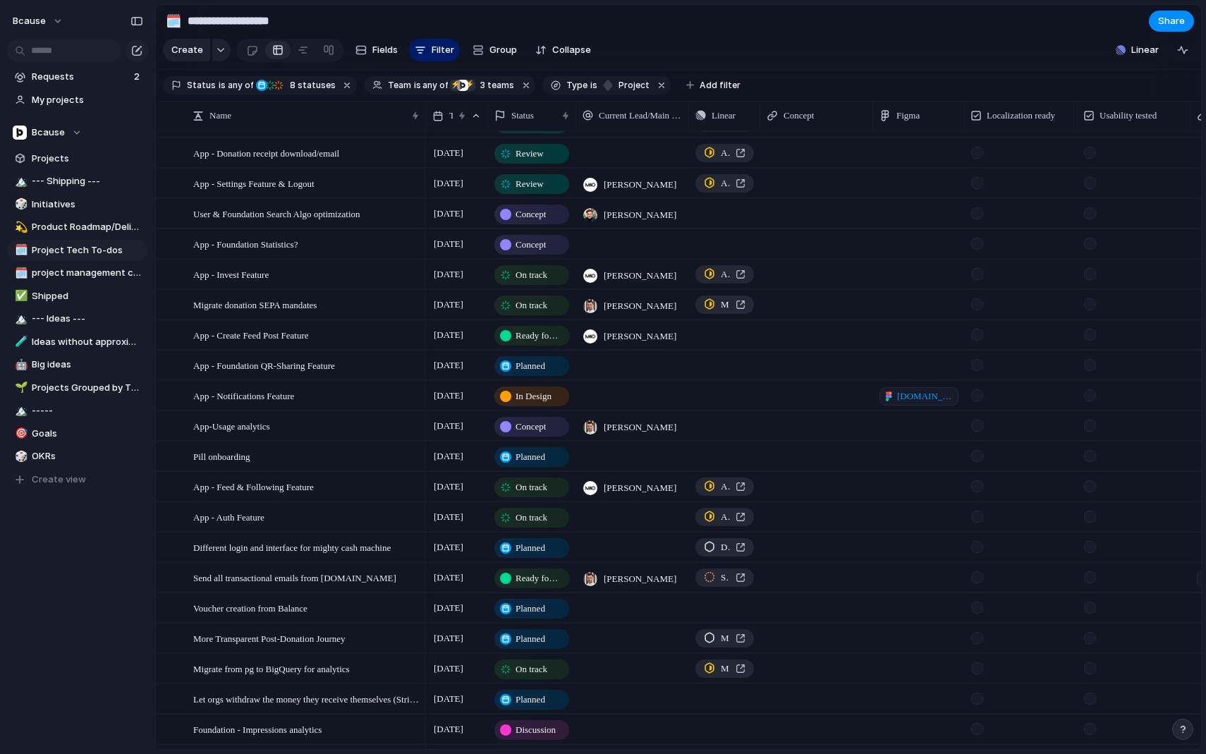
click at [540, 426] on span "Concept" at bounding box center [531, 427] width 30 height 14
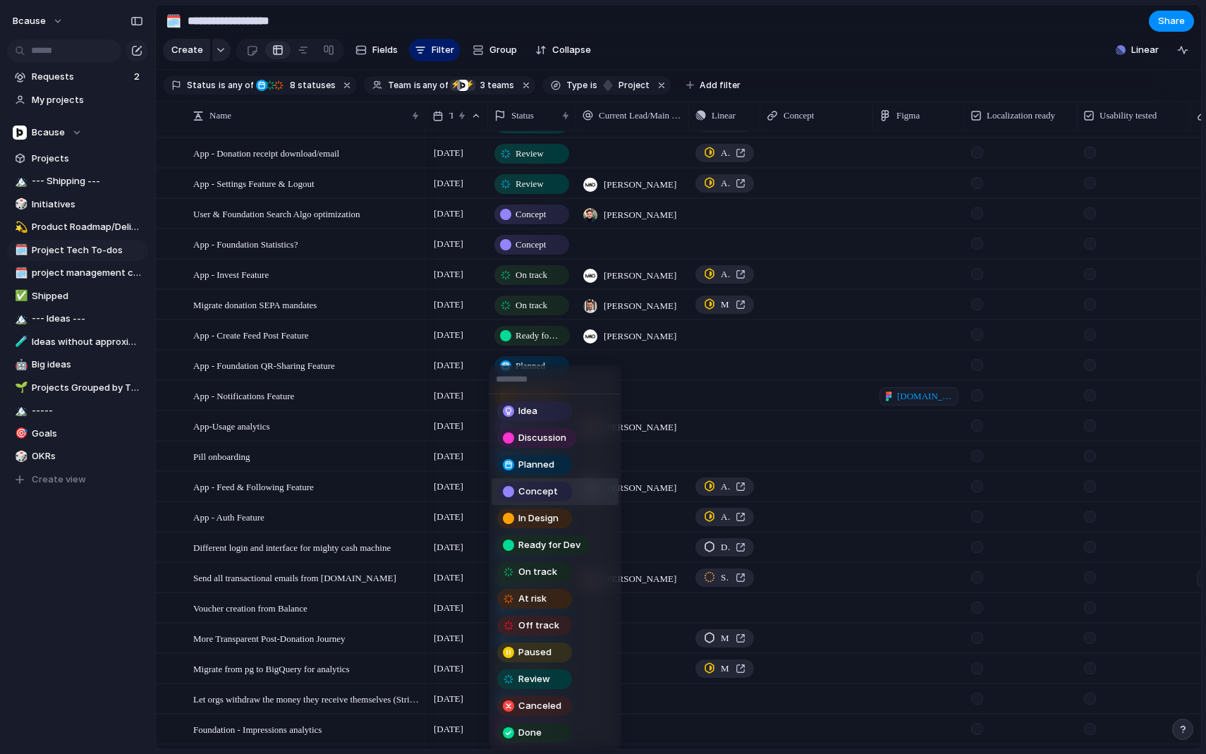
click at [545, 490] on span "Concept" at bounding box center [538, 492] width 40 height 14
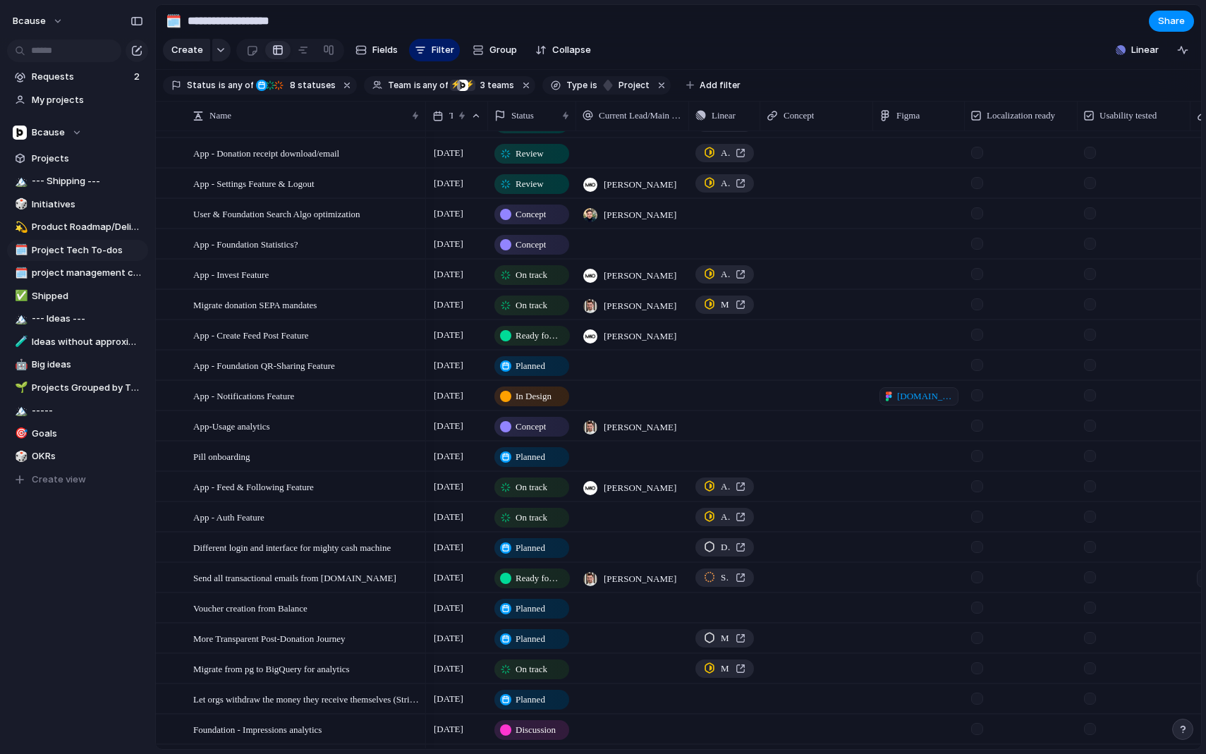
click at [534, 461] on span "Planned" at bounding box center [531, 457] width 30 height 14
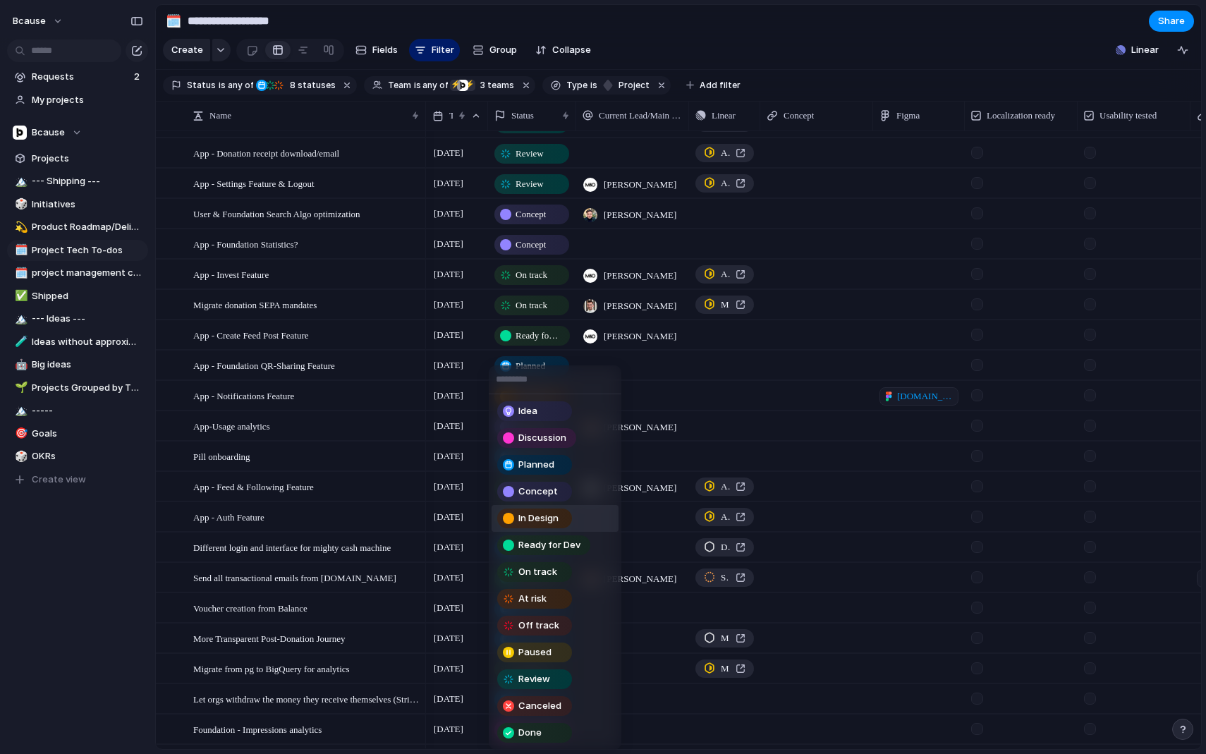
click at [545, 521] on span "In Design" at bounding box center [538, 518] width 40 height 14
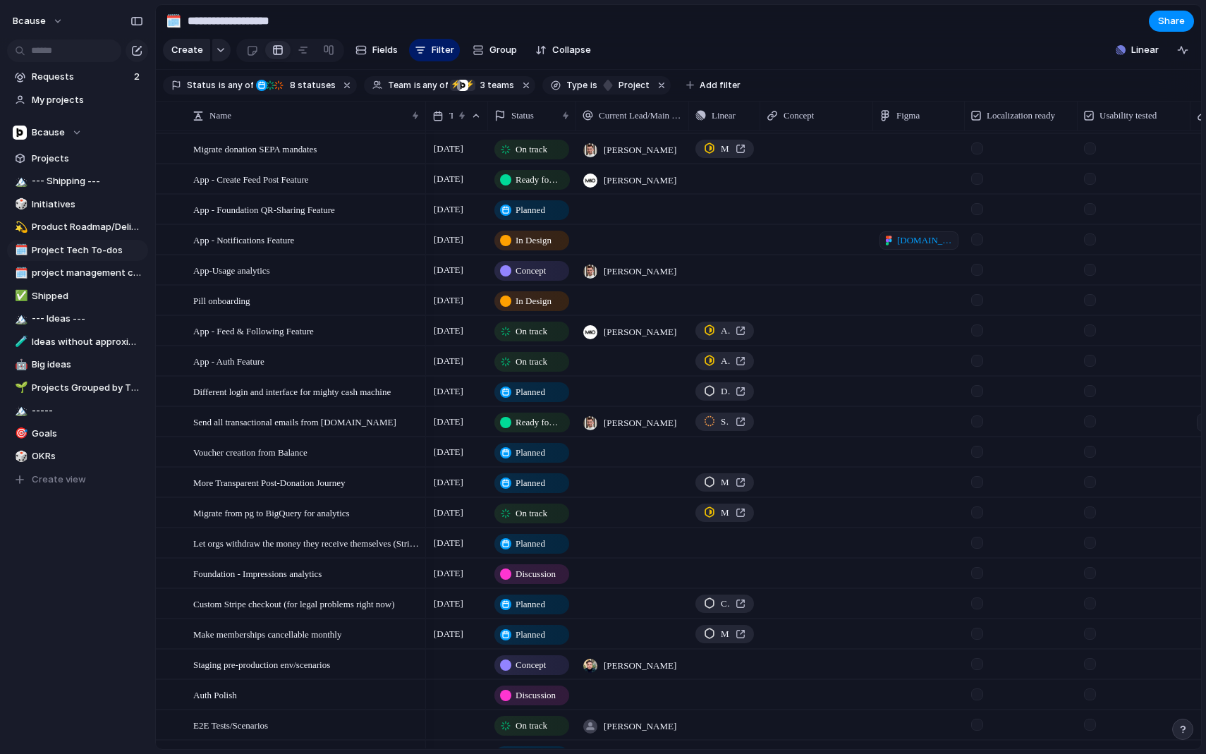
click at [629, 362] on div at bounding box center [632, 360] width 113 height 29
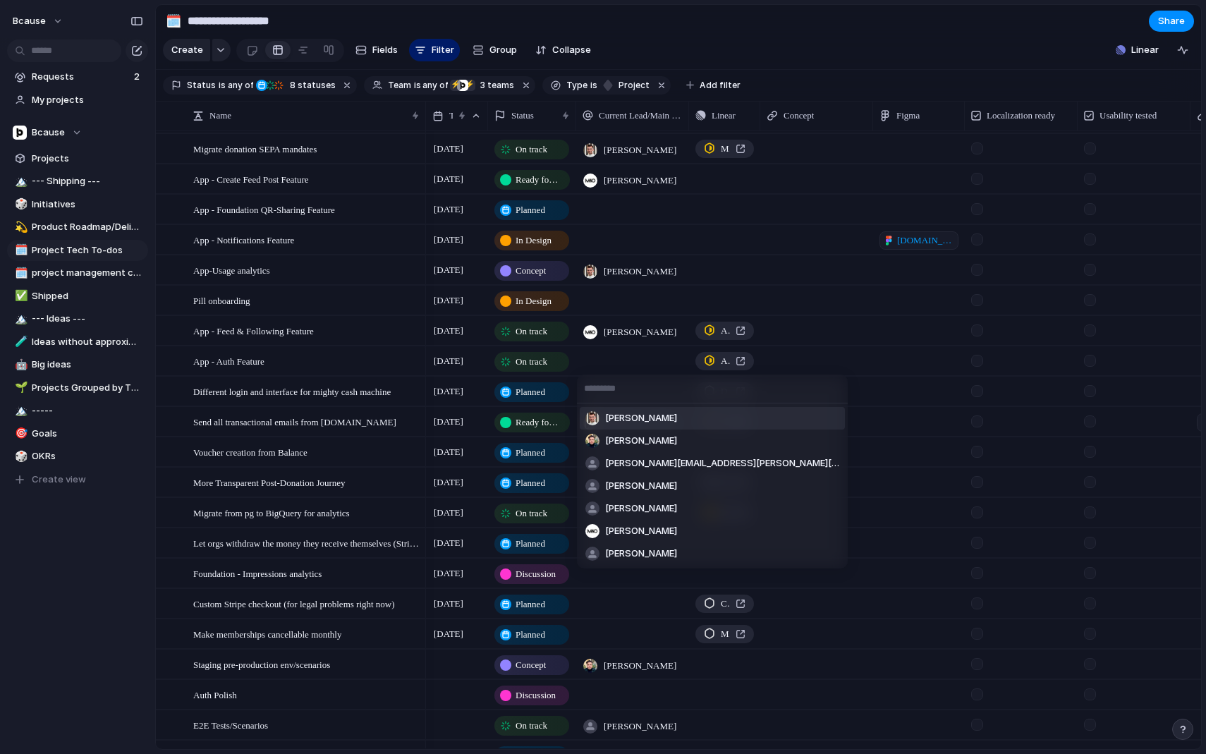
click at [629, 362] on div "[PERSON_NAME] [PERSON_NAME] [PERSON_NAME][EMAIL_ADDRESS][PERSON_NAME][DOMAIN_NA…" at bounding box center [603, 377] width 1206 height 754
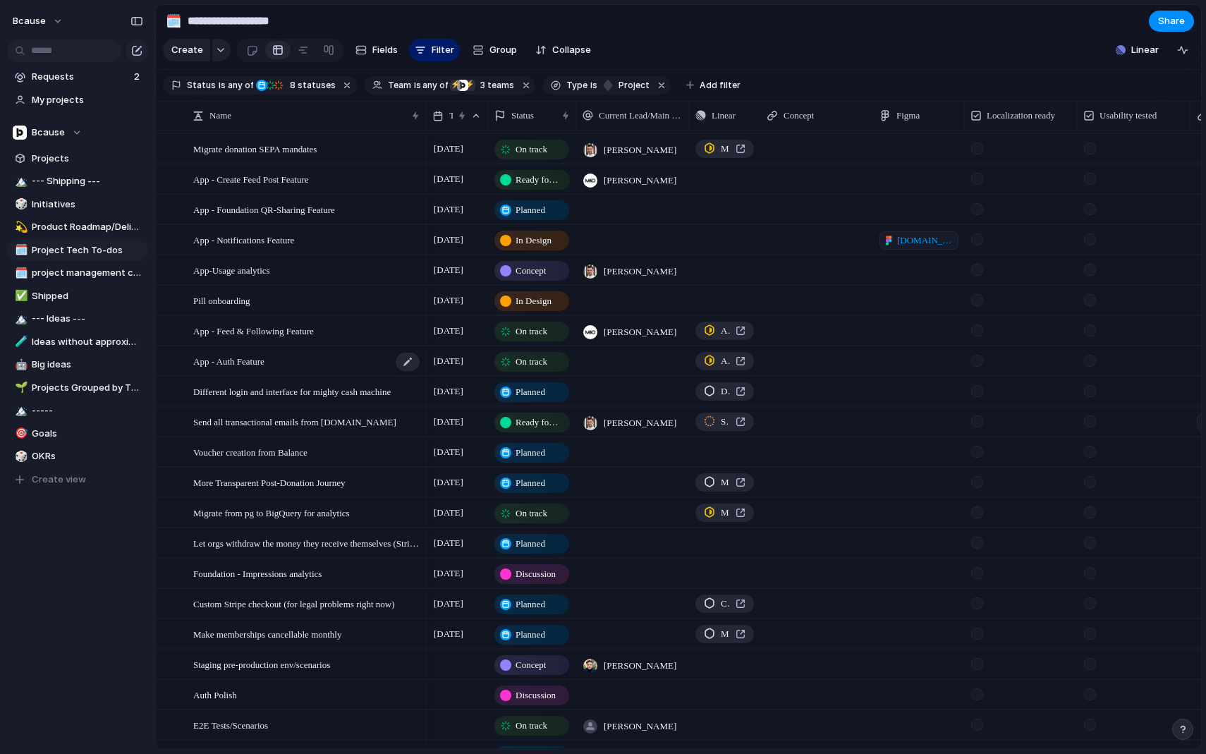
click at [289, 359] on div "App - Auth Feature" at bounding box center [307, 361] width 228 height 29
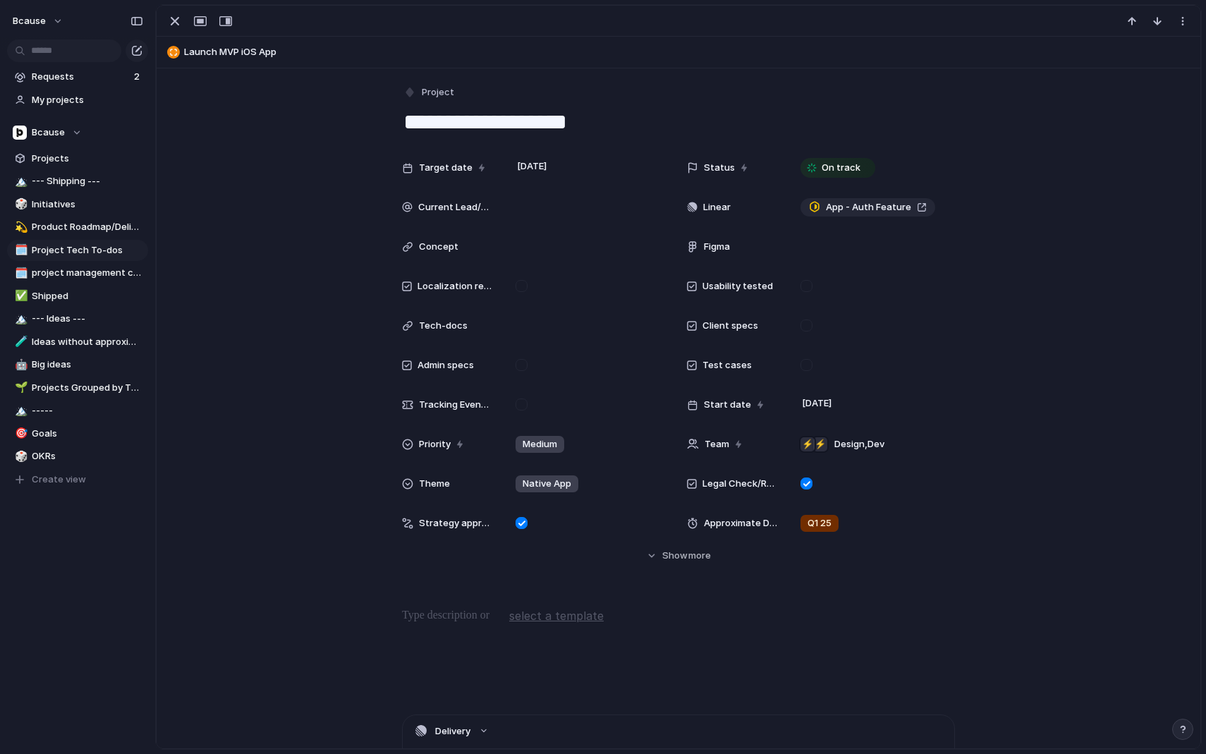
click at [590, 130] on textarea "**********" at bounding box center [678, 122] width 553 height 30
type textarea "**********"
click at [176, 29] on div "button" at bounding box center [174, 21] width 17 height 17
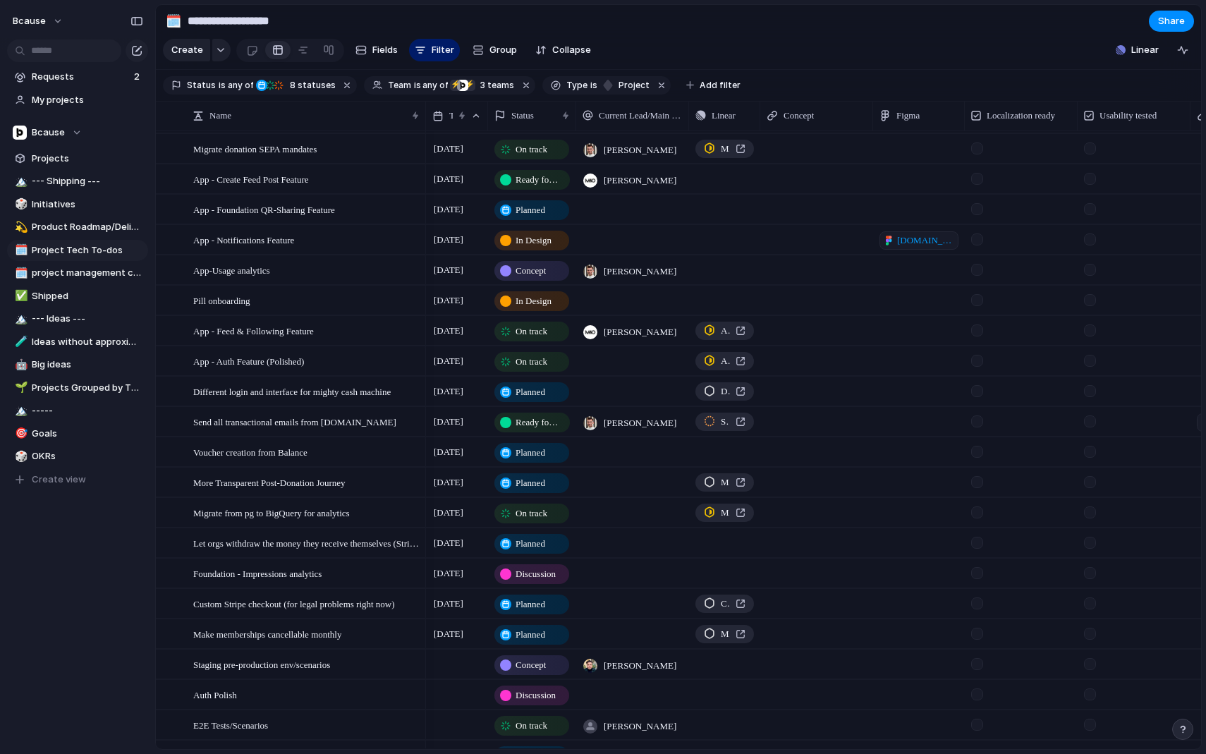
click at [456, 401] on div "[DATE]" at bounding box center [457, 391] width 62 height 29
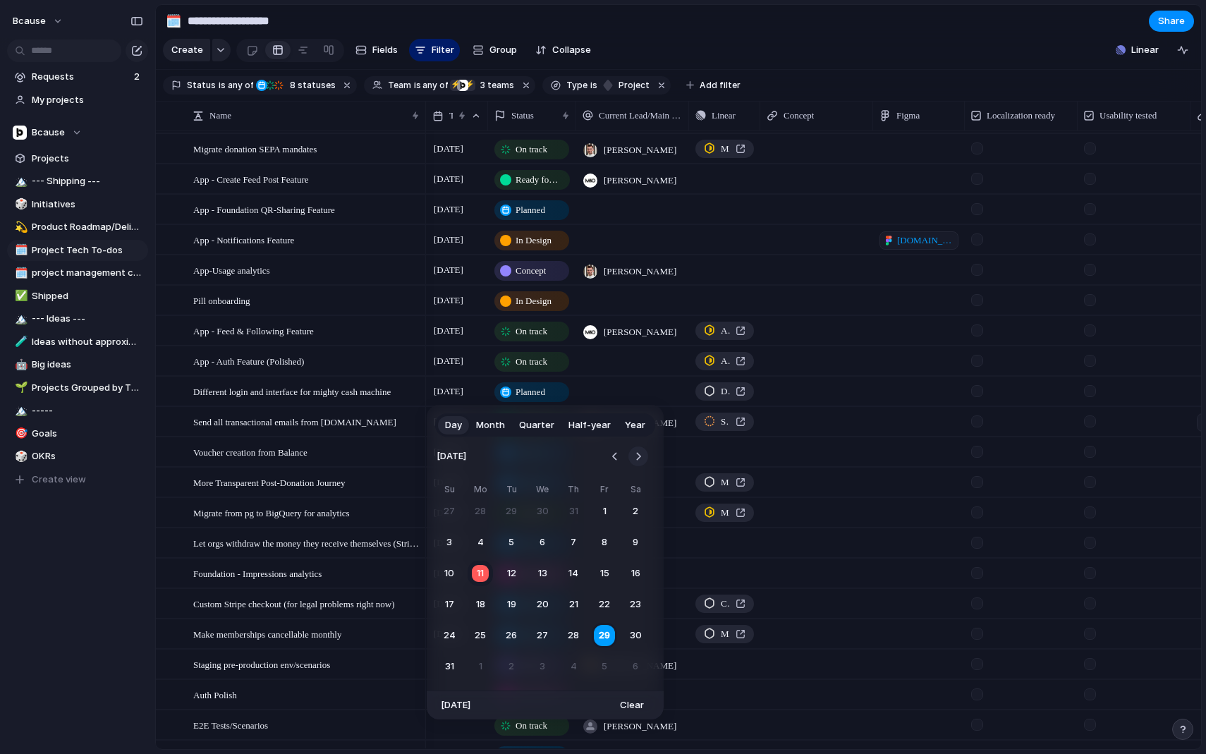
click at [638, 459] on button "Go to the Next Month" at bounding box center [639, 457] width 20 height 20
click at [578, 603] on button "25" at bounding box center [573, 604] width 25 height 25
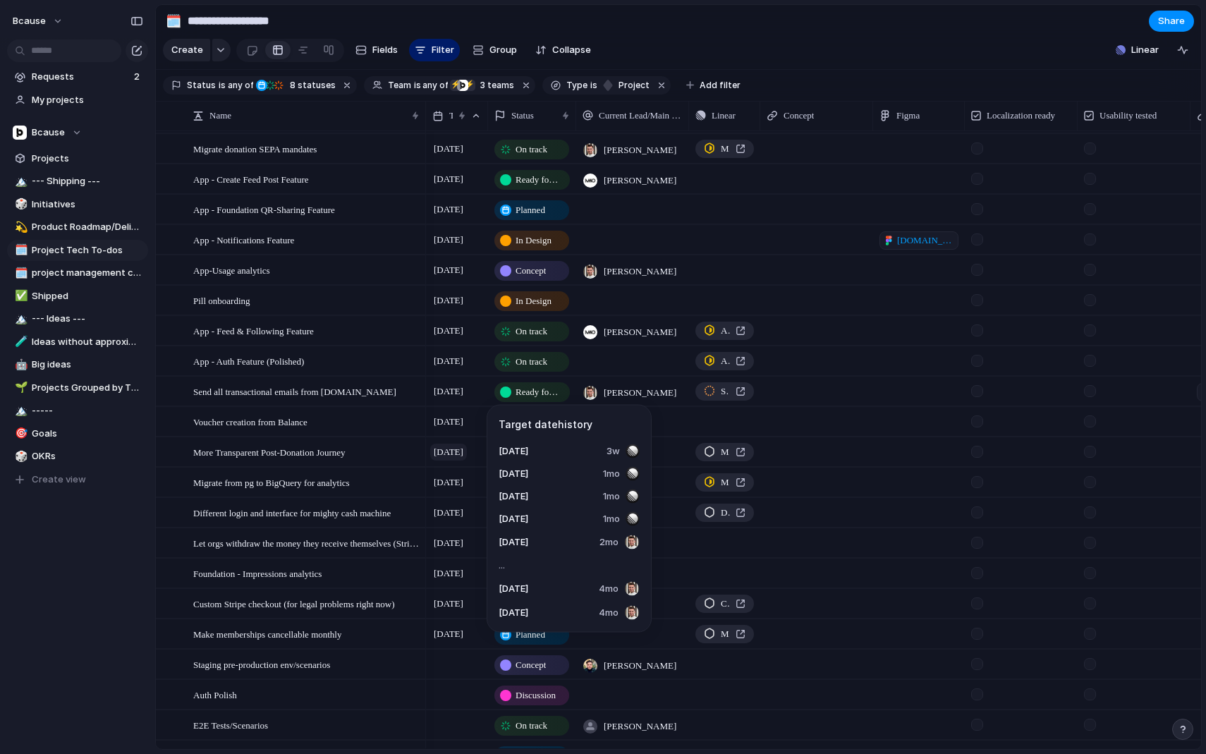
click at [459, 453] on span "[DATE]" at bounding box center [448, 452] width 37 height 17
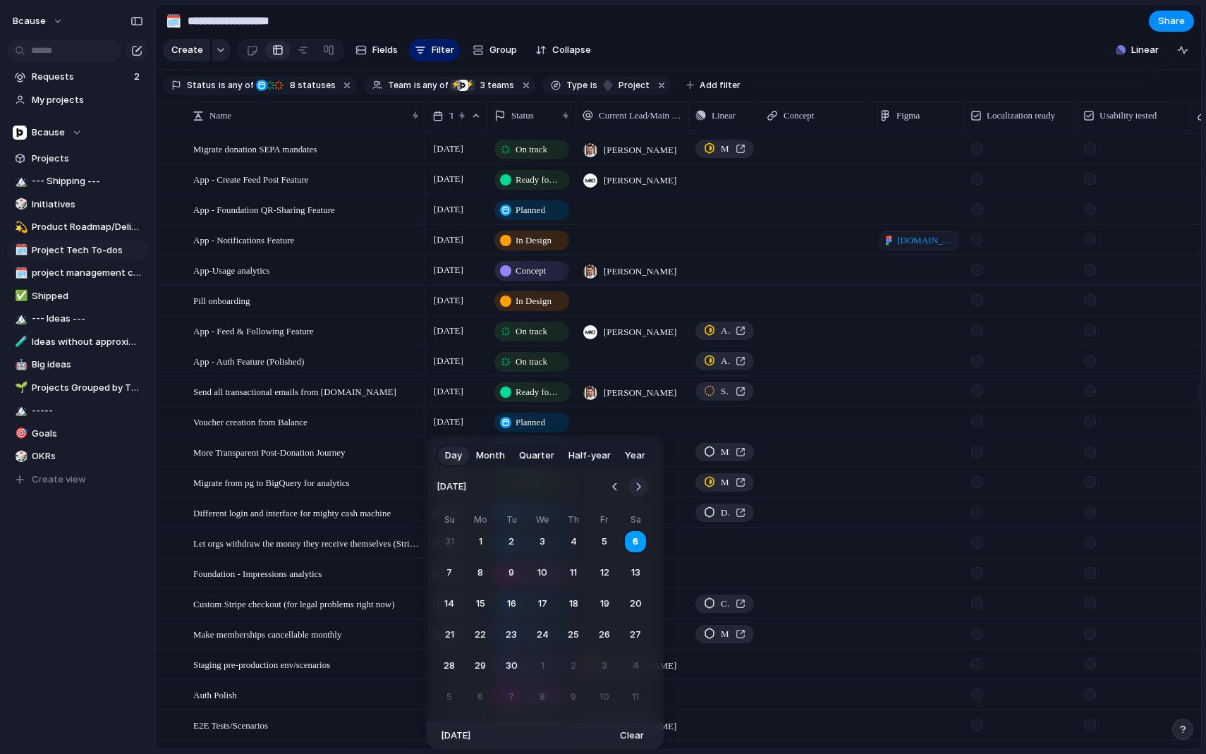
click at [641, 482] on button "Go to the Next Month" at bounding box center [639, 487] width 20 height 20
click at [546, 539] on button "1" at bounding box center [542, 541] width 25 height 25
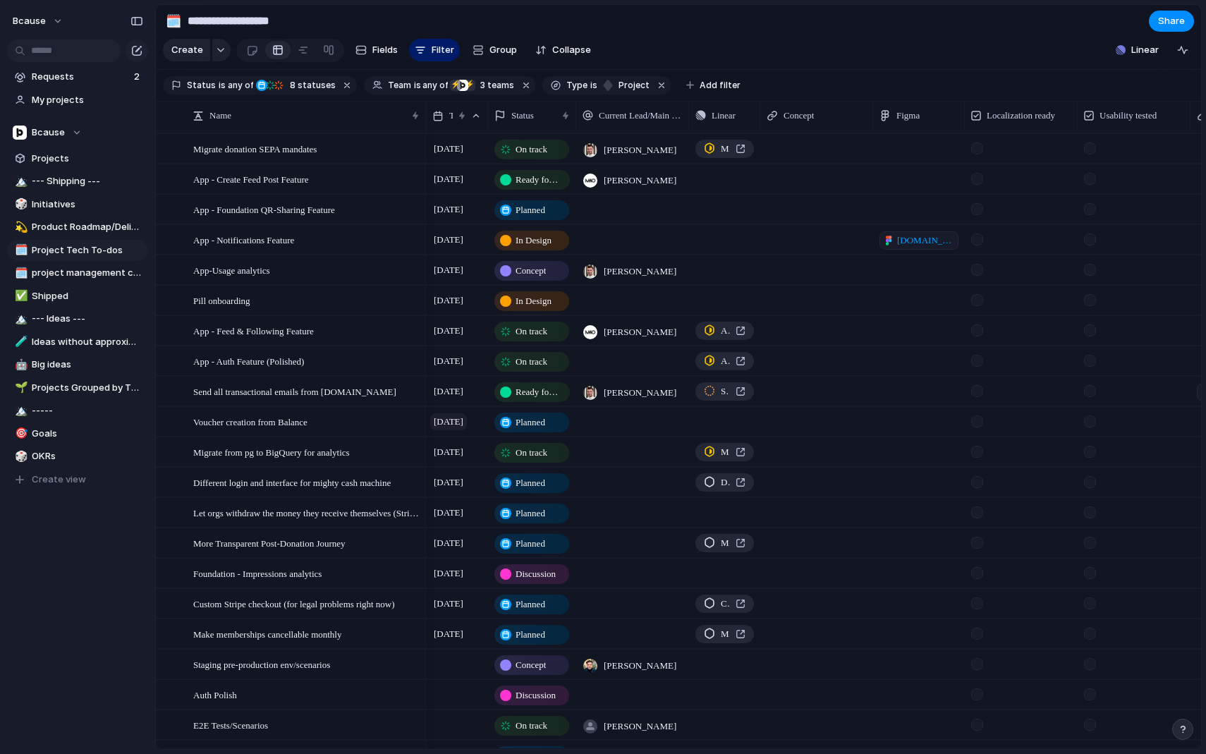
click at [467, 427] on span "[DATE]" at bounding box center [448, 421] width 37 height 17
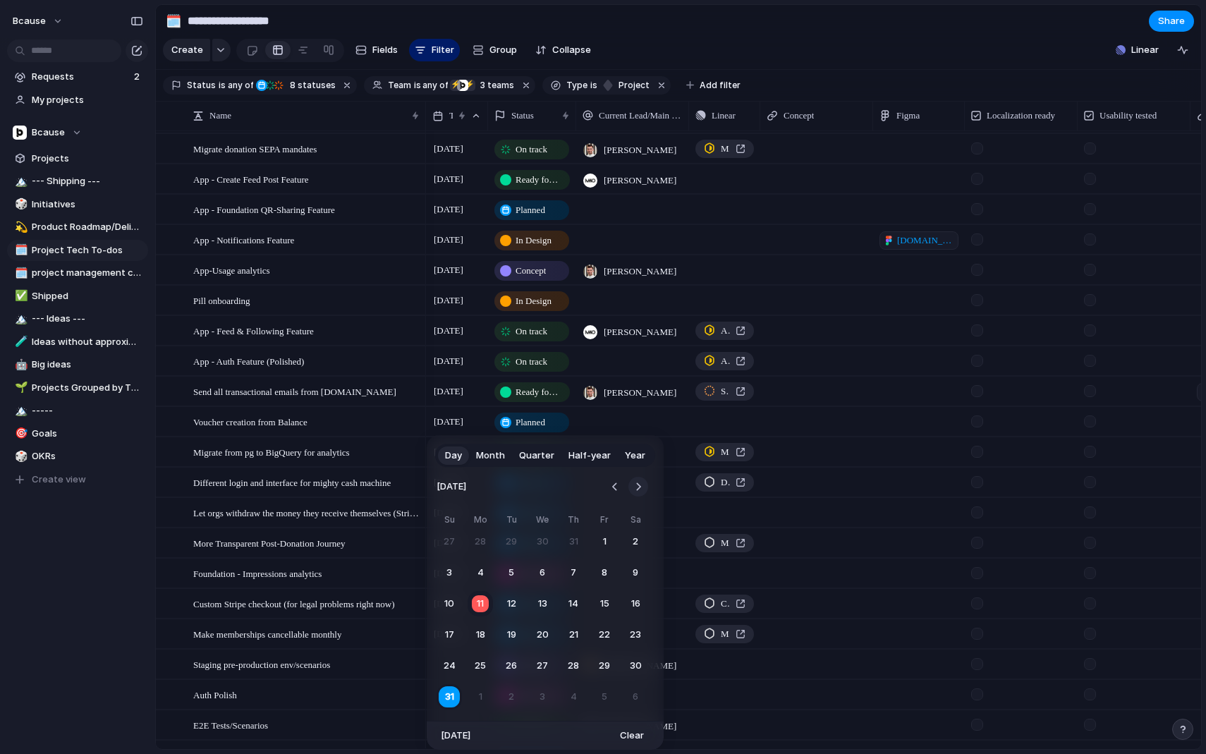
click at [642, 494] on button "Go to the Next Month" at bounding box center [639, 487] width 20 height 20
click at [509, 662] on button "30" at bounding box center [511, 665] width 25 height 25
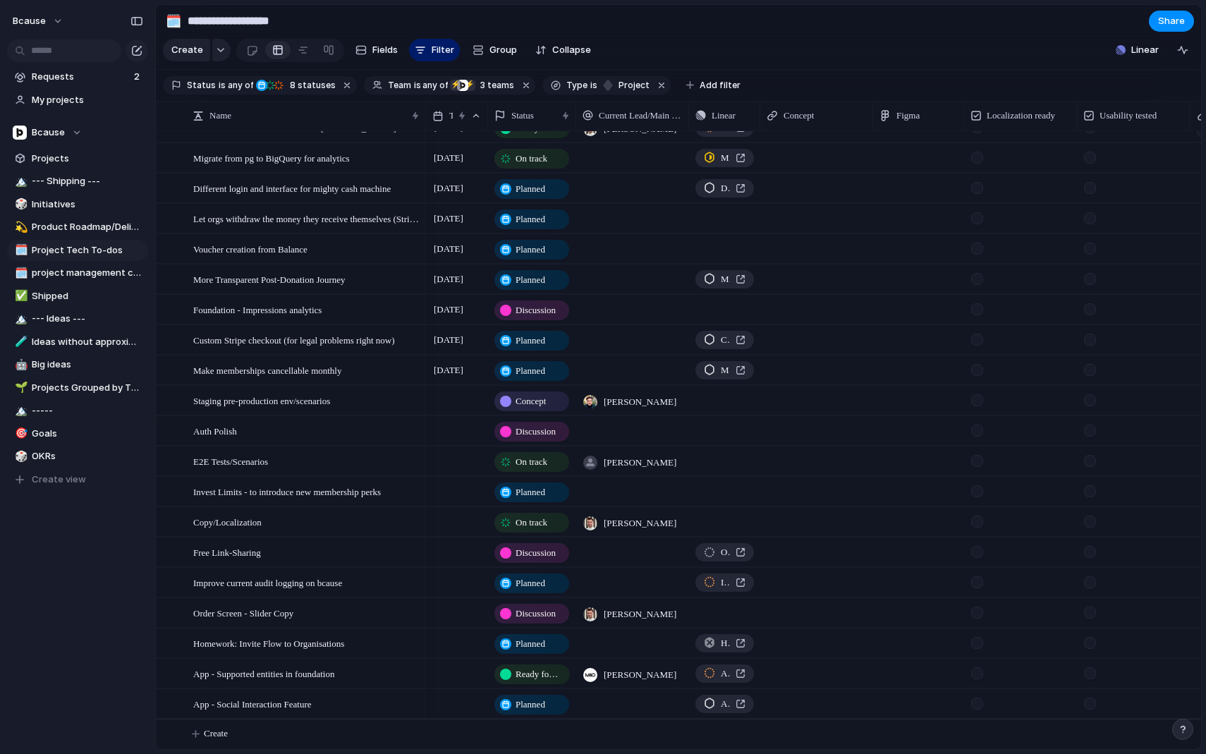
scroll to position [687, 0]
click at [443, 436] on div at bounding box center [457, 430] width 62 height 29
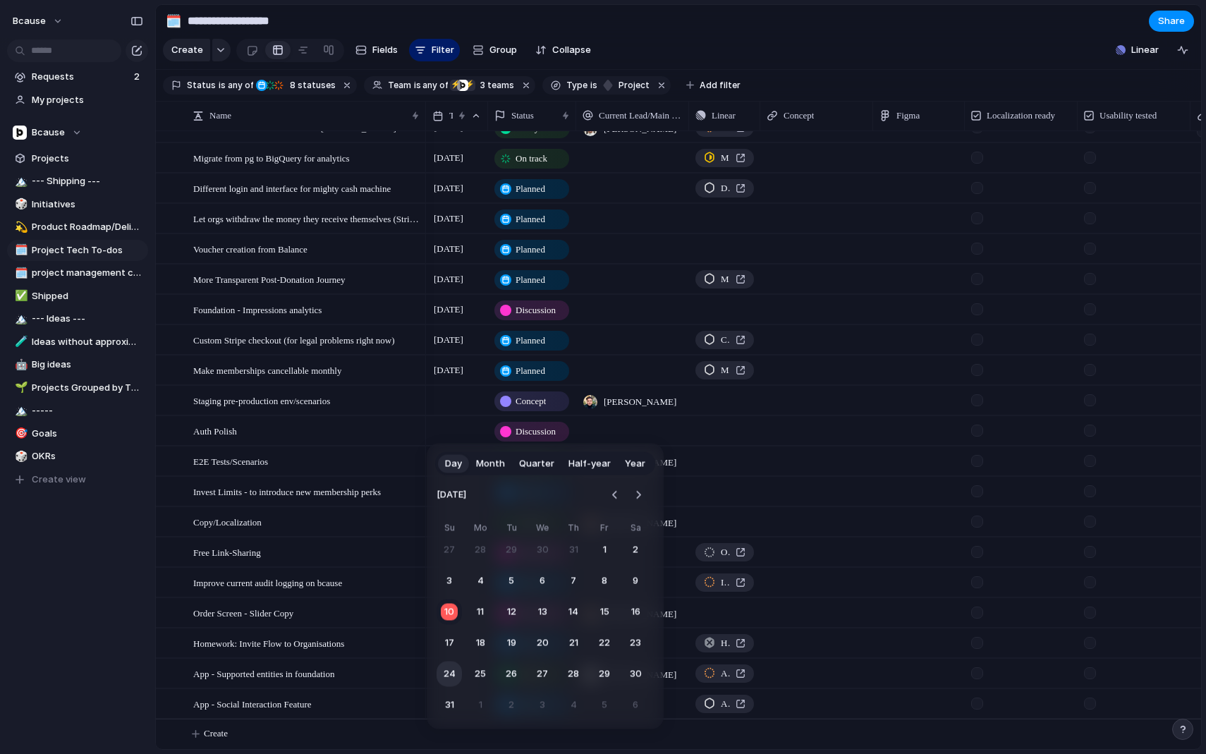
click at [451, 676] on button "24" at bounding box center [449, 674] width 25 height 25
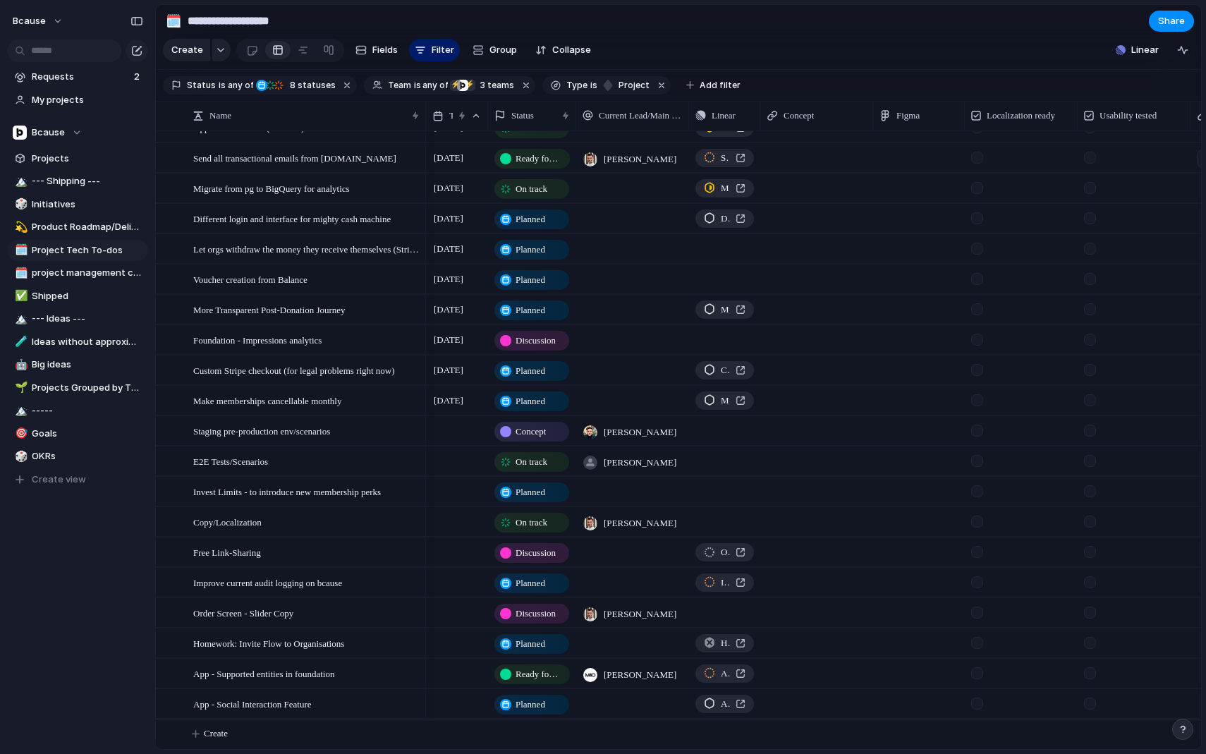
scroll to position [686, 0]
click at [458, 459] on div at bounding box center [457, 461] width 62 height 29
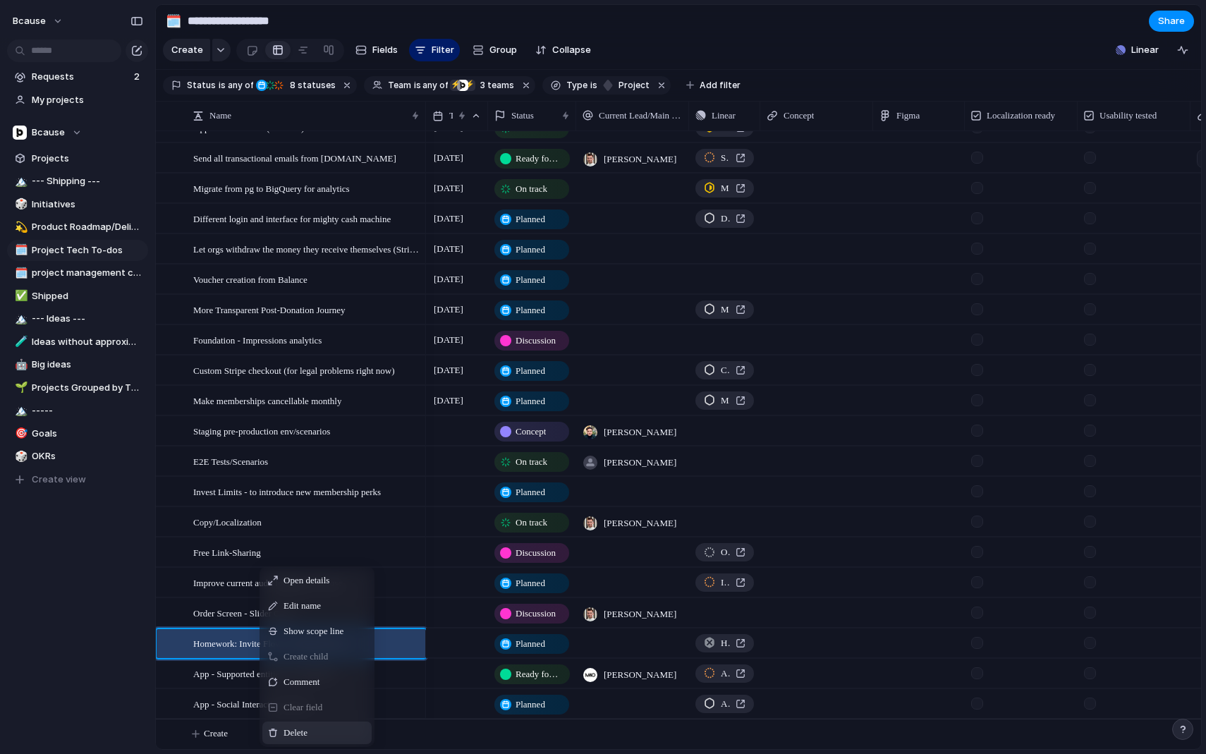
click at [322, 740] on div "Delete" at bounding box center [316, 733] width 109 height 23
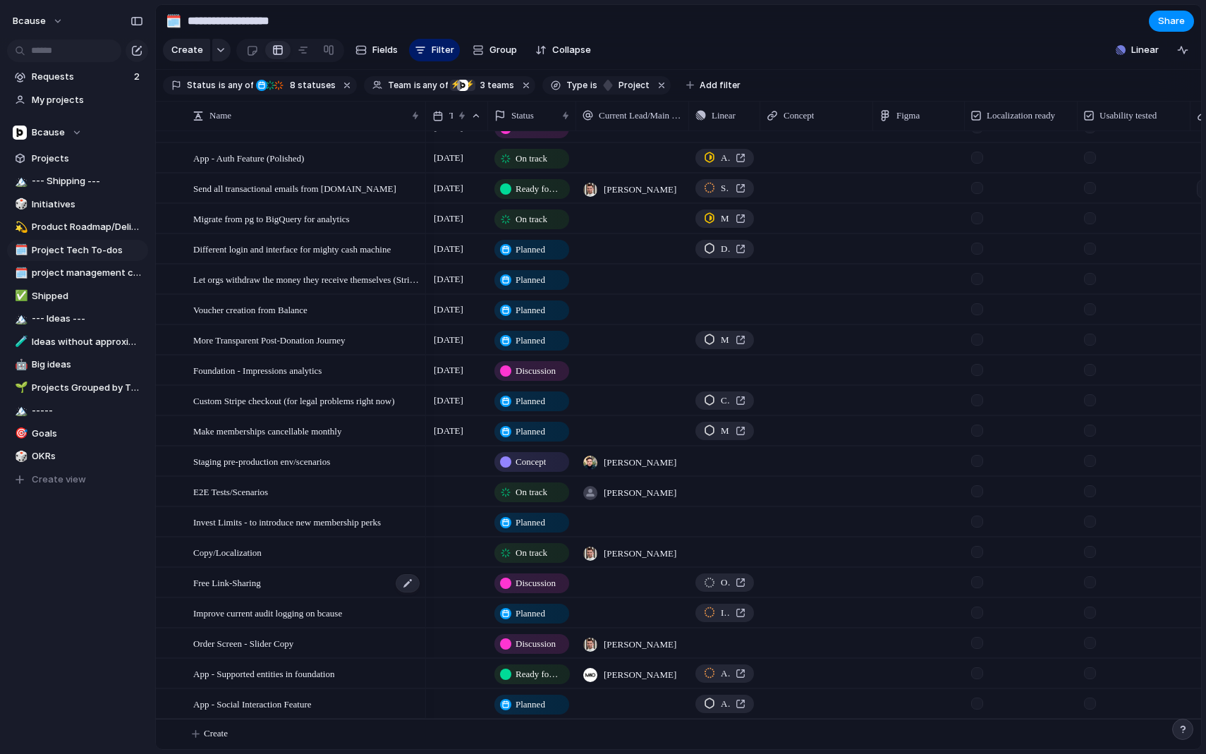
scroll to position [657, 0]
click at [535, 670] on span "Ready for Dev" at bounding box center [538, 674] width 44 height 14
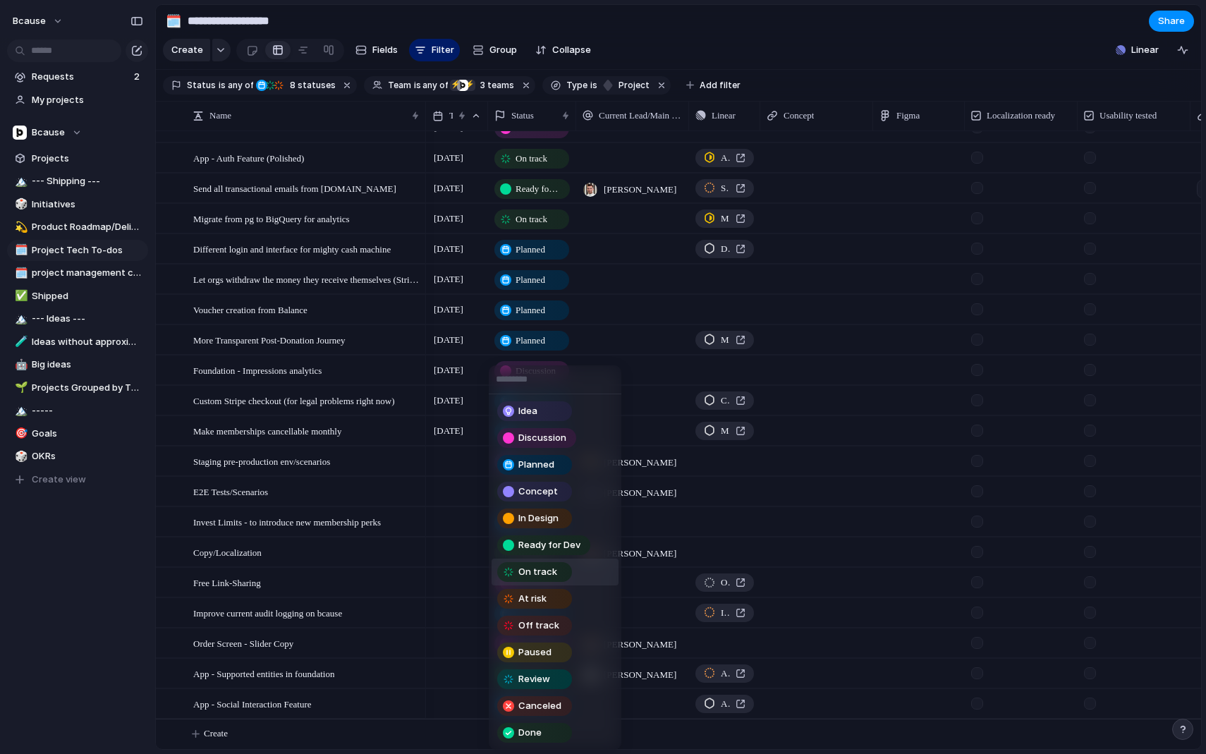
click at [557, 568] on div "On track" at bounding box center [535, 572] width 72 height 17
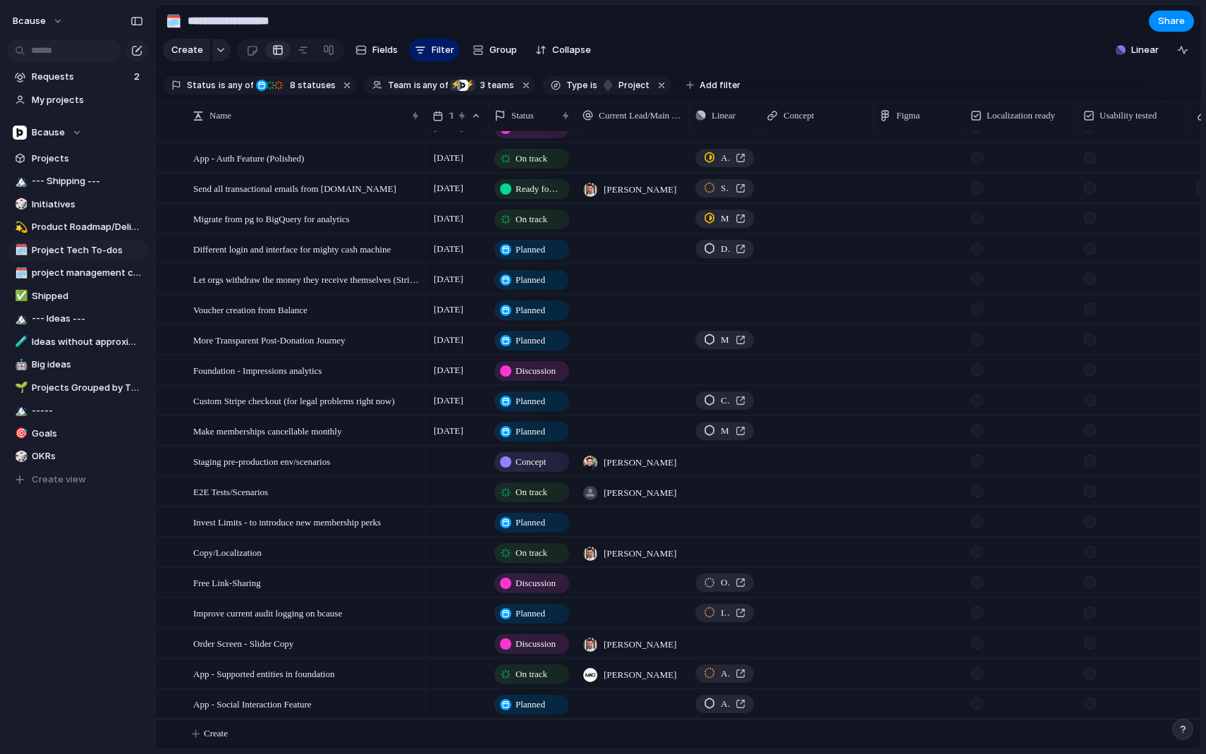
click at [434, 674] on div at bounding box center [457, 673] width 62 height 29
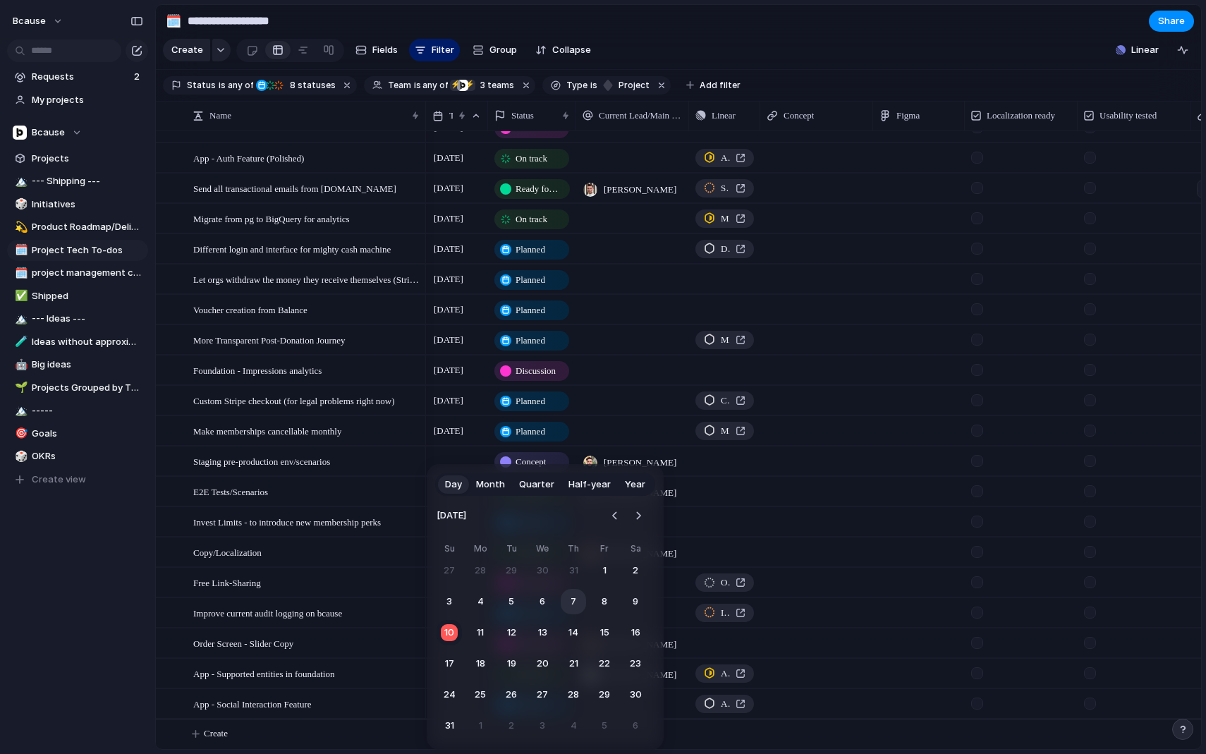
click at [573, 605] on button "7" at bounding box center [573, 601] width 25 height 25
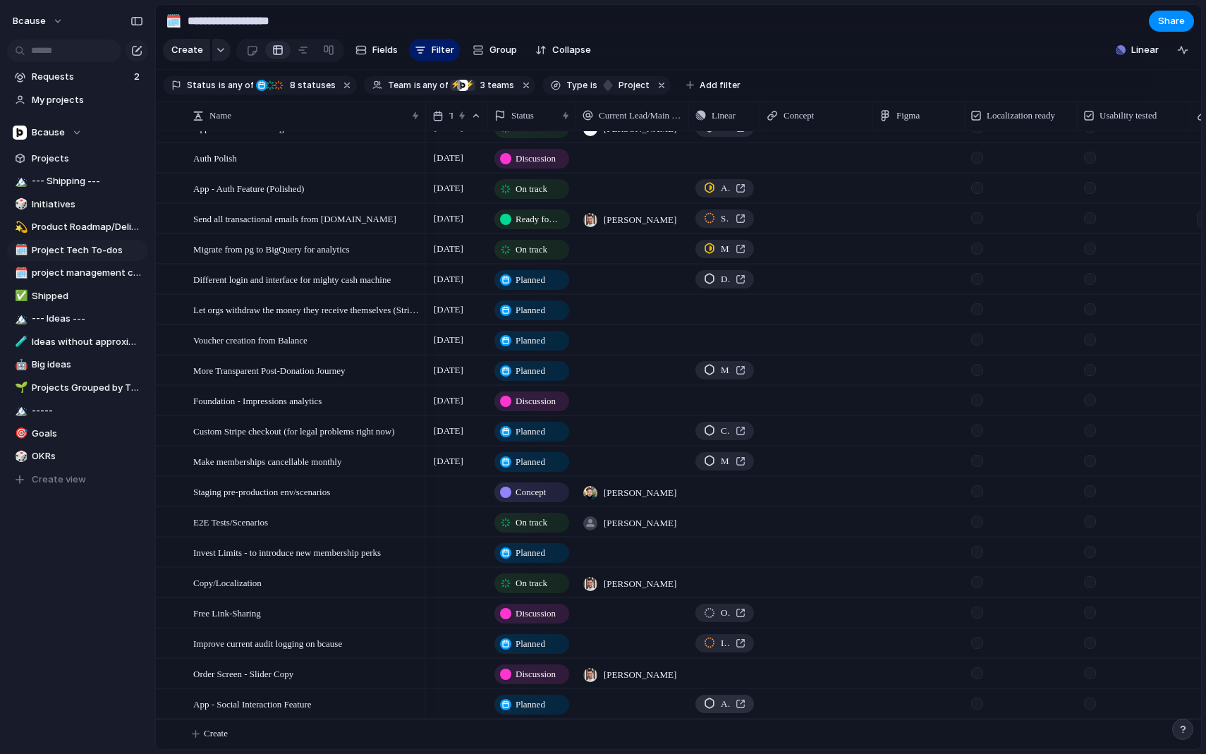
click at [729, 704] on span "App - Social Interaction Feature" at bounding box center [725, 704] width 9 height 14
click at [287, 698] on span "App - Social Interaction Feature" at bounding box center [252, 704] width 119 height 16
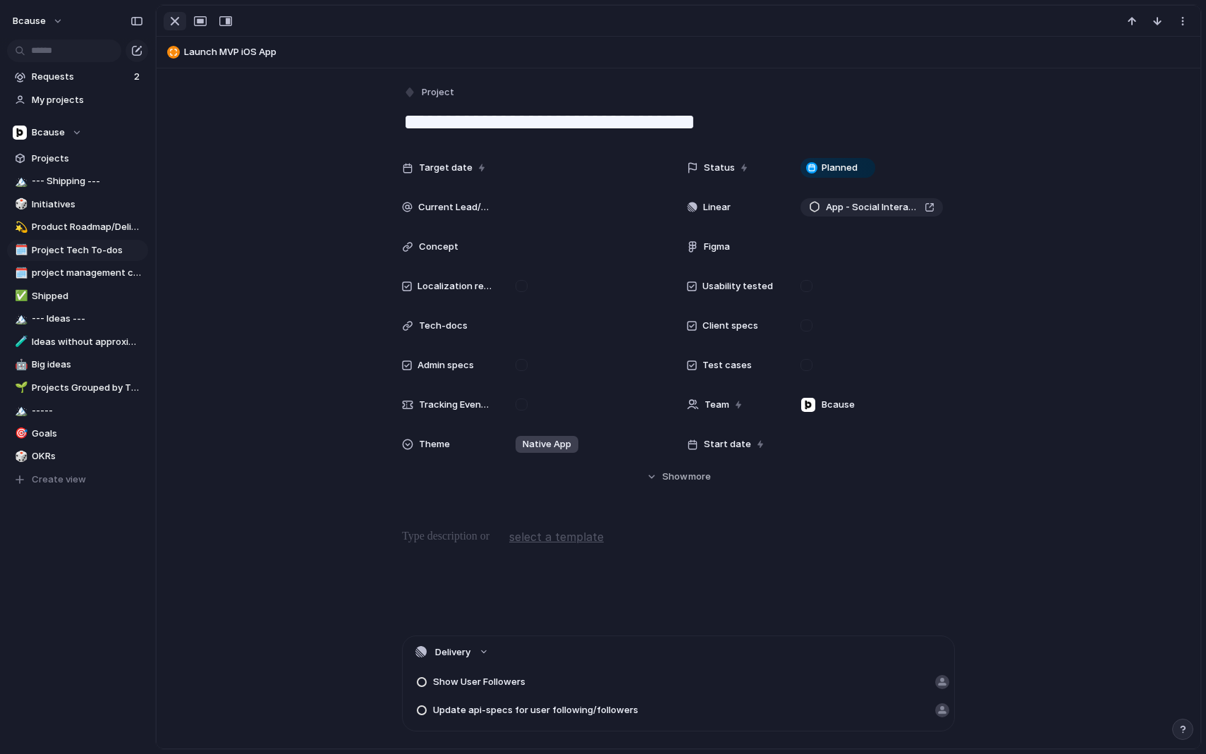
click at [177, 24] on div "button" at bounding box center [174, 21] width 17 height 17
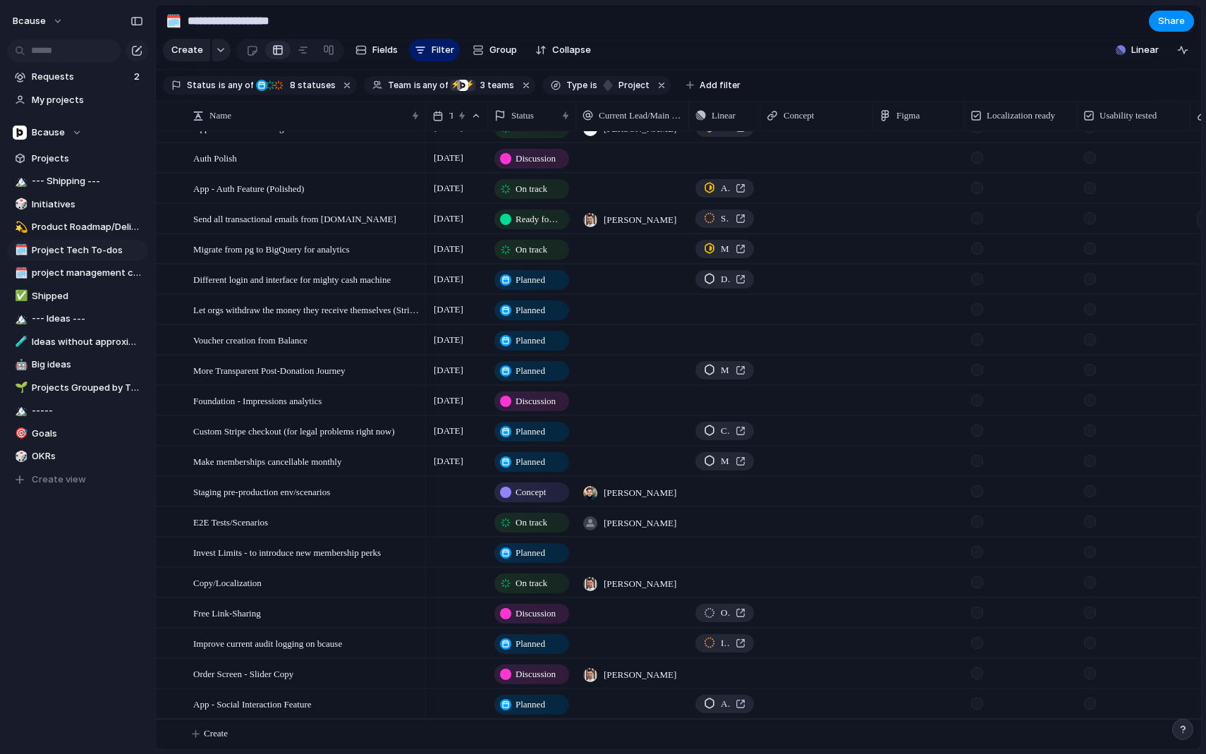
click at [440, 551] on div at bounding box center [457, 552] width 62 height 29
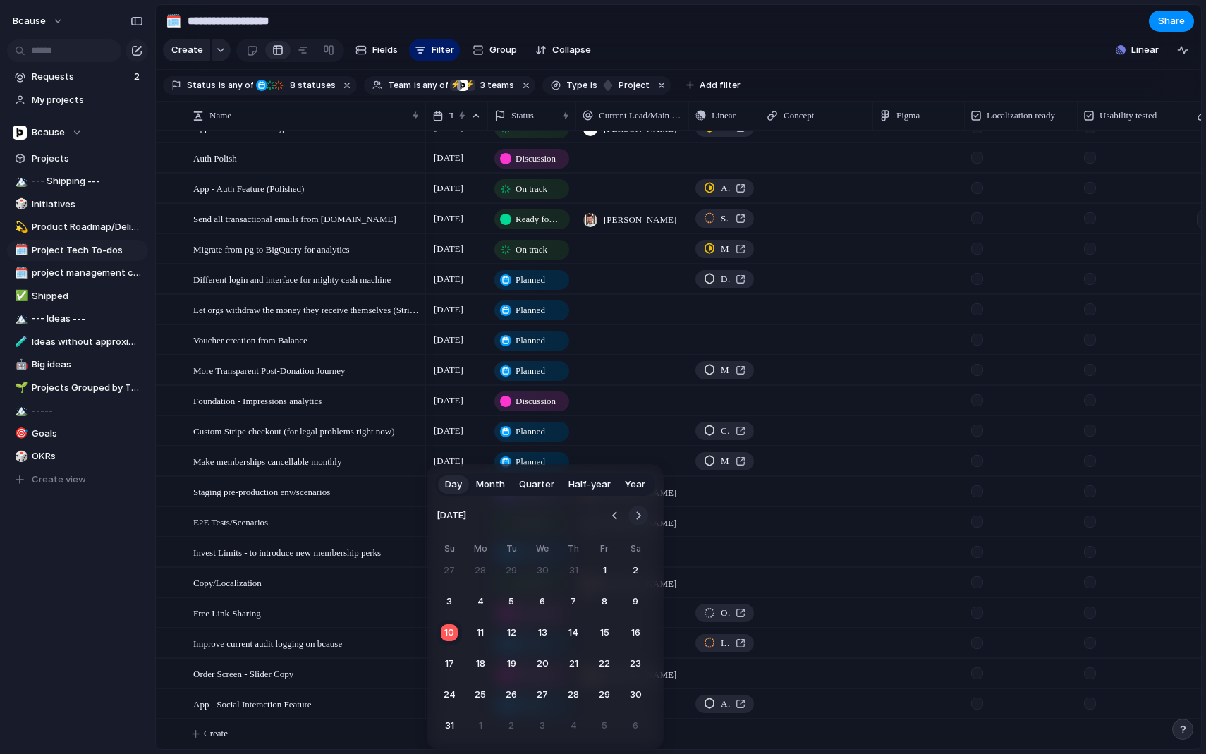
click at [640, 518] on button "Go to the Next Month" at bounding box center [639, 516] width 20 height 20
click at [485, 635] on button "15" at bounding box center [480, 632] width 25 height 25
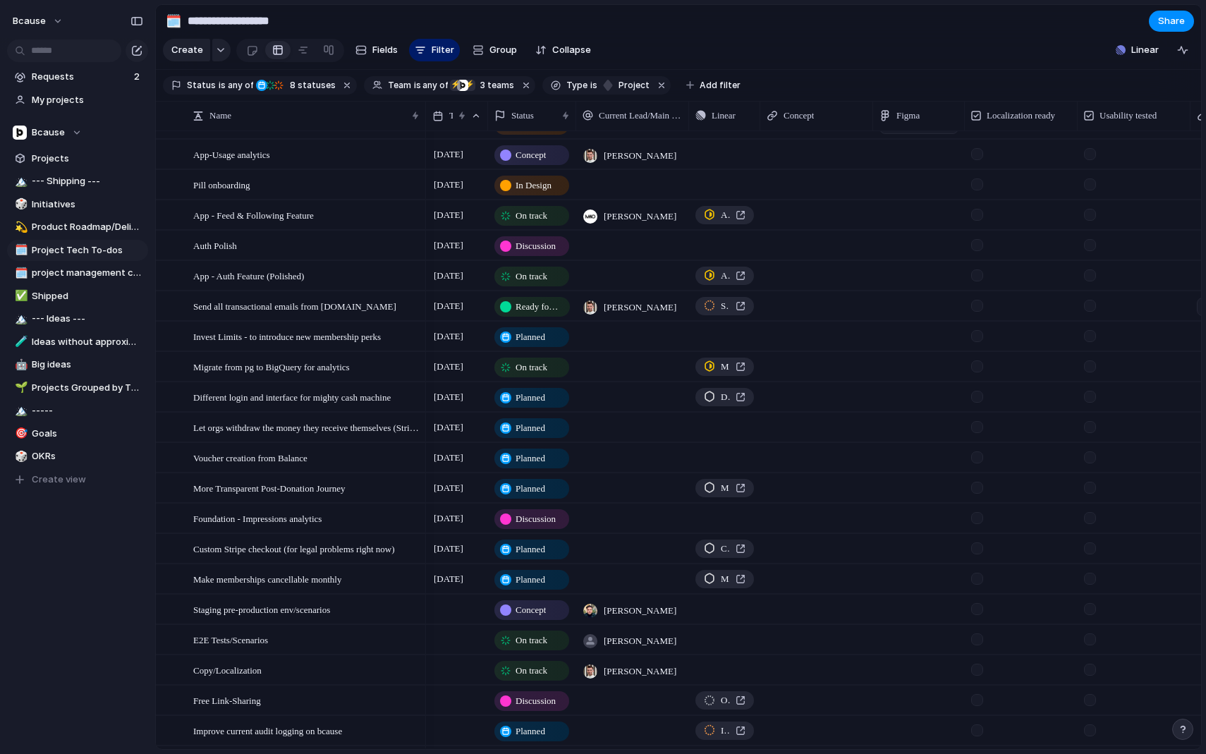
scroll to position [567, 0]
click at [540, 337] on span "Planned" at bounding box center [531, 339] width 30 height 14
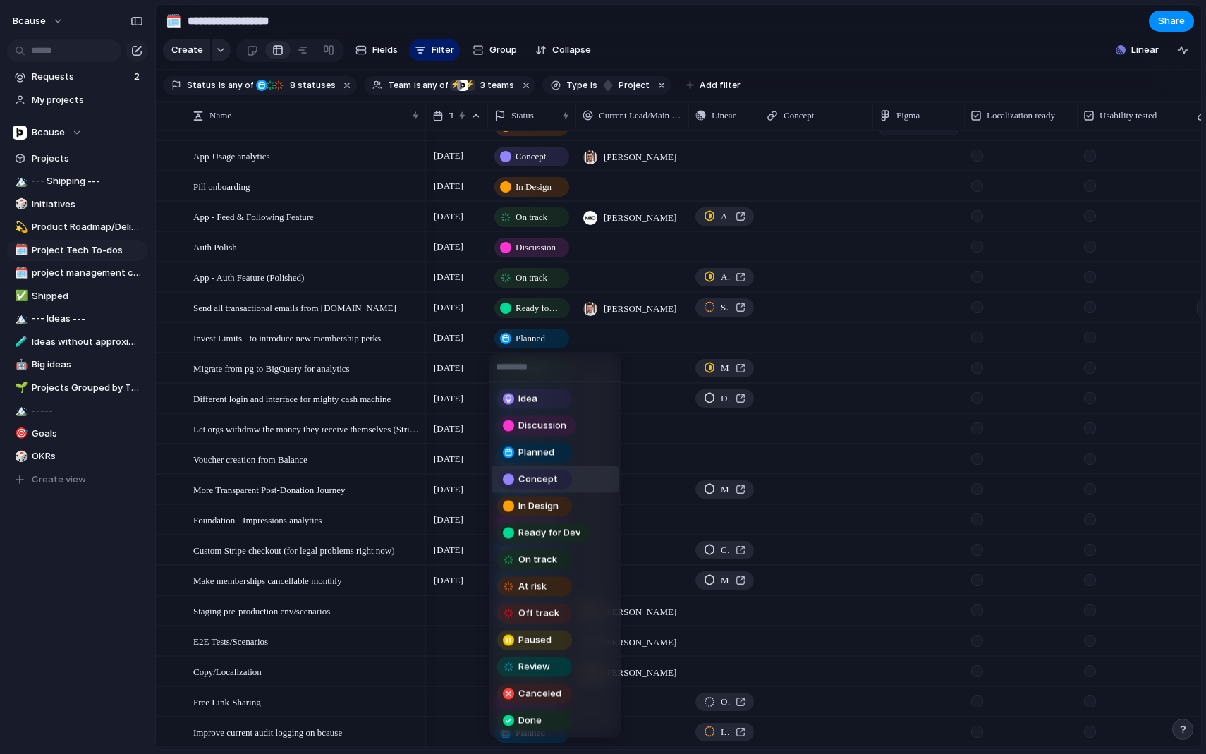
click at [551, 481] on span "Concept" at bounding box center [538, 480] width 40 height 14
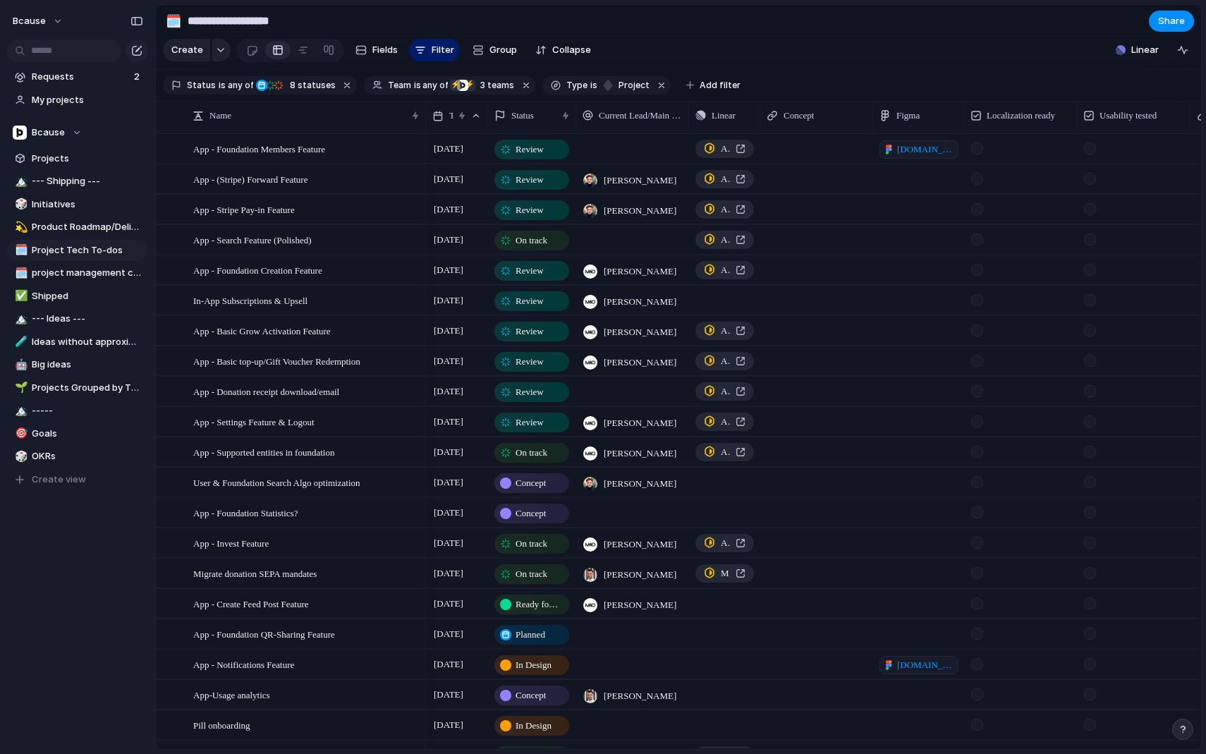
scroll to position [0, 0]
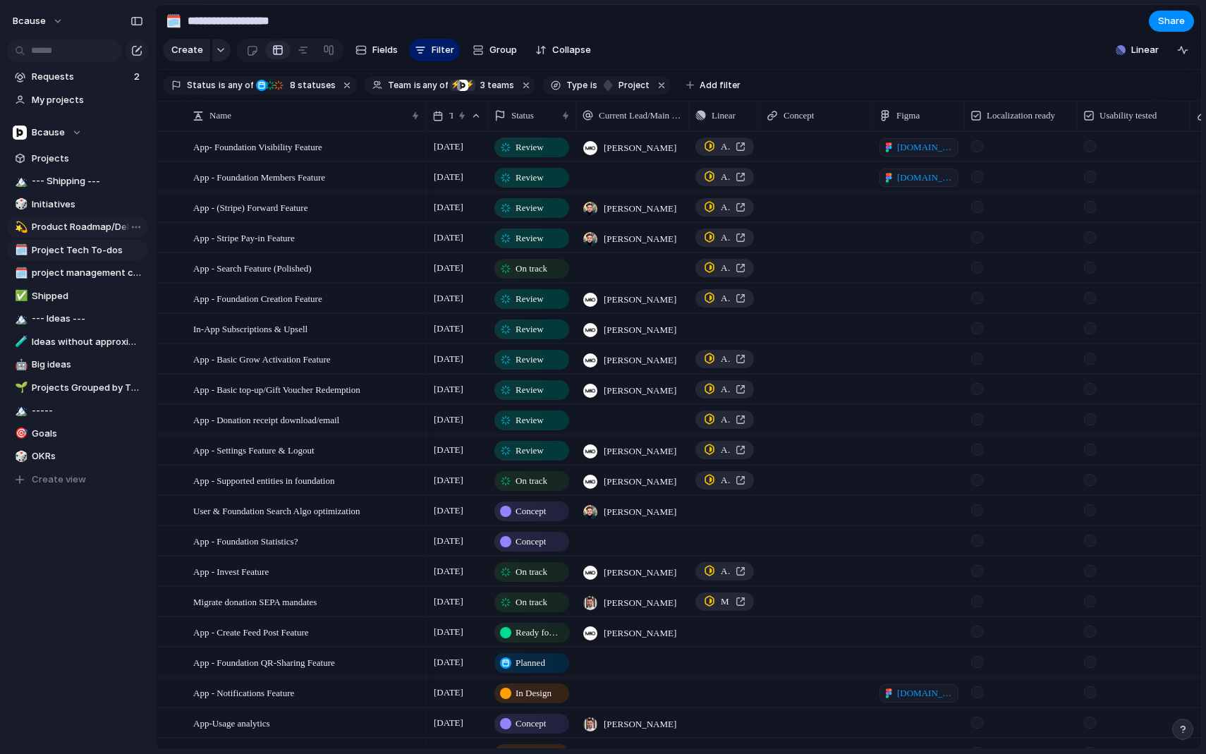
click at [68, 221] on span "Product Roadmap/Delivery Pipeline" at bounding box center [87, 227] width 111 height 14
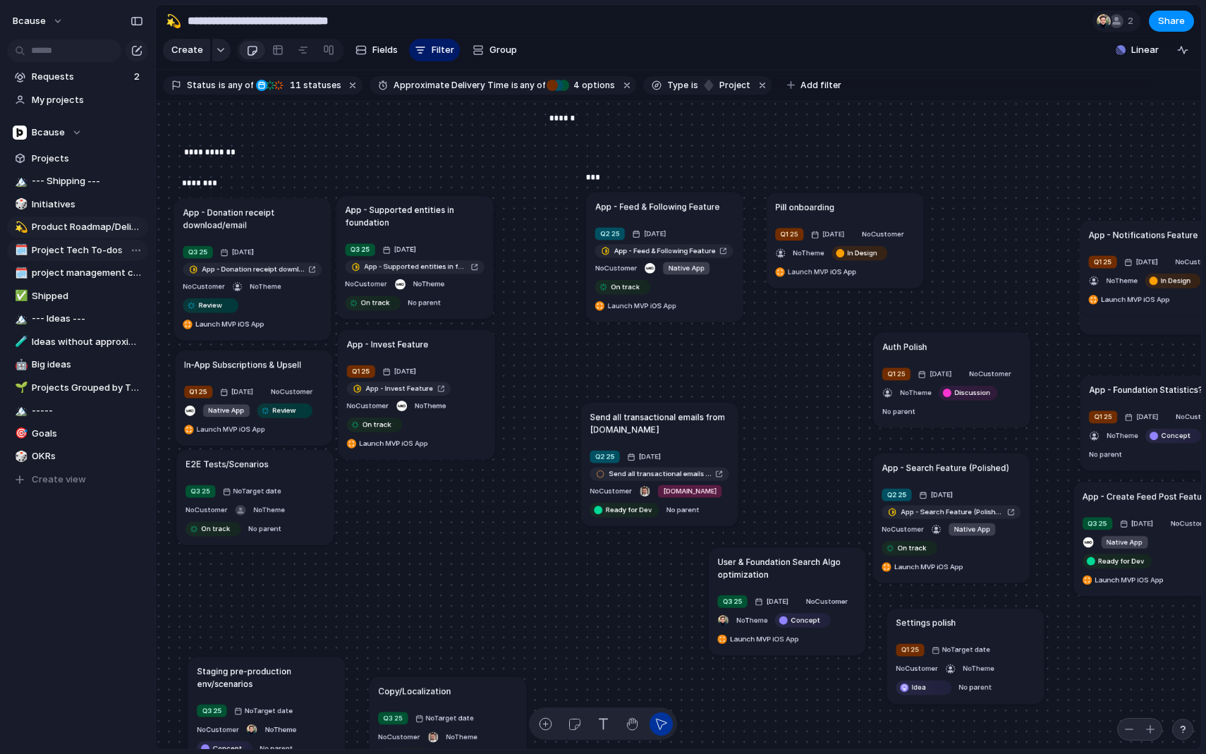
click at [60, 246] on span "Project Tech To-dos" at bounding box center [87, 250] width 111 height 14
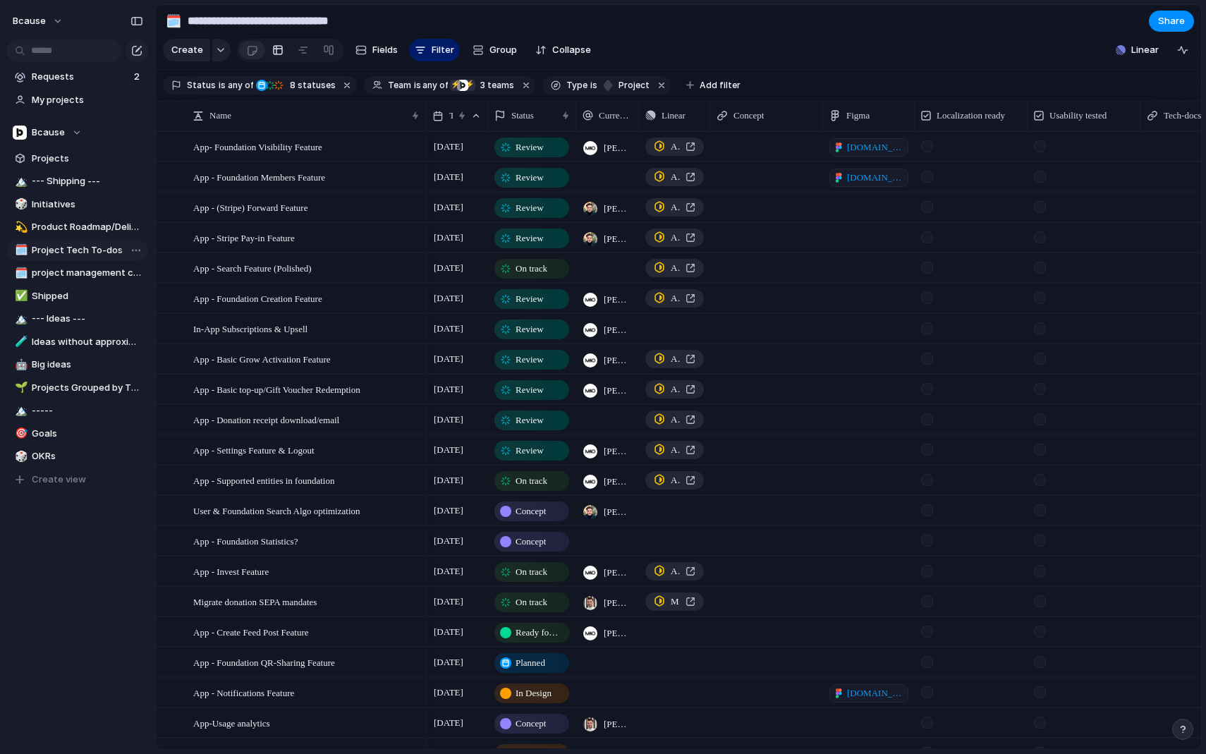
type input "**********"
click at [73, 247] on span "Project Tech To-dos" at bounding box center [87, 250] width 111 height 14
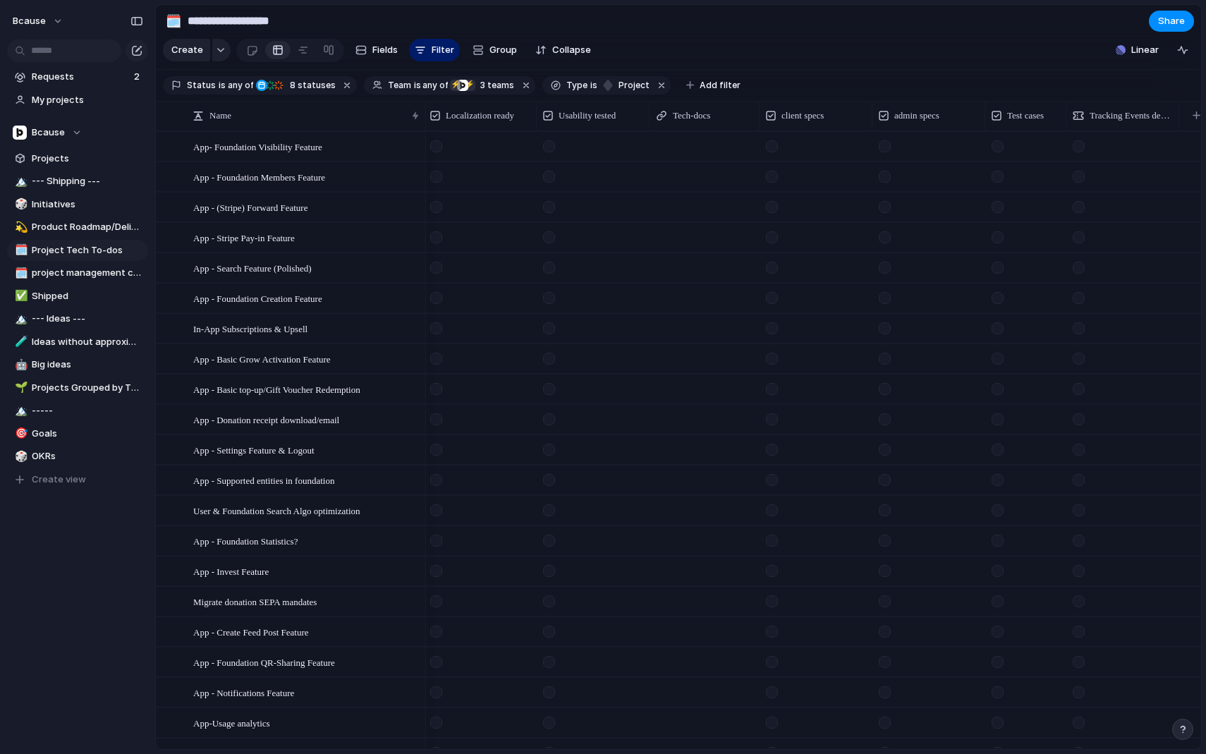
scroll to position [0, 497]
click at [590, 114] on span "Usability tested" at bounding box center [578, 116] width 57 height 14
click at [579, 169] on li "Hide" at bounding box center [586, 170] width 104 height 23
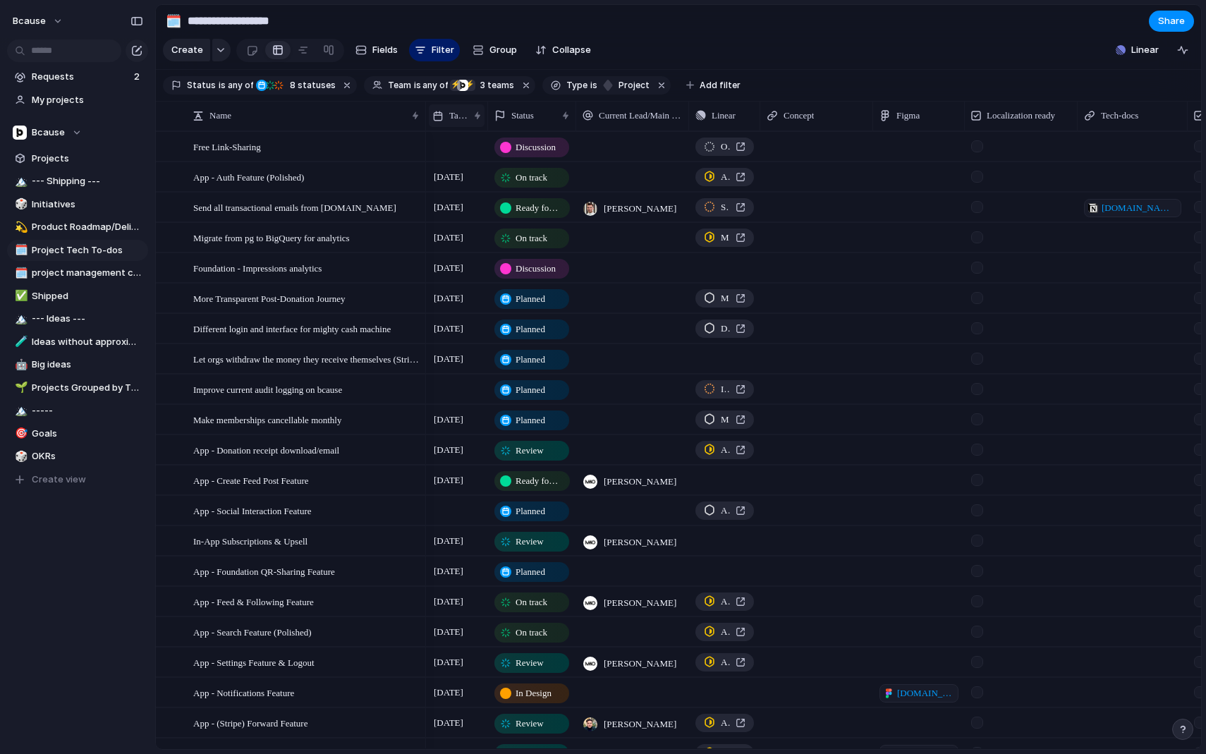
click at [445, 111] on div "Target date" at bounding box center [450, 116] width 36 height 14
click at [489, 187] on span "Sort ascending" at bounding box center [490, 193] width 68 height 14
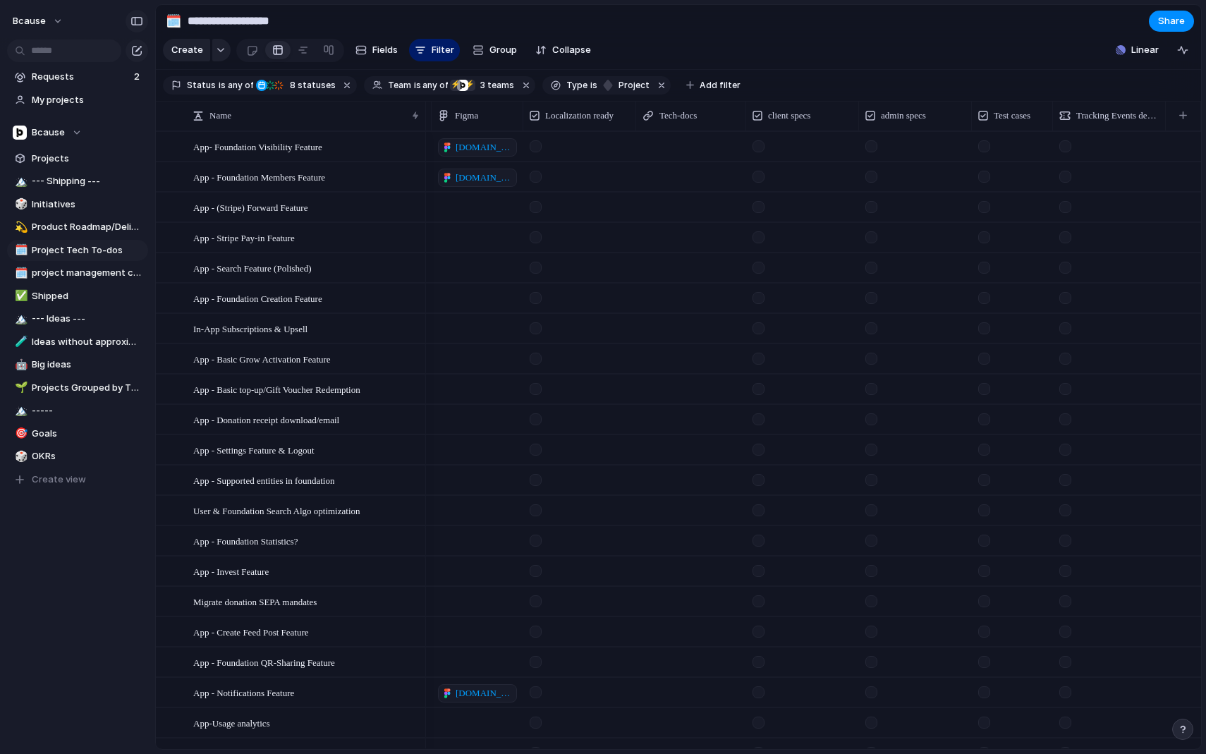
click at [136, 20] on div "button" at bounding box center [137, 21] width 13 height 10
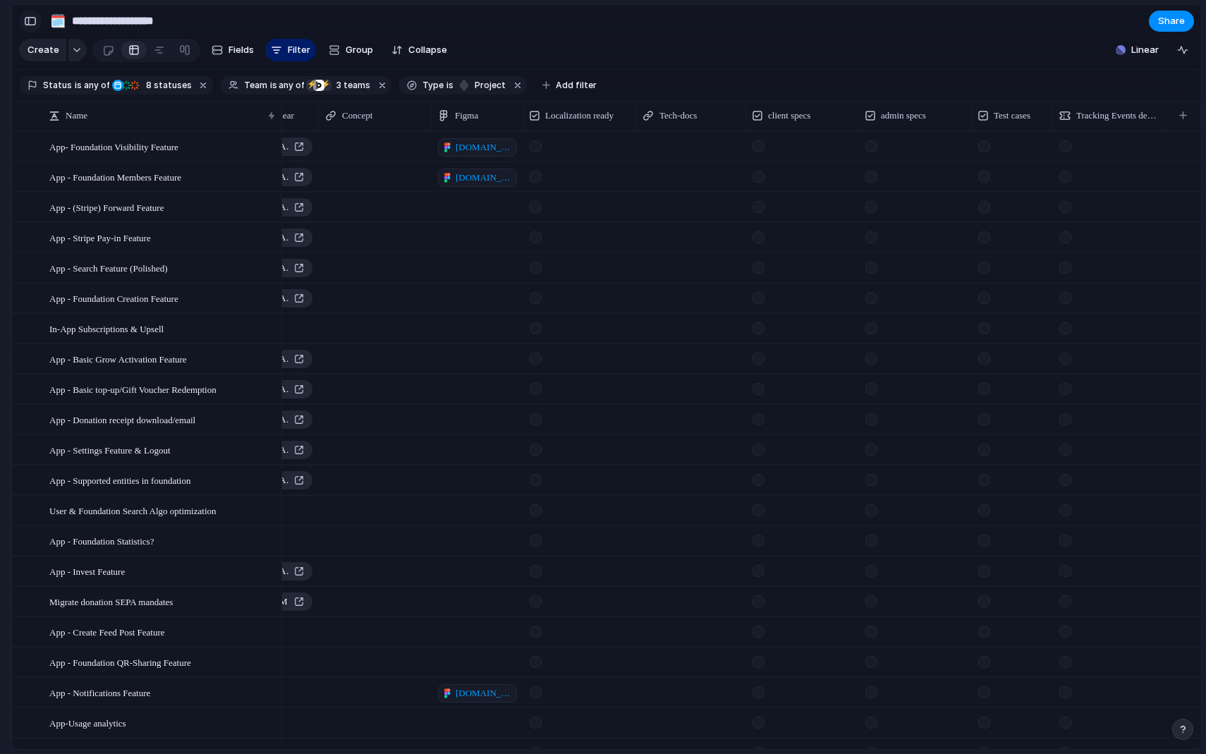
click at [27, 23] on div "button" at bounding box center [30, 21] width 13 height 10
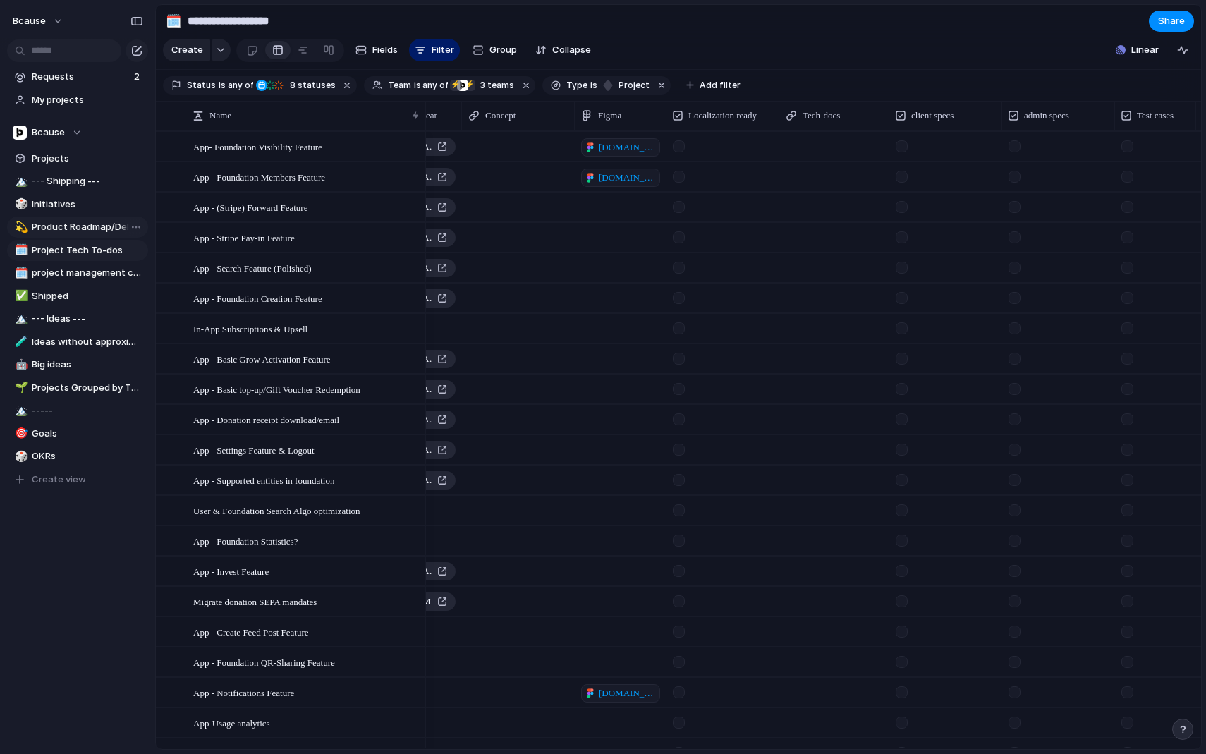
click at [75, 225] on span "Product Roadmap/Delivery Pipeline" at bounding box center [87, 227] width 111 height 14
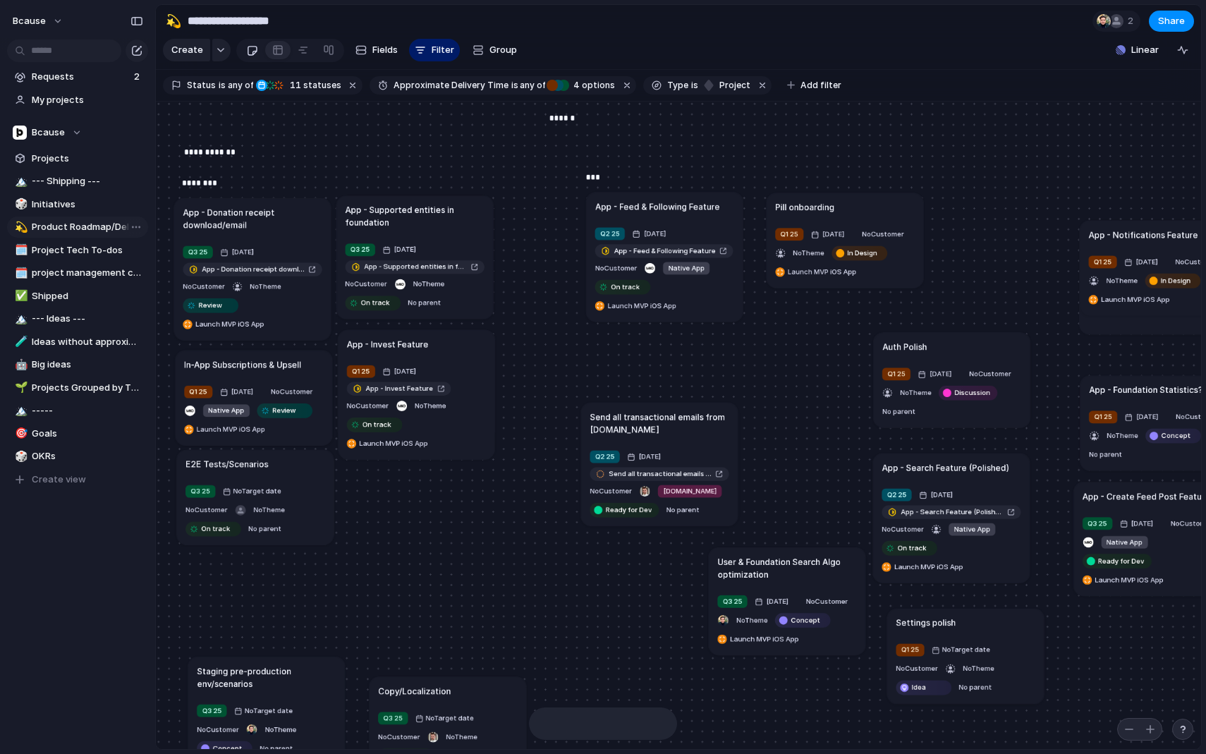
type input "**********"
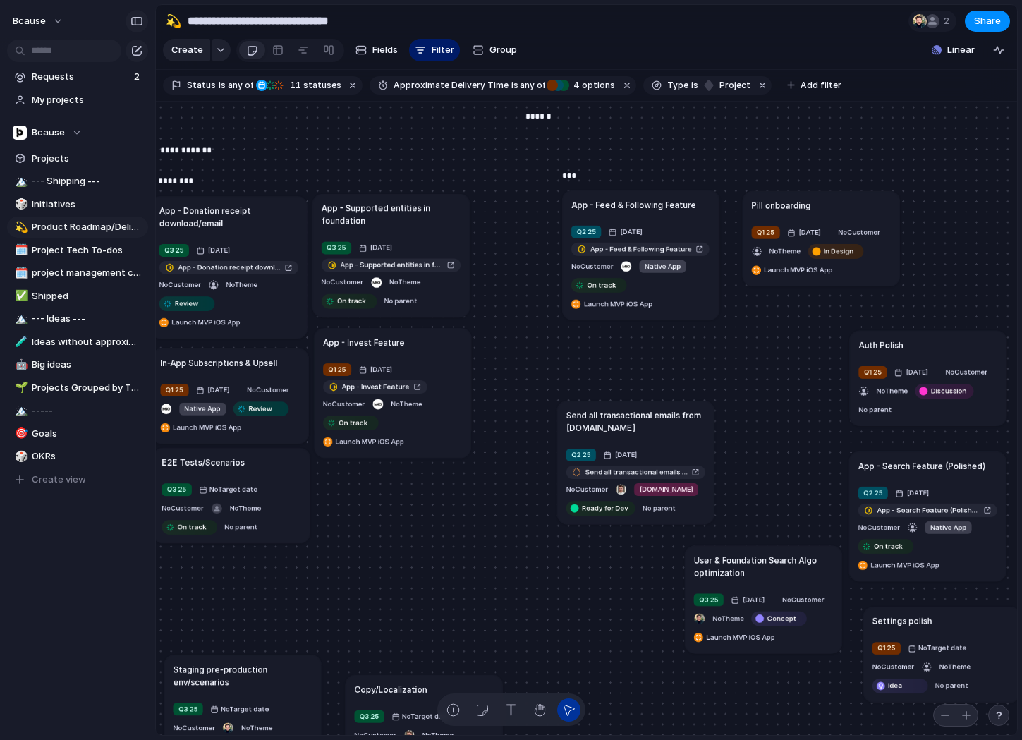
click at [143, 21] on button "button" at bounding box center [137, 21] width 23 height 23
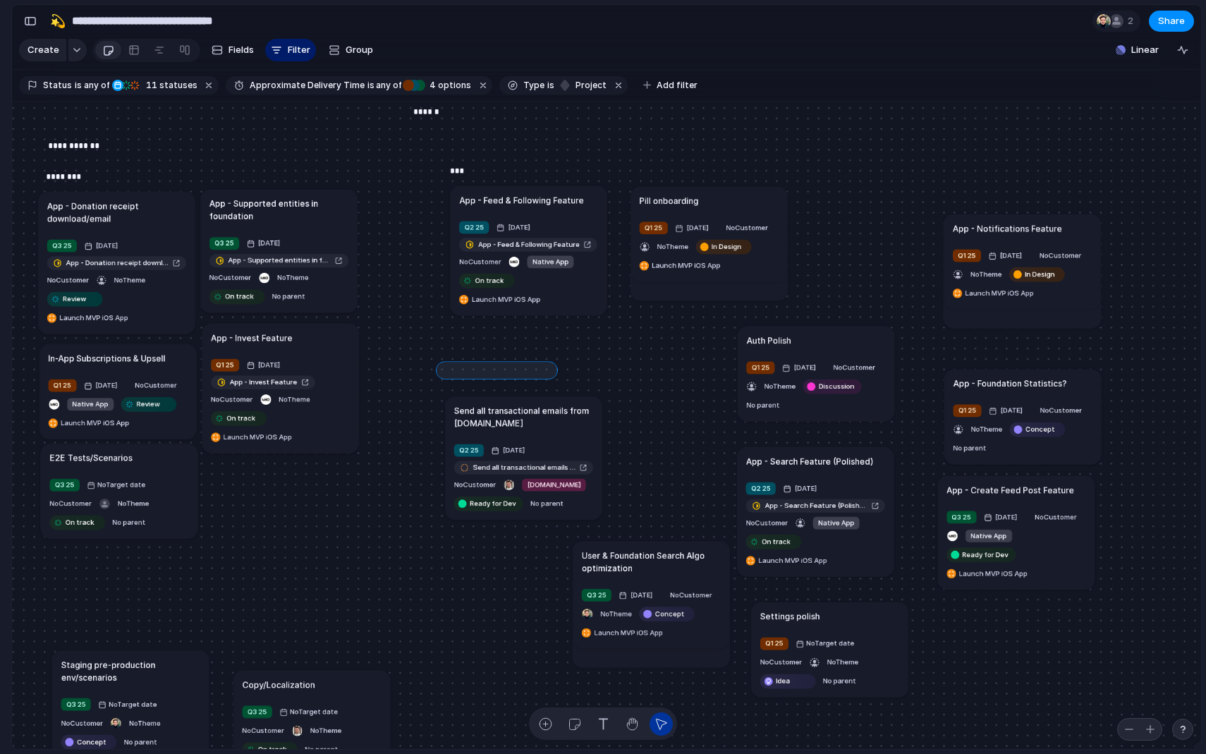
drag, startPoint x: 442, startPoint y: 368, endPoint x: 548, endPoint y: 371, distance: 105.9
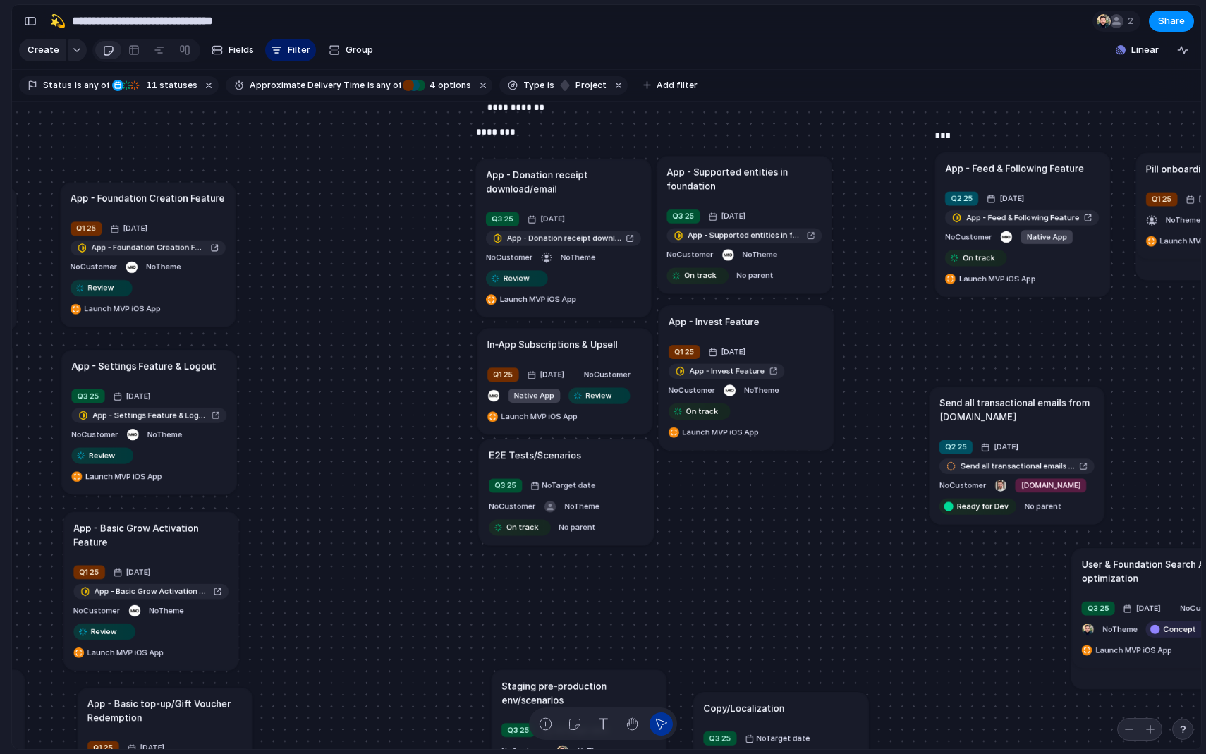
drag, startPoint x: 543, startPoint y: 178, endPoint x: 536, endPoint y: 169, distance: 11.6
click at [536, 169] on div "********" at bounding box center [534, 154] width 116 height 59
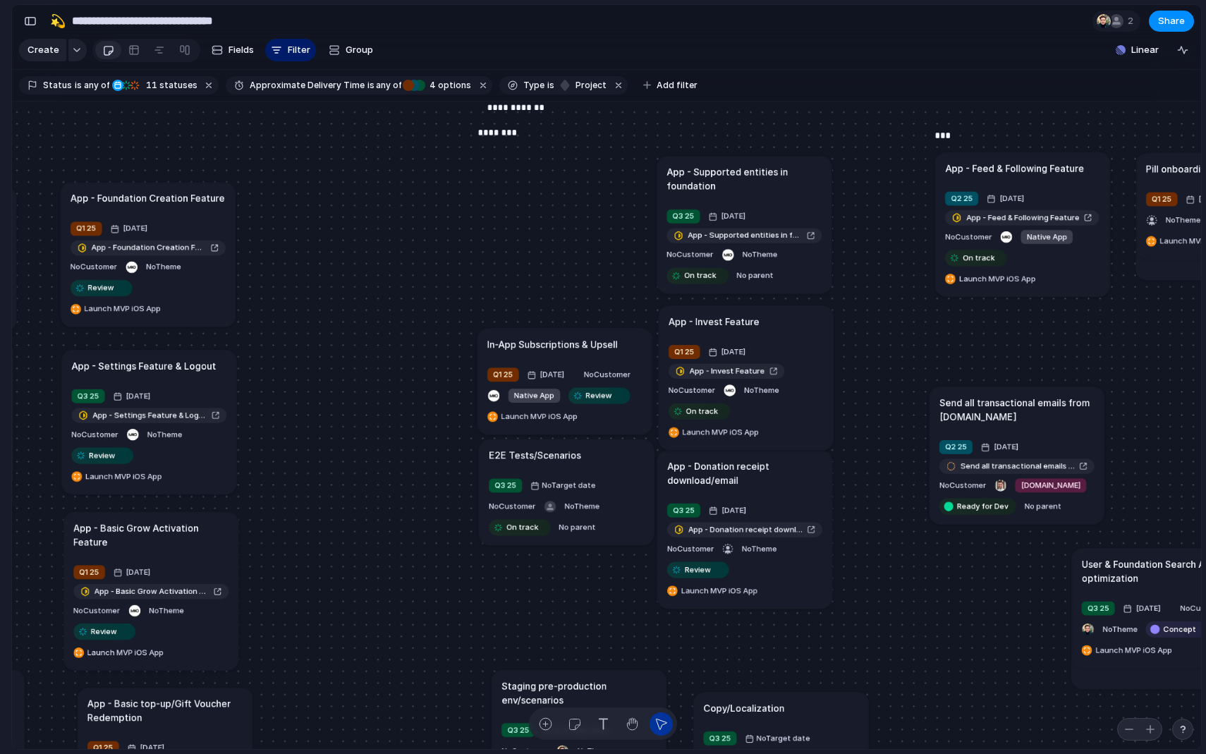
drag, startPoint x: 552, startPoint y: 188, endPoint x: 734, endPoint y: 479, distance: 343.1
click at [734, 479] on h1 "App - Donation receipt download/email" at bounding box center [744, 473] width 155 height 28
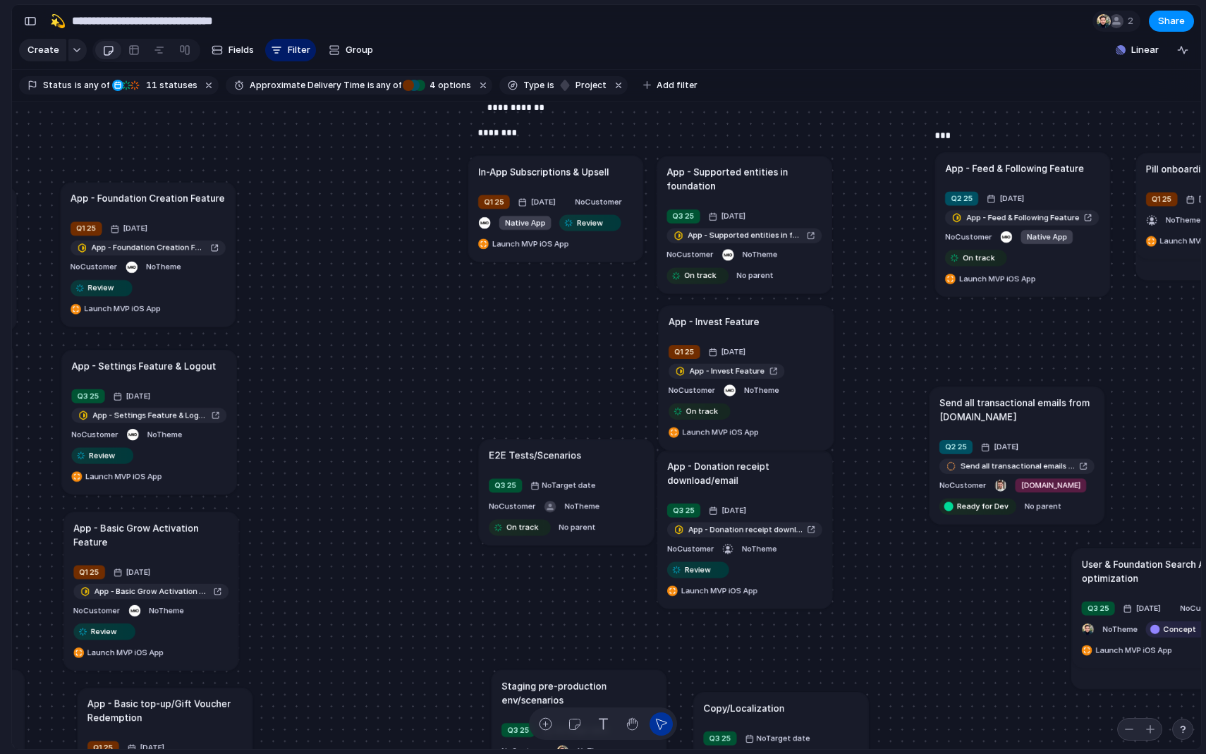
drag, startPoint x: 559, startPoint y: 346, endPoint x: 550, endPoint y: 174, distance: 172.4
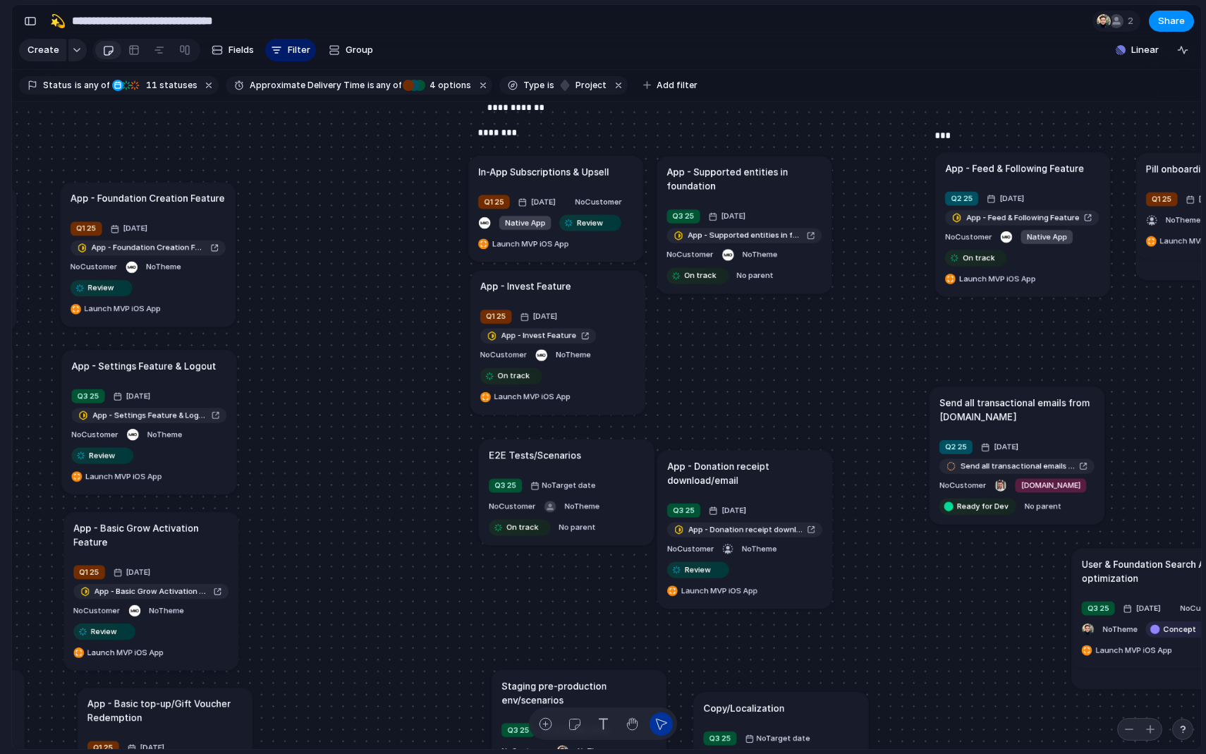
drag, startPoint x: 676, startPoint y: 317, endPoint x: 538, endPoint y: 283, distance: 141.7
click at [538, 283] on h1 "App - Invest Feature" at bounding box center [525, 286] width 91 height 14
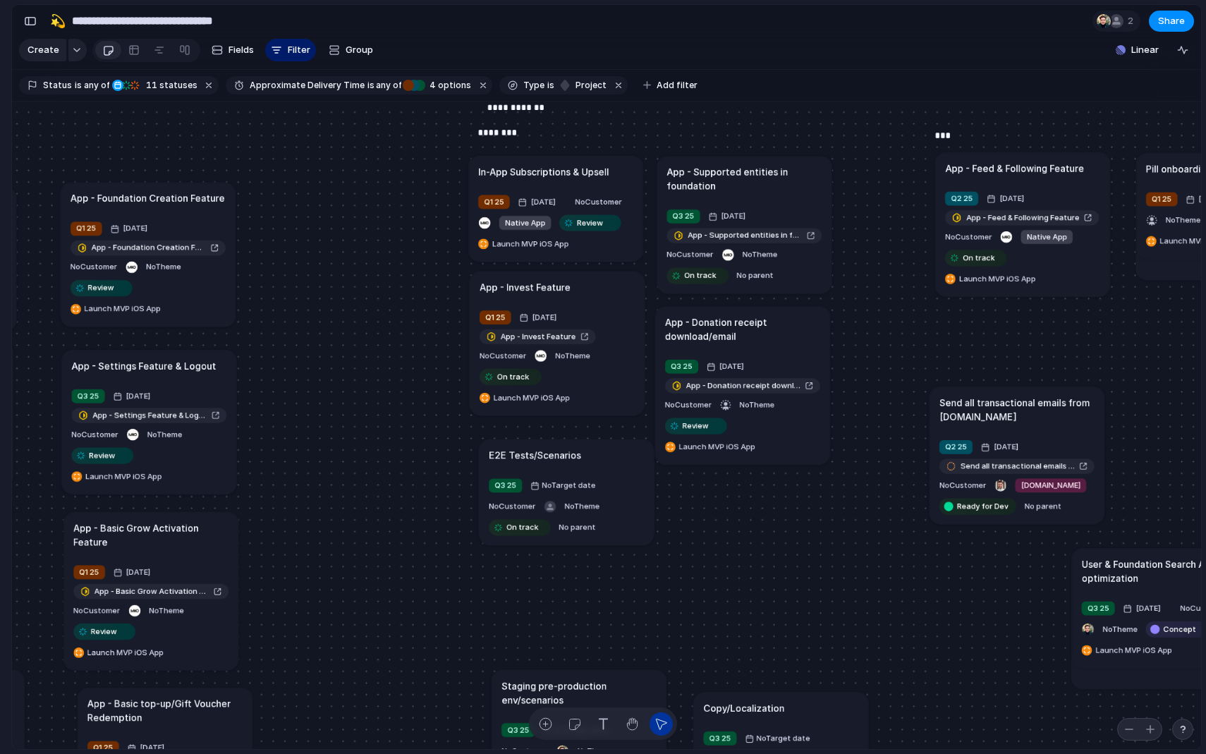
drag, startPoint x: 707, startPoint y: 456, endPoint x: 705, endPoint y: 310, distance: 146.0
click at [705, 310] on article "App - Donation receipt download/email Q3 25 [DATE] App - Donation receipt downl…" at bounding box center [742, 385] width 175 height 159
drag, startPoint x: 576, startPoint y: 453, endPoint x: 569, endPoint y: 471, distance: 19.0
click at [569, 471] on h1 "E2E Tests/Scenarios" at bounding box center [529, 473] width 92 height 14
click at [545, 527] on div "button" at bounding box center [544, 524] width 12 height 12
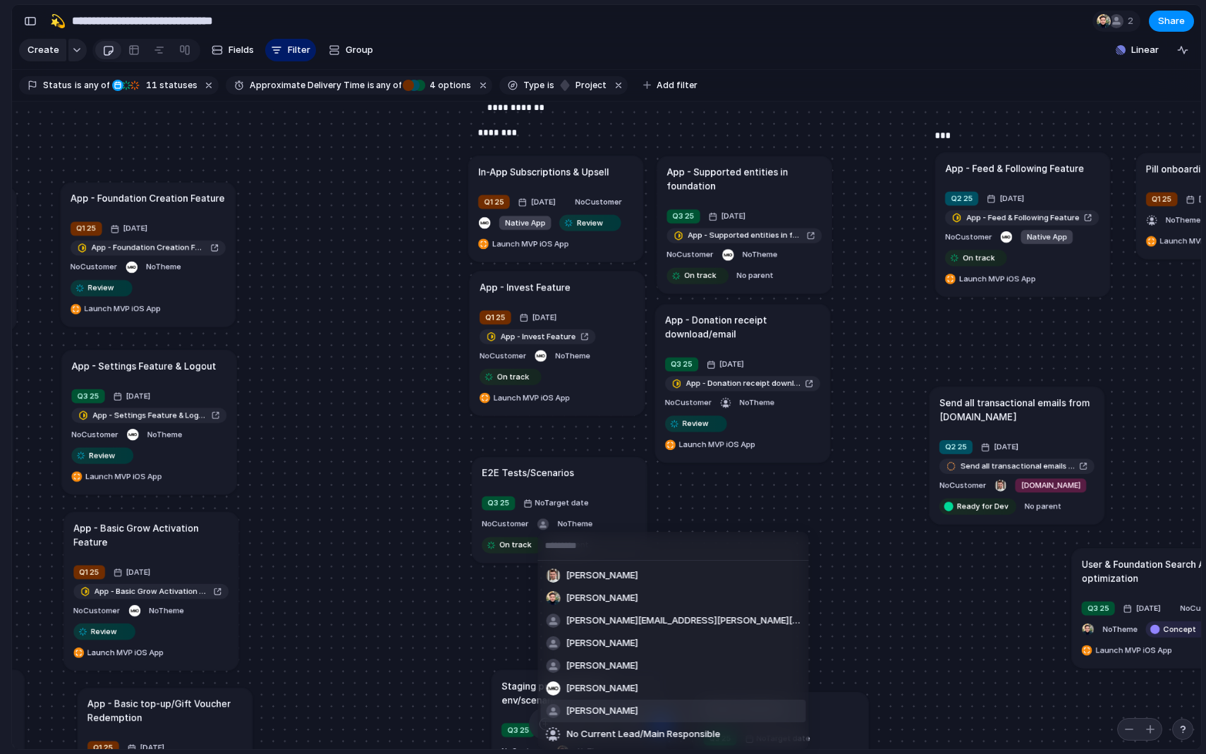
click at [592, 710] on span "[PERSON_NAME]" at bounding box center [602, 711] width 72 height 14
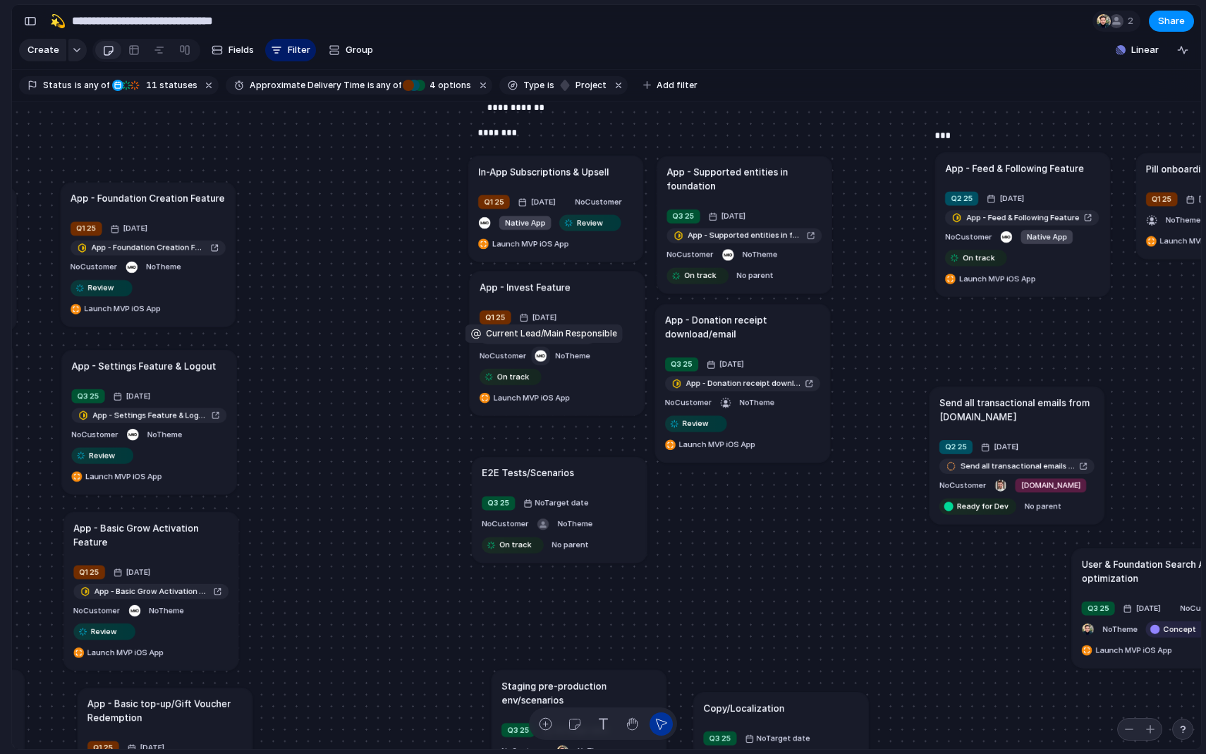
click at [545, 352] on div "button" at bounding box center [541, 356] width 12 height 12
click at [366, 317] on div "[PERSON_NAME] [PERSON_NAME] [PERSON_NAME][EMAIL_ADDRESS][PERSON_NAME][DOMAIN_NA…" at bounding box center [603, 377] width 1206 height 754
click at [728, 255] on div "button" at bounding box center [728, 255] width 12 height 12
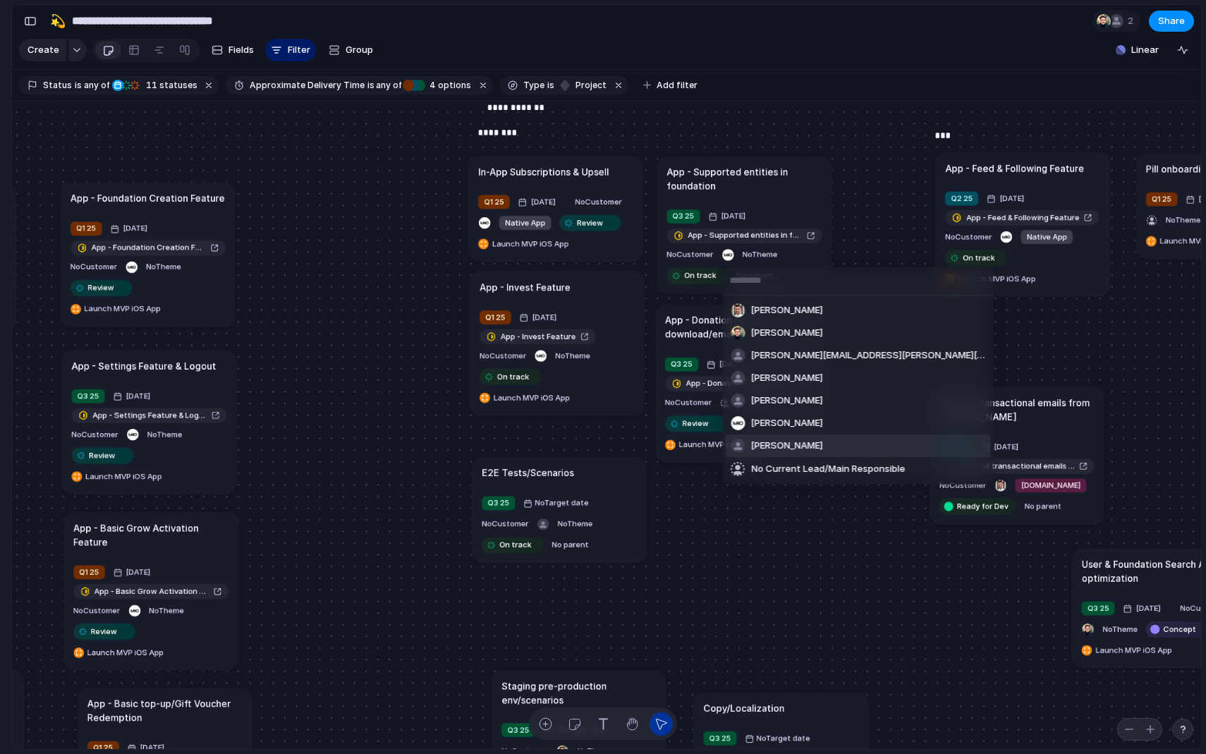
click at [790, 447] on span "[PERSON_NAME]" at bounding box center [787, 446] width 72 height 14
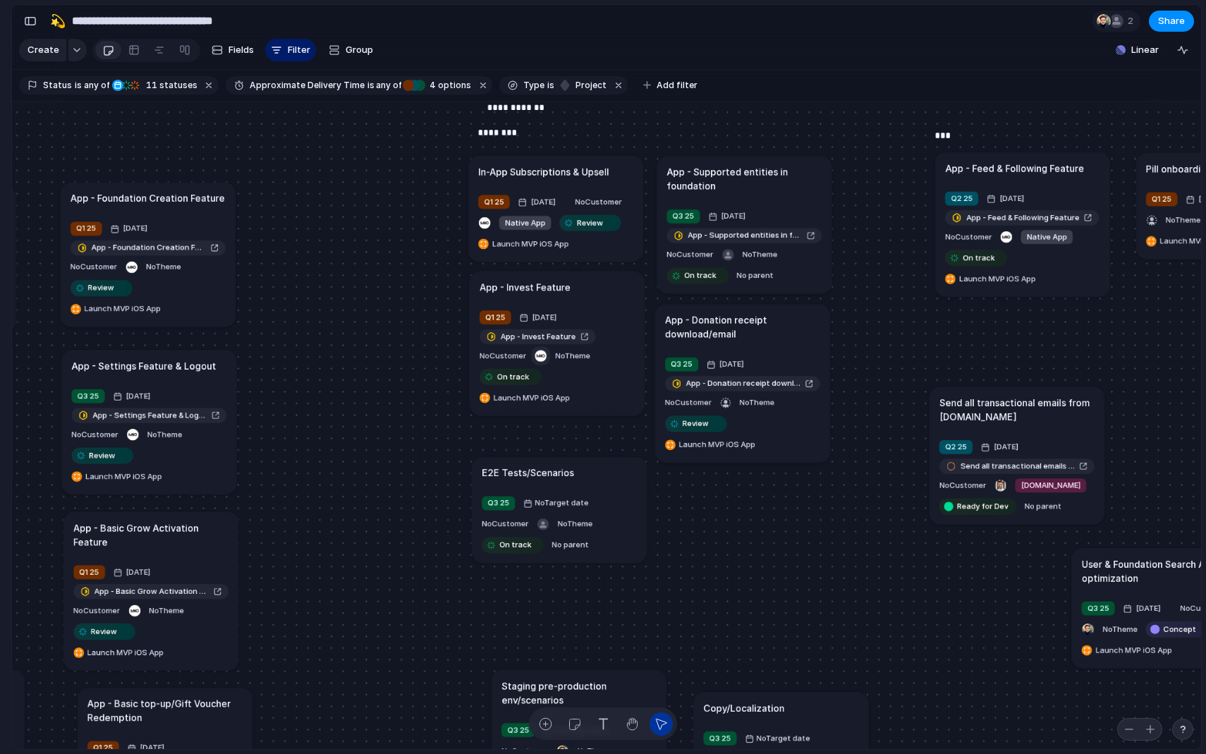
click at [544, 357] on div "button" at bounding box center [541, 356] width 12 height 12
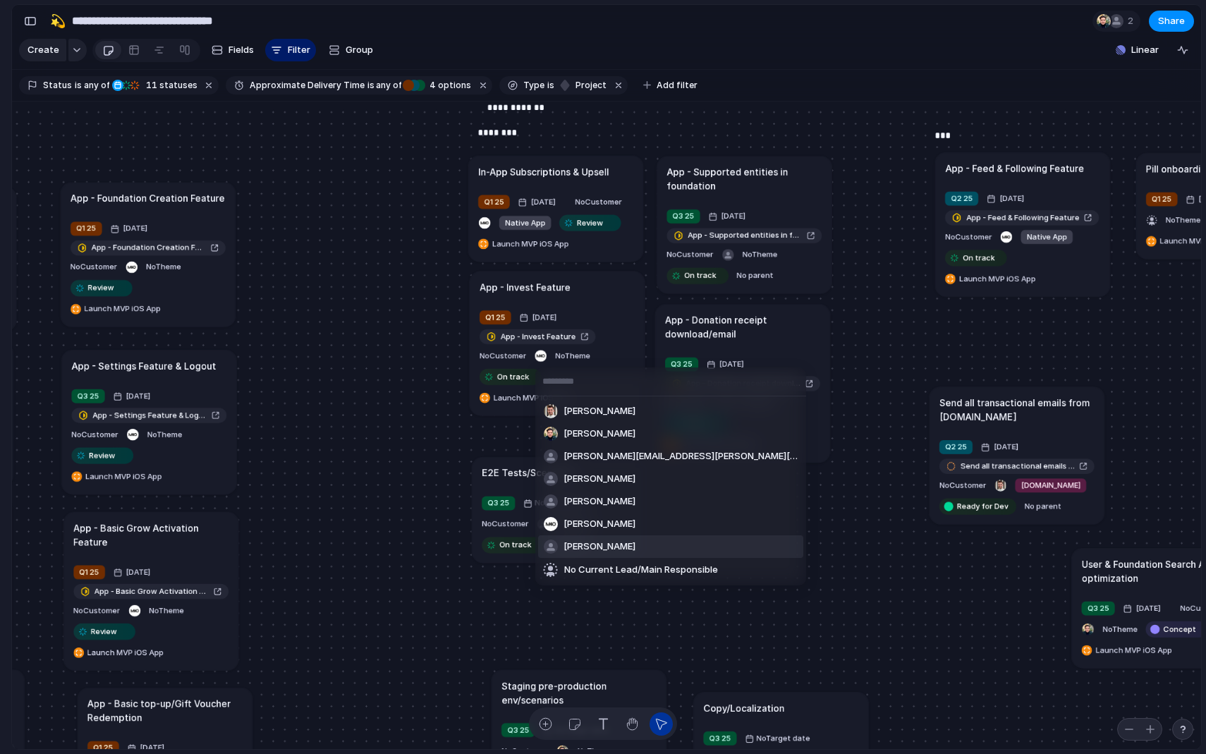
click at [626, 547] on li "[PERSON_NAME]" at bounding box center [670, 546] width 265 height 23
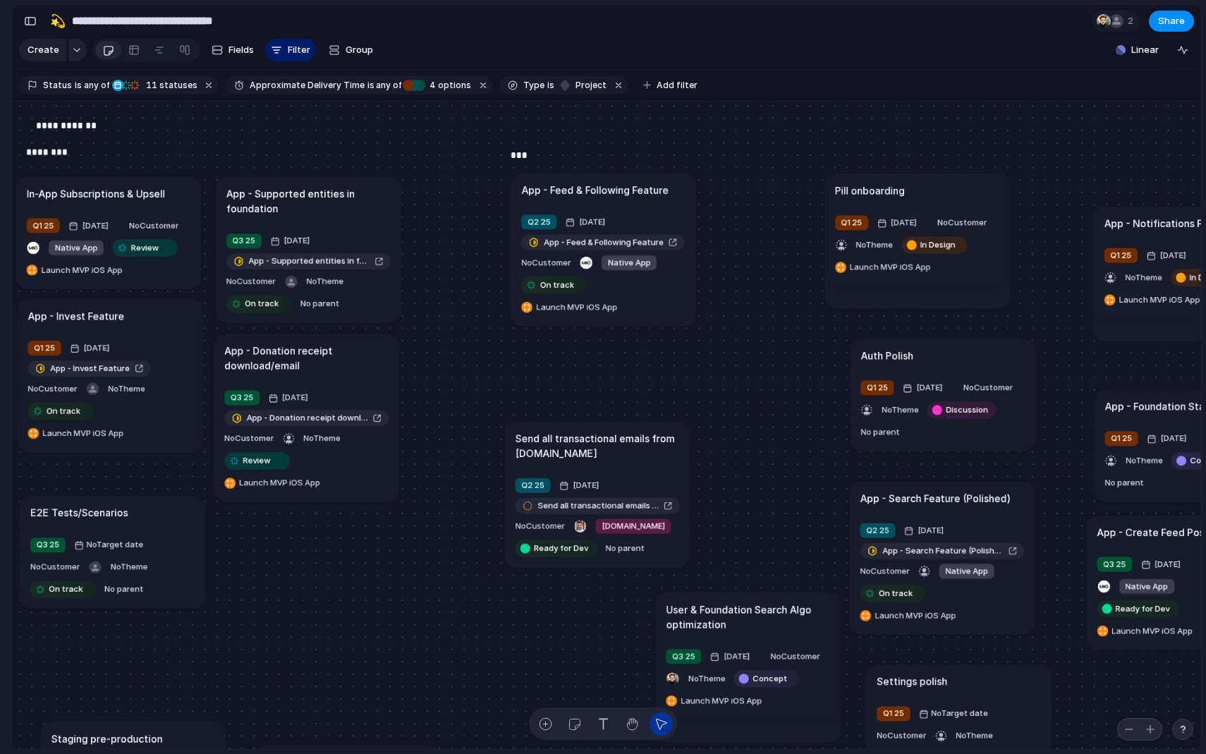
drag, startPoint x: 799, startPoint y: 190, endPoint x: 889, endPoint y: 190, distance: 89.6
click at [889, 190] on h1 "Pill onboarding" at bounding box center [870, 190] width 70 height 15
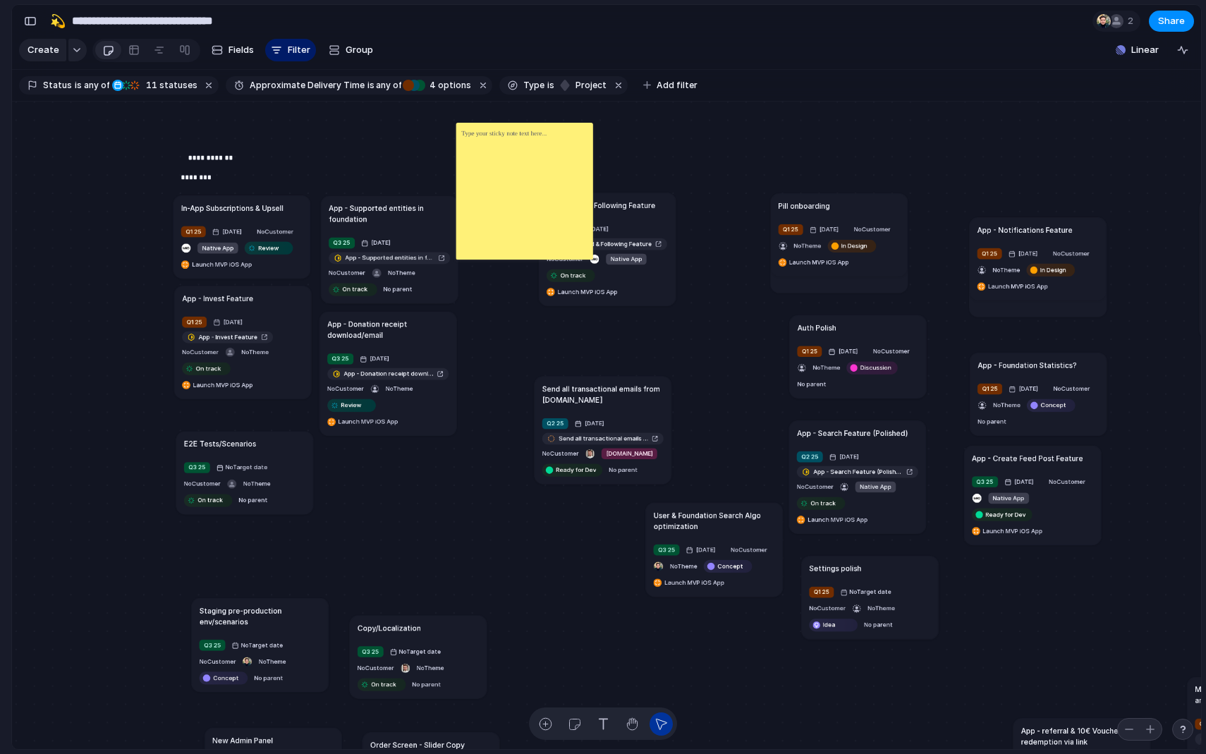
click at [502, 181] on div at bounding box center [524, 191] width 137 height 137
drag, startPoint x: 643, startPoint y: 140, endPoint x: 566, endPoint y: 151, distance: 77.7
click at [566, 151] on div "Send all transactional emails from [DOMAIN_NAME] Q2 25 [DATE] Send all transact…" at bounding box center [606, 426] width 1189 height 648
drag, startPoint x: 624, startPoint y: 181, endPoint x: 558, endPoint y: 181, distance: 65.6
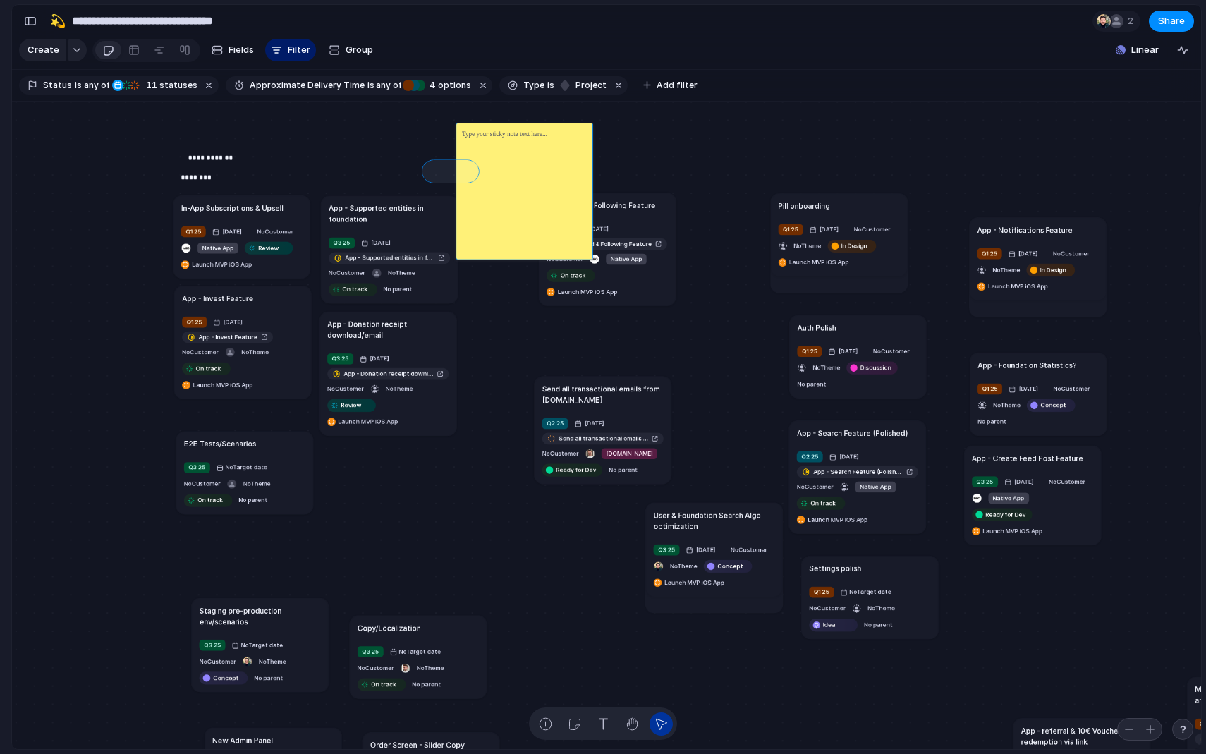
drag, startPoint x: 427, startPoint y: 165, endPoint x: 476, endPoint y: 181, distance: 51.3
click at [476, 181] on div "Send all transactional emails from [DOMAIN_NAME] Q2 25 [DATE] Send all transact…" at bounding box center [606, 426] width 1189 height 648
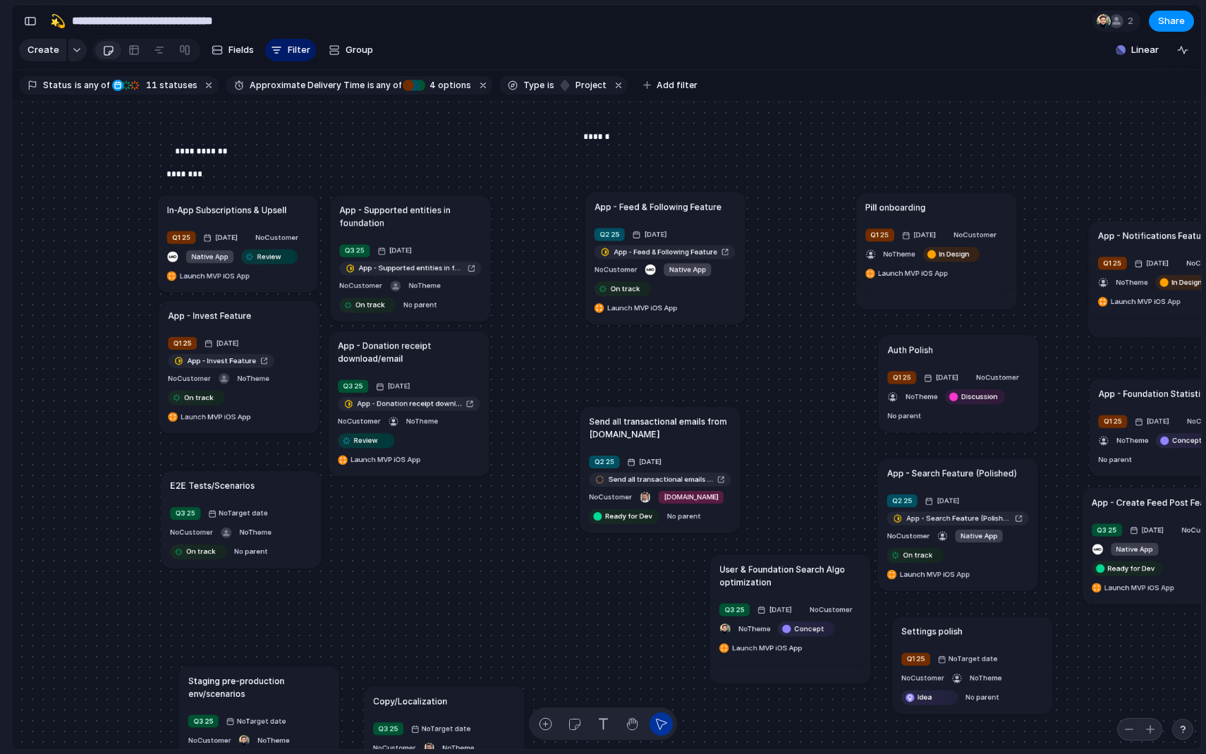
drag, startPoint x: 570, startPoint y: 162, endPoint x: 600, endPoint y: 183, distance: 37.4
click at [600, 183] on div "******" at bounding box center [636, 158] width 107 height 54
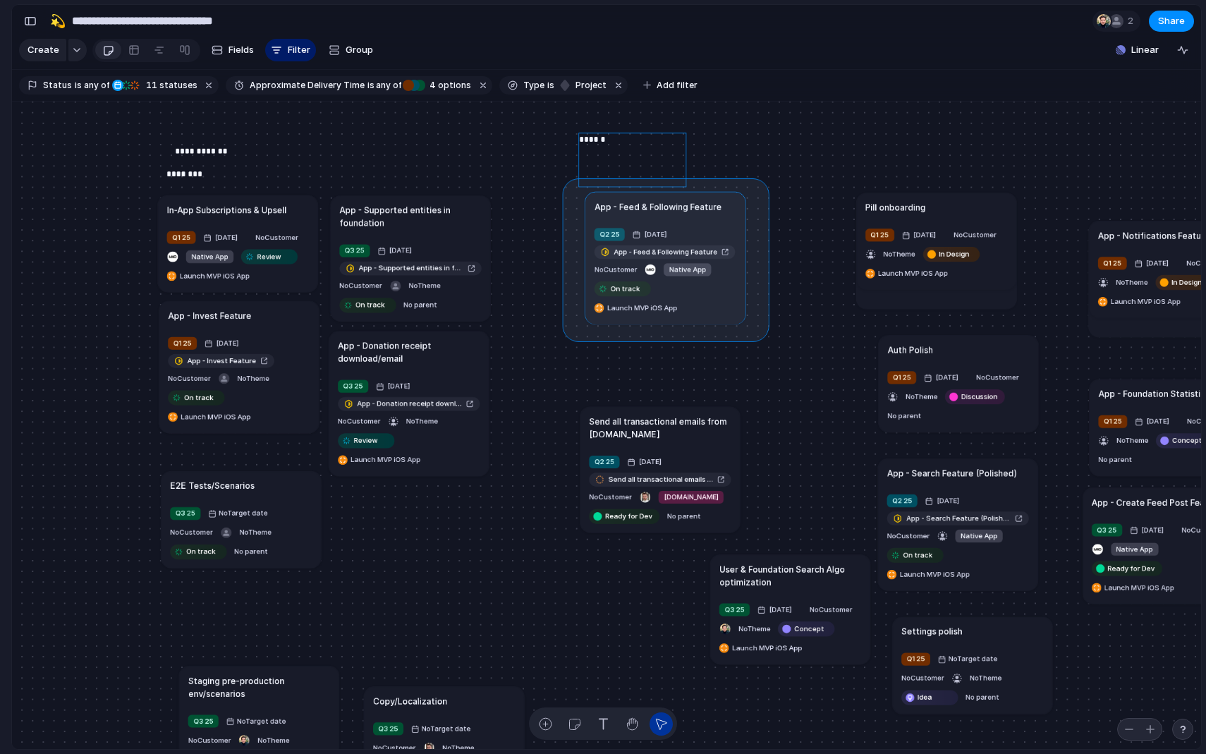
drag, startPoint x: 569, startPoint y: 185, endPoint x: 791, endPoint y: 353, distance: 277.9
click at [791, 353] on div "Send all transactional emails from [DOMAIN_NAME] Q2 25 [DATE] Send all transact…" at bounding box center [606, 426] width 1189 height 648
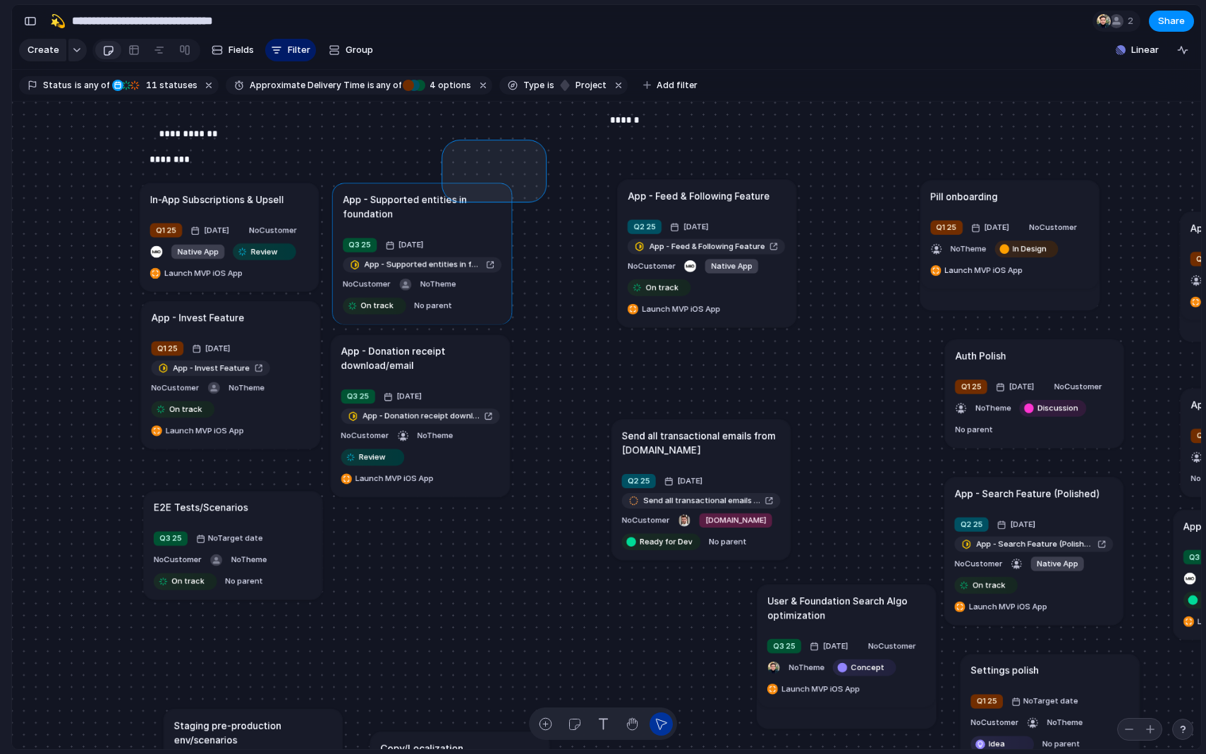
drag, startPoint x: 539, startPoint y: 194, endPoint x: 455, endPoint y: 147, distance: 96.0
click at [454, 147] on div "Send all transactional emails from [DOMAIN_NAME] Q2 25 [DATE] Send all transact…" at bounding box center [606, 426] width 1189 height 648
drag, startPoint x: 255, startPoint y: 192, endPoint x: 247, endPoint y: 200, distance: 11.0
click at [247, 200] on div "********" at bounding box center [201, 190] width 119 height 60
